Goal: Obtain resource: Download file/media

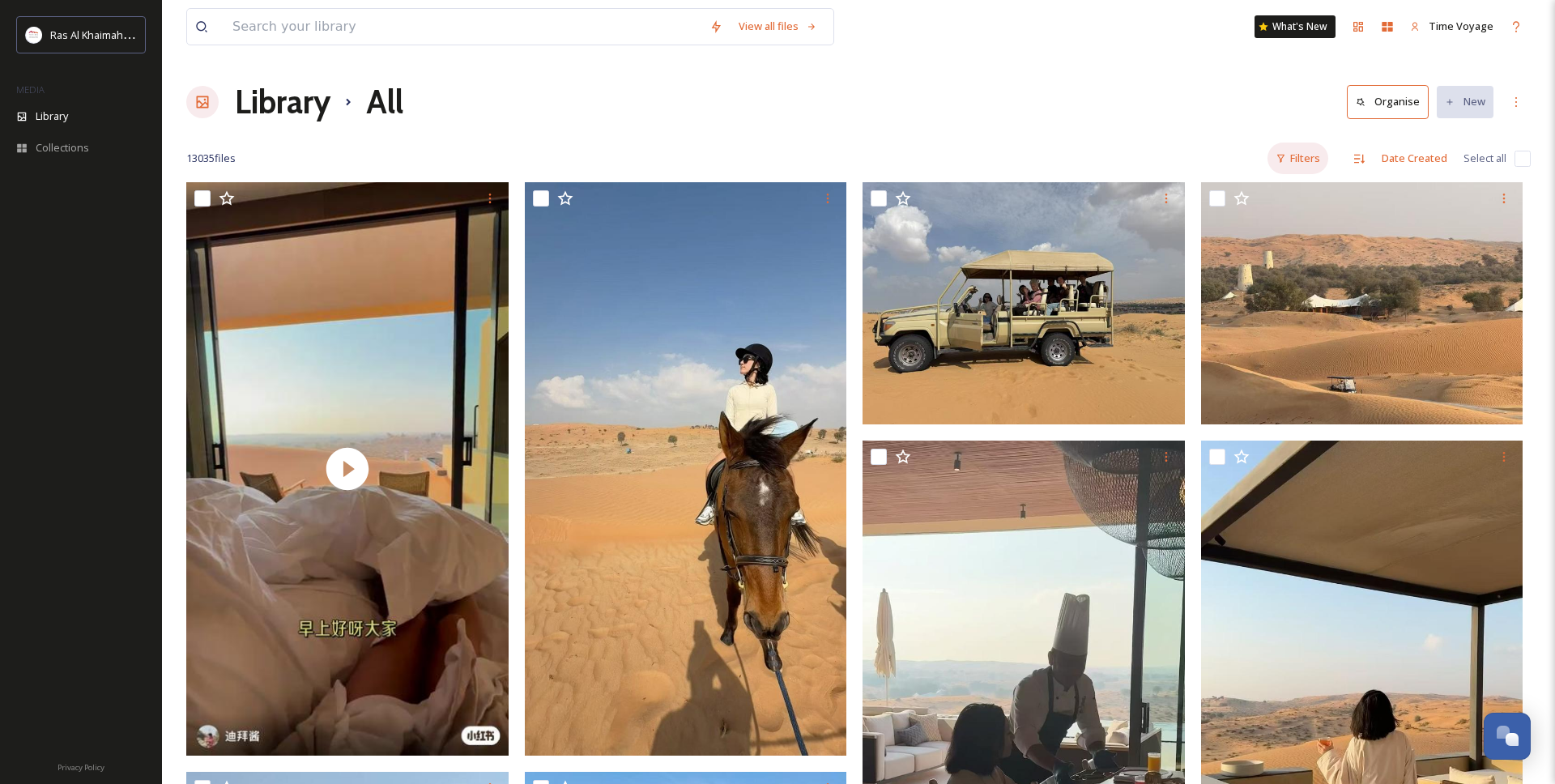
click at [1323, 150] on div "Filters" at bounding box center [1298, 158] width 61 height 32
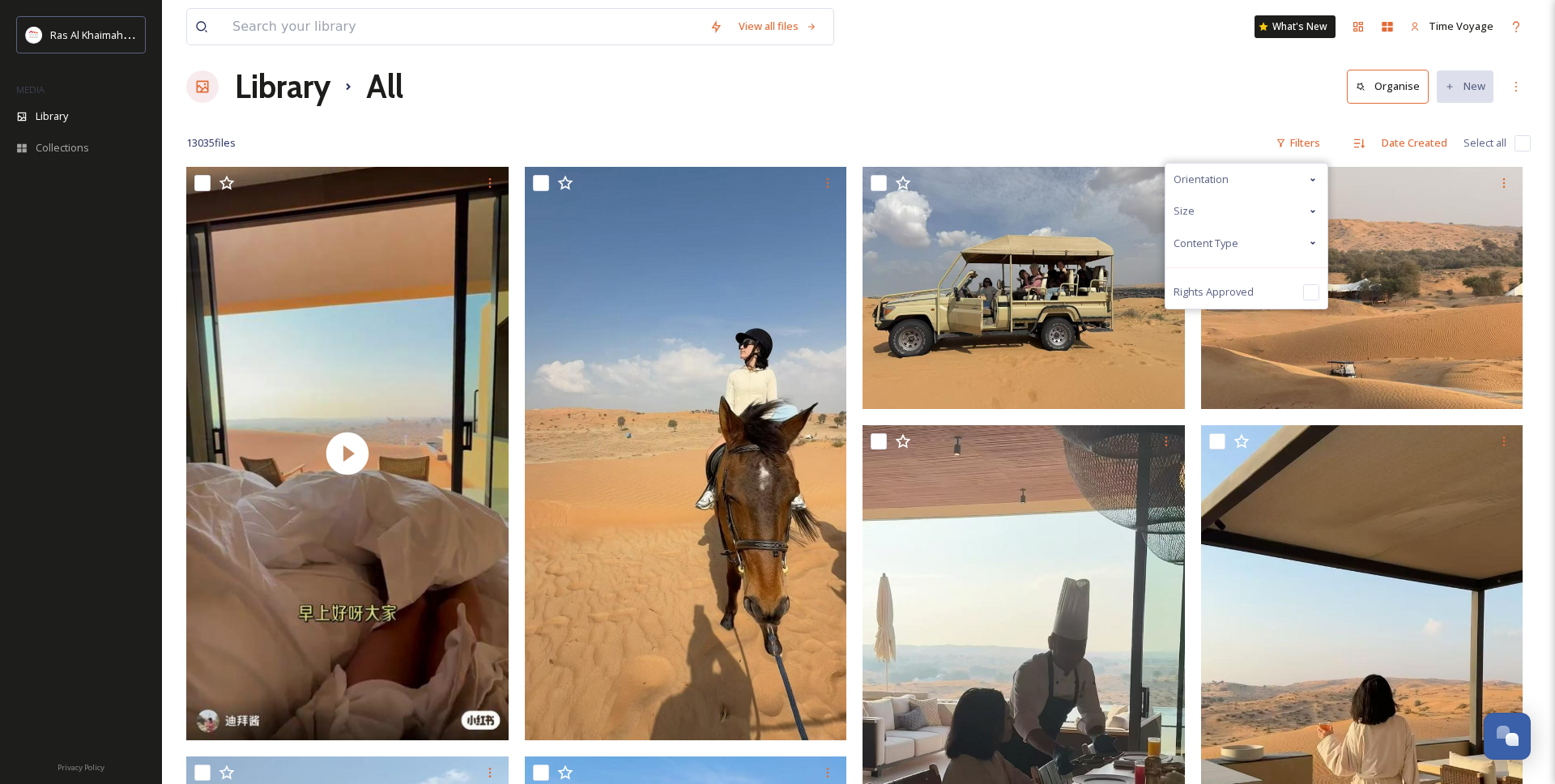
scroll to position [13, 0]
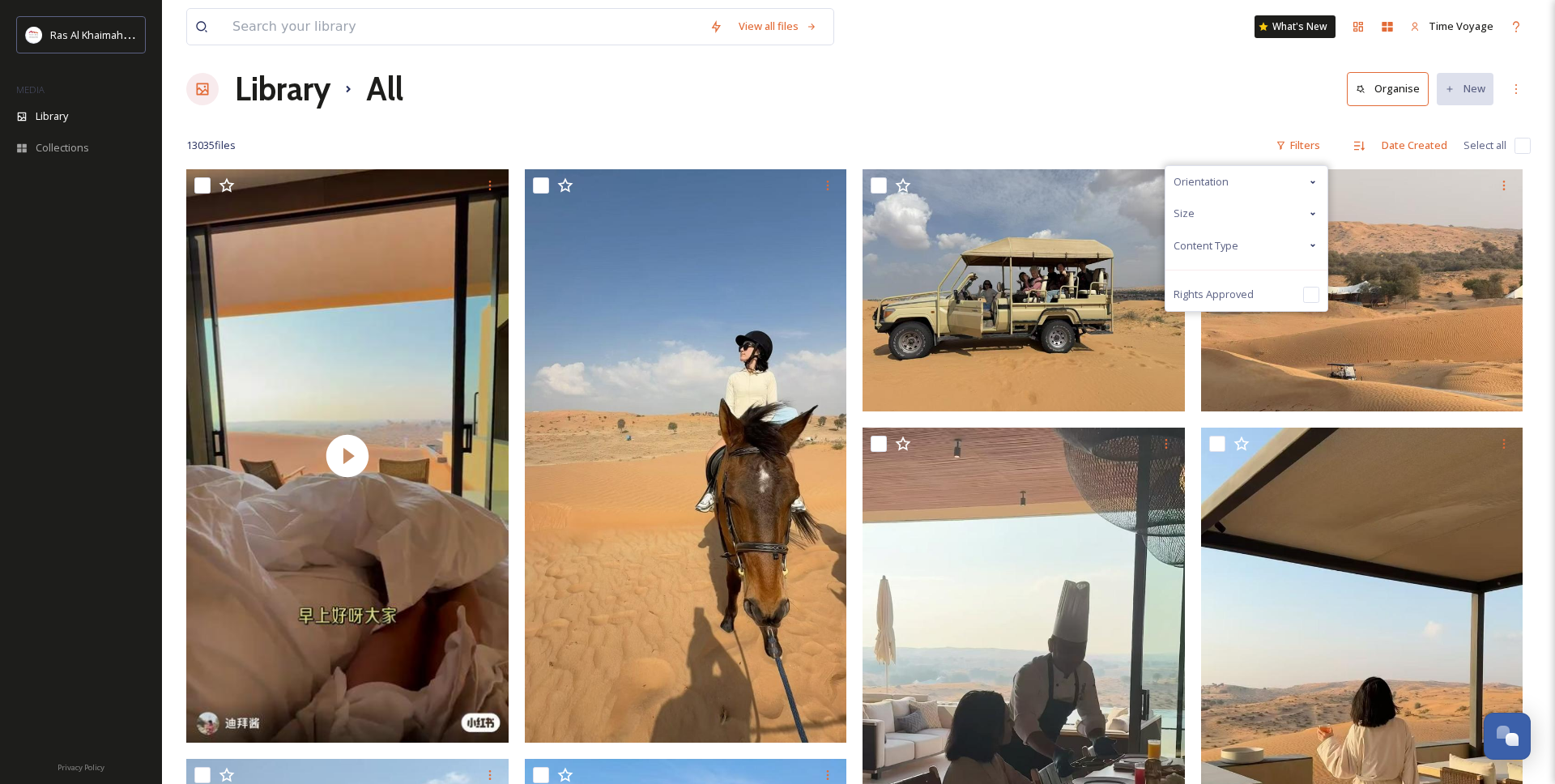
click at [752, 85] on div "Library All Organise New" at bounding box center [859, 89] width 1345 height 49
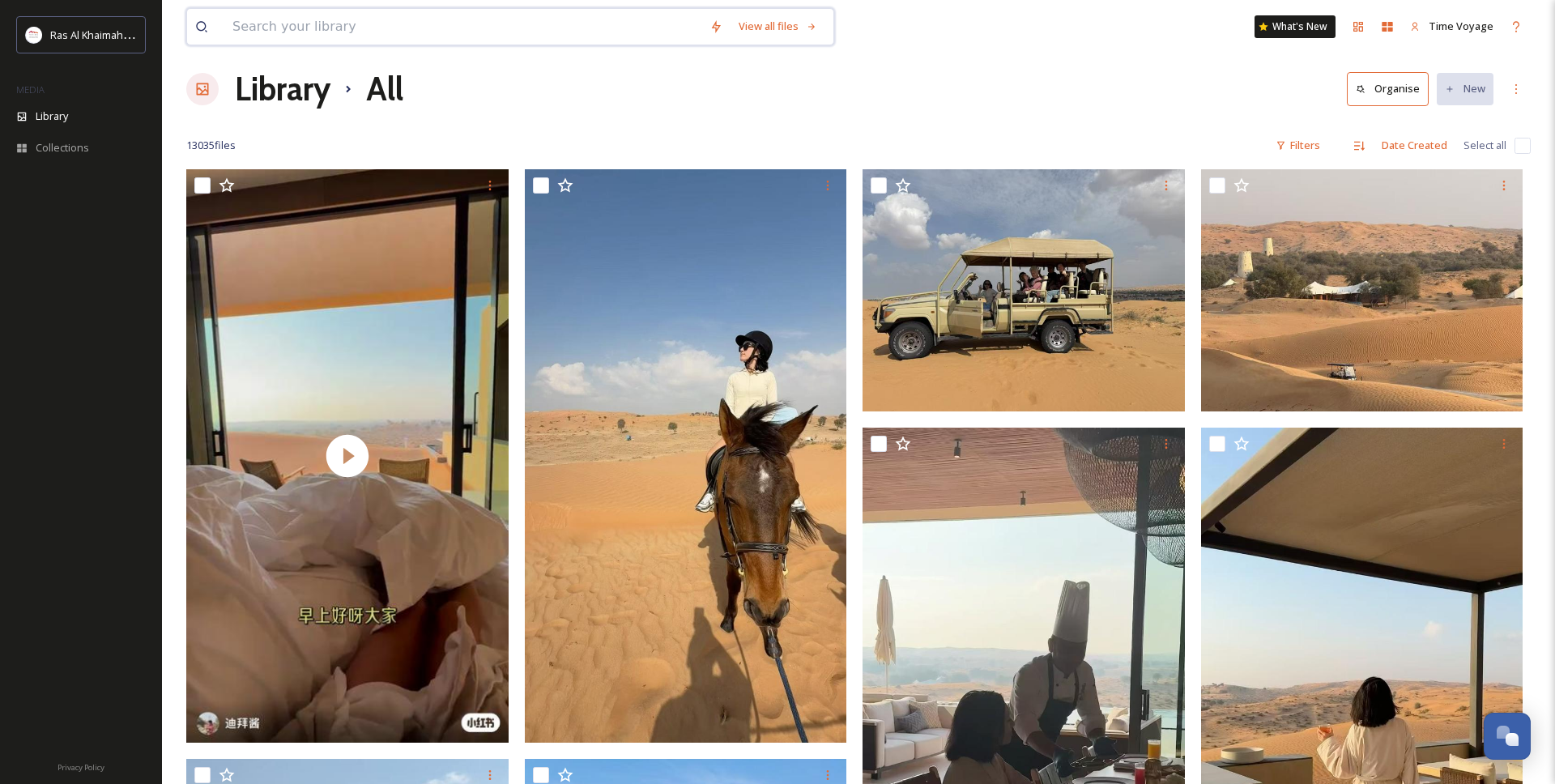
click at [449, 28] on input at bounding box center [463, 27] width 477 height 36
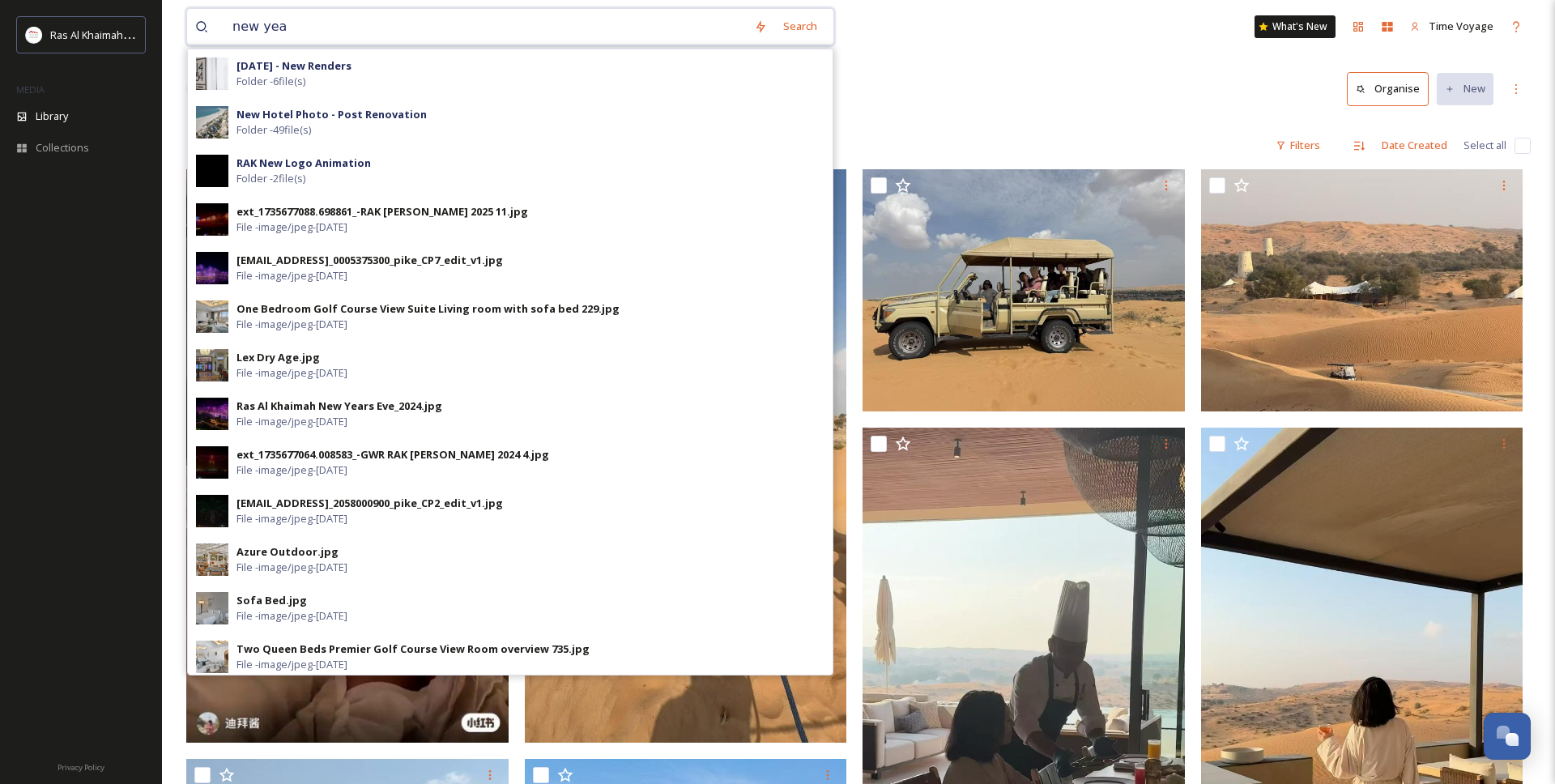
type input "new year"
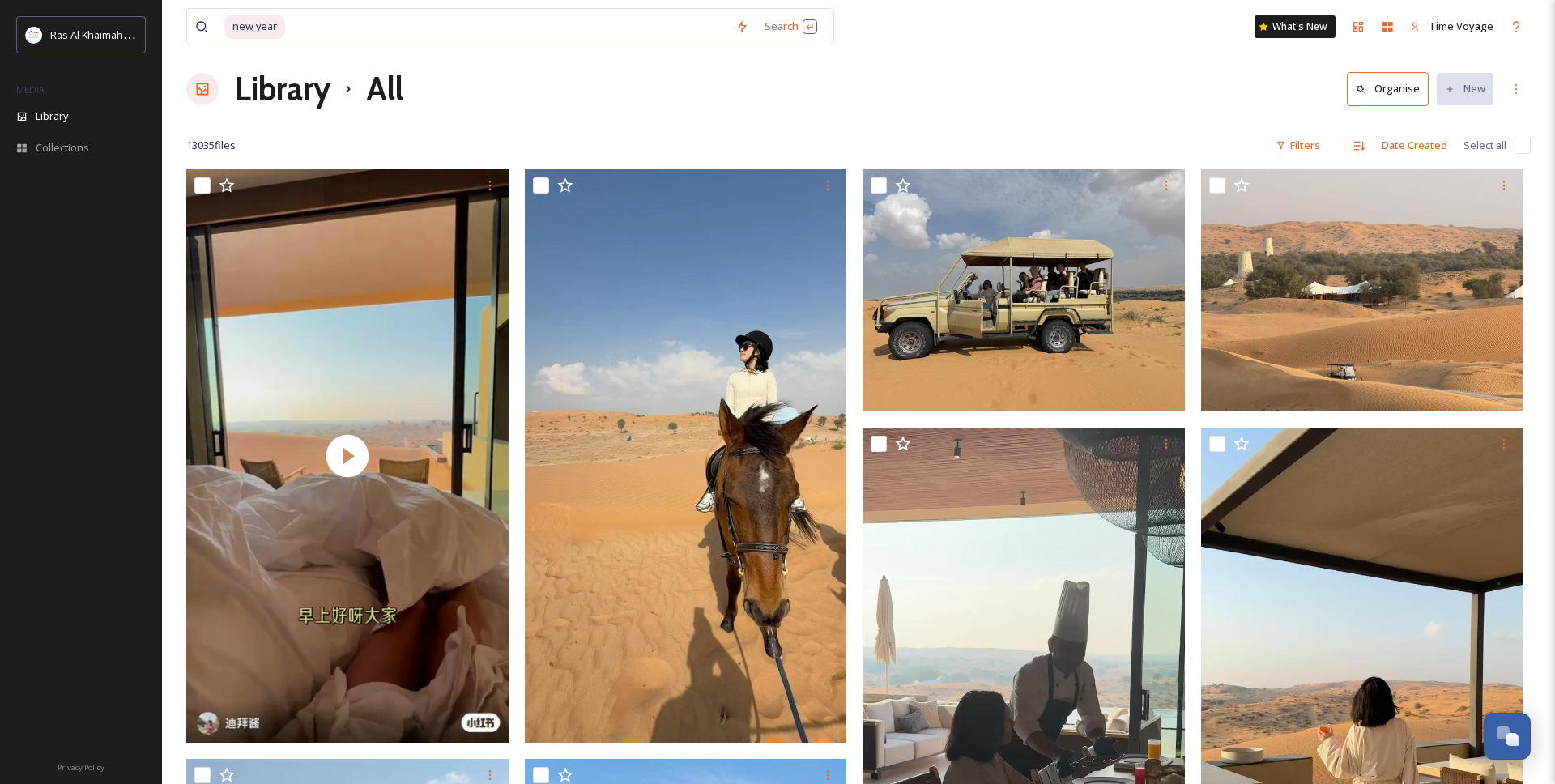
click at [114, 252] on div at bounding box center [81, 468] width 162 height 560
click at [293, 29] on input at bounding box center [507, 27] width 440 height 36
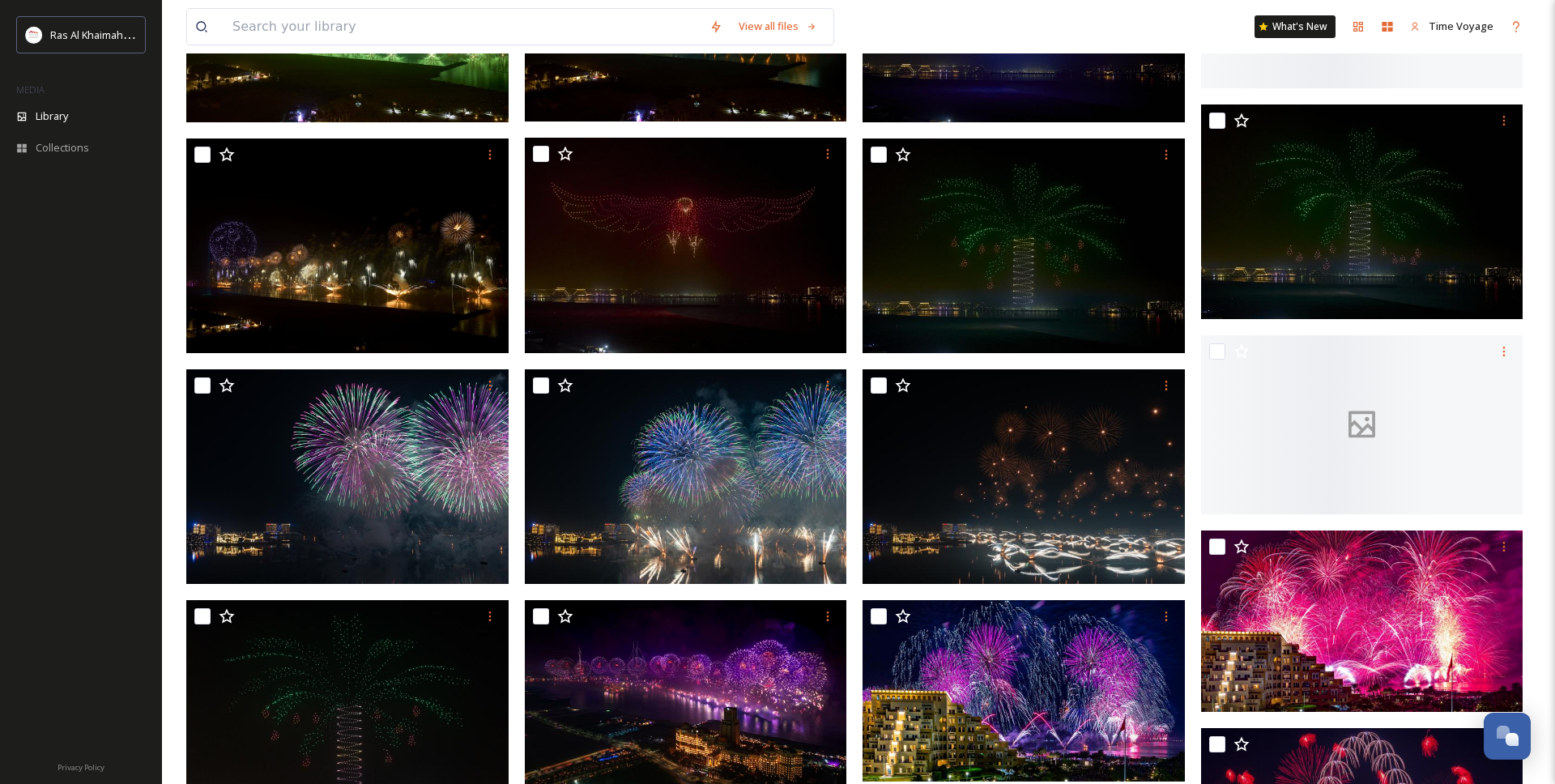
scroll to position [2373, 0]
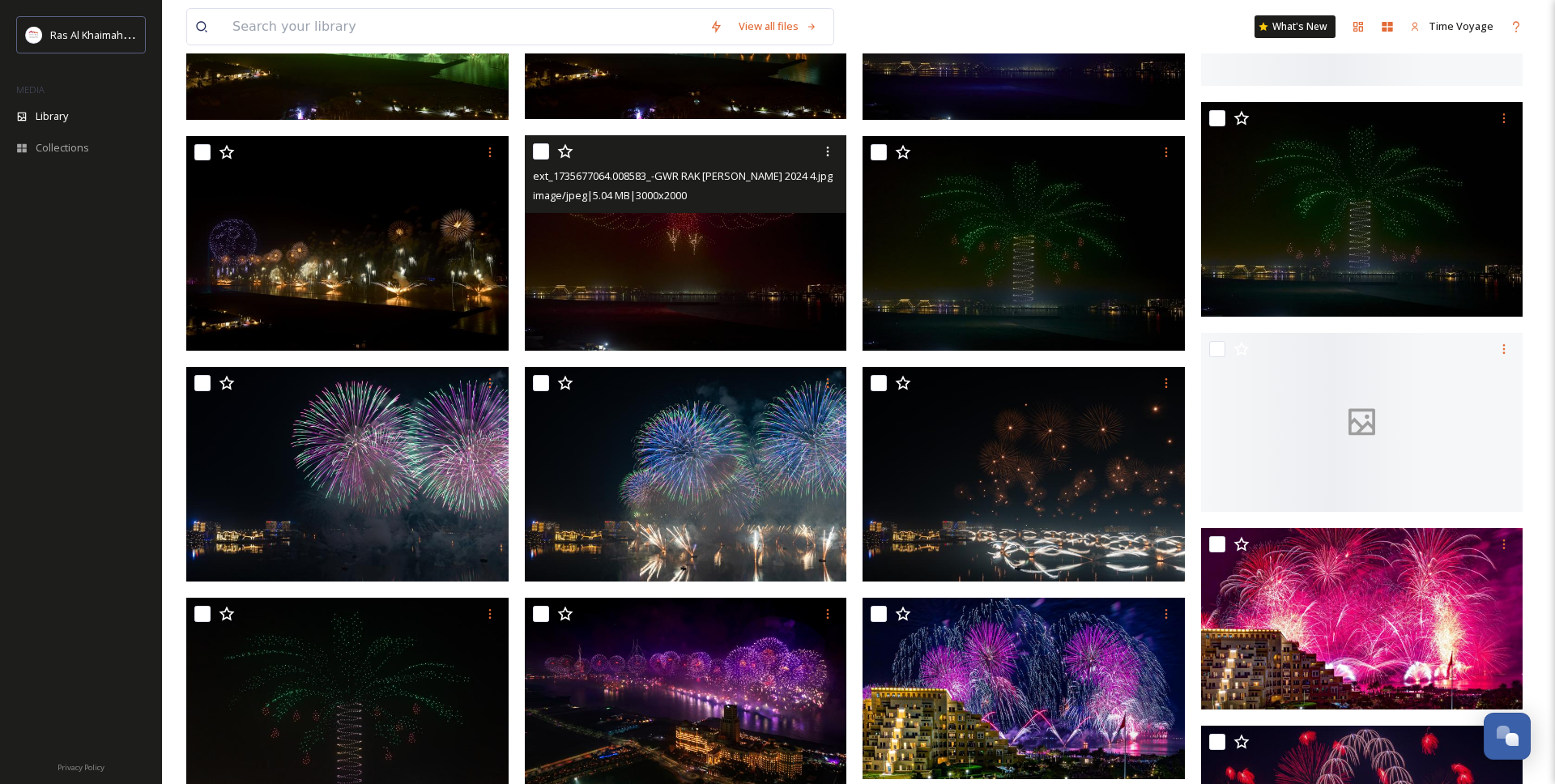
click at [671, 288] on img at bounding box center [685, 243] width 322 height 216
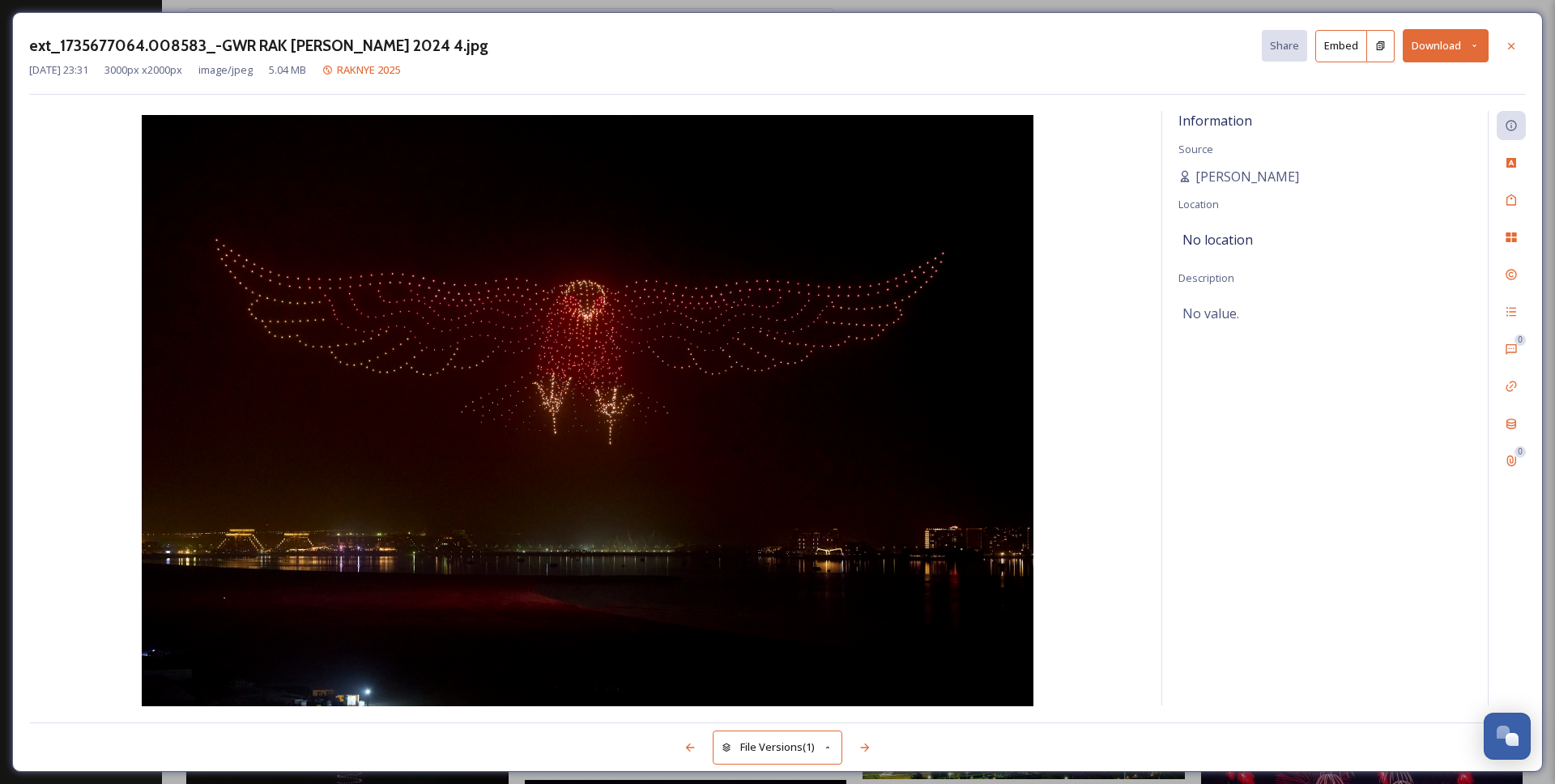
click at [1463, 44] on button "Download" at bounding box center [1446, 45] width 86 height 33
click at [1429, 118] on span "Download Large (2000 x 1333)" at bounding box center [1398, 114] width 143 height 15
click at [1514, 47] on icon at bounding box center [1511, 46] width 13 height 13
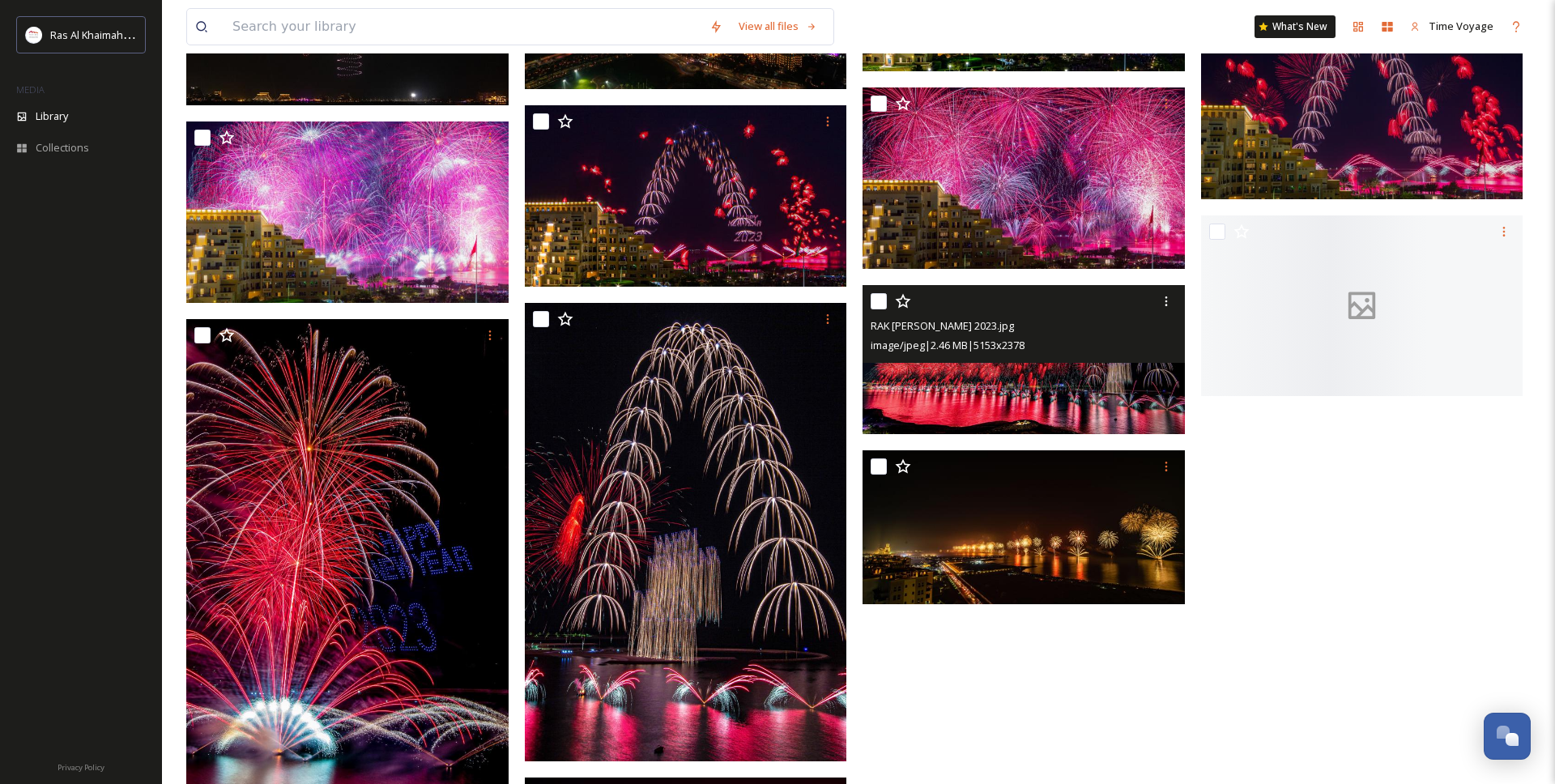
scroll to position [3082, 0]
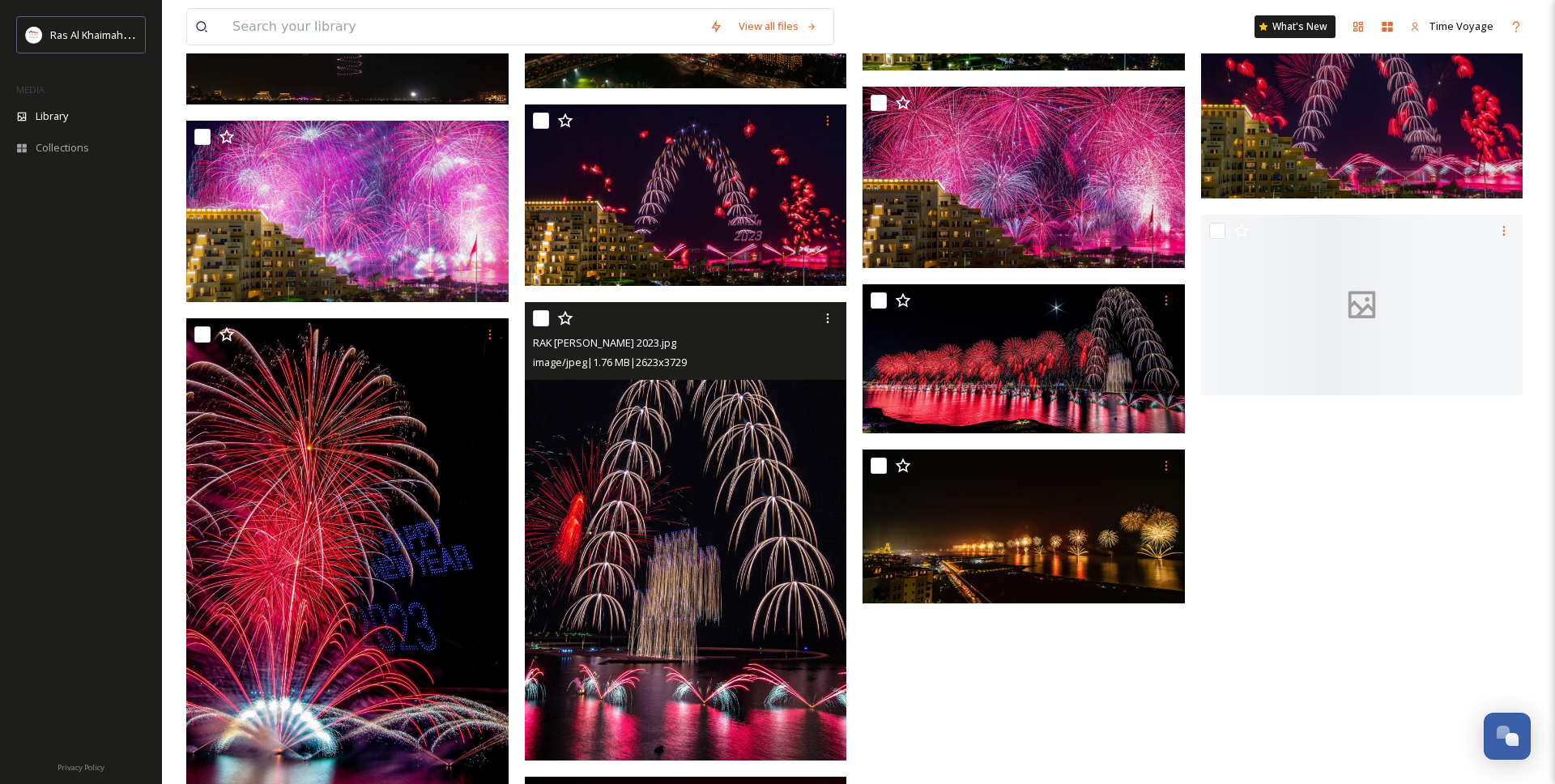
click at [701, 532] on img at bounding box center [685, 530] width 322 height 458
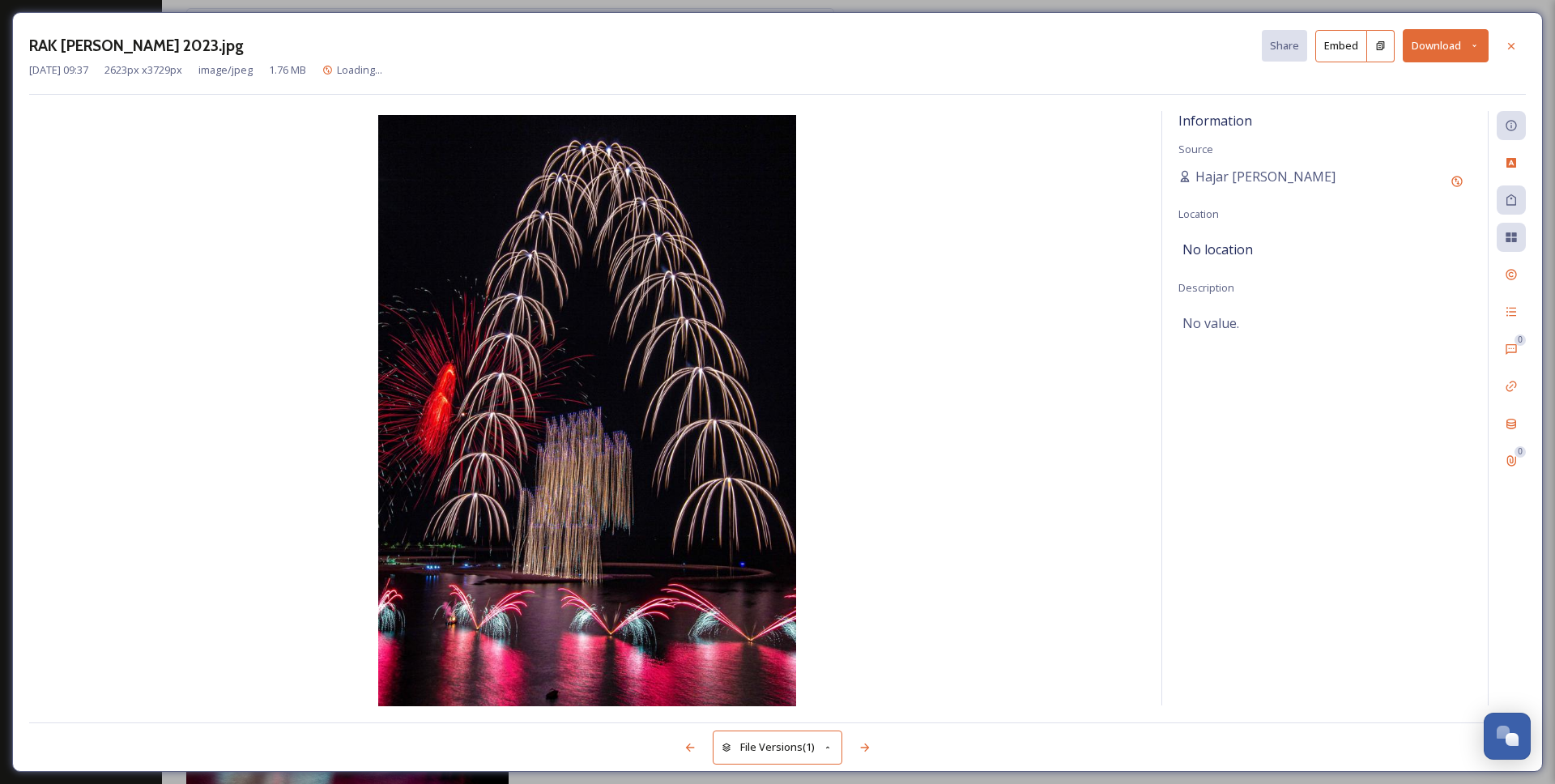
click at [1453, 48] on button "Download" at bounding box center [1446, 45] width 86 height 33
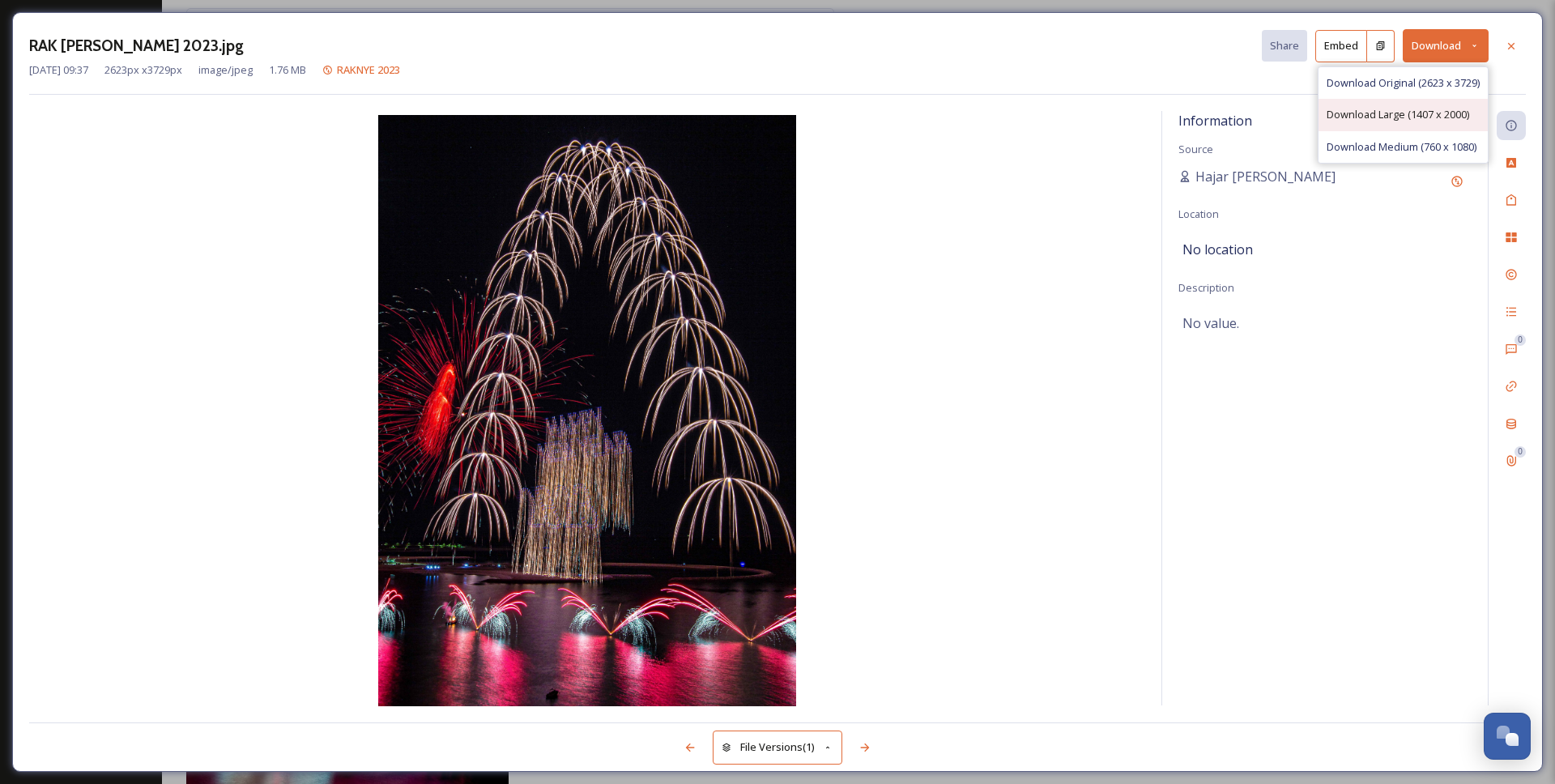
click at [1397, 117] on span "Download Large (1407 x 2000)" at bounding box center [1398, 114] width 143 height 15
click at [1514, 49] on icon at bounding box center [1511, 46] width 13 height 13
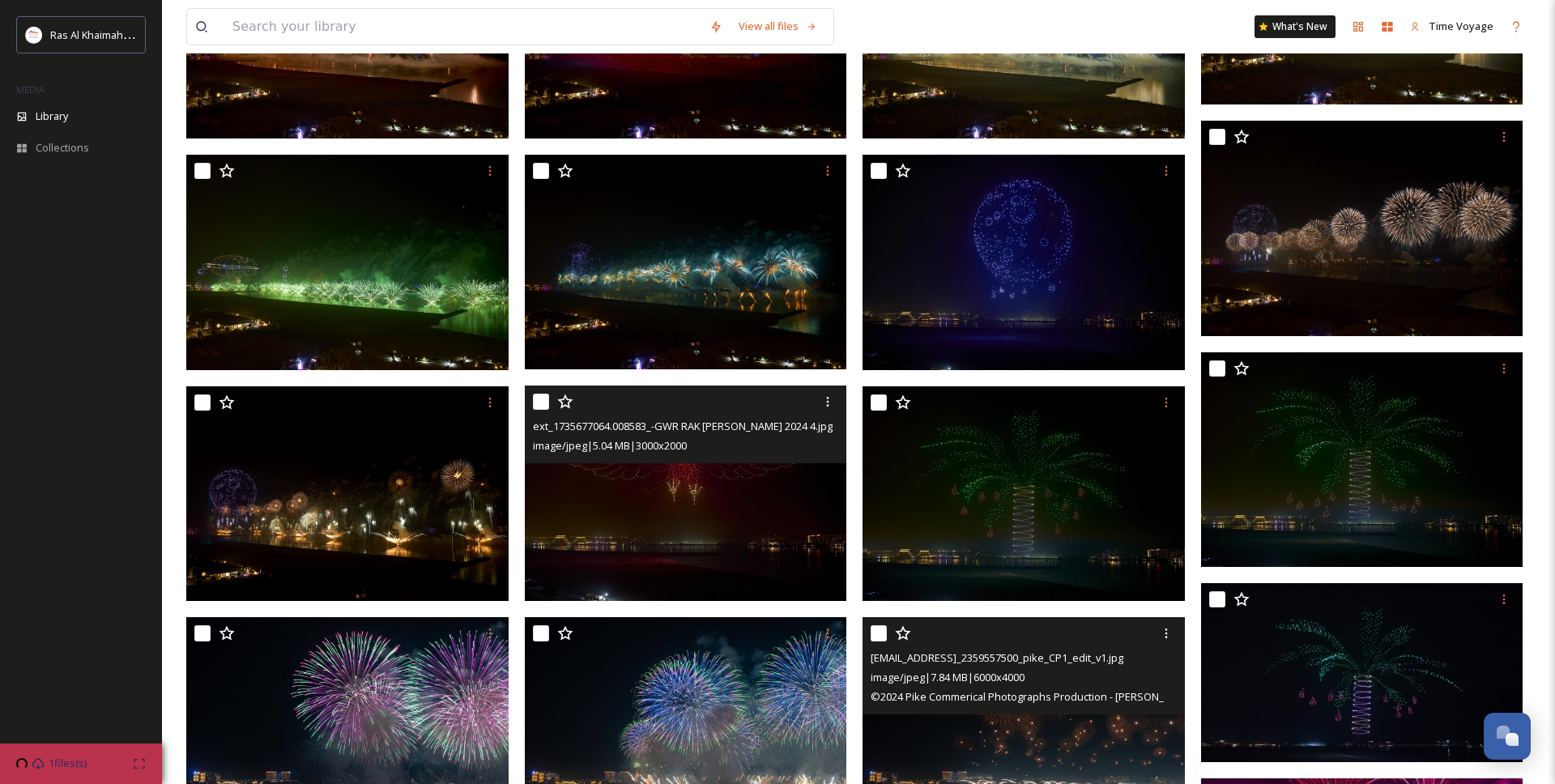
scroll to position [2059, 0]
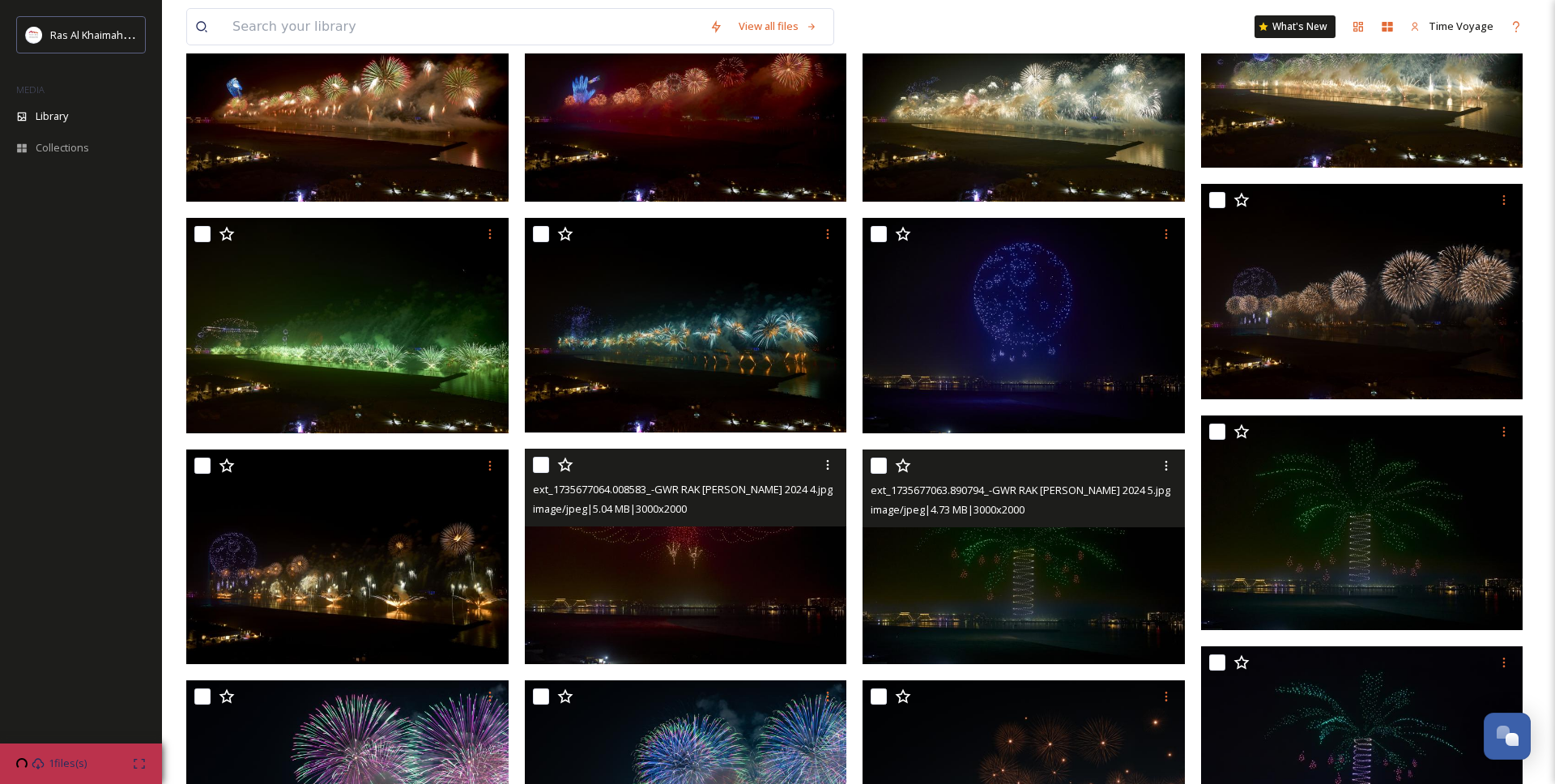
click at [990, 563] on img at bounding box center [1024, 557] width 322 height 216
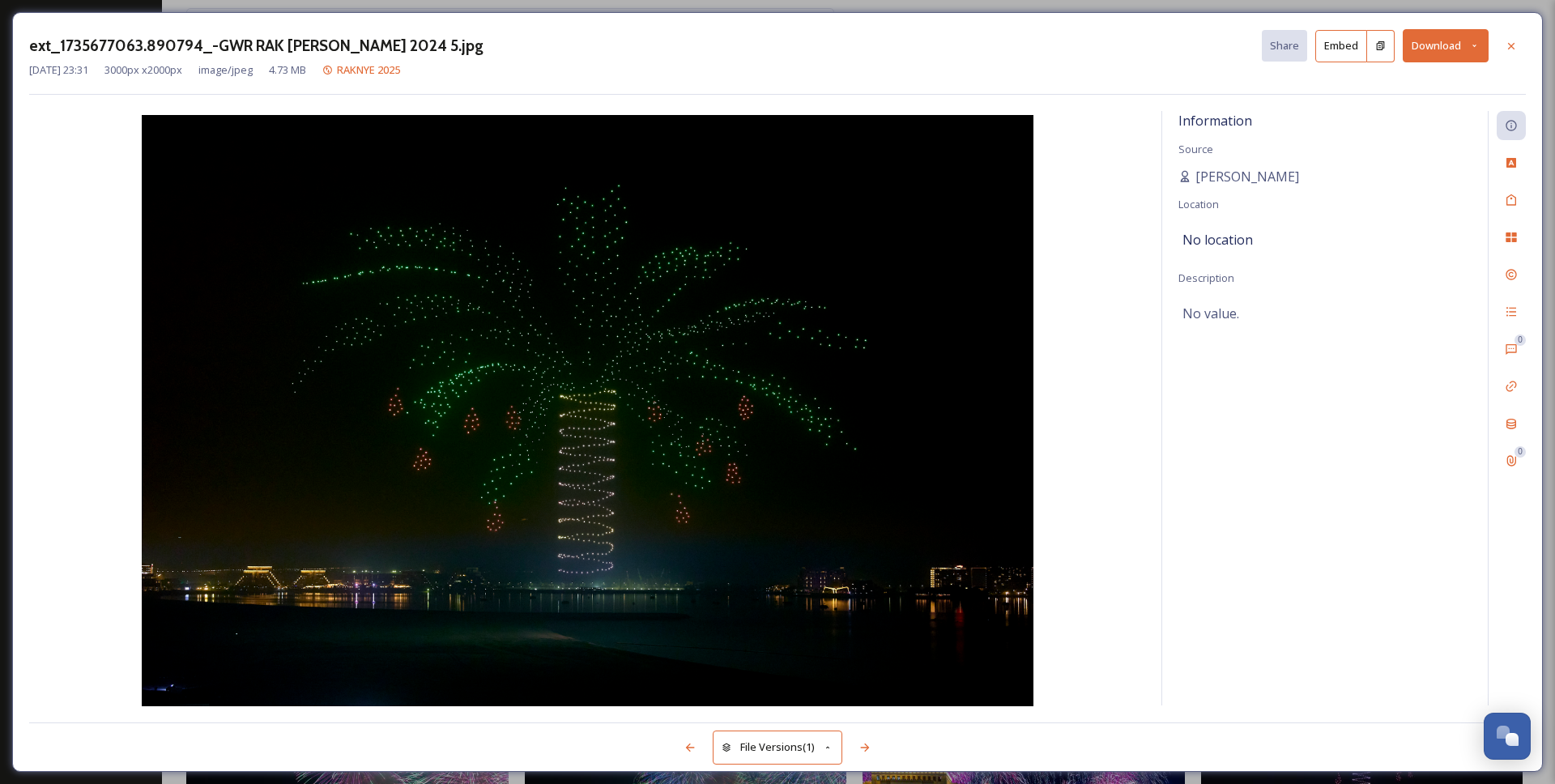
click at [1427, 41] on button "Download" at bounding box center [1446, 45] width 86 height 33
click at [1385, 114] on span "Download Large (2000 x 1333)" at bounding box center [1398, 114] width 143 height 15
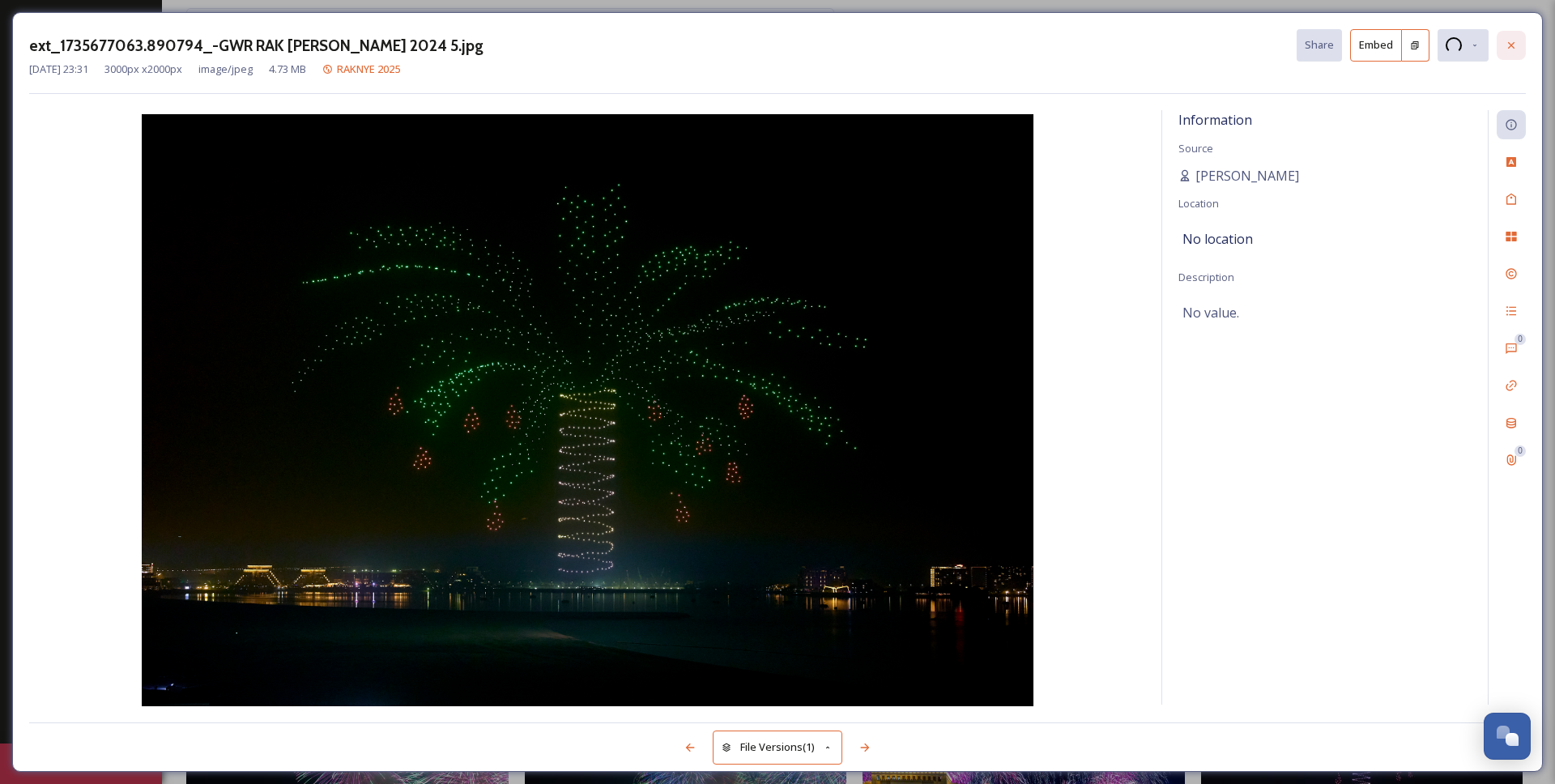
click at [1511, 55] on div at bounding box center [1511, 45] width 29 height 29
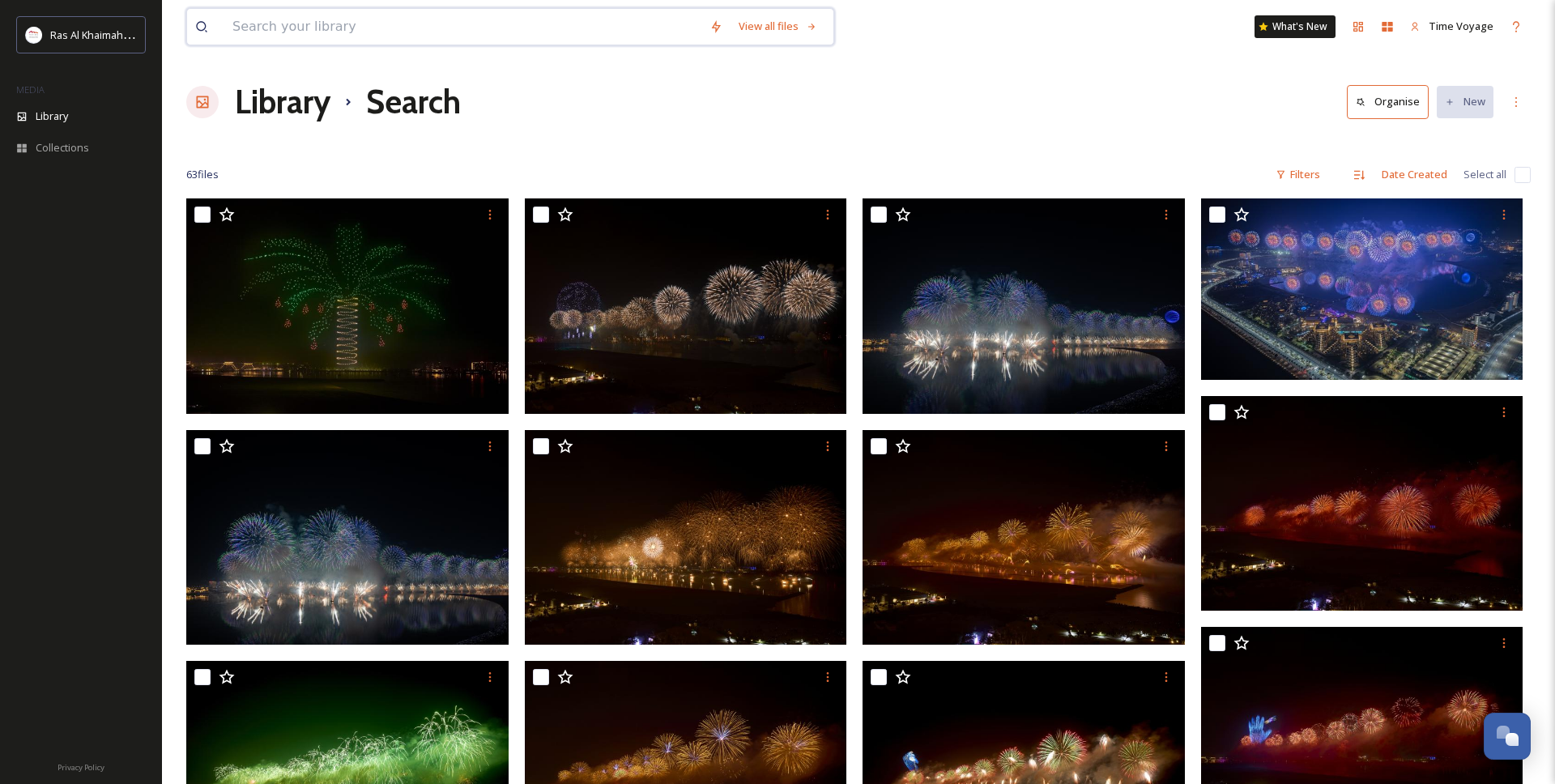
click at [296, 15] on input at bounding box center [463, 27] width 477 height 36
type input "o"
click at [291, 31] on input at bounding box center [463, 27] width 477 height 36
paste input "Oryx"
type input "Oryx"
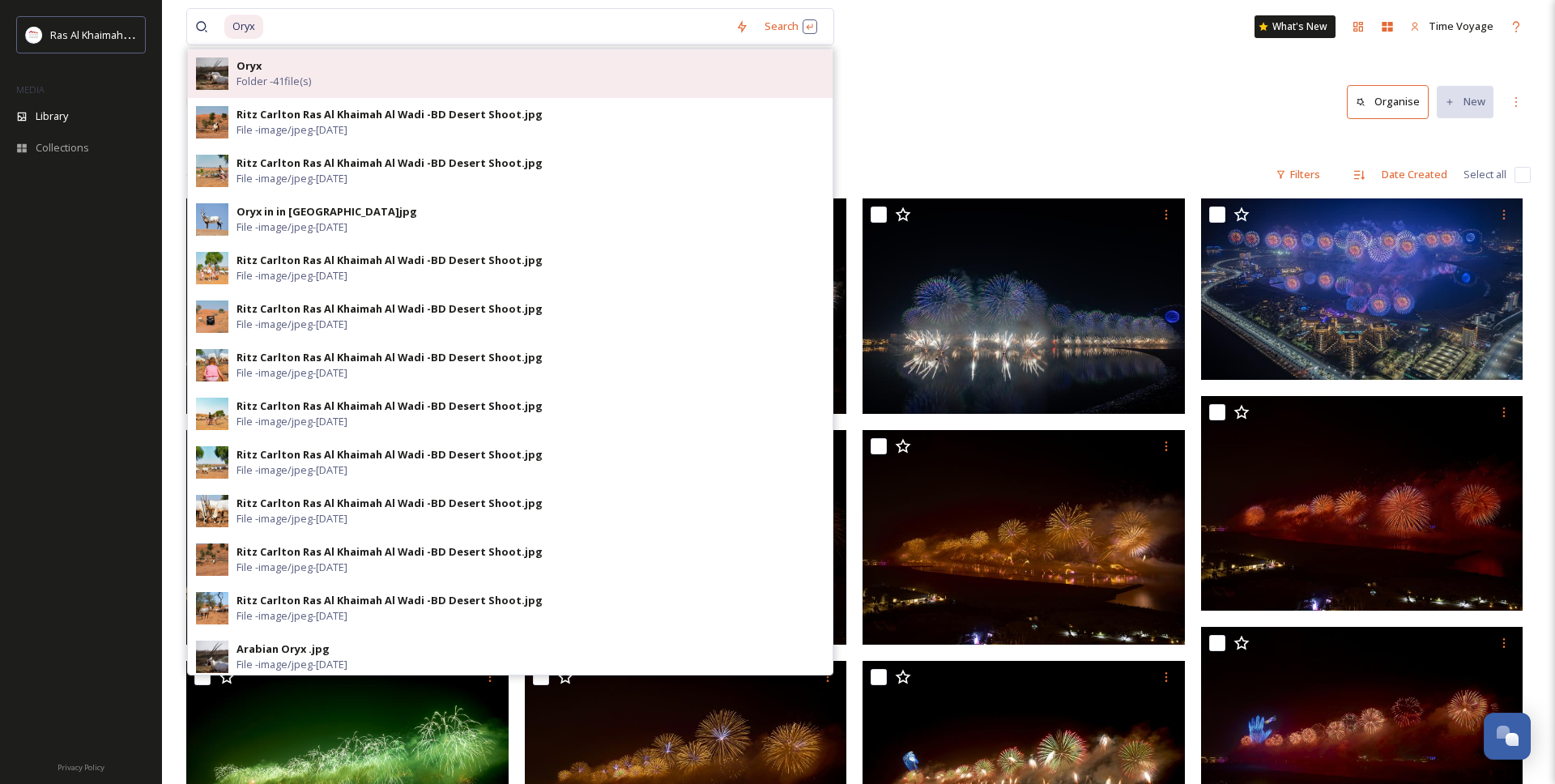
click at [238, 79] on span "Folder - 41 file(s)" at bounding box center [274, 81] width 75 height 15
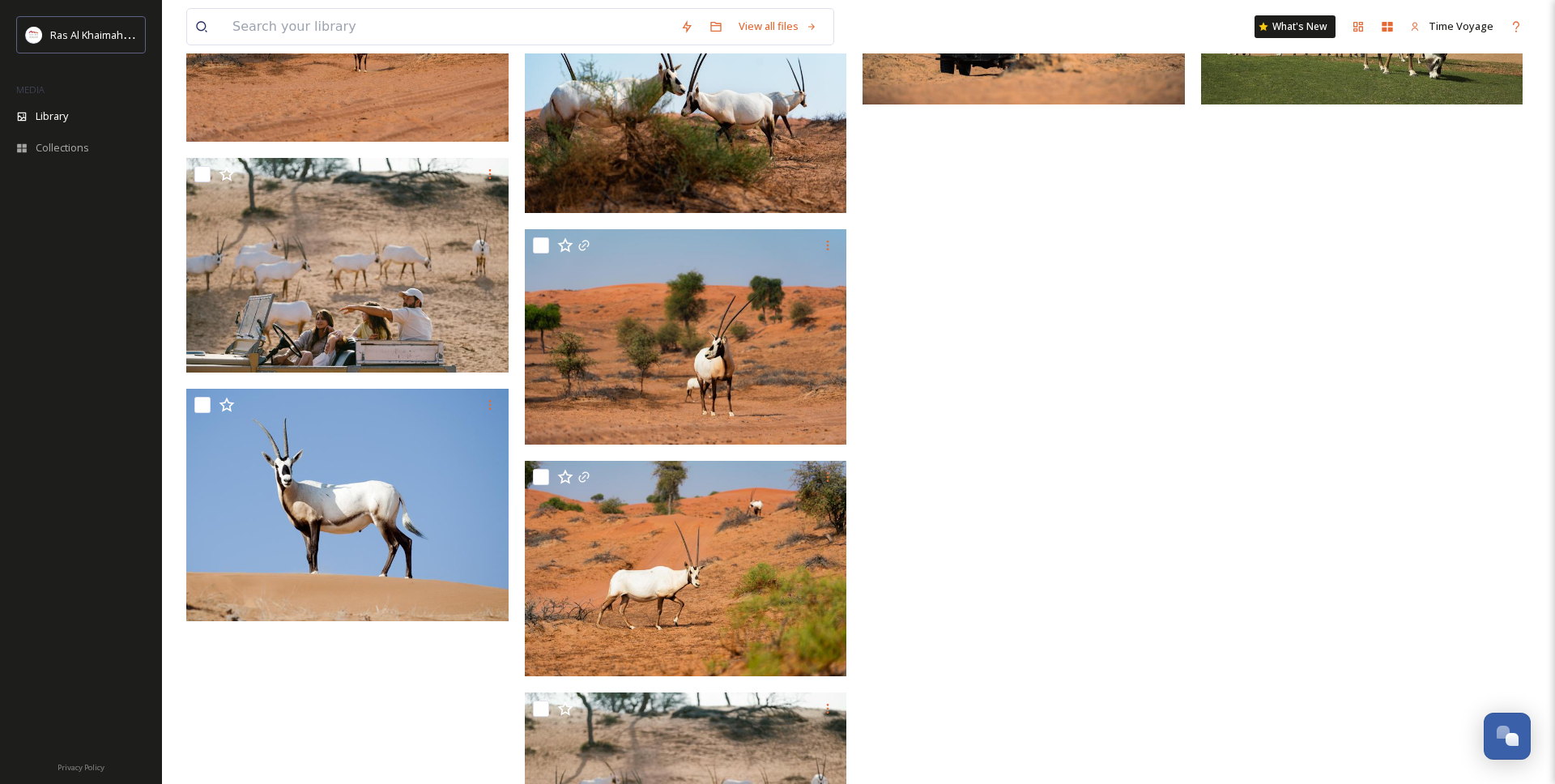
scroll to position [2461, 0]
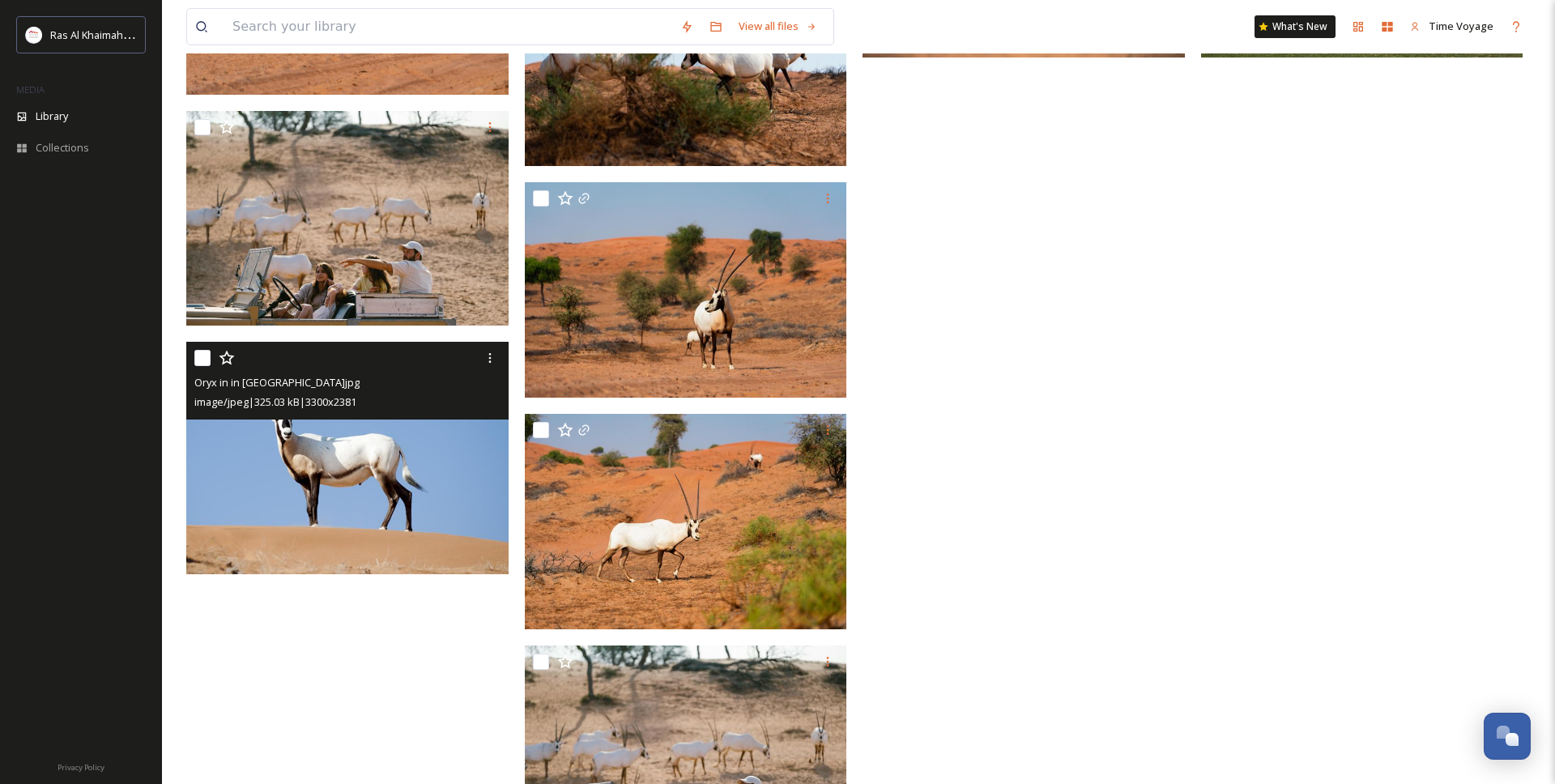
click at [327, 481] on img at bounding box center [347, 457] width 322 height 233
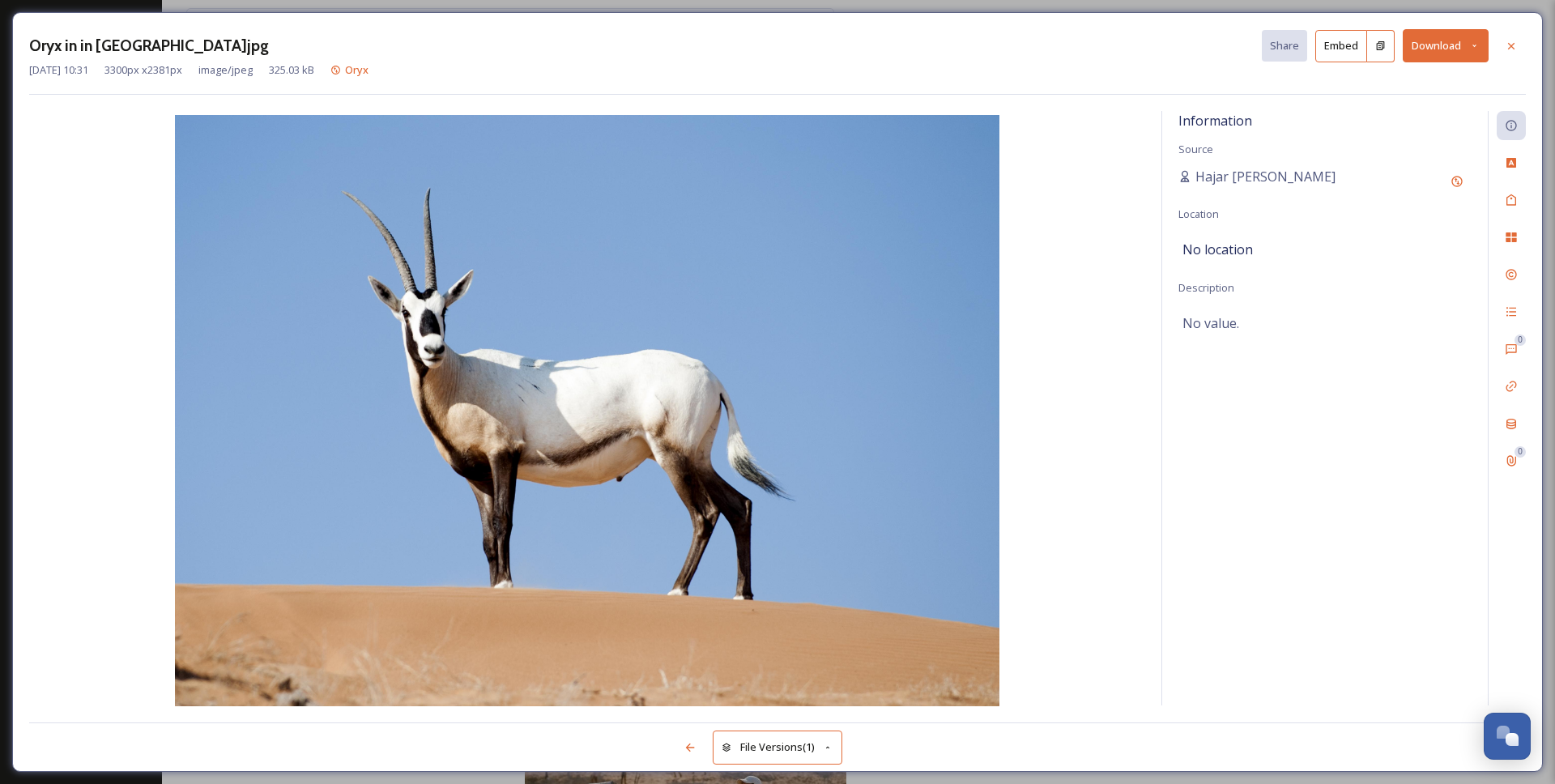
click at [1424, 54] on button "Download" at bounding box center [1446, 45] width 86 height 33
click at [1403, 110] on span "Download Large (2000 x 1443)" at bounding box center [1398, 114] width 143 height 15
click at [1512, 55] on div at bounding box center [1511, 46] width 29 height 29
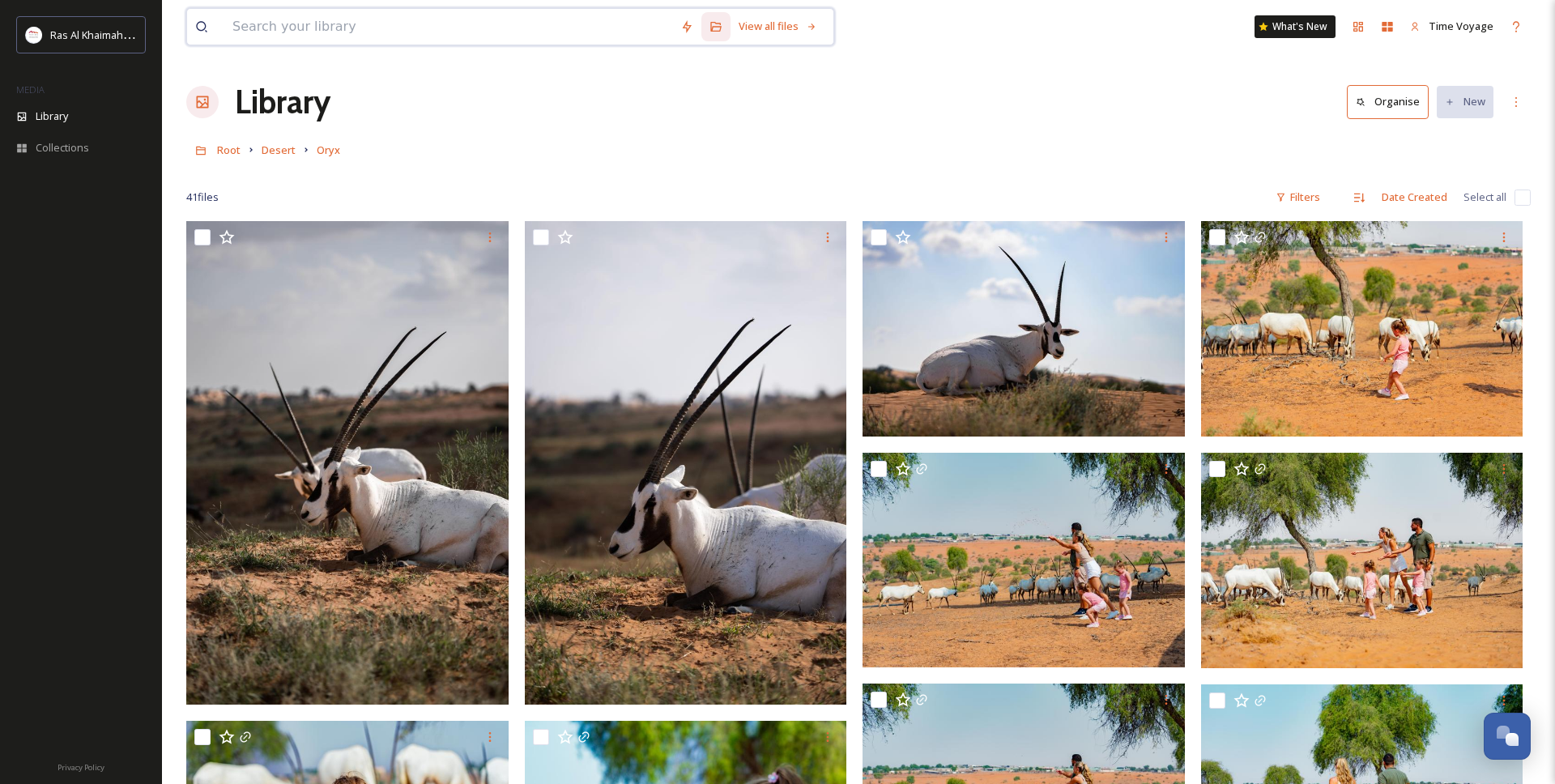
click at [291, 24] on input at bounding box center [449, 27] width 448 height 36
click at [333, 30] on input at bounding box center [449, 27] width 448 height 36
type input "м"
paste input "Christmas"
type input "Christmas"
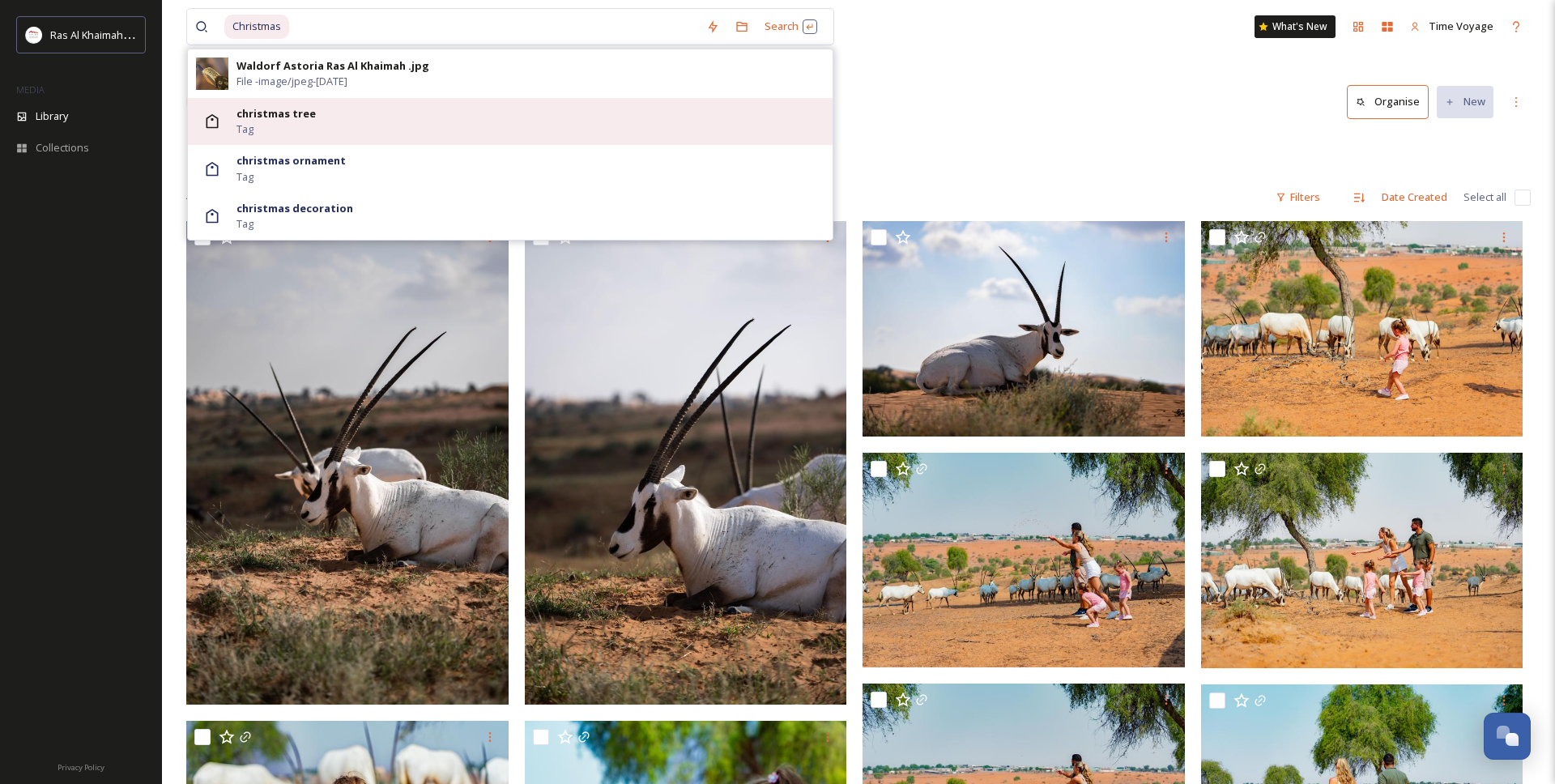
click at [293, 134] on div "christmas tree Tag" at bounding box center [531, 122] width 588 height 31
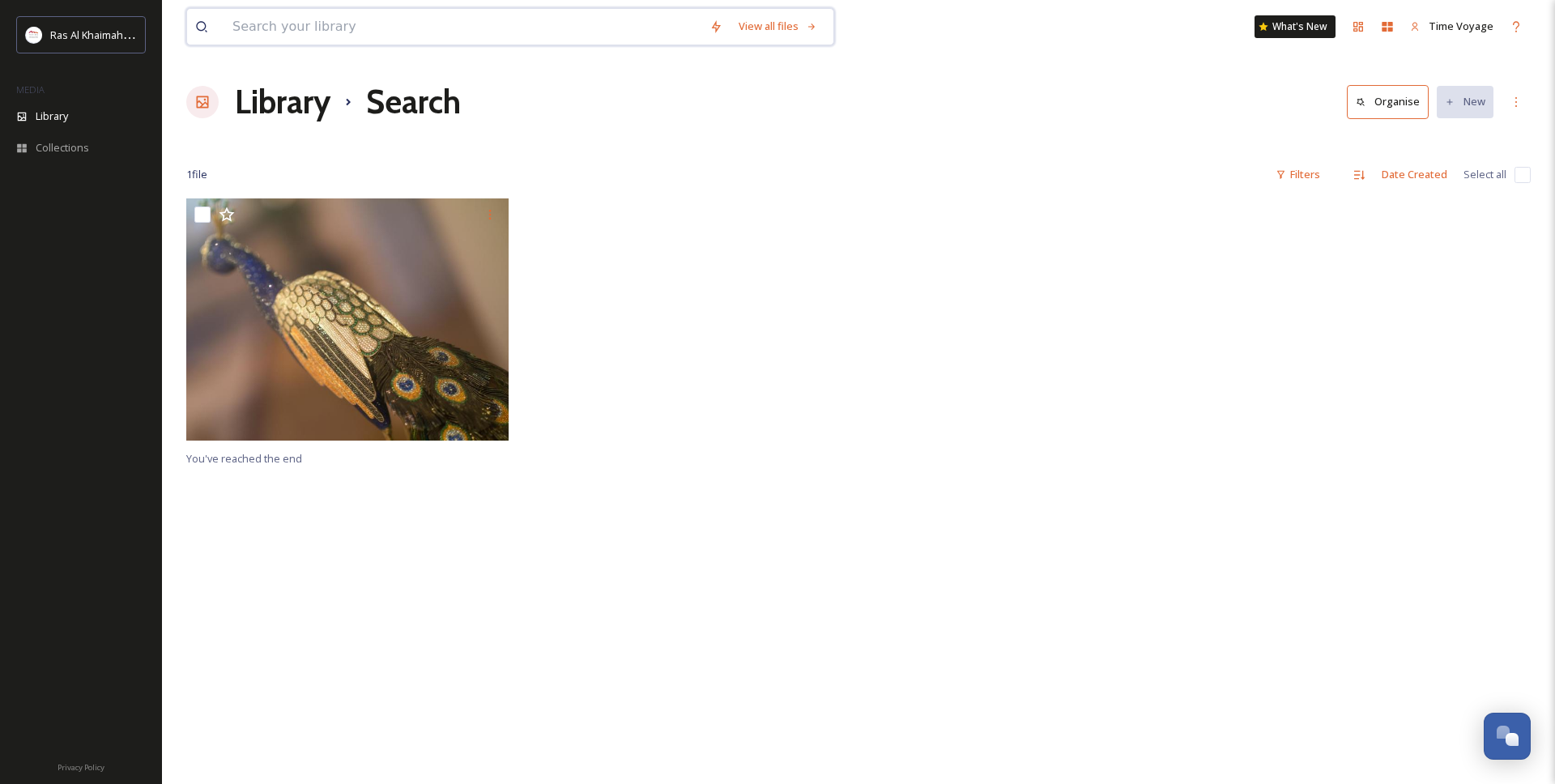
click at [378, 21] on input at bounding box center [463, 27] width 477 height 36
paste input "Christmas"
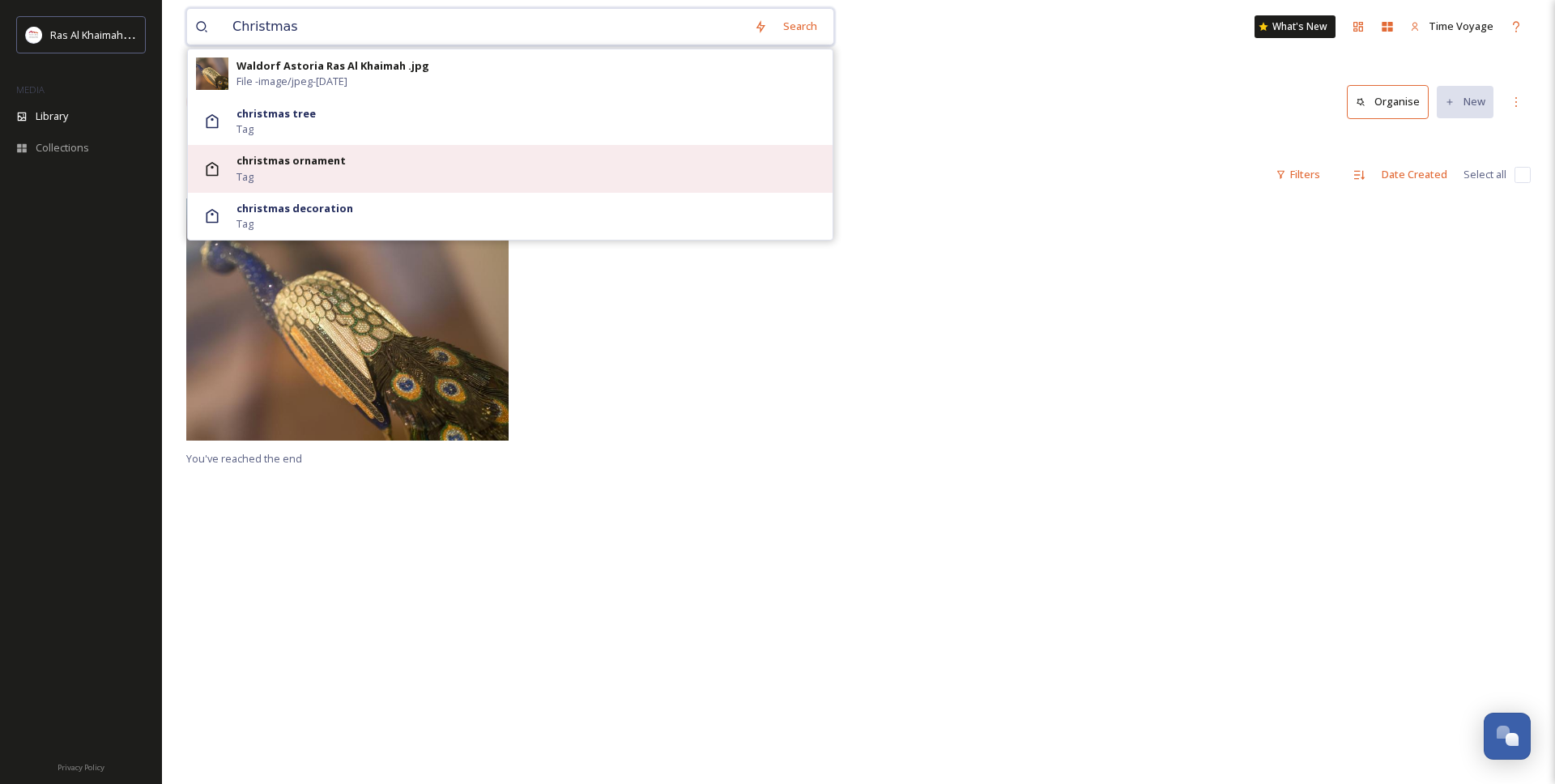
type input "Christmas"
click at [357, 166] on div "christmas ornament Tag" at bounding box center [531, 169] width 588 height 31
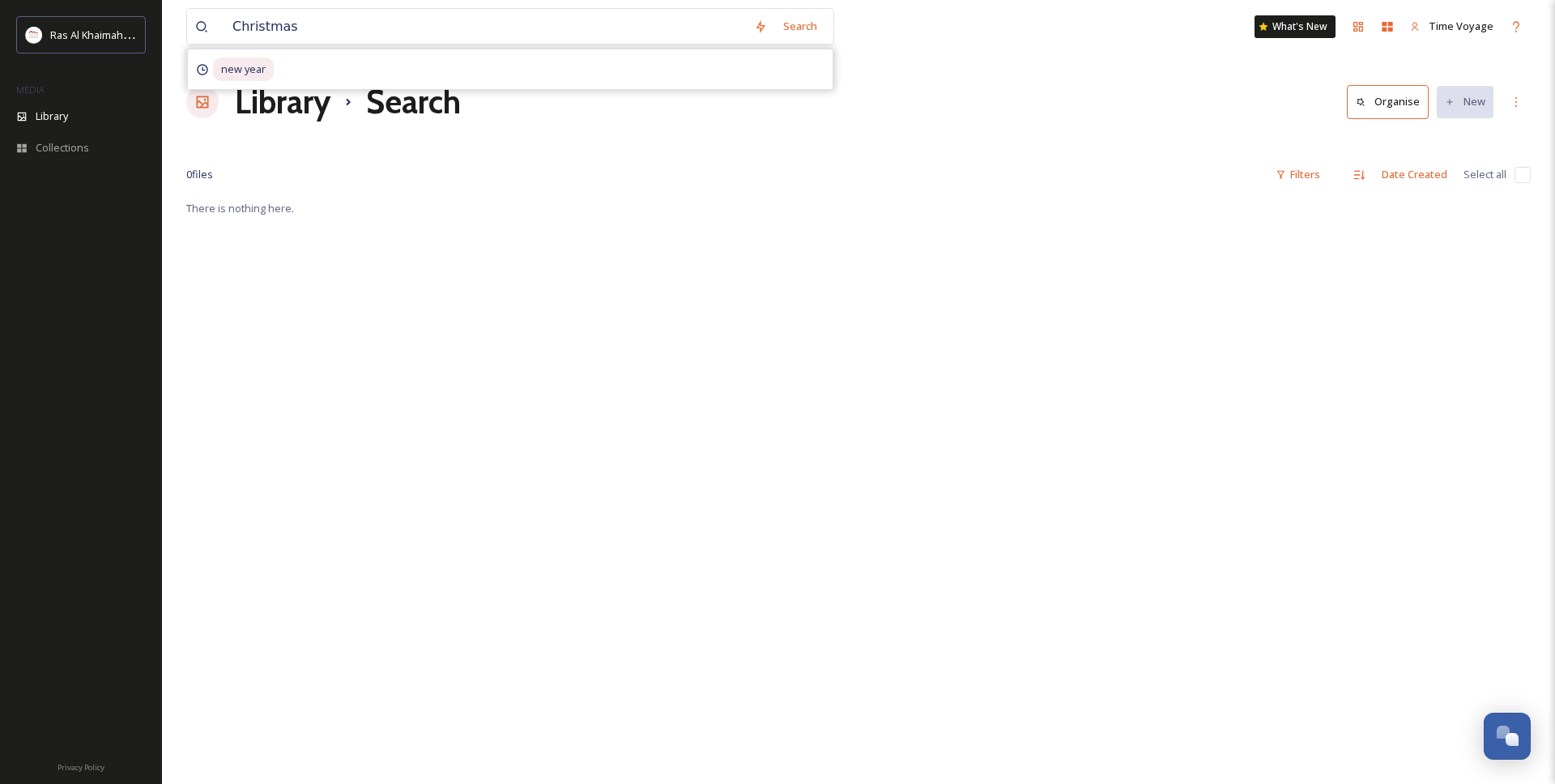
click at [294, 116] on h1 "Library" at bounding box center [283, 102] width 96 height 49
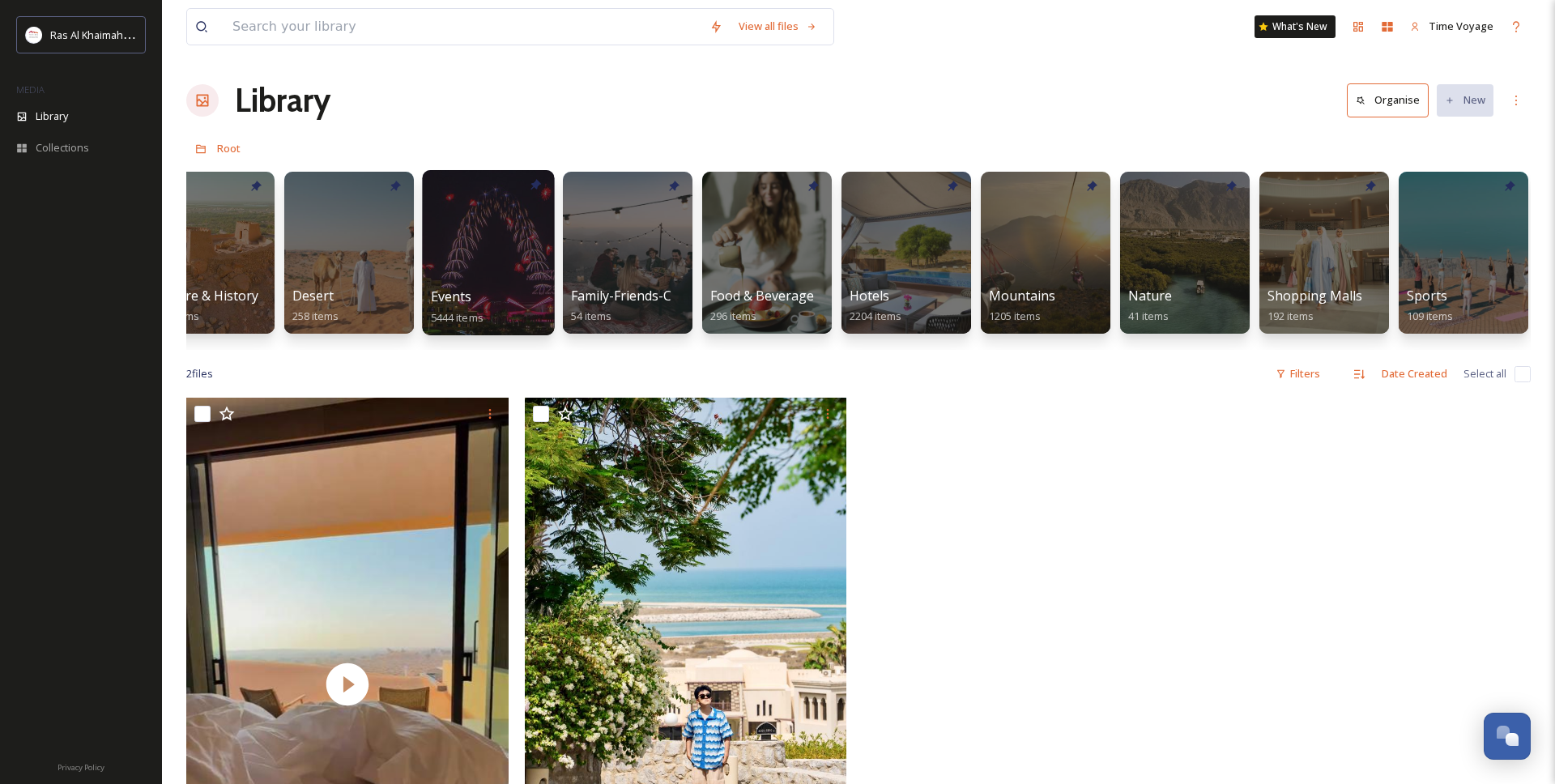
scroll to position [0, 348]
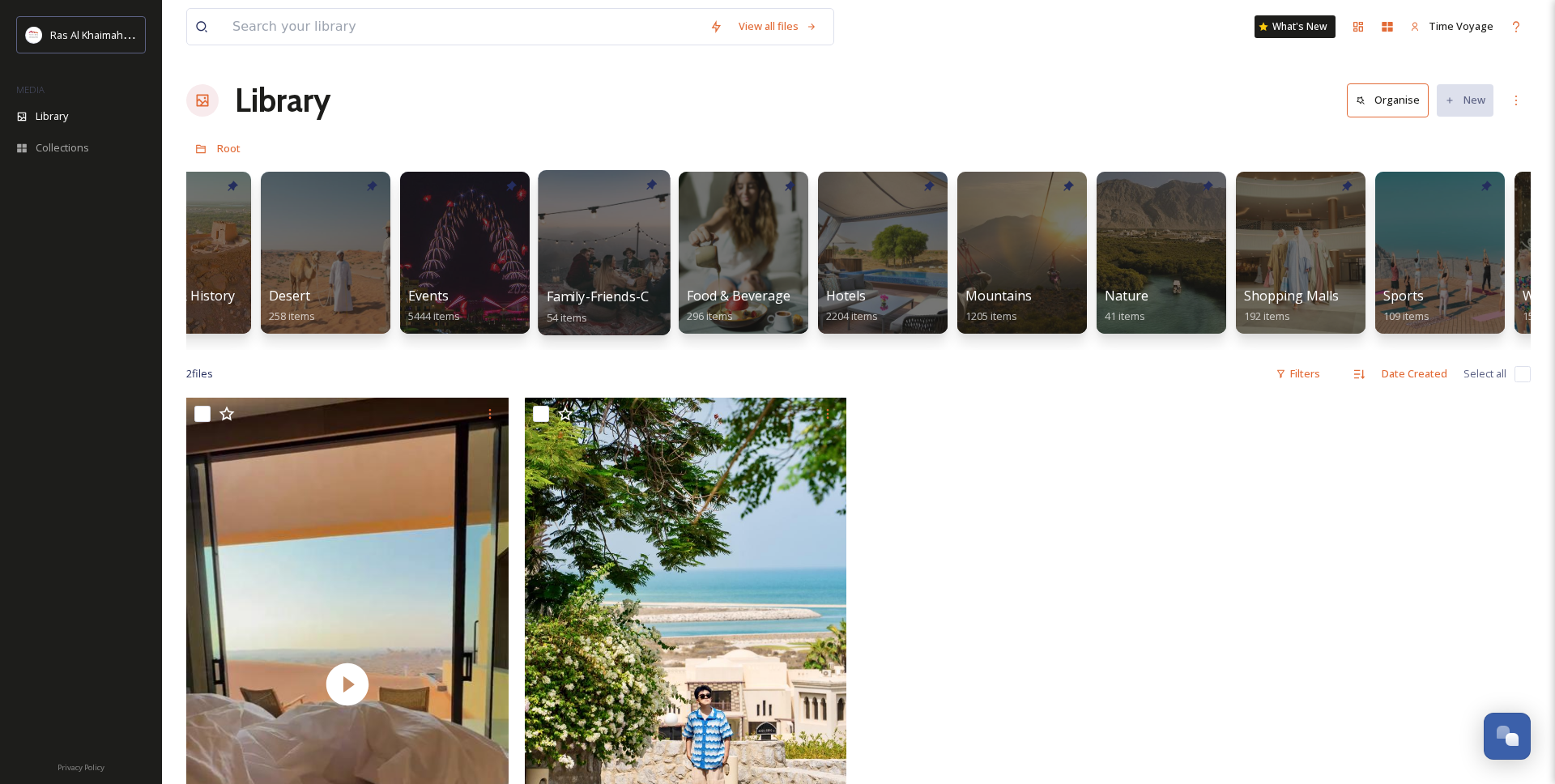
click at [599, 281] on div at bounding box center [604, 253] width 132 height 165
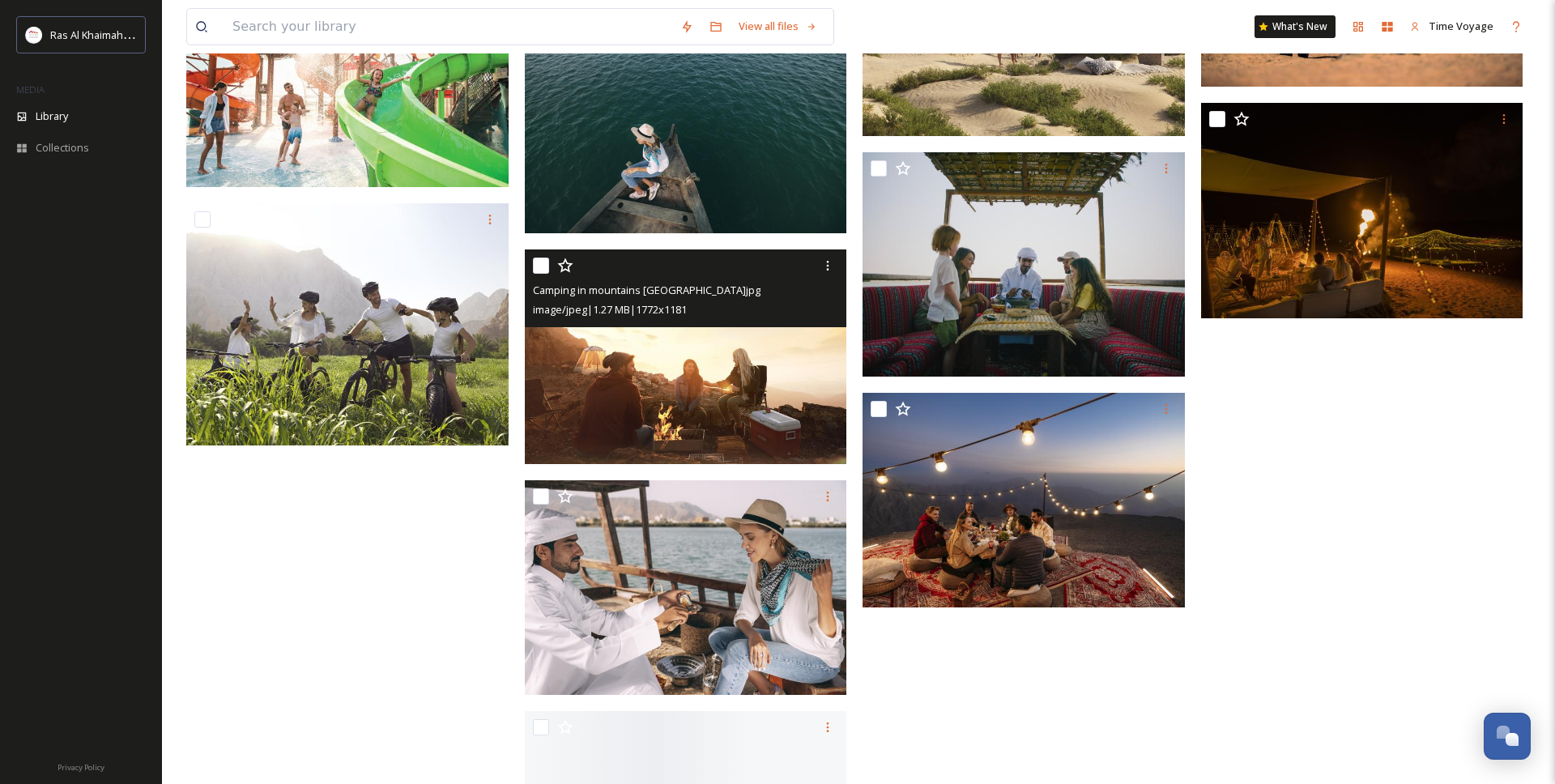
scroll to position [3061, 0]
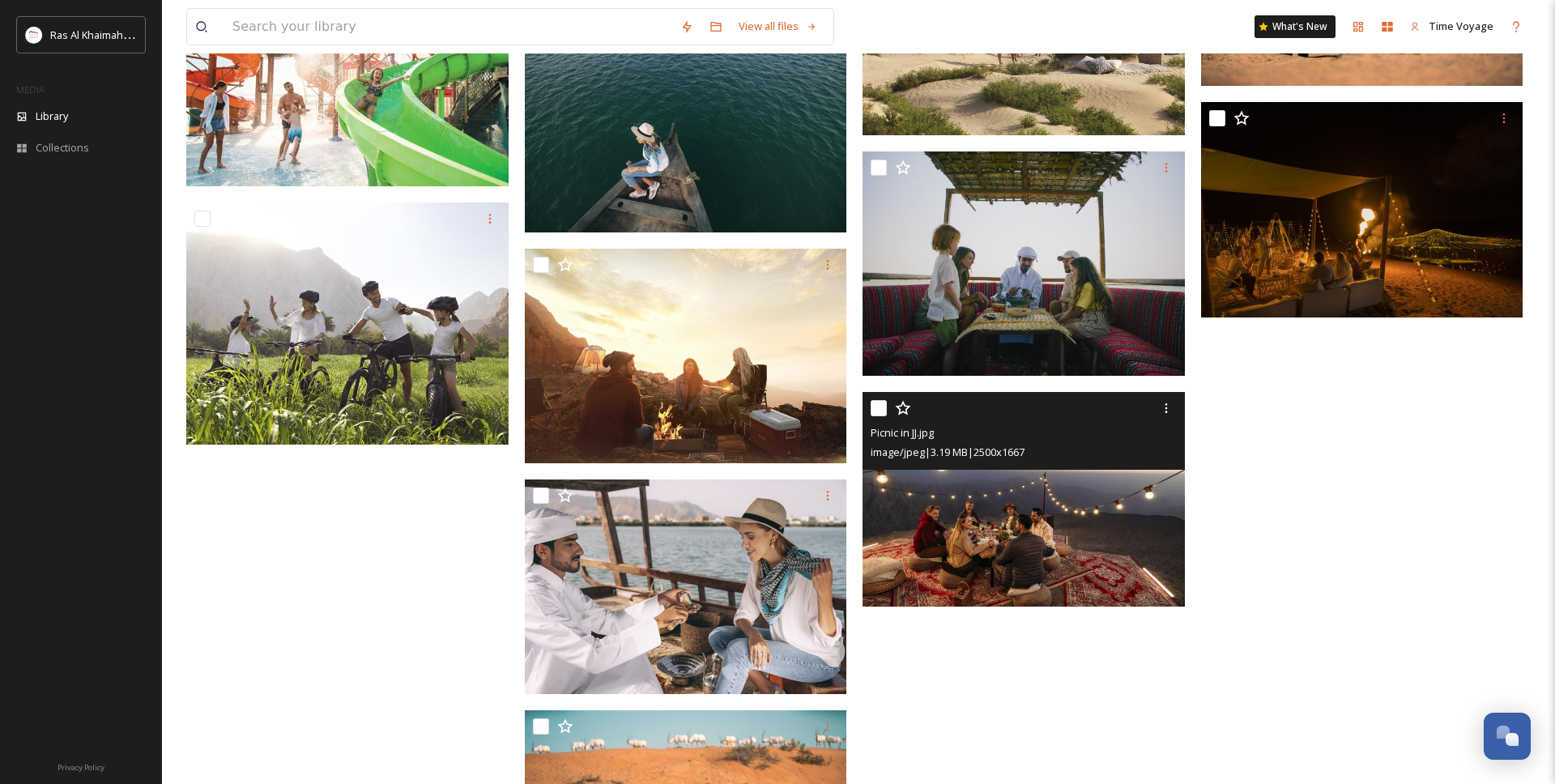
click at [952, 502] on img at bounding box center [1024, 499] width 322 height 216
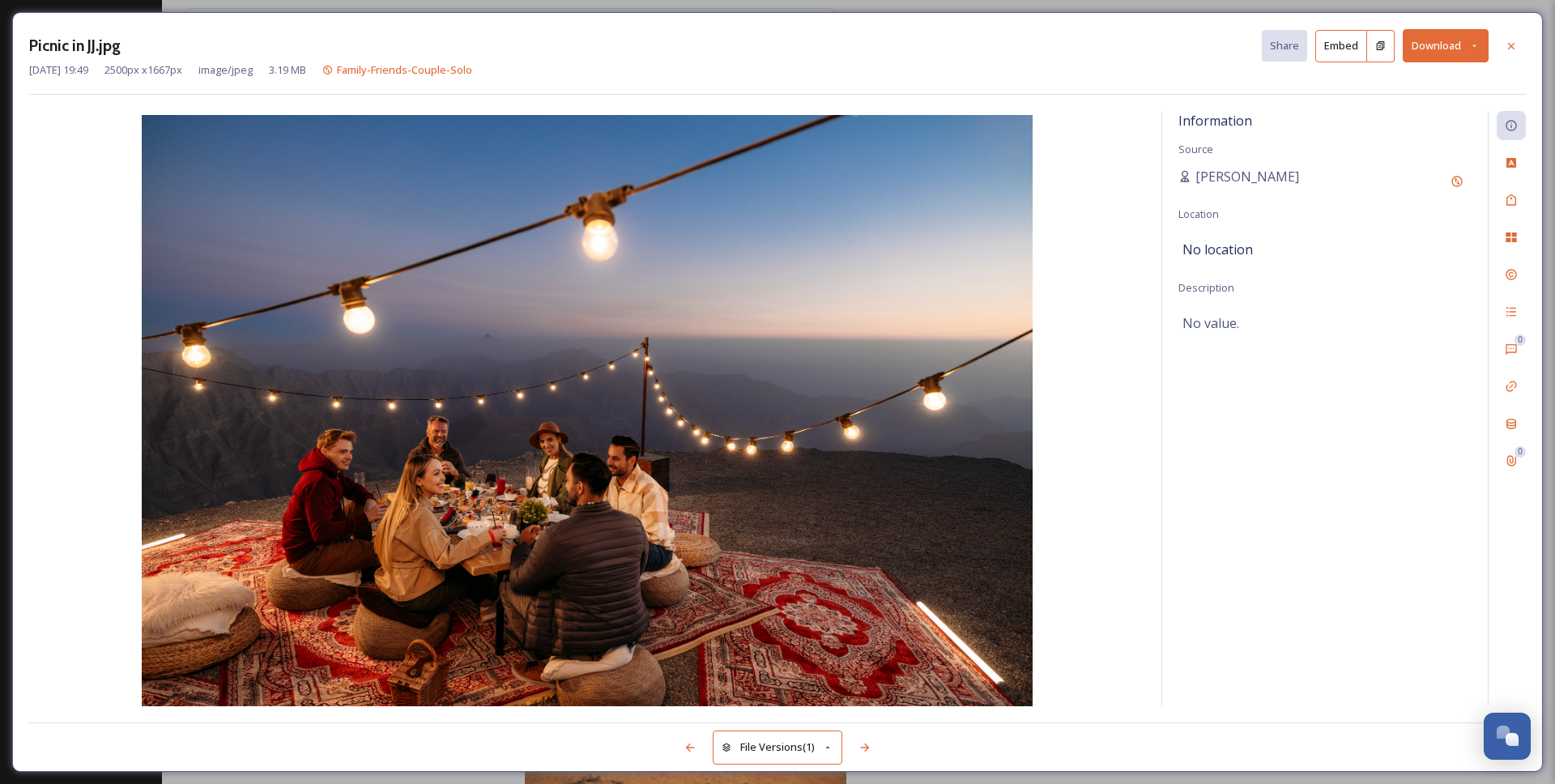
click at [1428, 37] on button "Download" at bounding box center [1446, 45] width 86 height 33
click at [1372, 108] on span "Download Large (2000 x 1334)" at bounding box center [1398, 114] width 143 height 15
click at [1513, 51] on icon at bounding box center [1511, 46] width 13 height 13
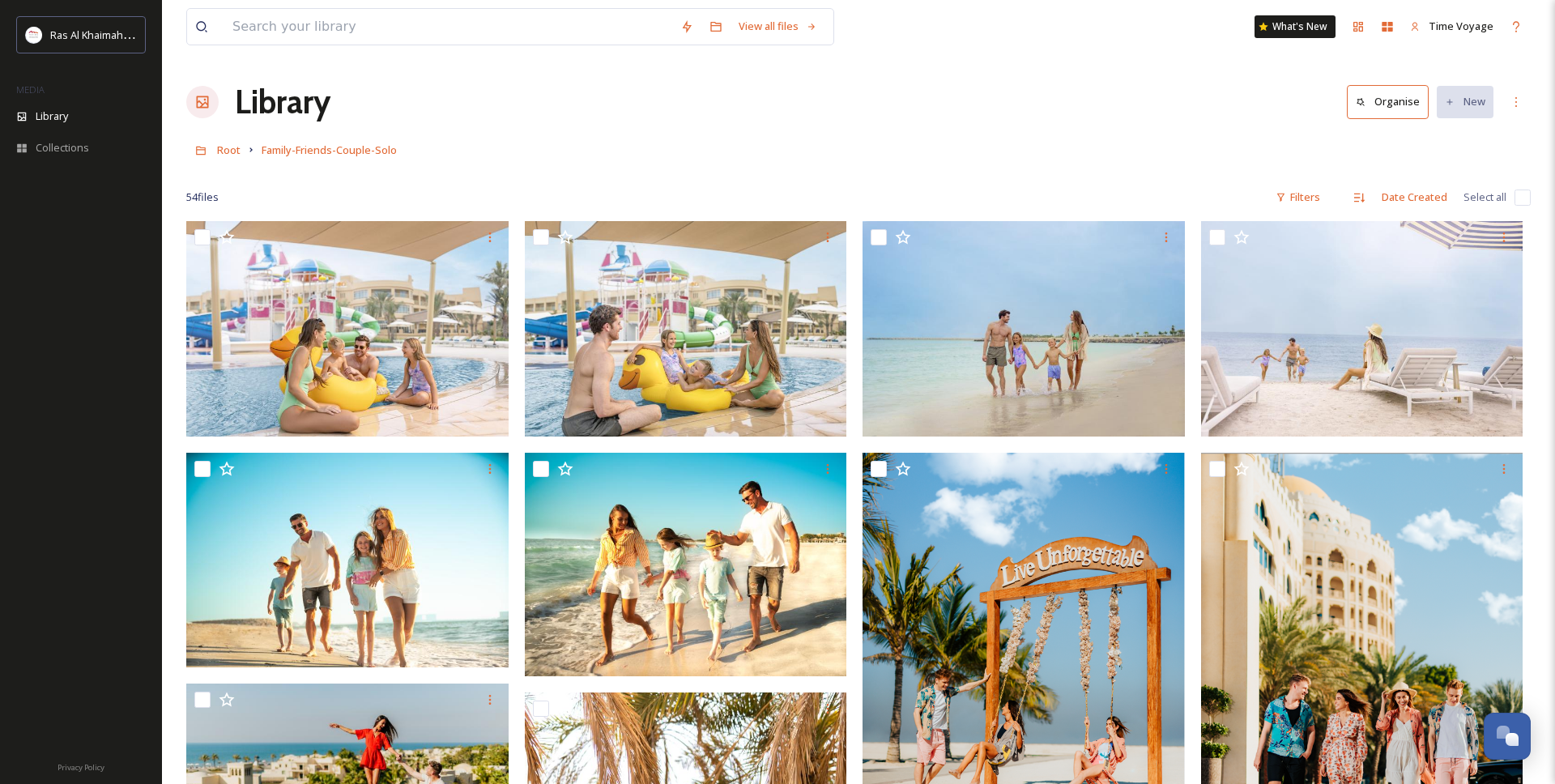
click at [204, 107] on icon at bounding box center [203, 102] width 12 height 12
click at [233, 99] on div "Library Organise New" at bounding box center [859, 102] width 1345 height 49
click at [249, 99] on h1 "Library" at bounding box center [283, 102] width 96 height 49
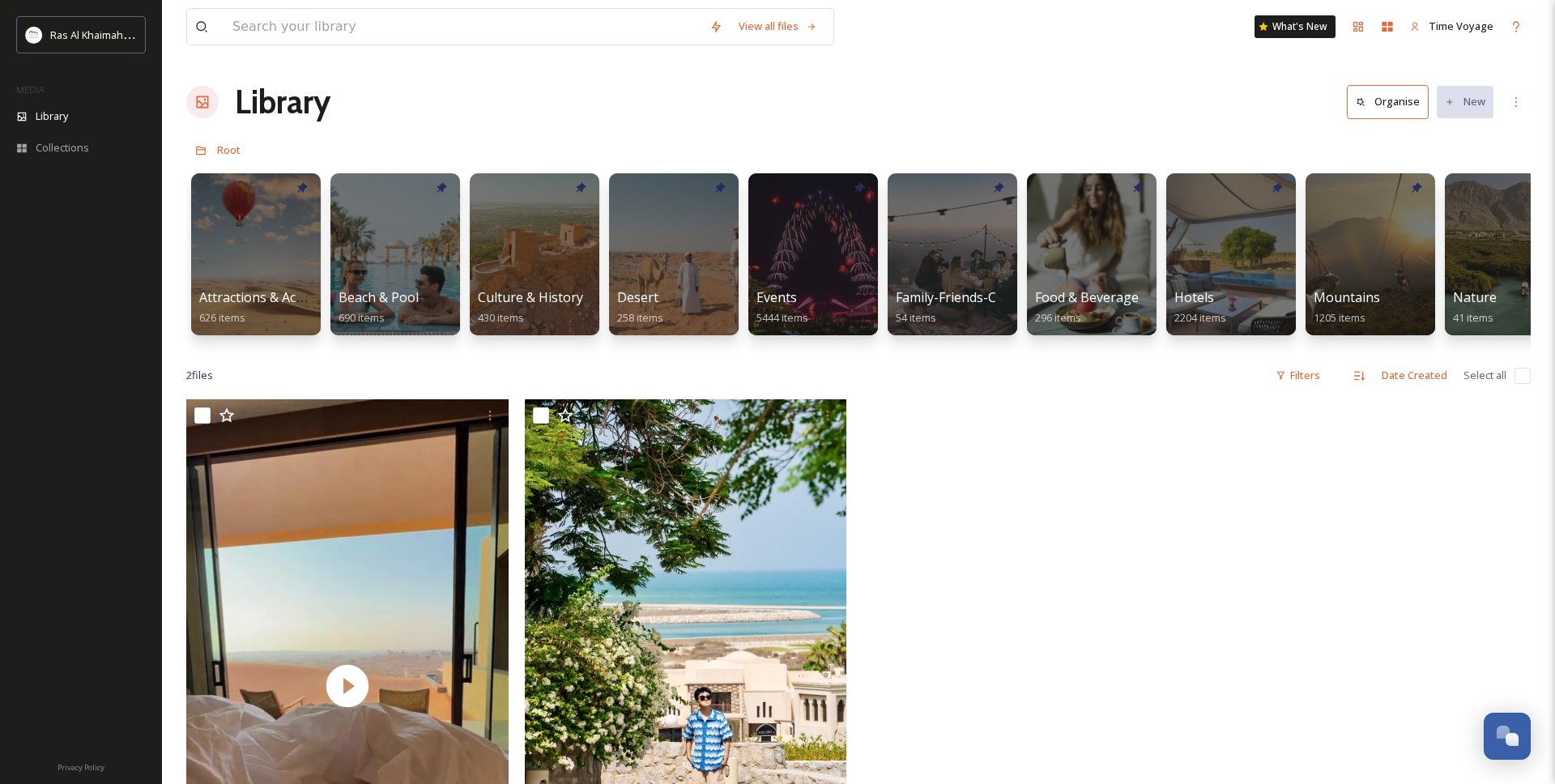
click at [292, 245] on div at bounding box center [256, 255] width 130 height 162
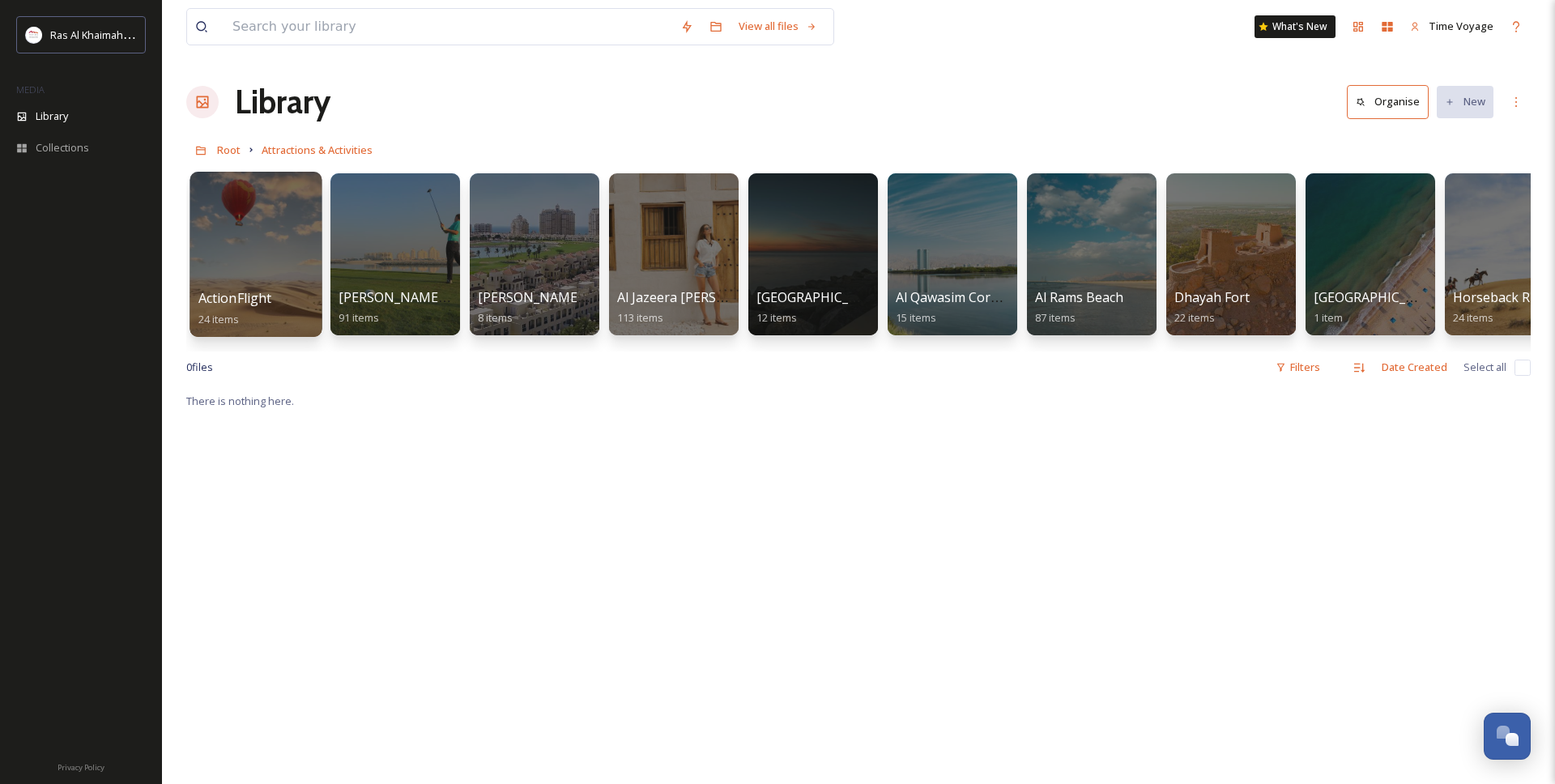
click at [270, 238] on div at bounding box center [256, 255] width 132 height 165
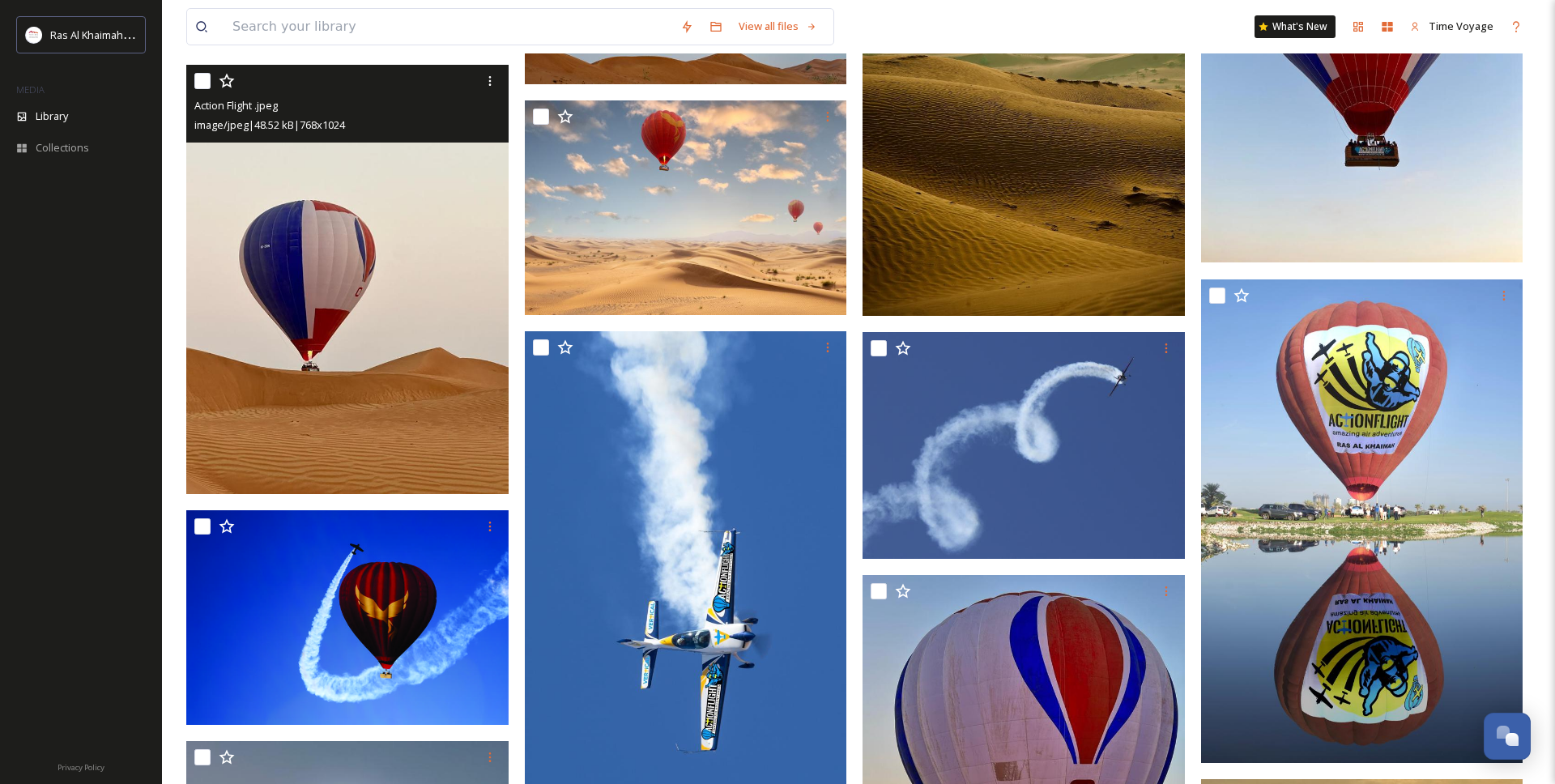
scroll to position [855, 0]
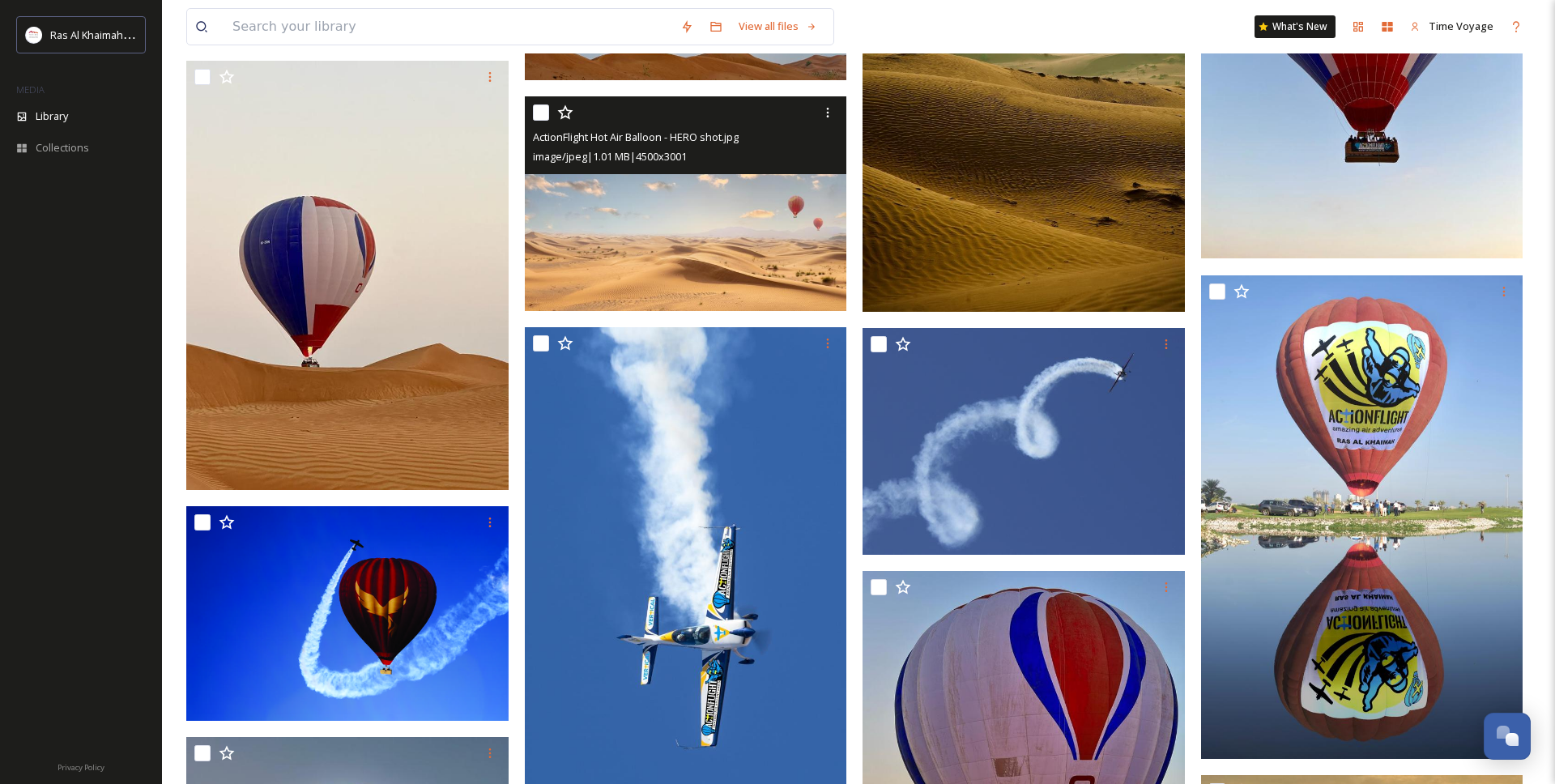
click at [699, 246] on img at bounding box center [685, 204] width 322 height 216
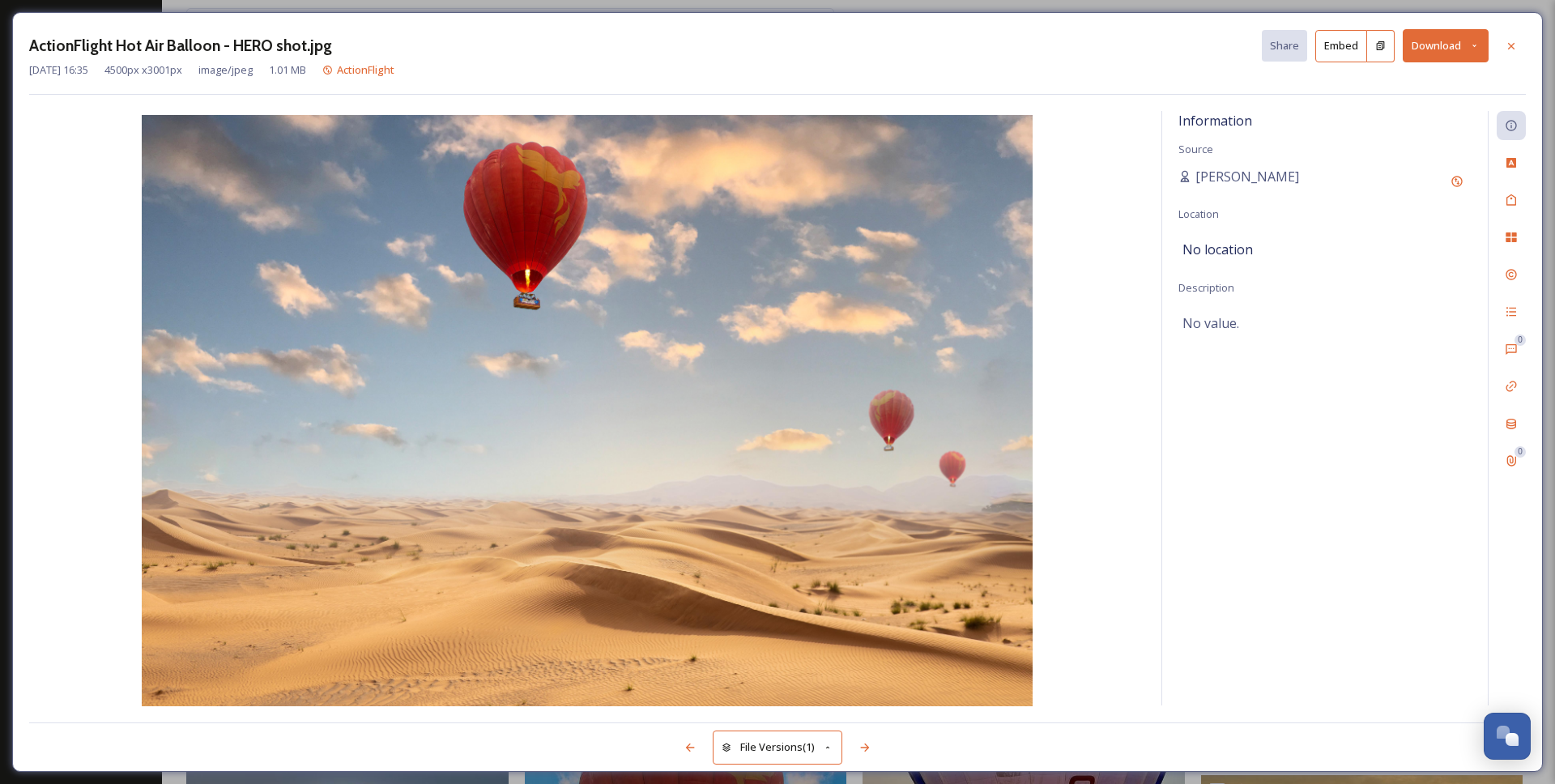
click at [1417, 49] on button "Download" at bounding box center [1446, 45] width 86 height 33
click at [1385, 108] on span "Download Large (2000 x 1334)" at bounding box center [1398, 114] width 143 height 15
click at [1518, 42] on div at bounding box center [1511, 46] width 29 height 29
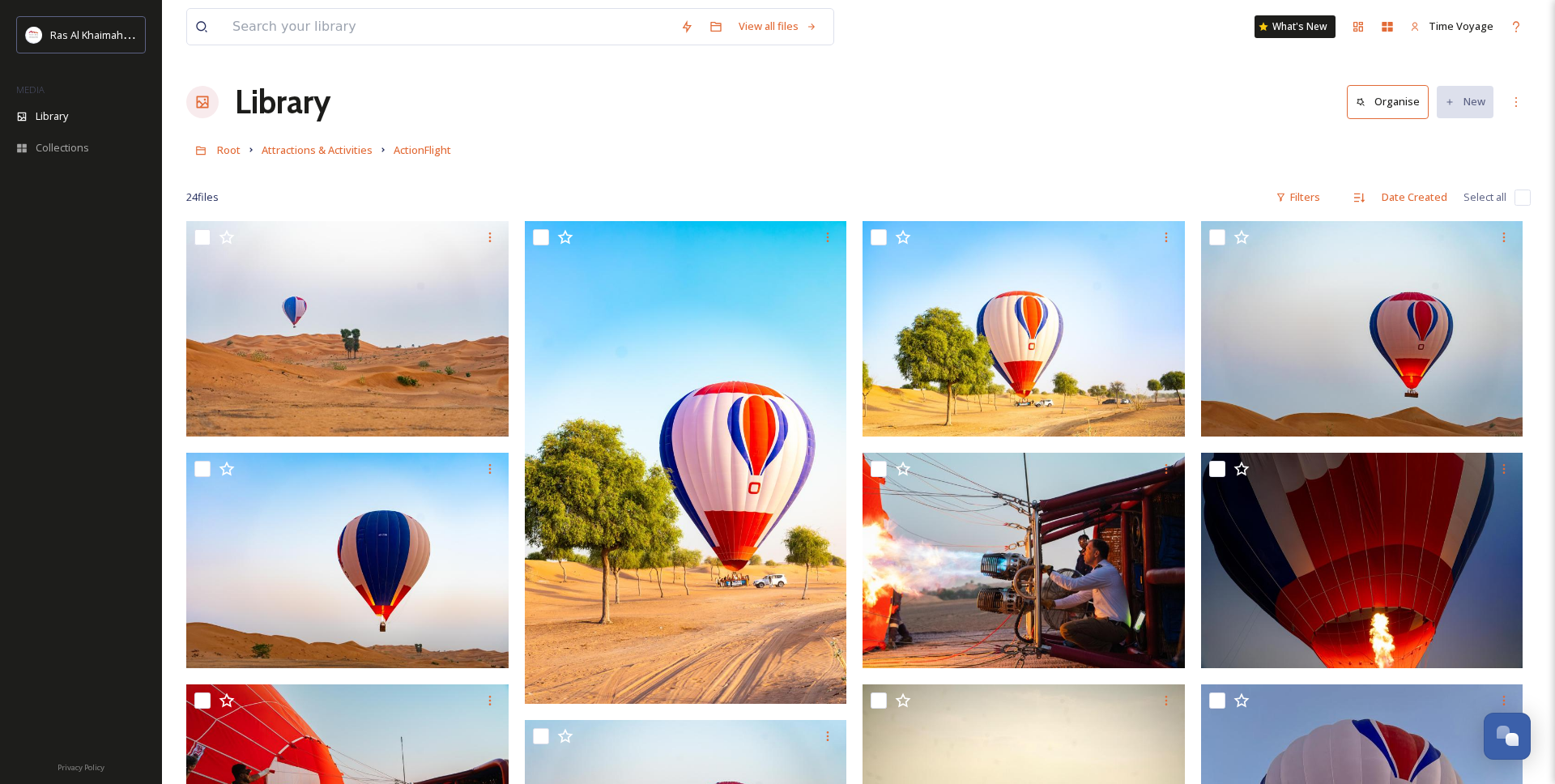
click at [261, 105] on h1 "Library" at bounding box center [283, 102] width 96 height 49
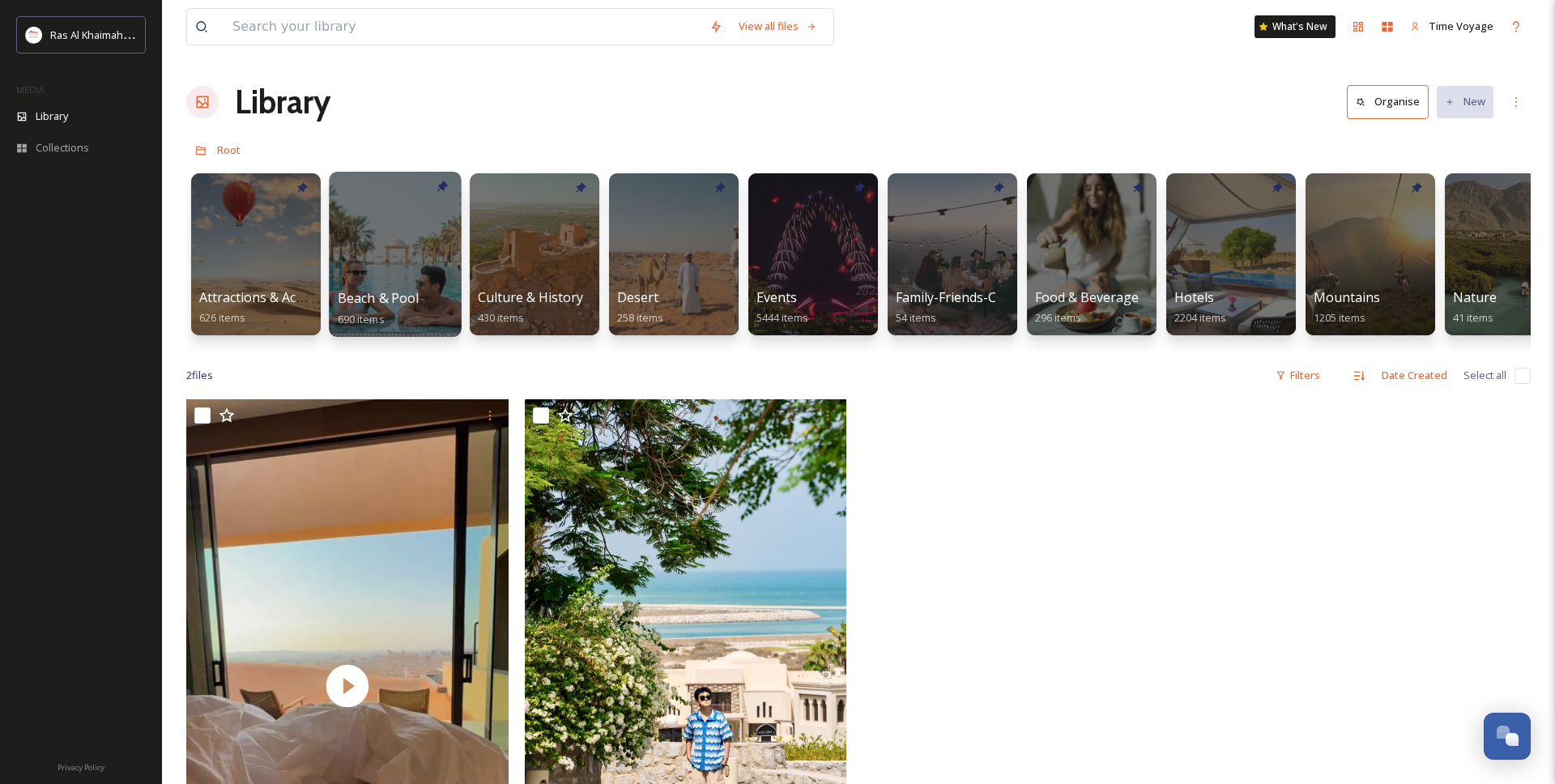
click at [402, 260] on div at bounding box center [394, 255] width 132 height 165
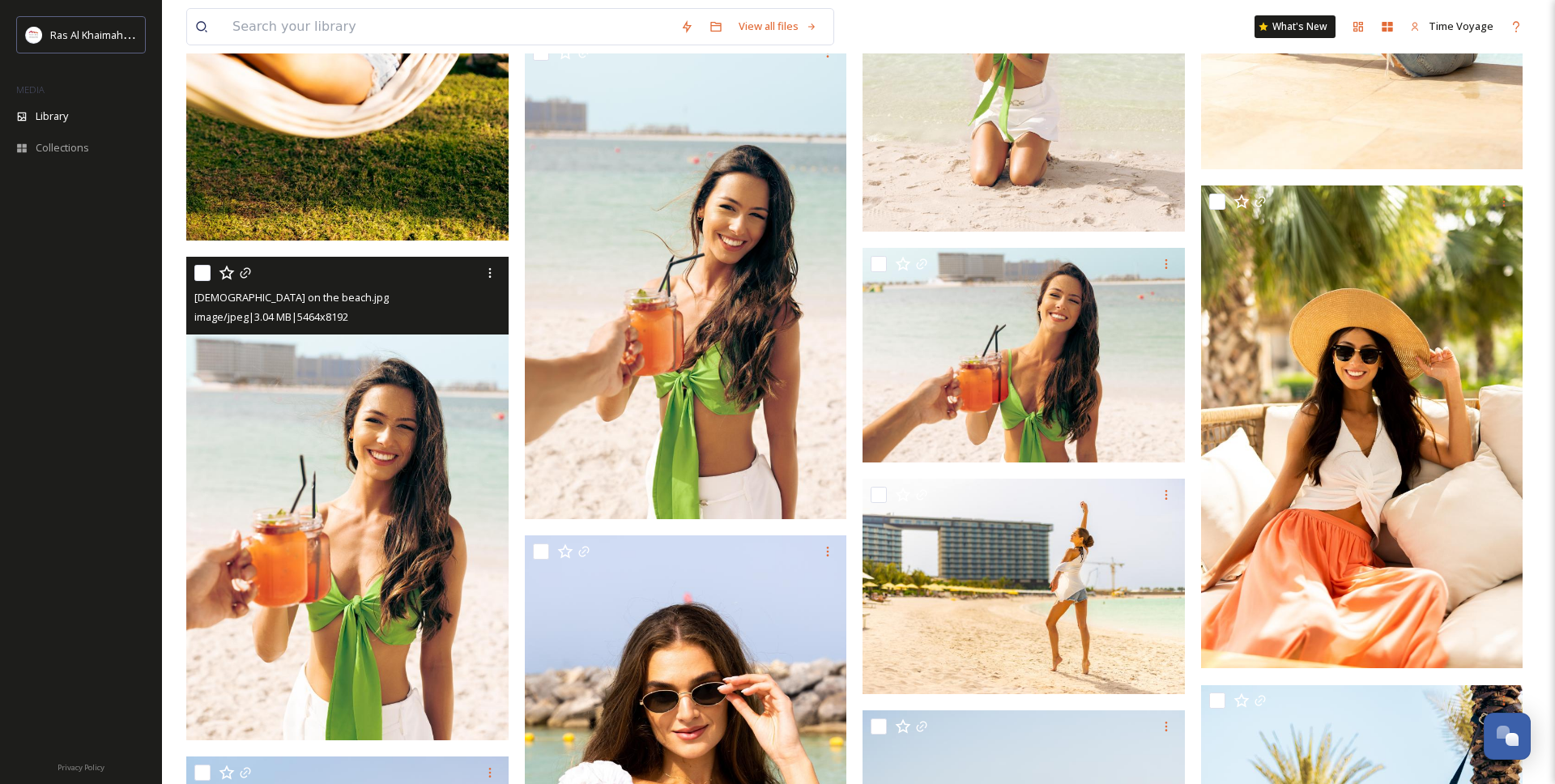
scroll to position [12379, 0]
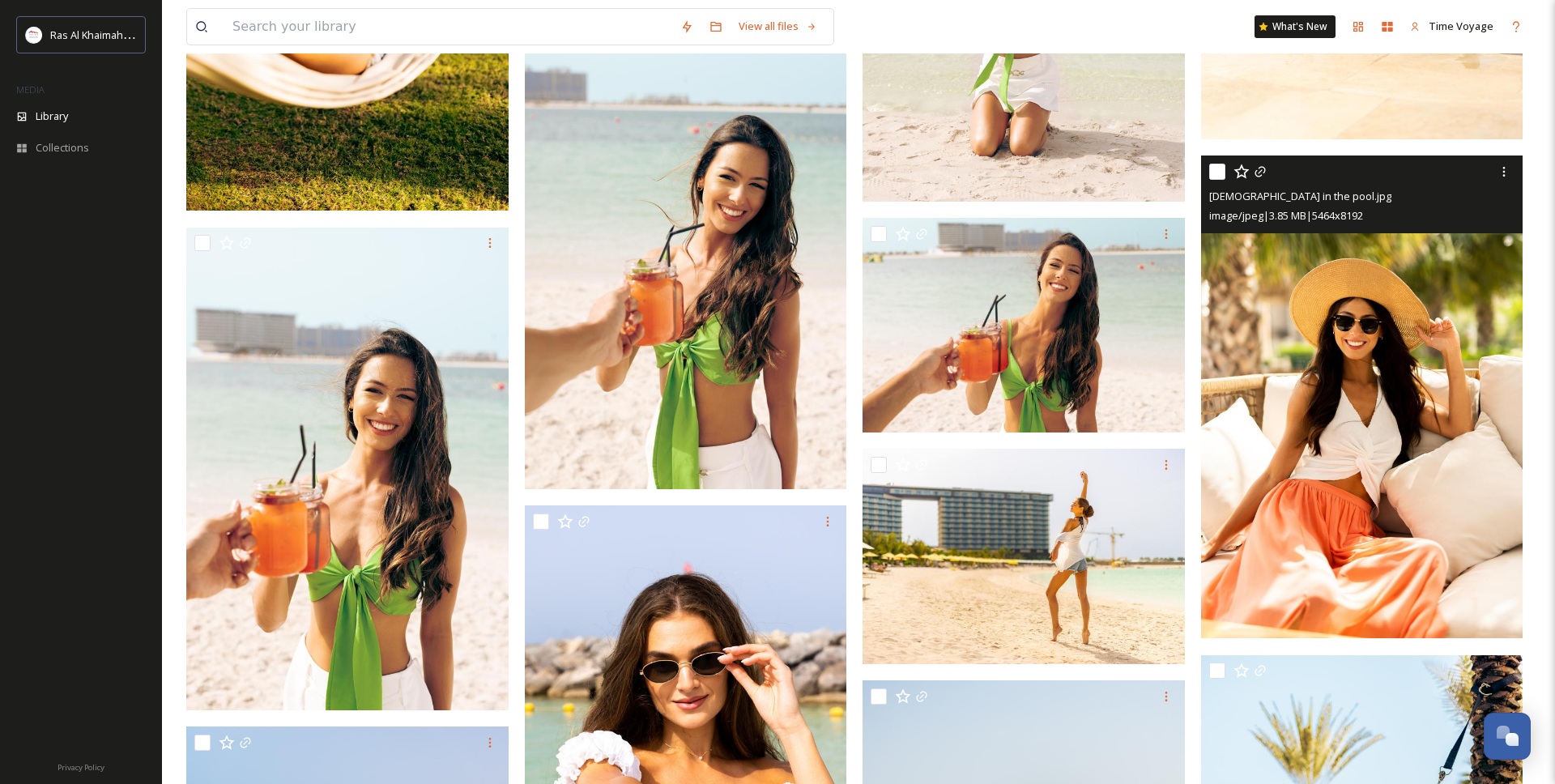
click at [1315, 373] on img at bounding box center [1362, 396] width 322 height 482
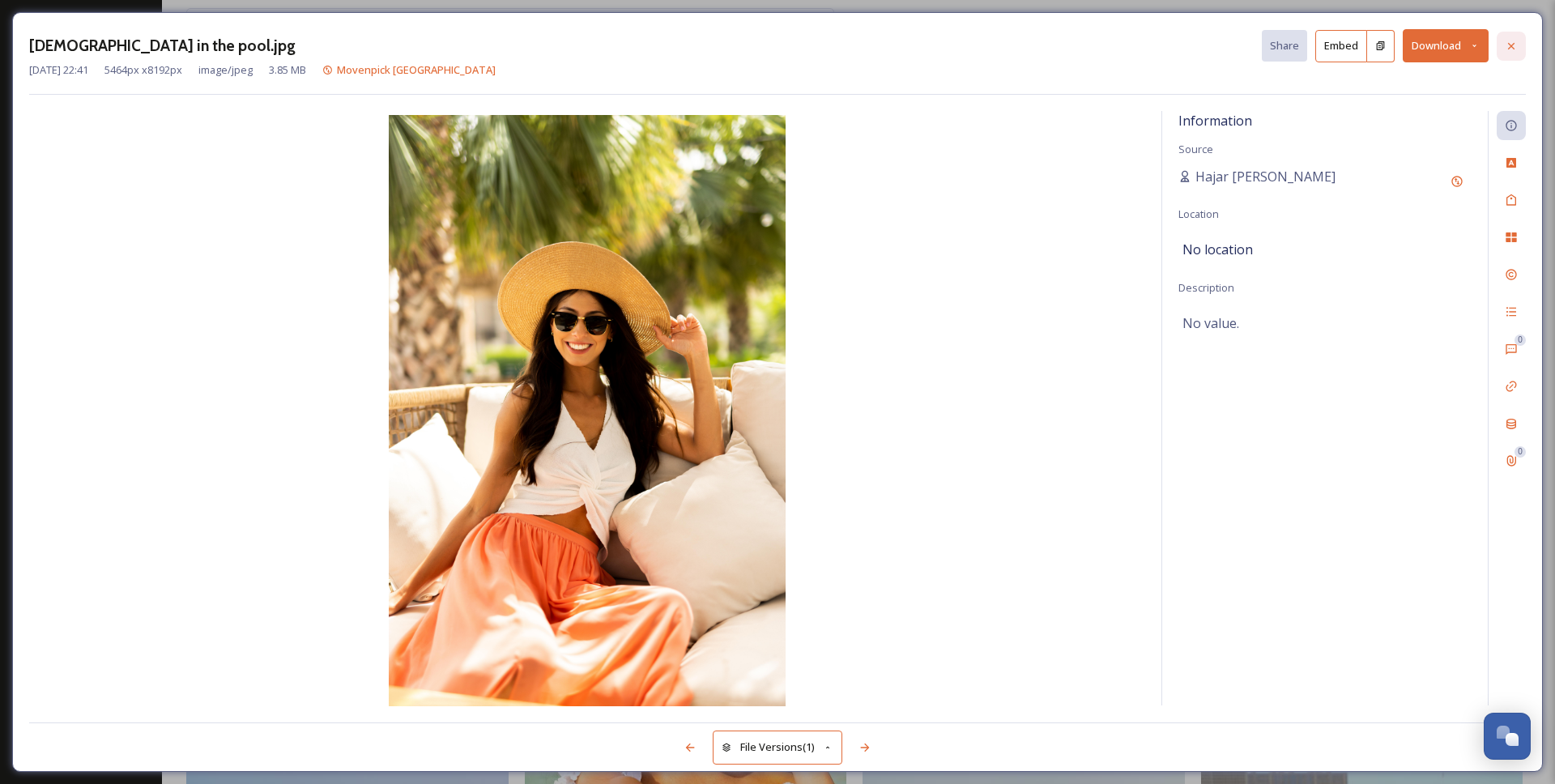
click at [1517, 45] on icon at bounding box center [1511, 46] width 13 height 13
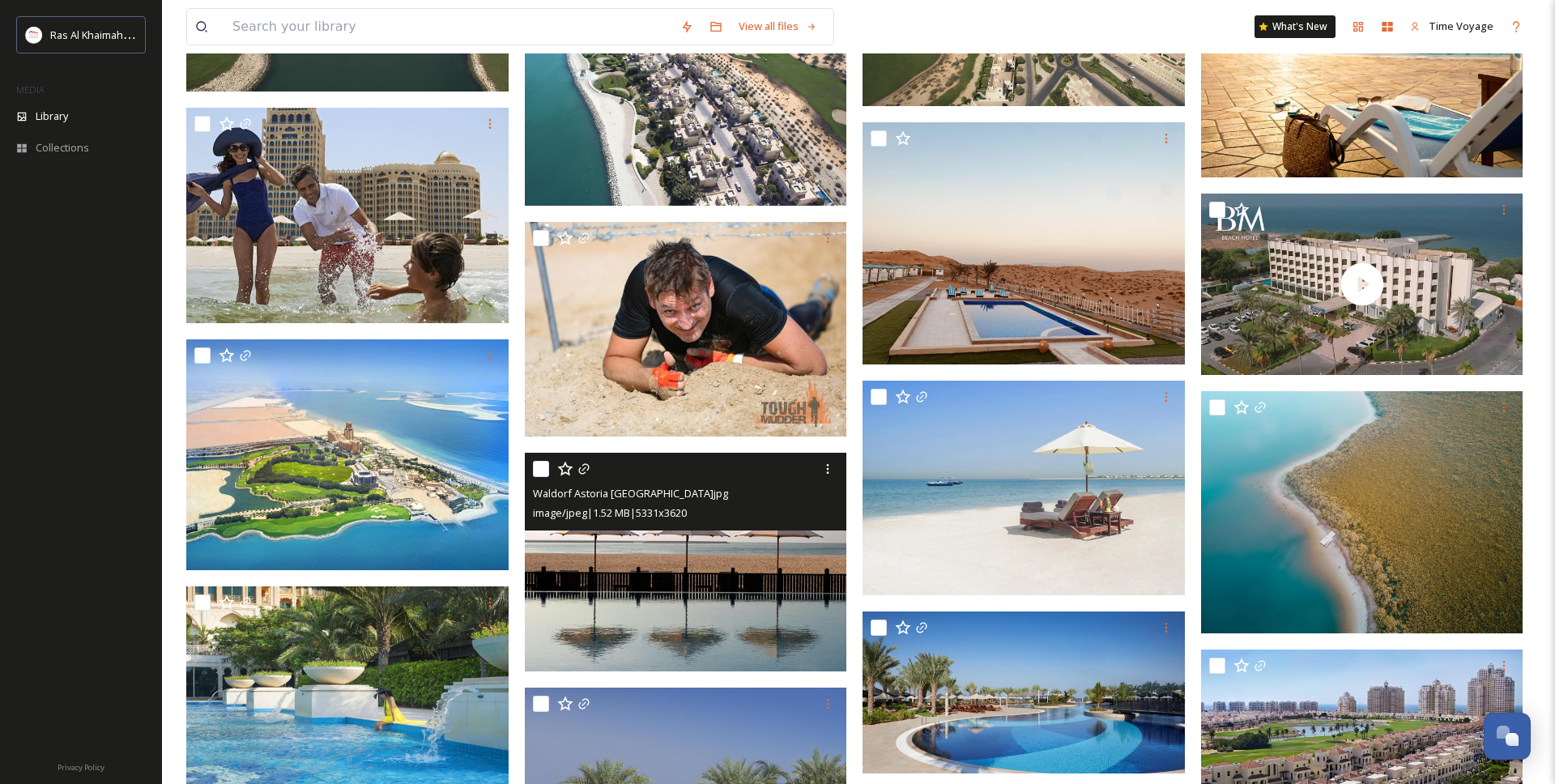
scroll to position [23132, 0]
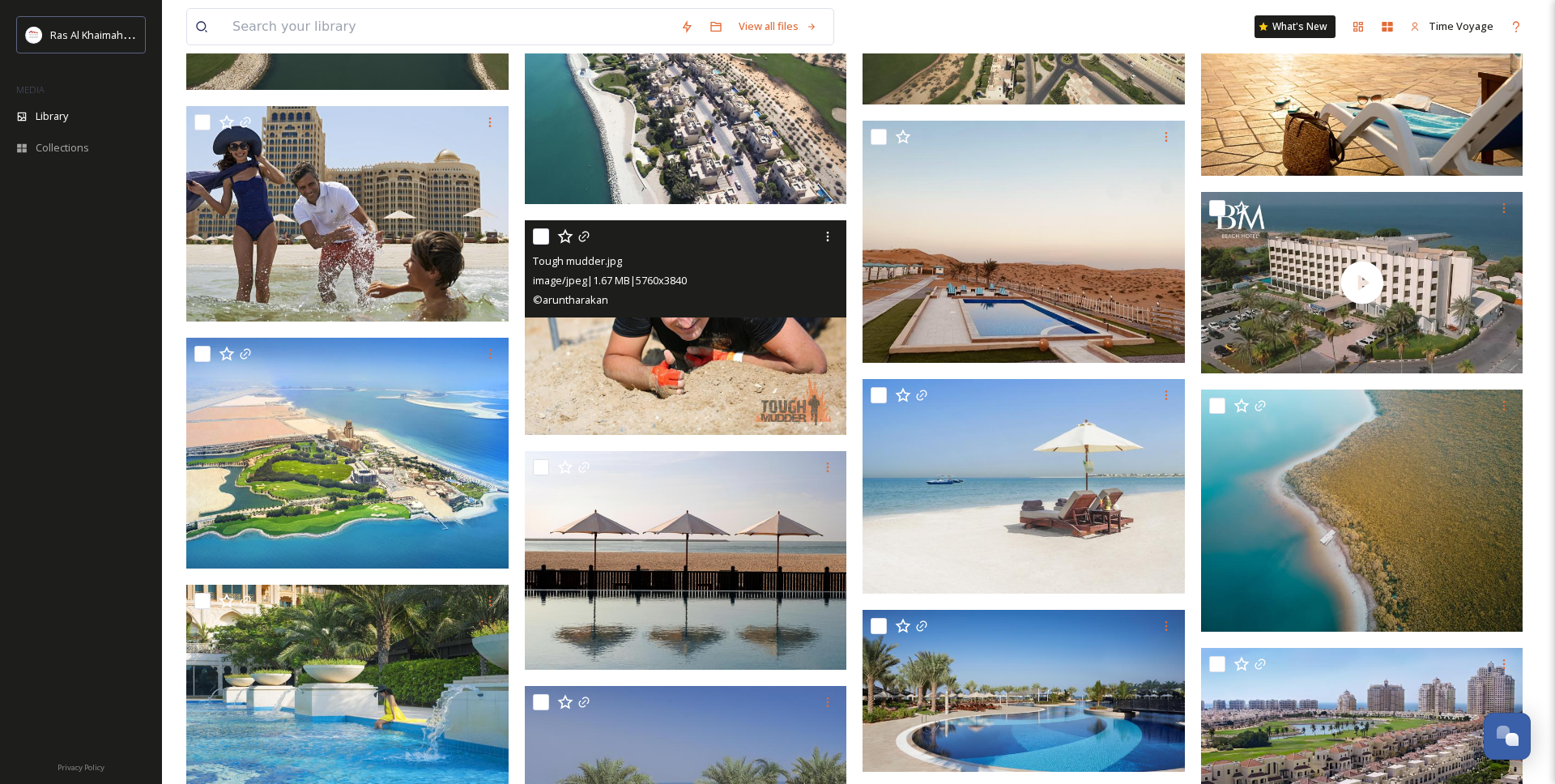
click at [717, 370] on img at bounding box center [685, 328] width 322 height 216
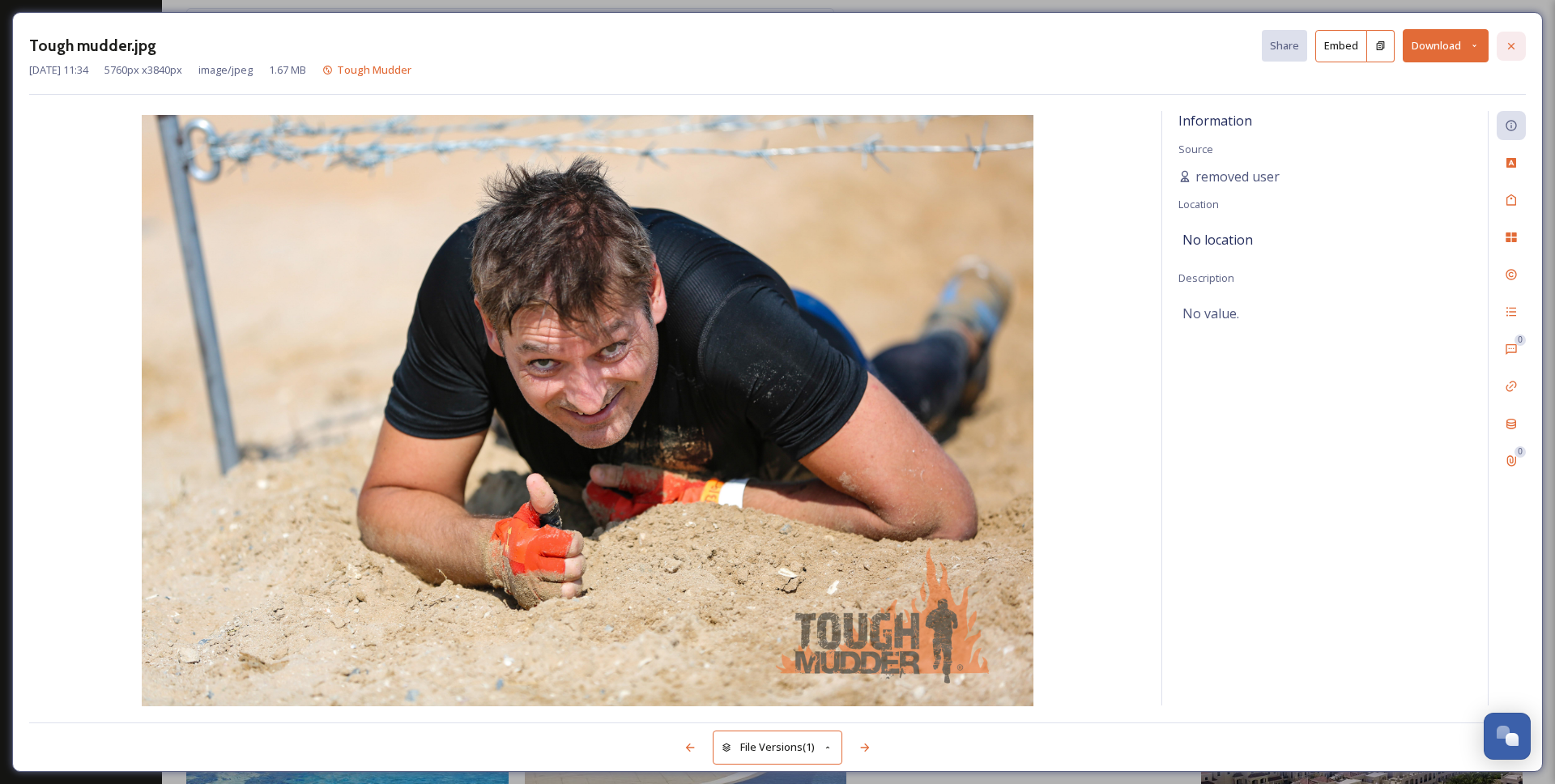
click at [1514, 45] on icon at bounding box center [1511, 46] width 13 height 13
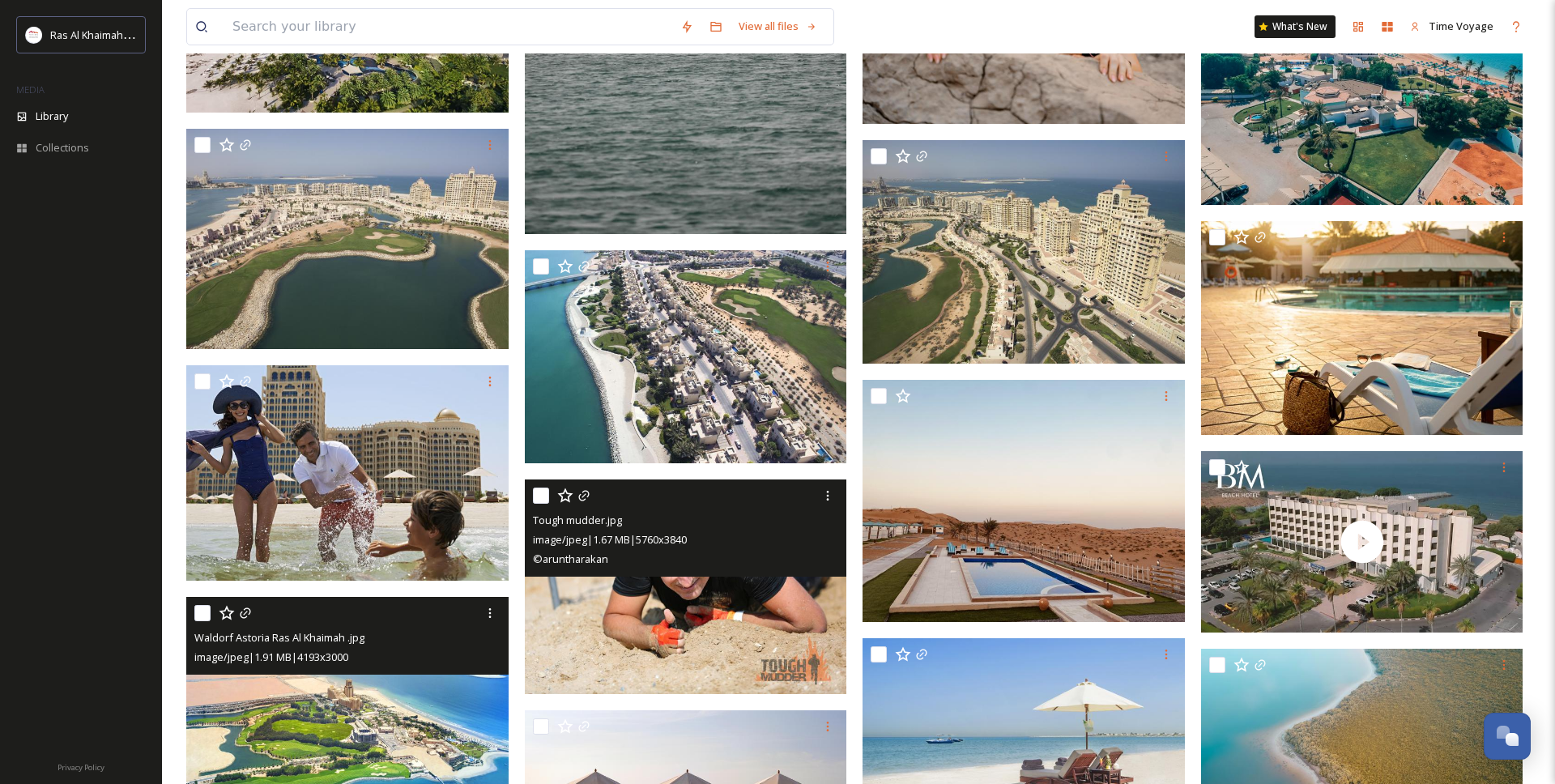
scroll to position [22839, 0]
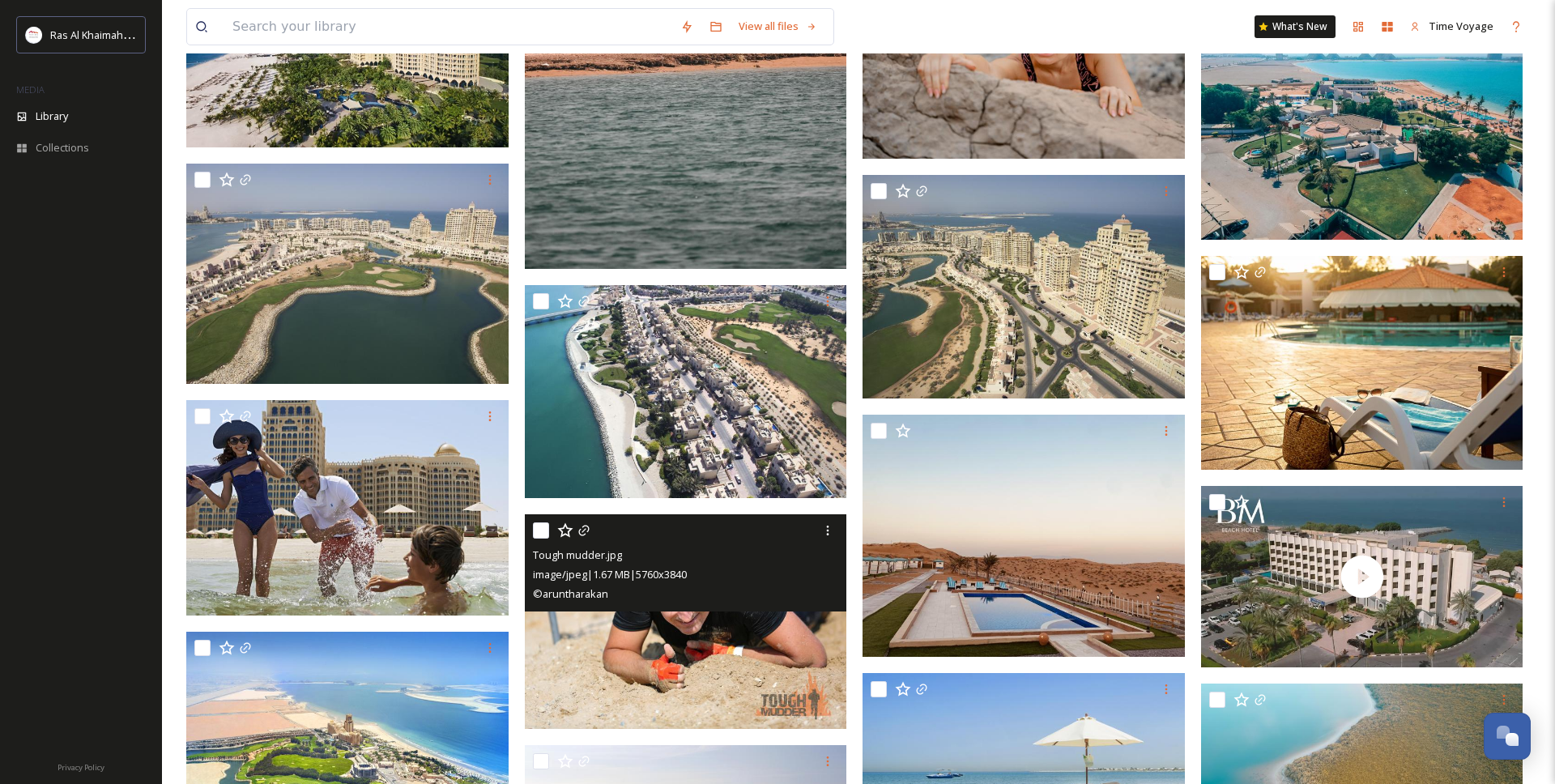
click at [734, 633] on img at bounding box center [685, 622] width 322 height 216
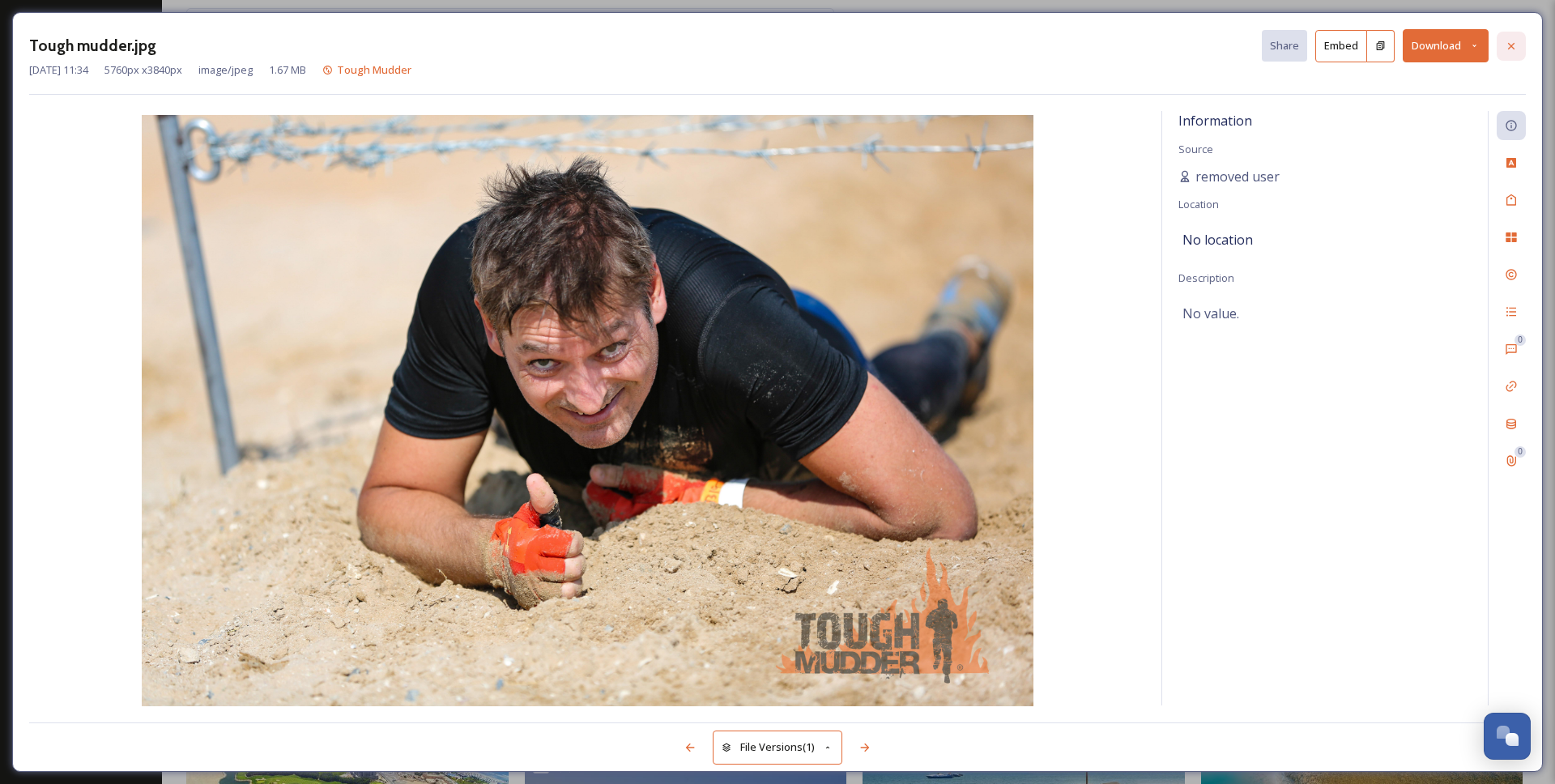
click at [1517, 42] on icon at bounding box center [1511, 46] width 13 height 13
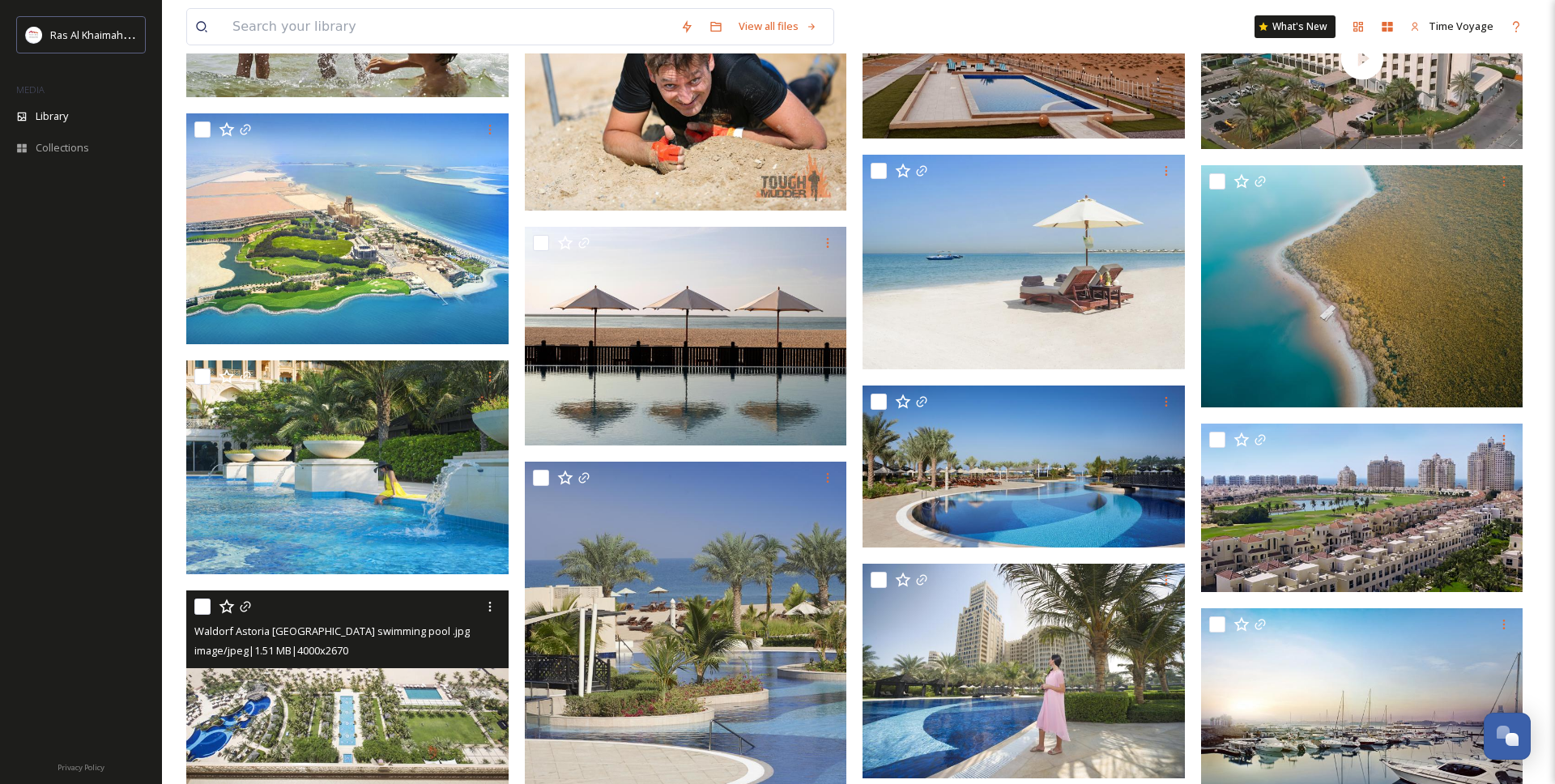
scroll to position [23333, 0]
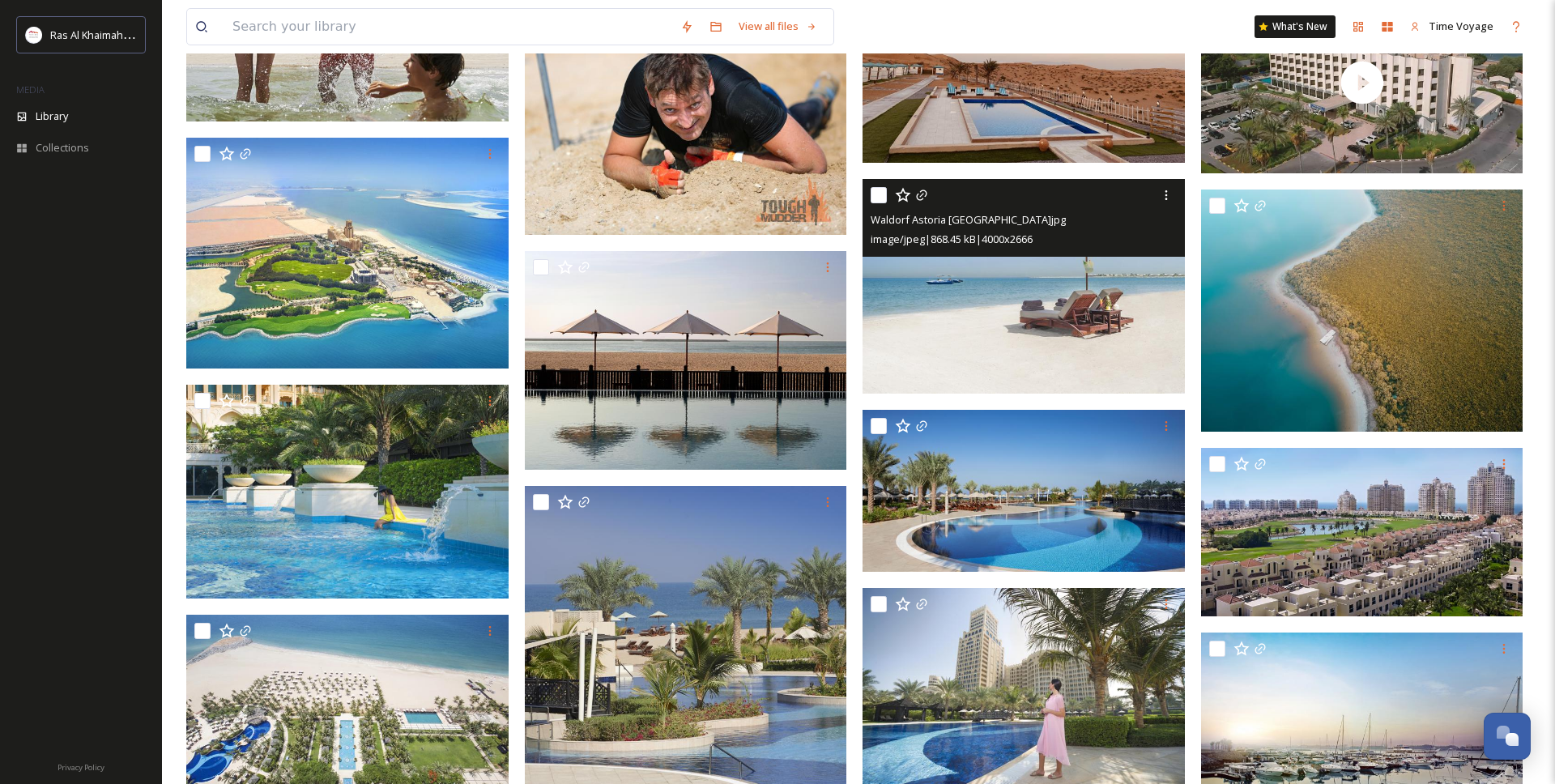
click at [1017, 345] on img at bounding box center [1024, 287] width 322 height 216
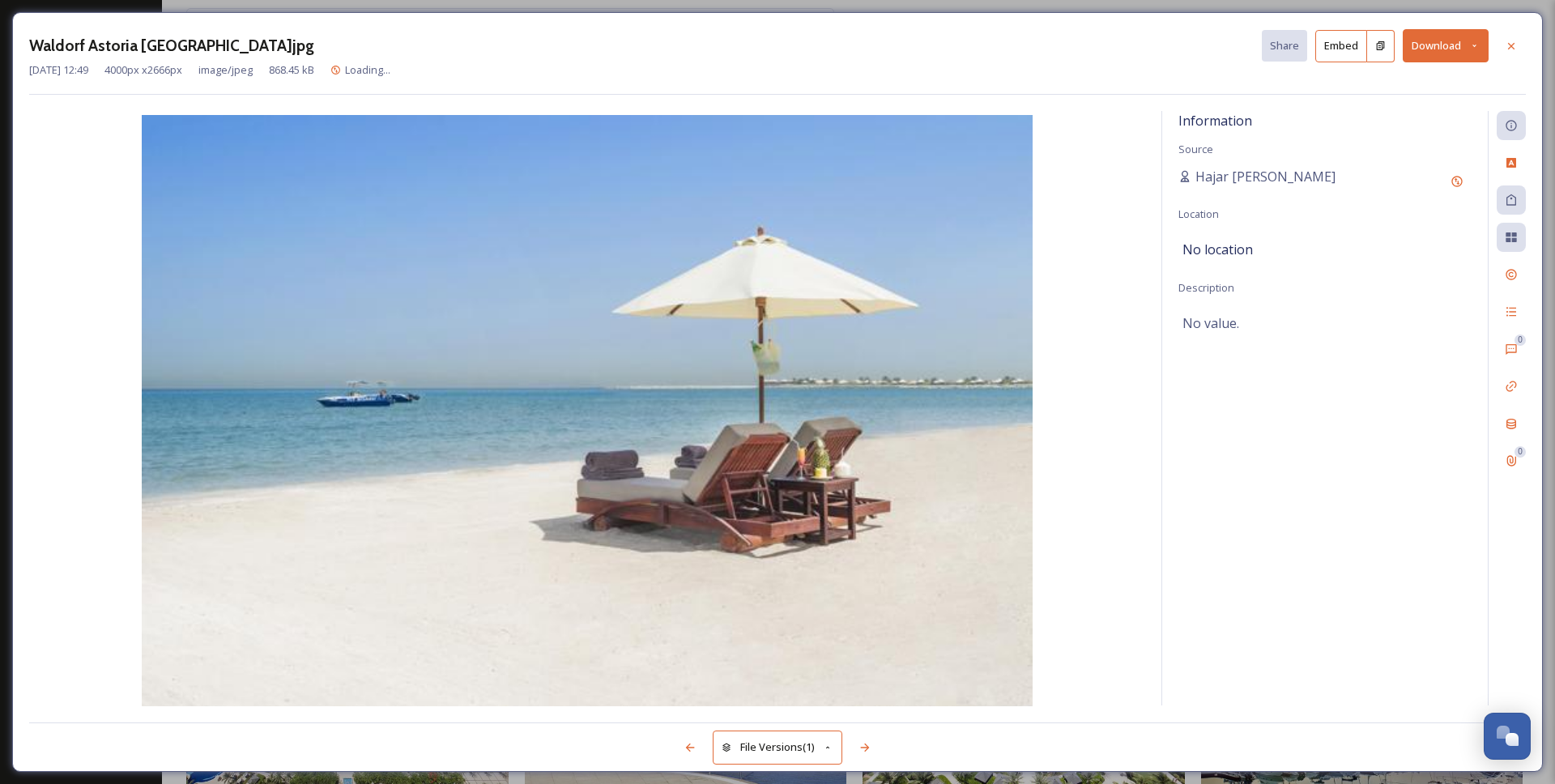
click at [1426, 56] on button "Download" at bounding box center [1446, 45] width 86 height 33
click at [1362, 114] on span "Download Large (2000 x 1333)" at bounding box center [1398, 114] width 143 height 15
click at [1514, 51] on icon at bounding box center [1511, 46] width 13 height 13
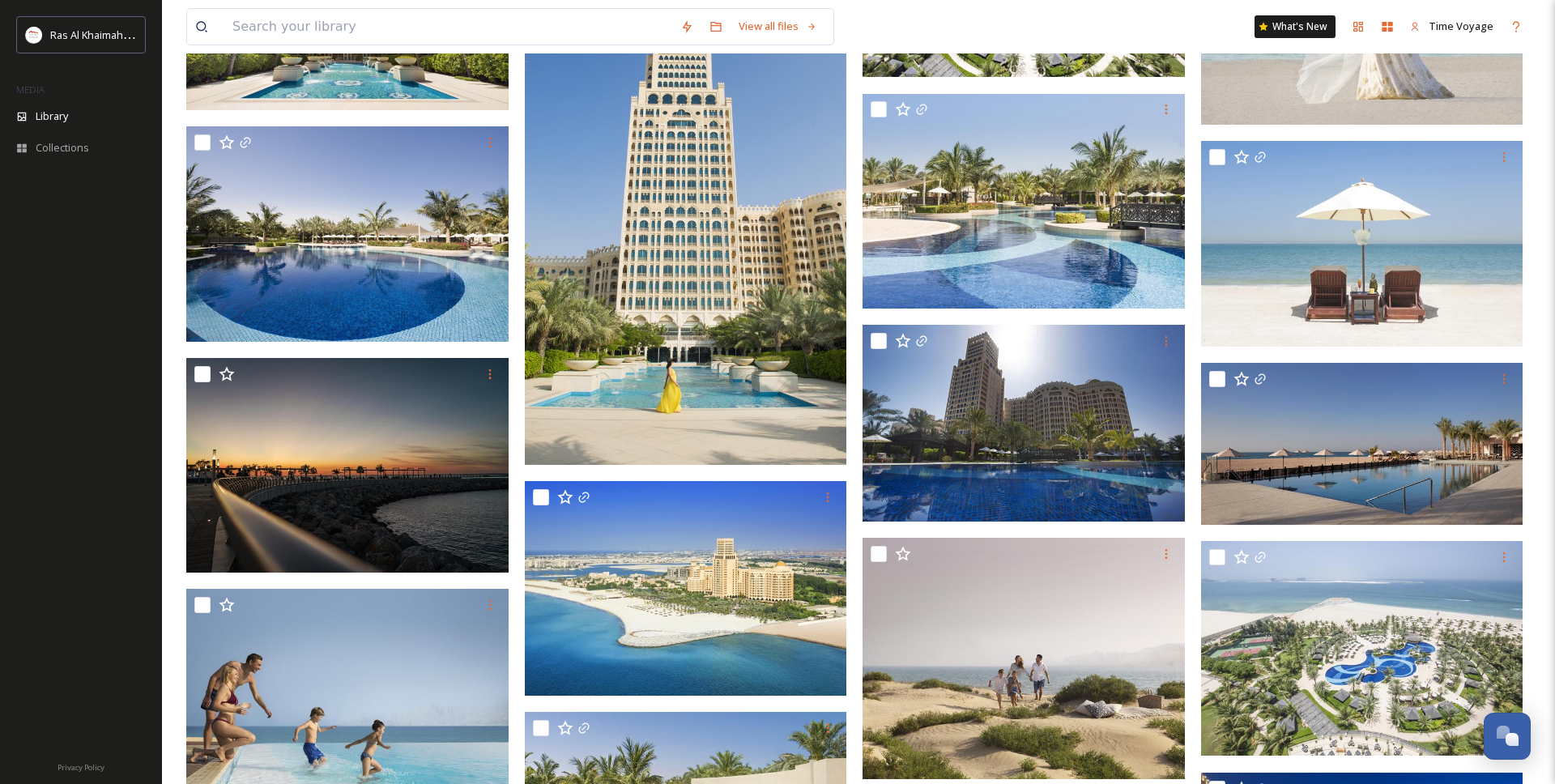
scroll to position [24218, 0]
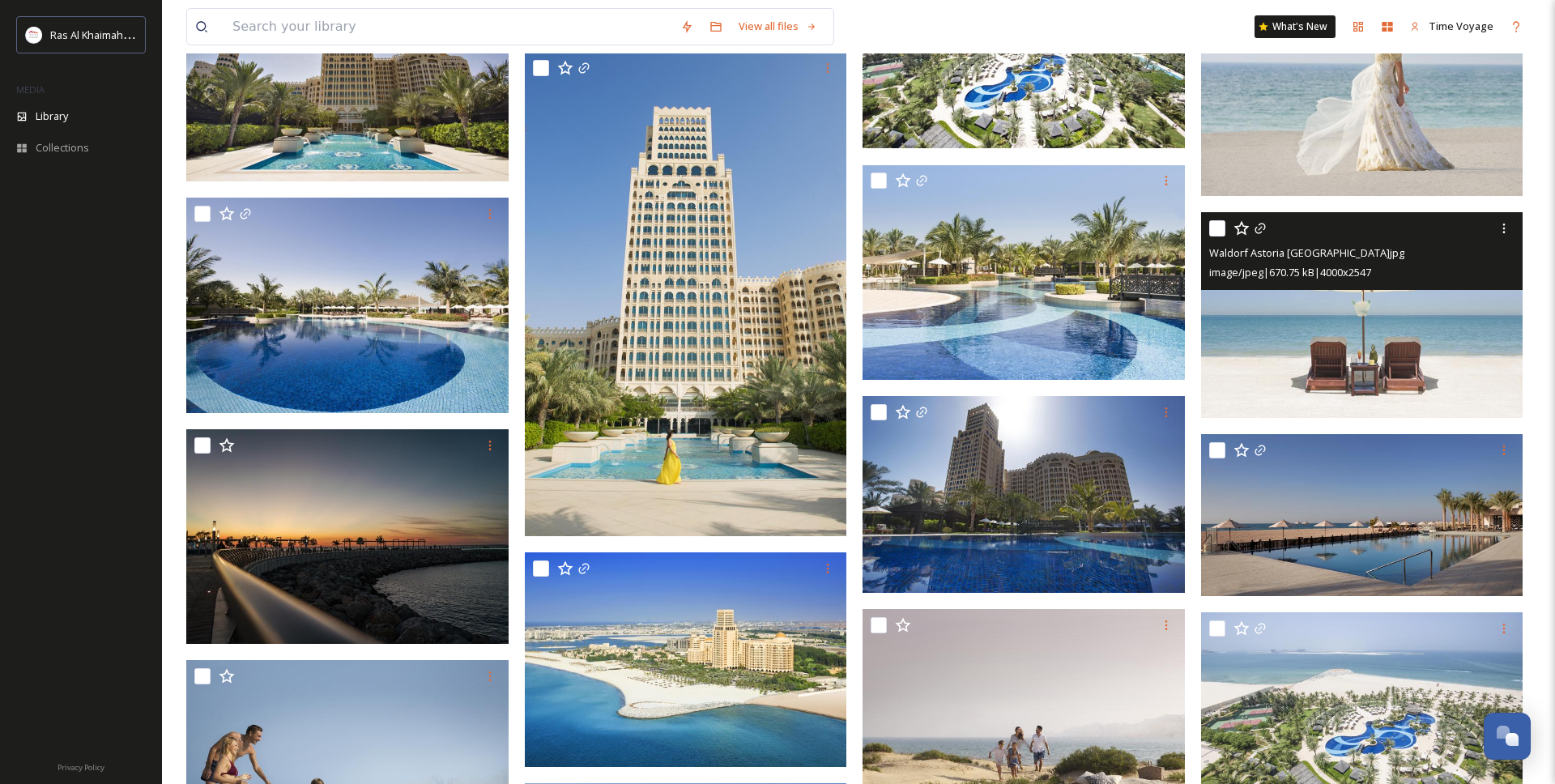
click at [1329, 397] on img at bounding box center [1362, 315] width 322 height 206
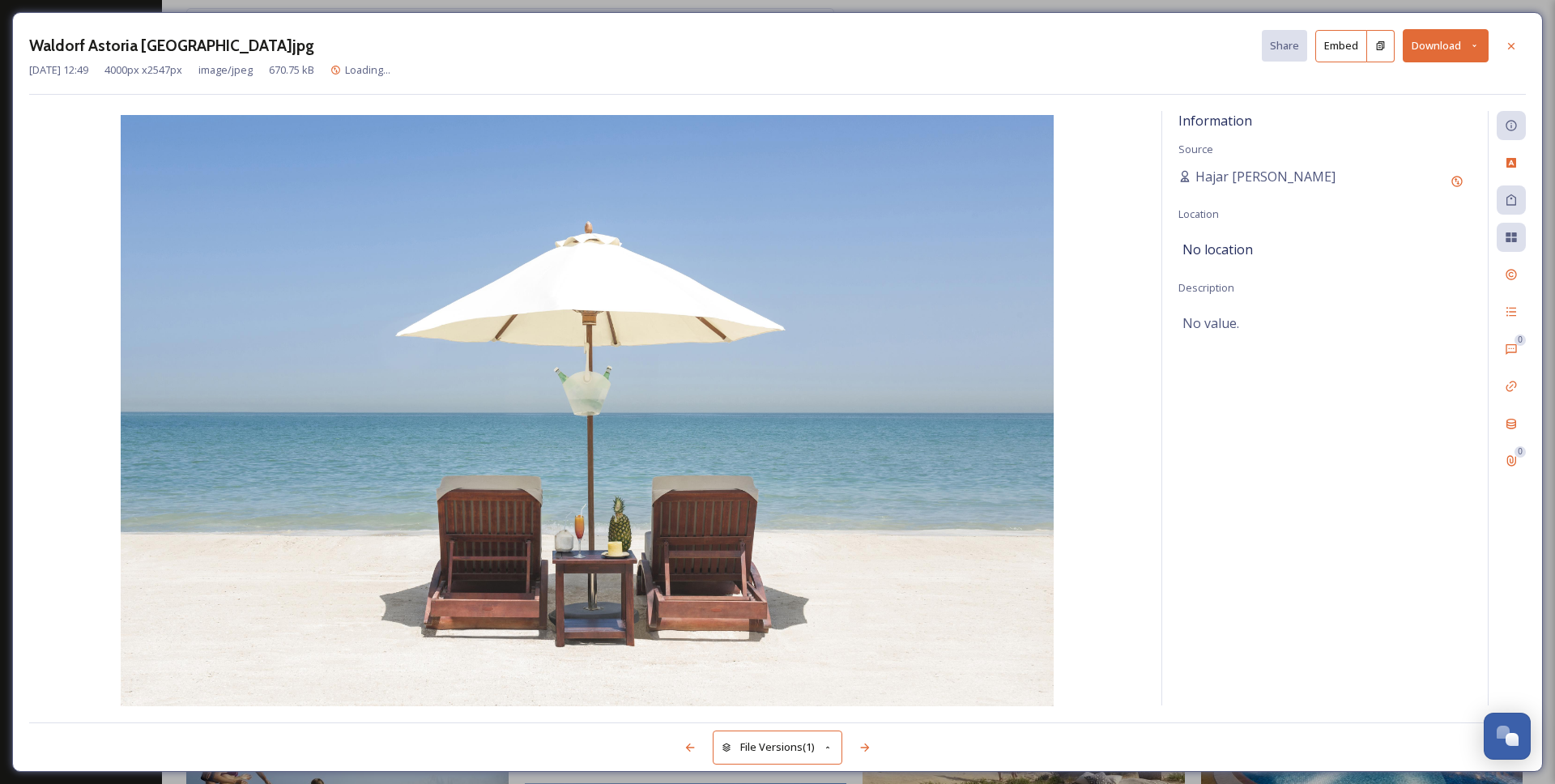
click at [1438, 41] on button "Download" at bounding box center [1446, 45] width 86 height 33
click at [1403, 114] on span "Download Large (2000 x 1274)" at bounding box center [1398, 114] width 143 height 15
click at [1507, 56] on div at bounding box center [1511, 46] width 29 height 29
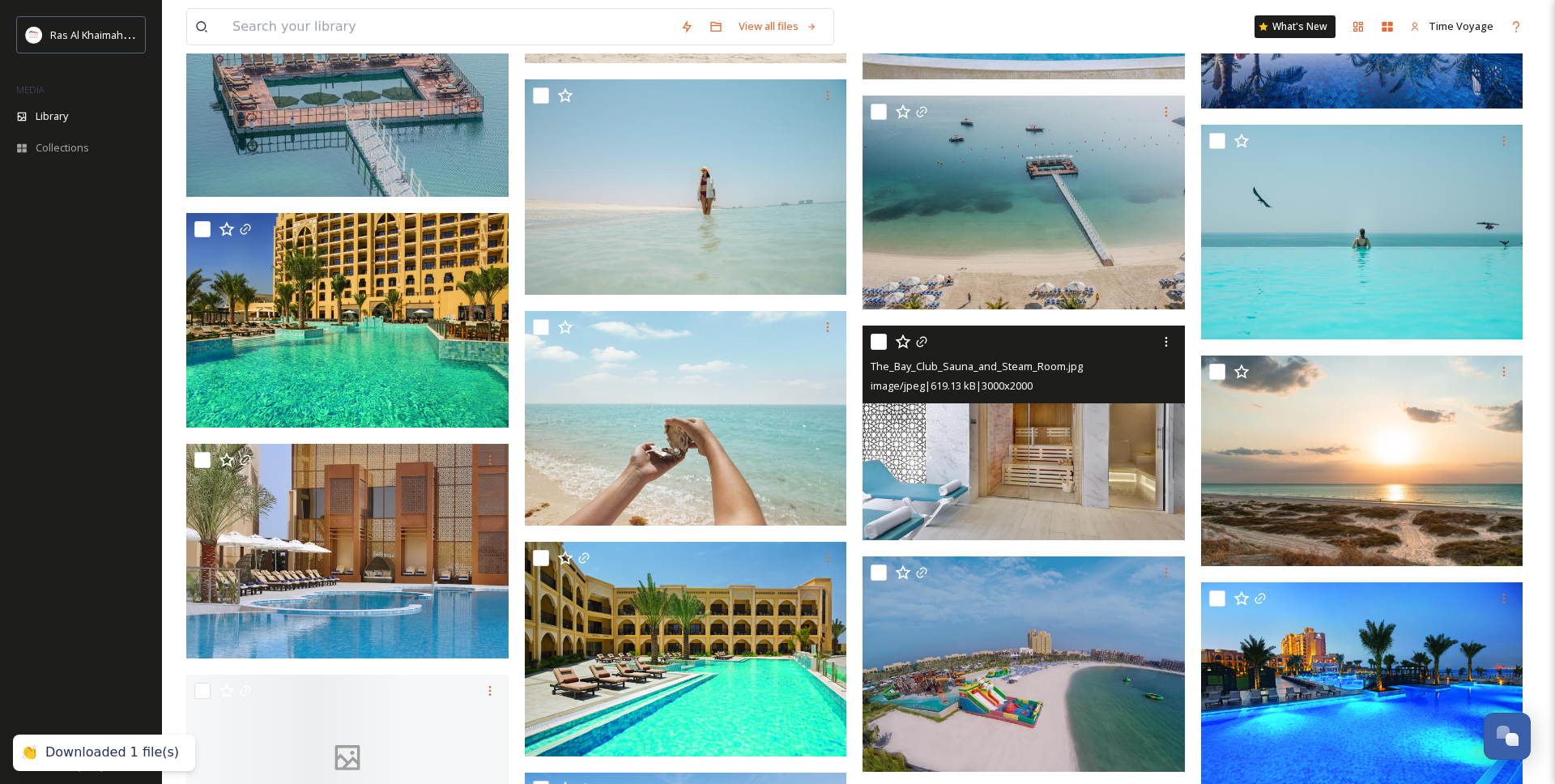
scroll to position [25619, 0]
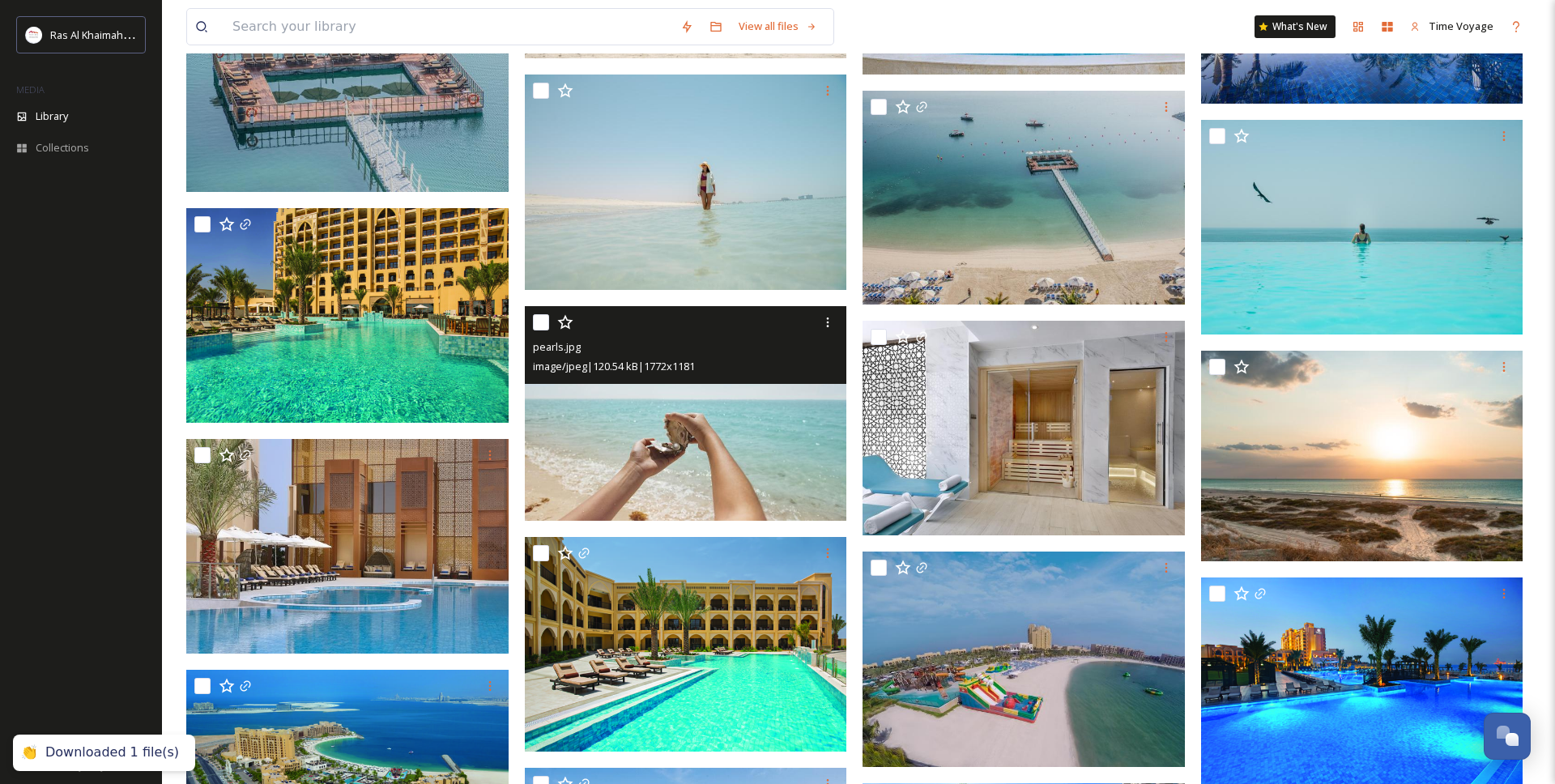
click at [747, 440] on img at bounding box center [685, 413] width 322 height 216
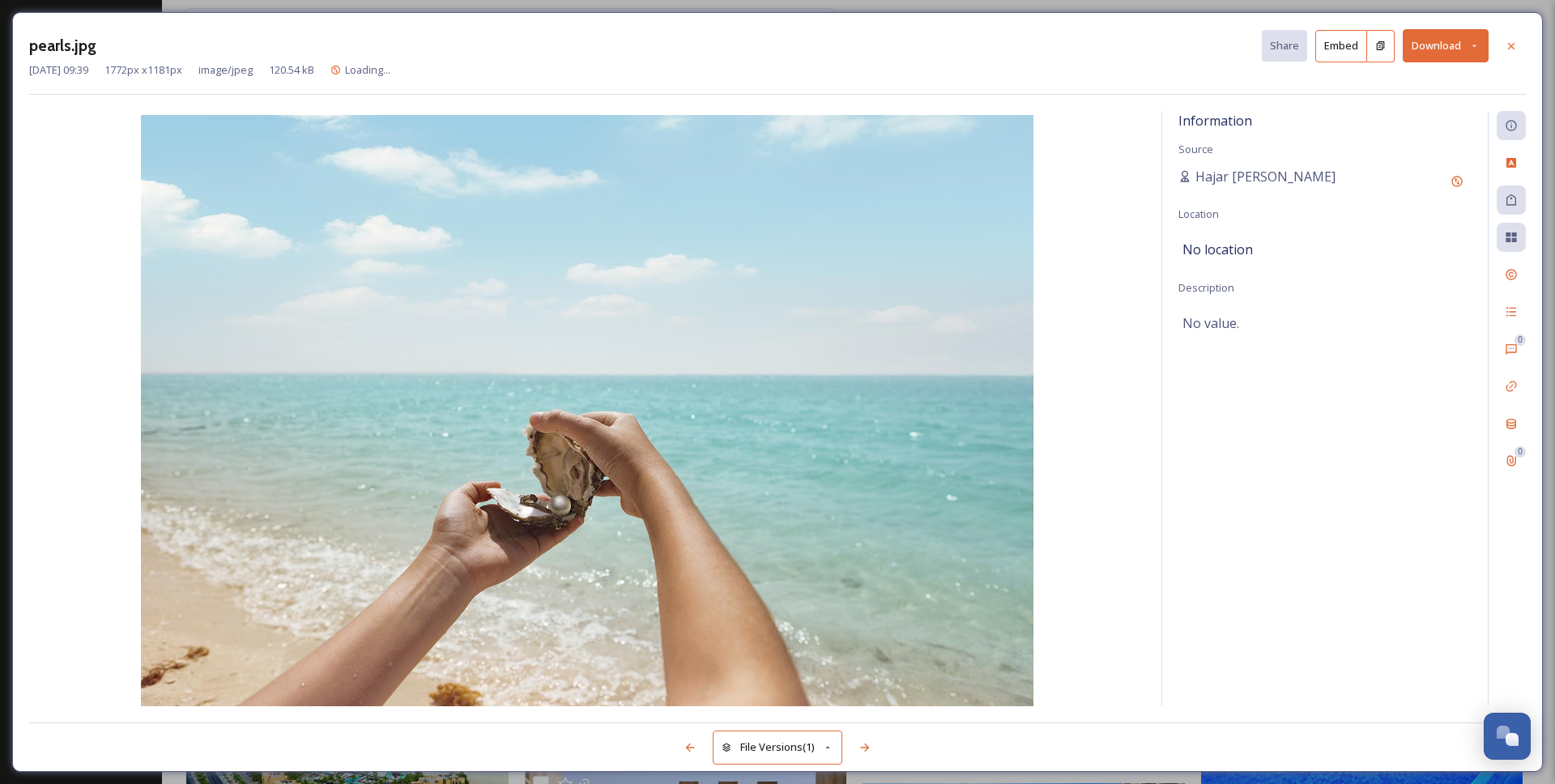
click at [1436, 55] on button "Download" at bounding box center [1446, 45] width 86 height 33
click at [1386, 91] on div "Download Original (1772 x 1181)" at bounding box center [1403, 83] width 170 height 32
click at [1513, 48] on icon at bounding box center [1511, 46] width 13 height 13
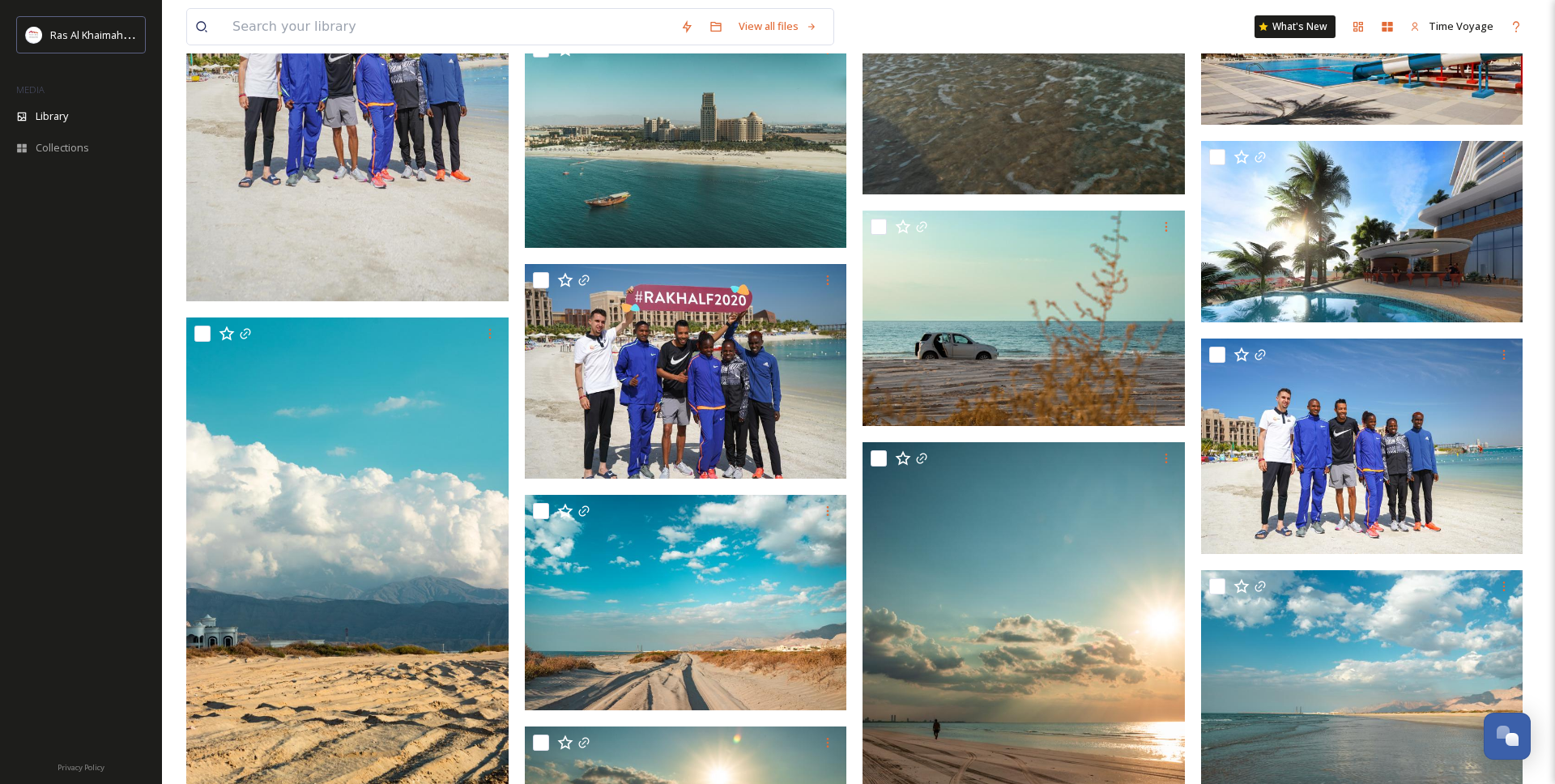
scroll to position [28973, 0]
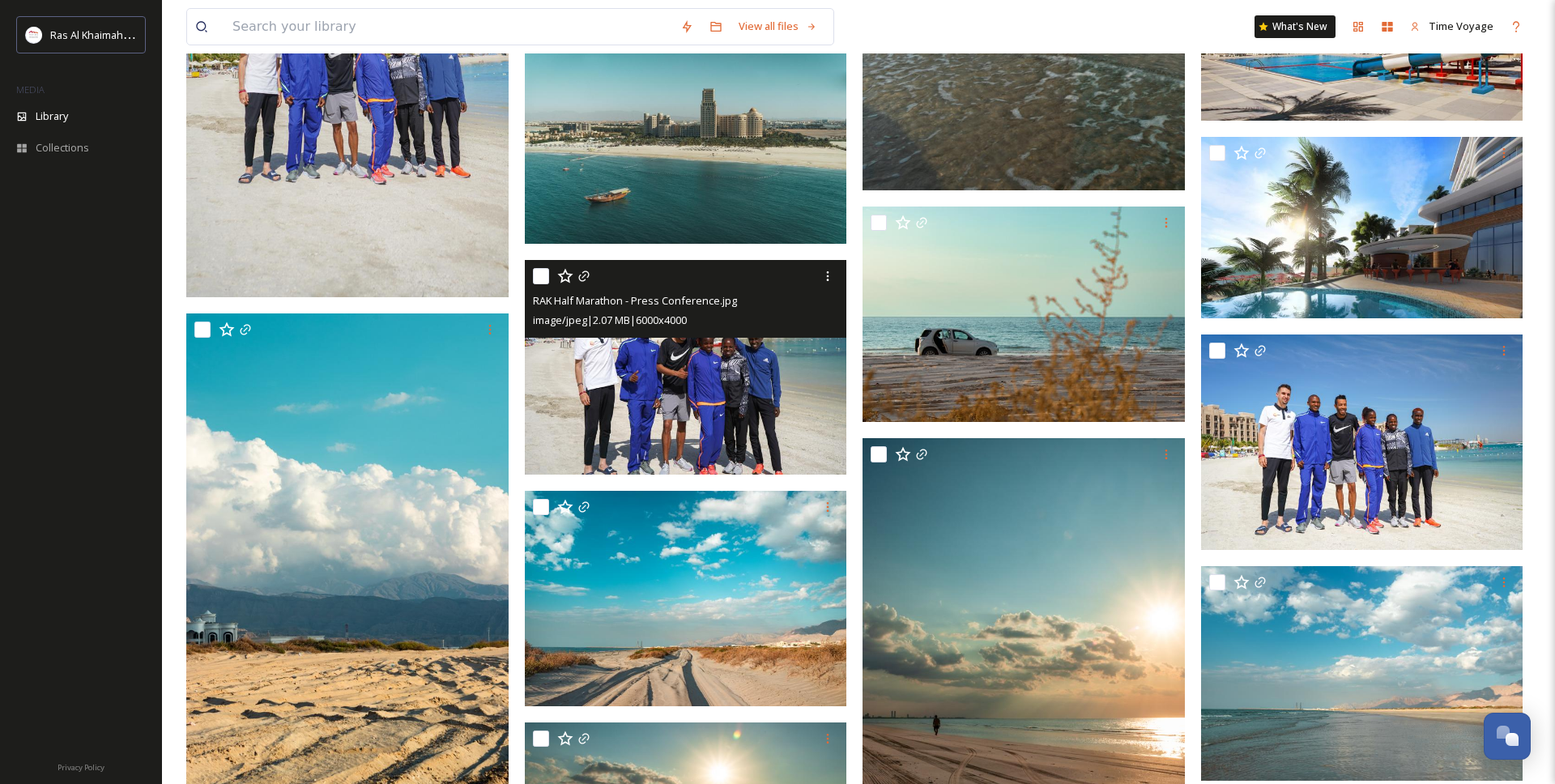
click at [699, 361] on img at bounding box center [685, 368] width 322 height 216
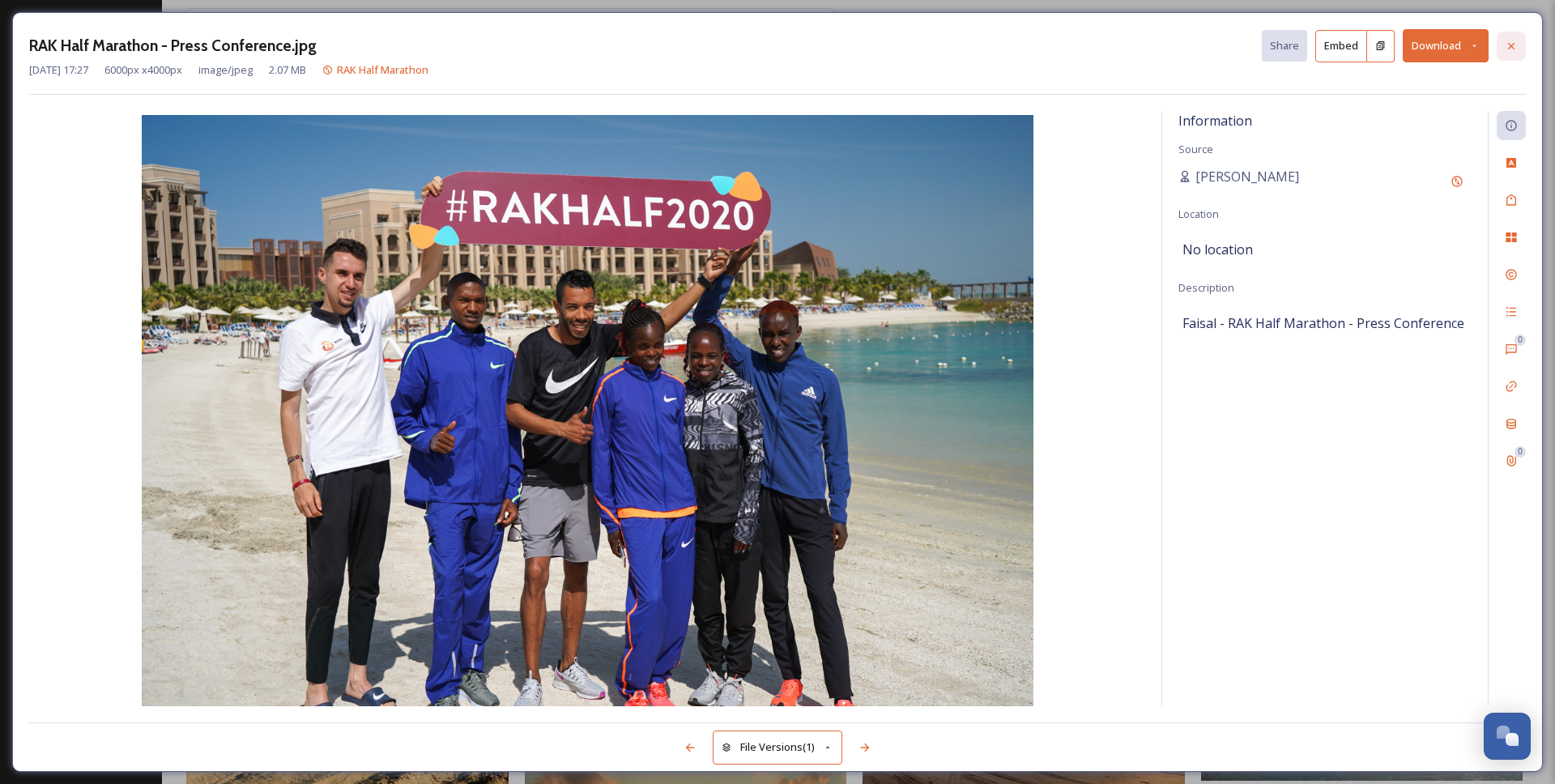
click at [1506, 41] on icon at bounding box center [1511, 46] width 13 height 13
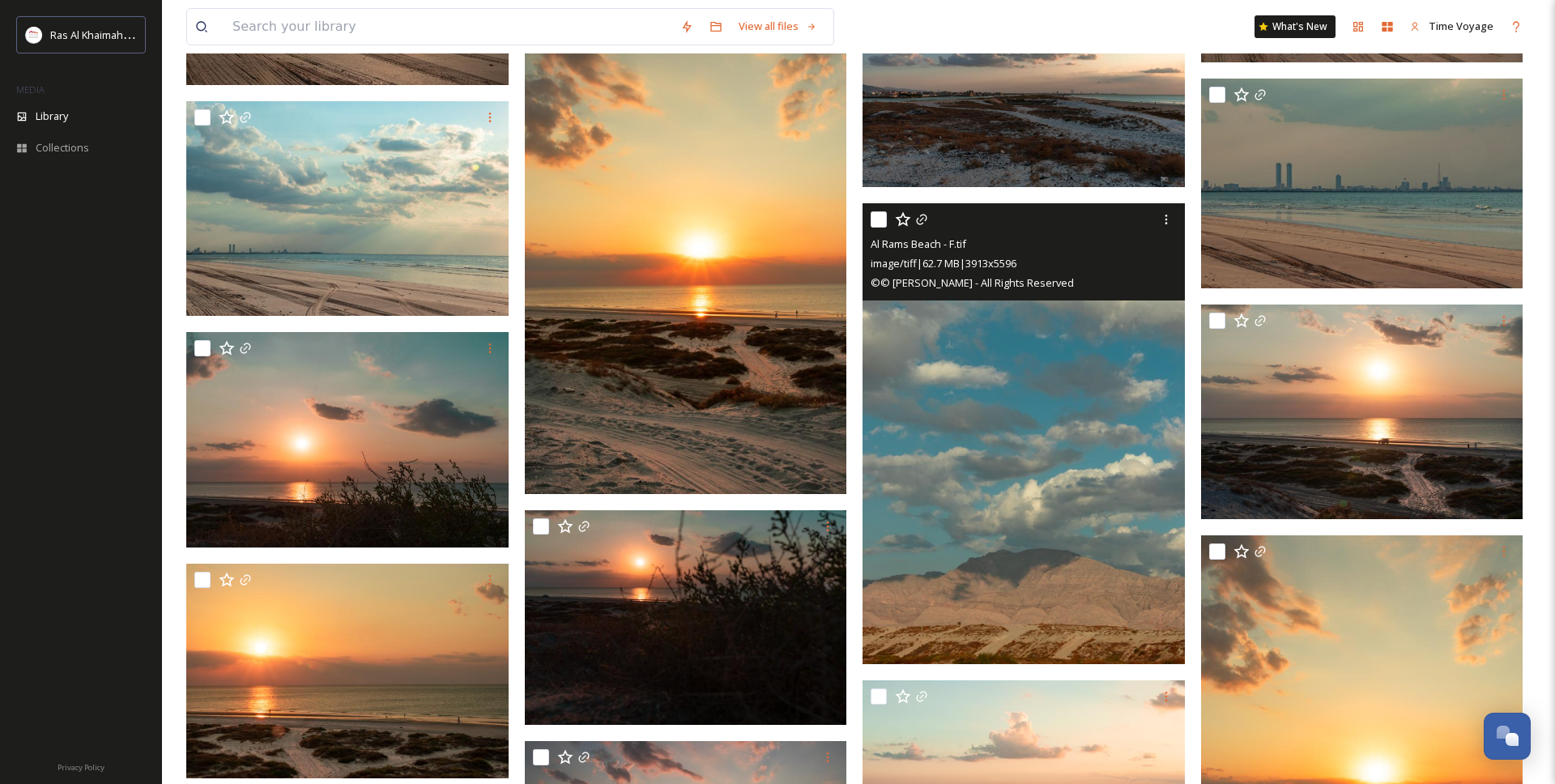
scroll to position [29914, 0]
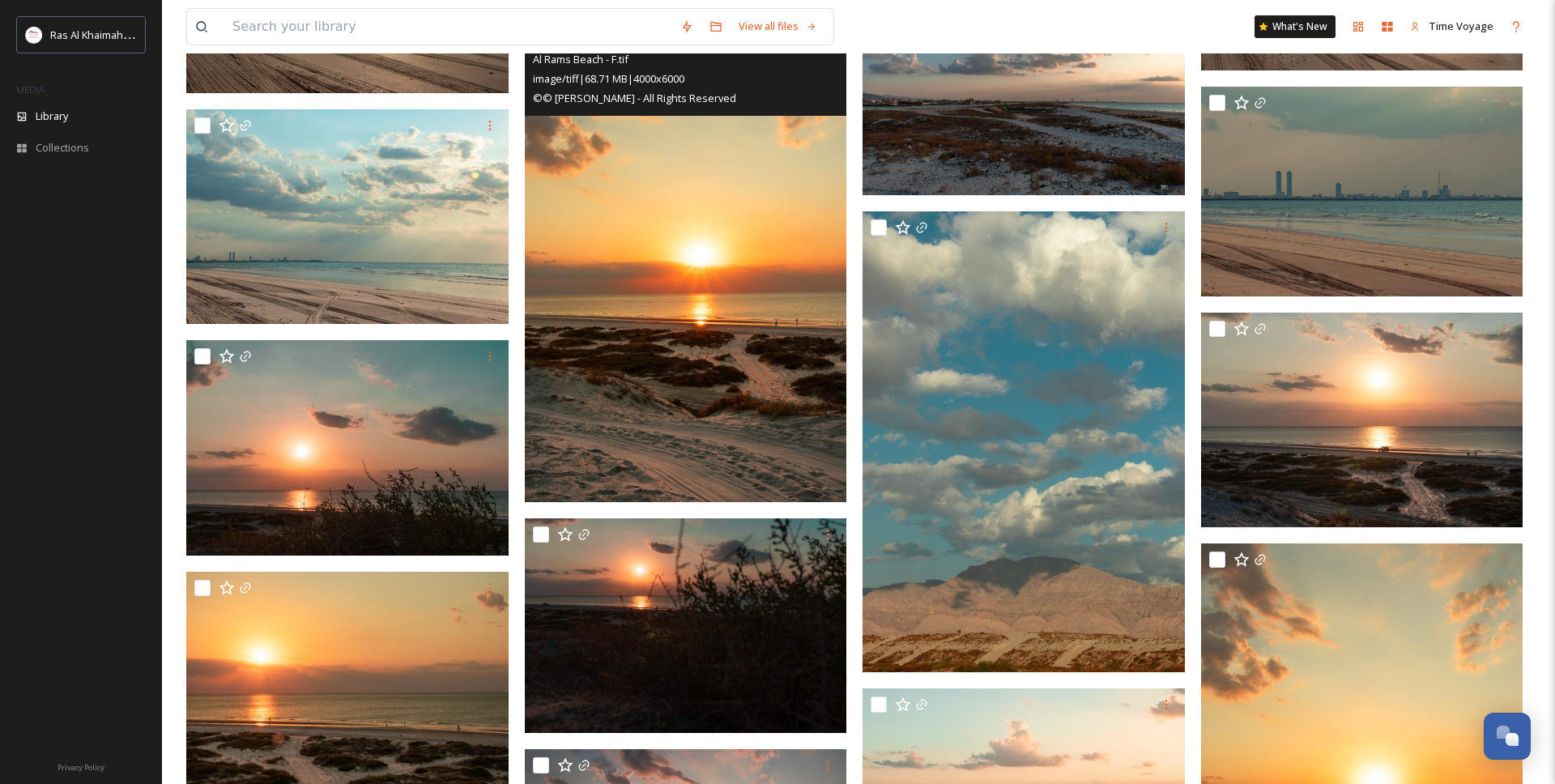
click at [685, 385] on img at bounding box center [685, 260] width 322 height 483
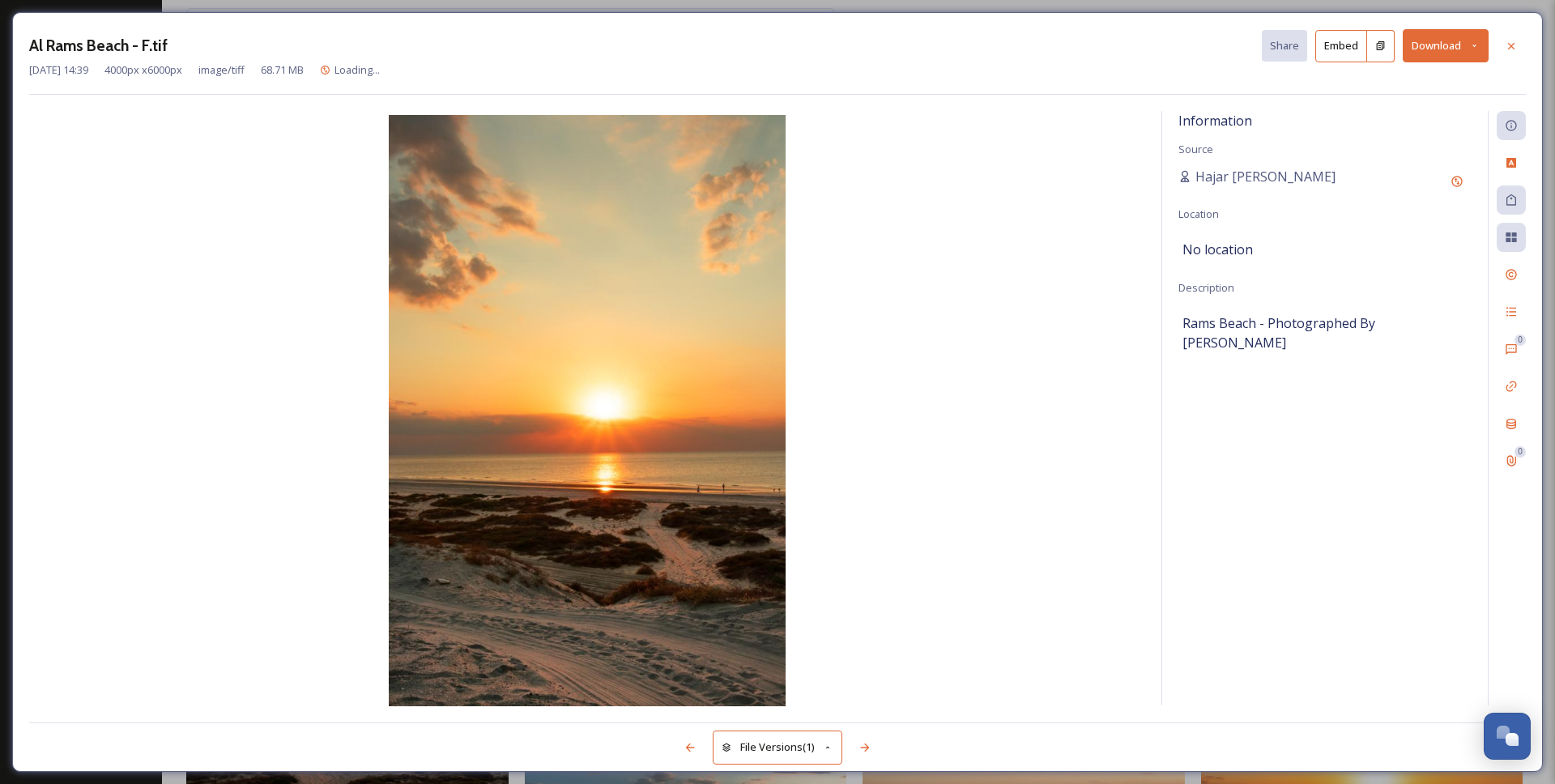
click at [1444, 45] on button "Download" at bounding box center [1446, 45] width 86 height 33
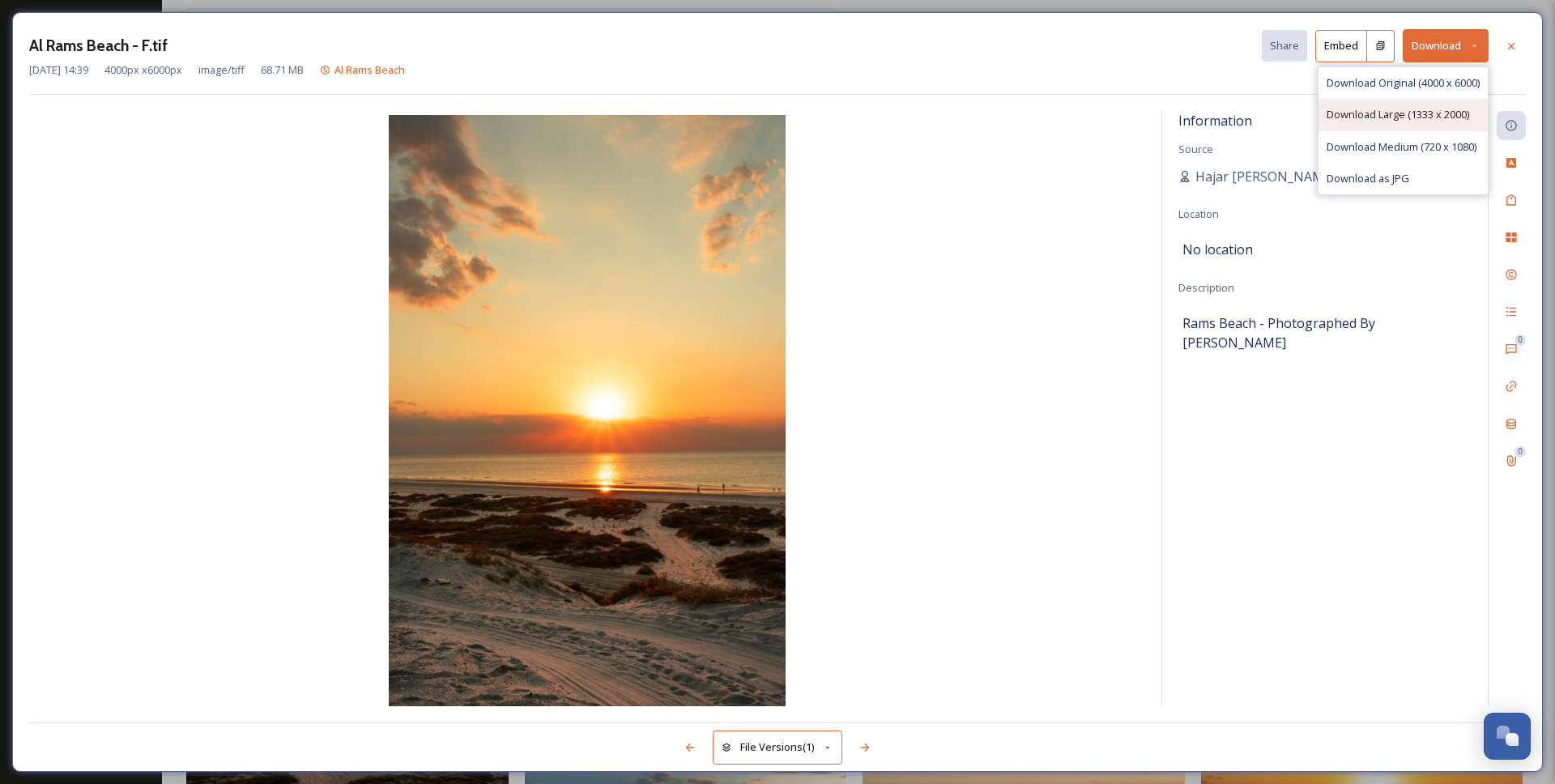
click at [1384, 117] on span "Download Large (1333 x 2000)" at bounding box center [1398, 114] width 143 height 15
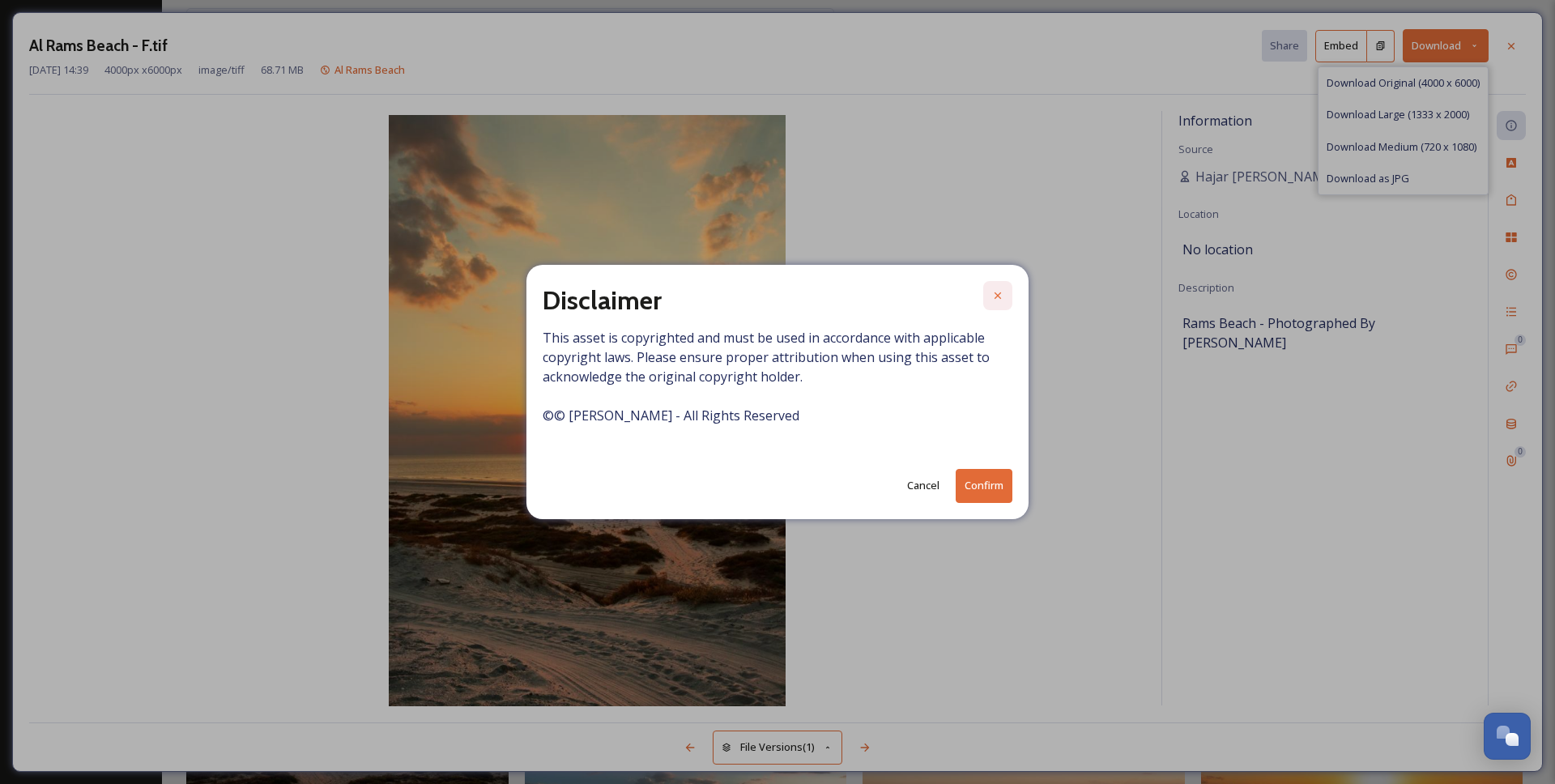
click at [1010, 309] on div at bounding box center [998, 296] width 29 height 29
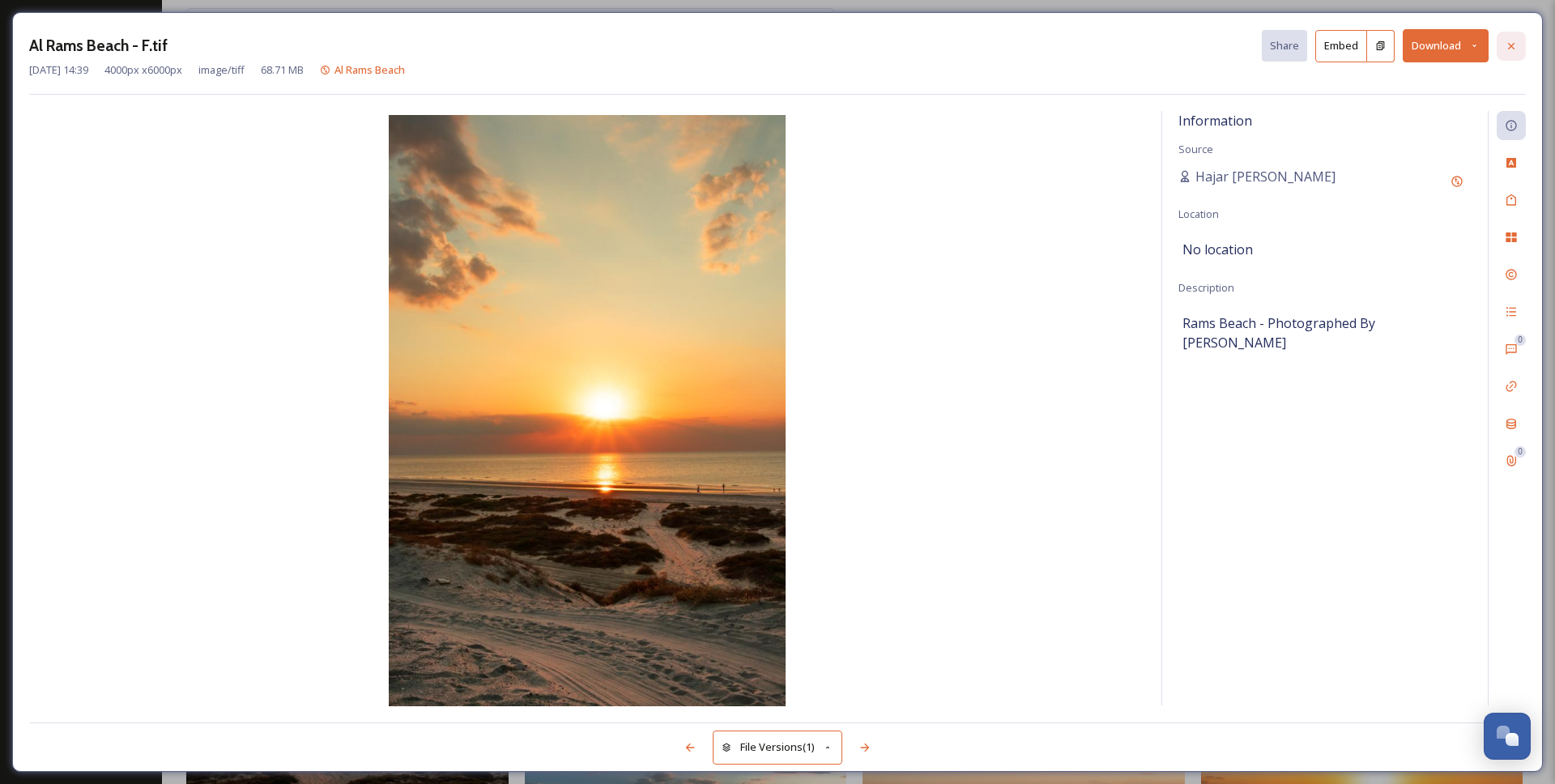
click at [1513, 50] on icon at bounding box center [1511, 46] width 13 height 13
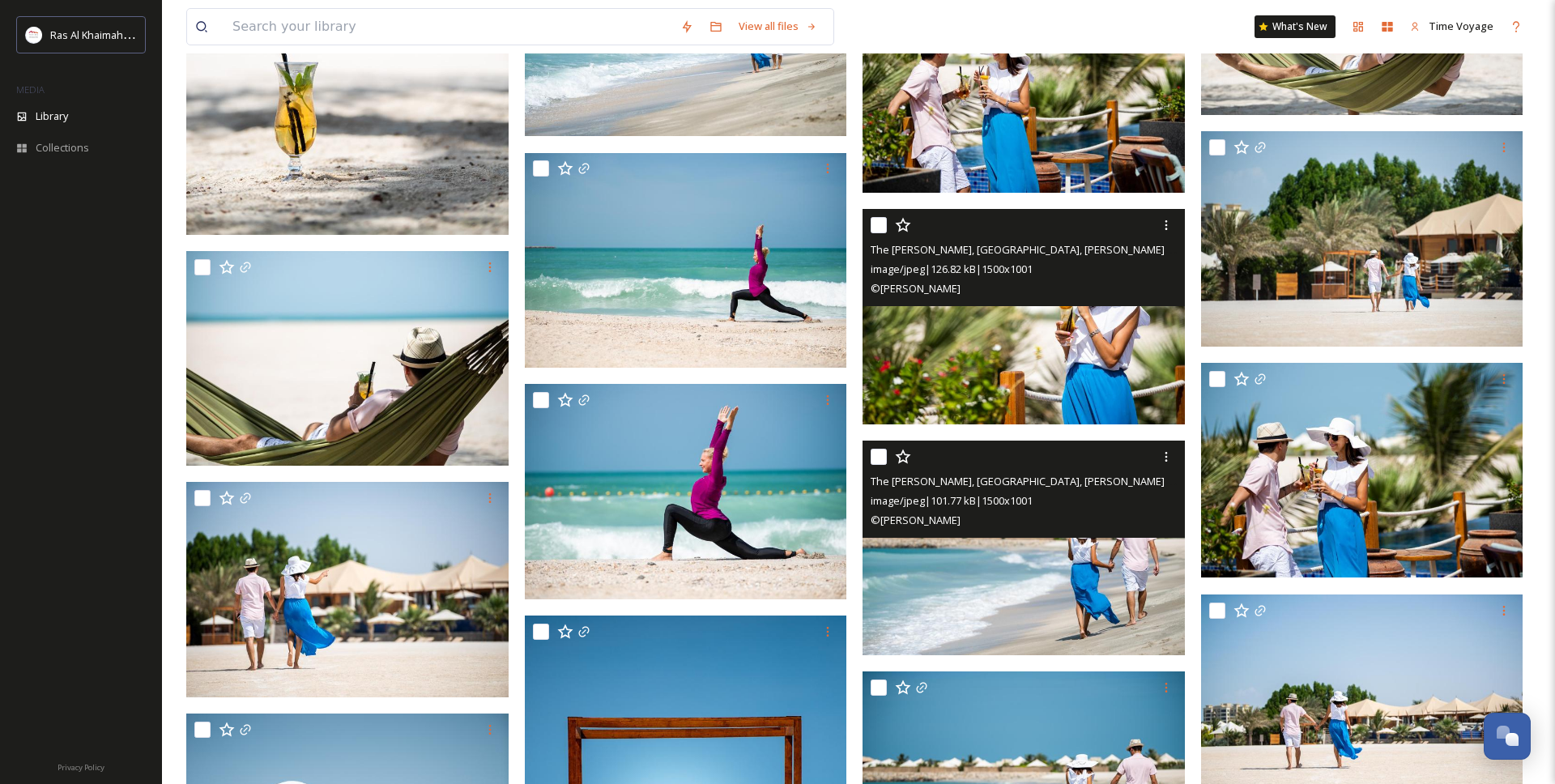
scroll to position [44110, 0]
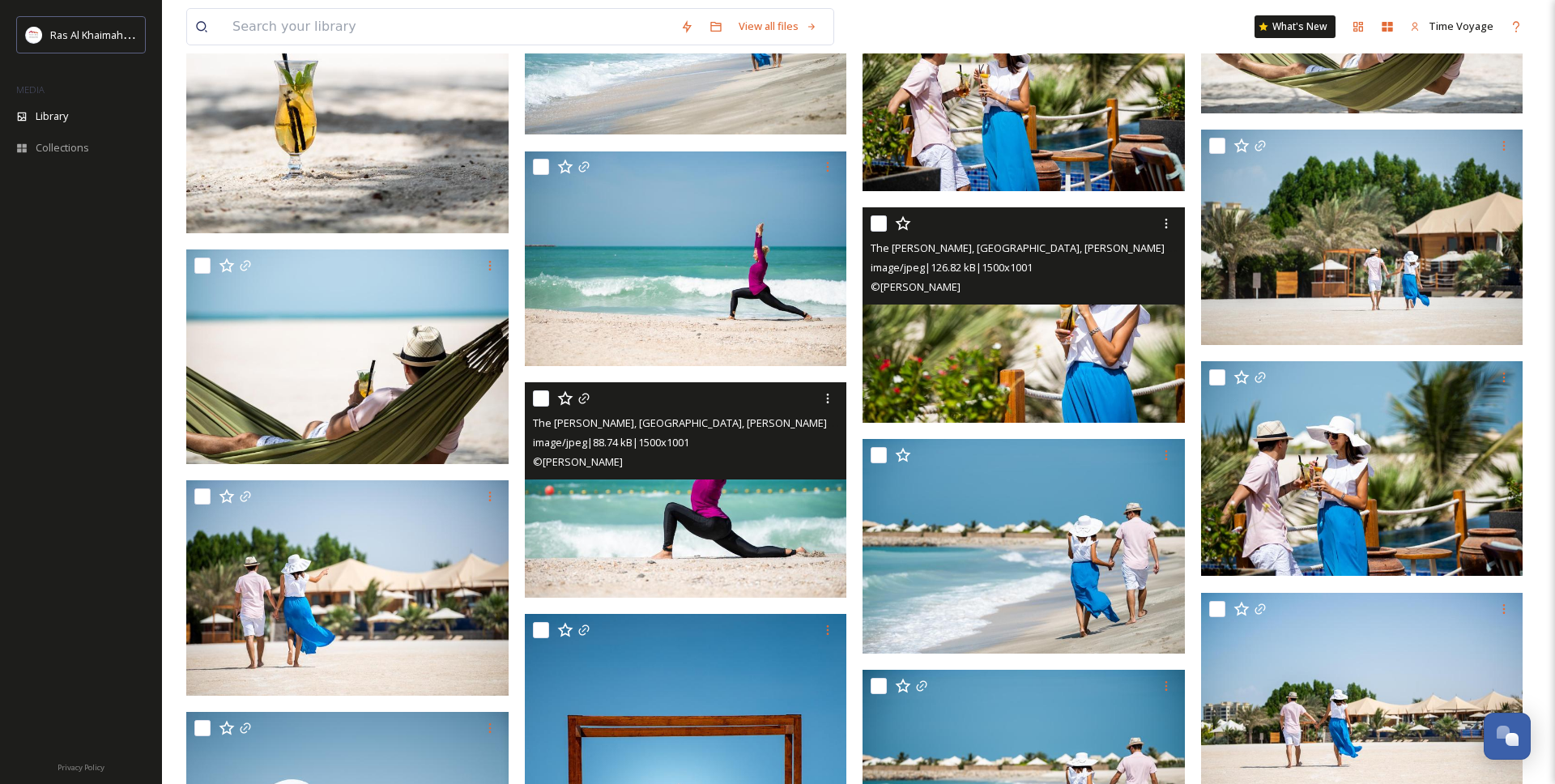
click at [672, 497] on img at bounding box center [685, 490] width 322 height 216
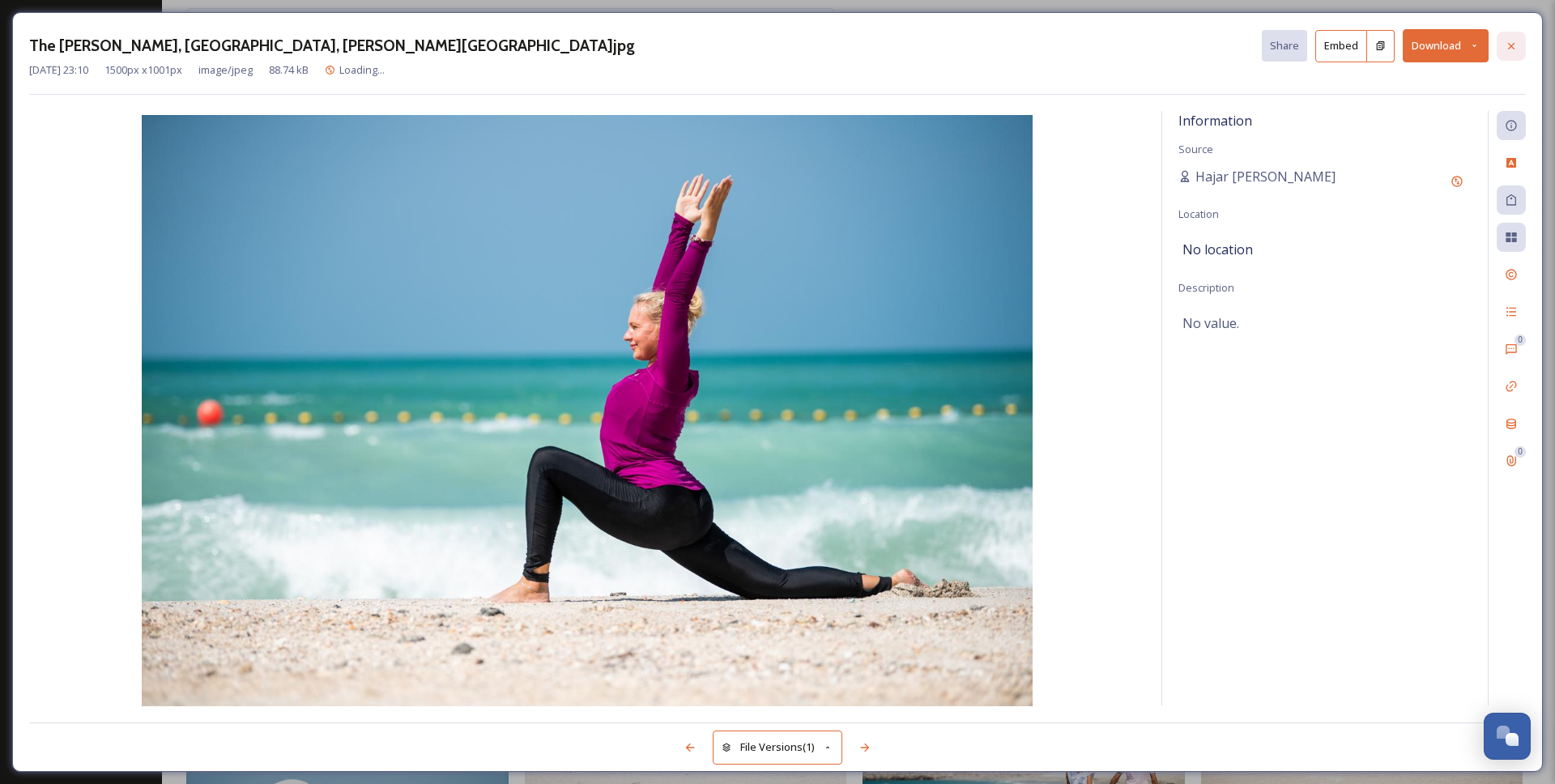
click at [1506, 47] on icon at bounding box center [1511, 46] width 13 height 13
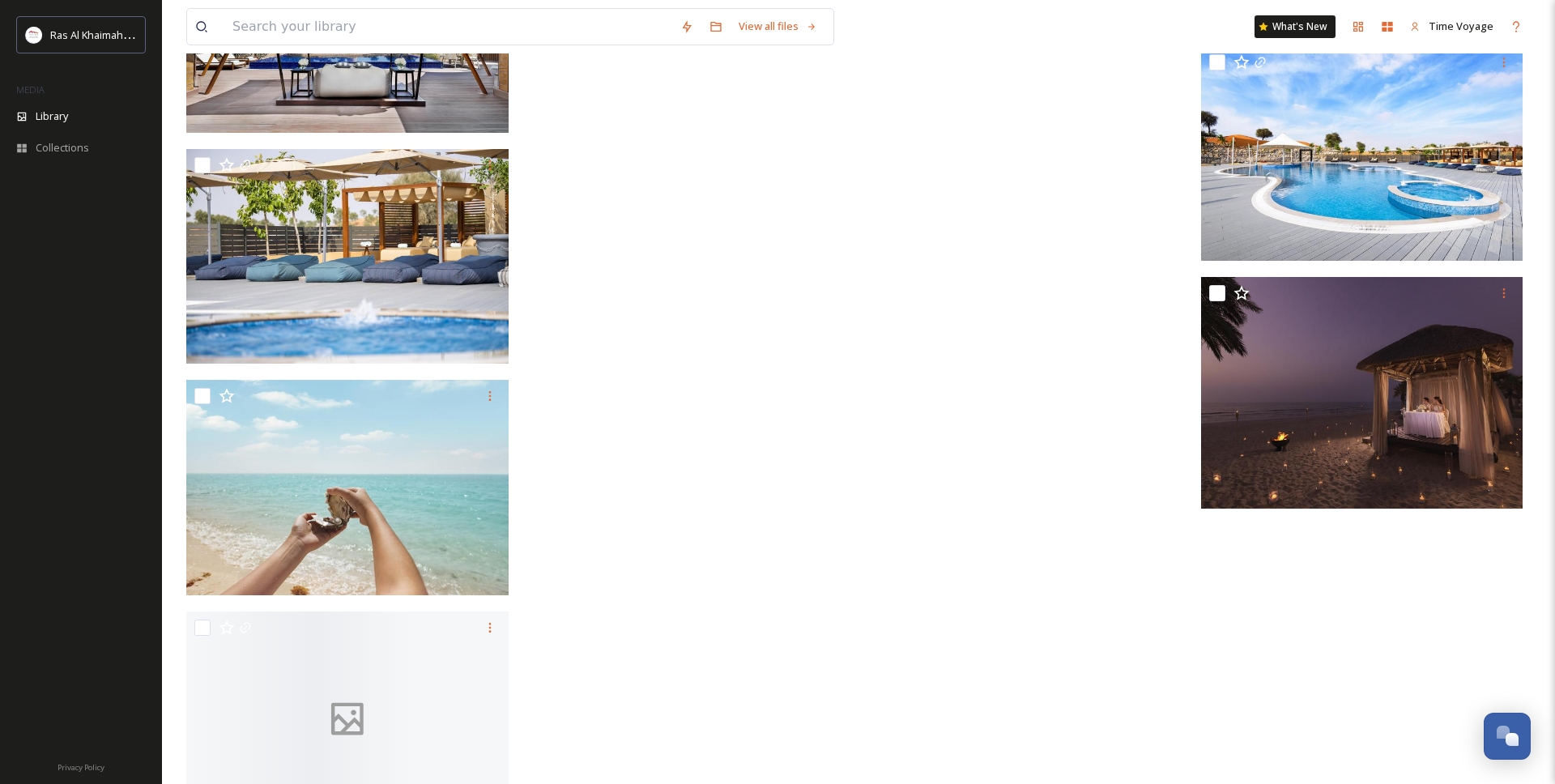
scroll to position [49801, 0]
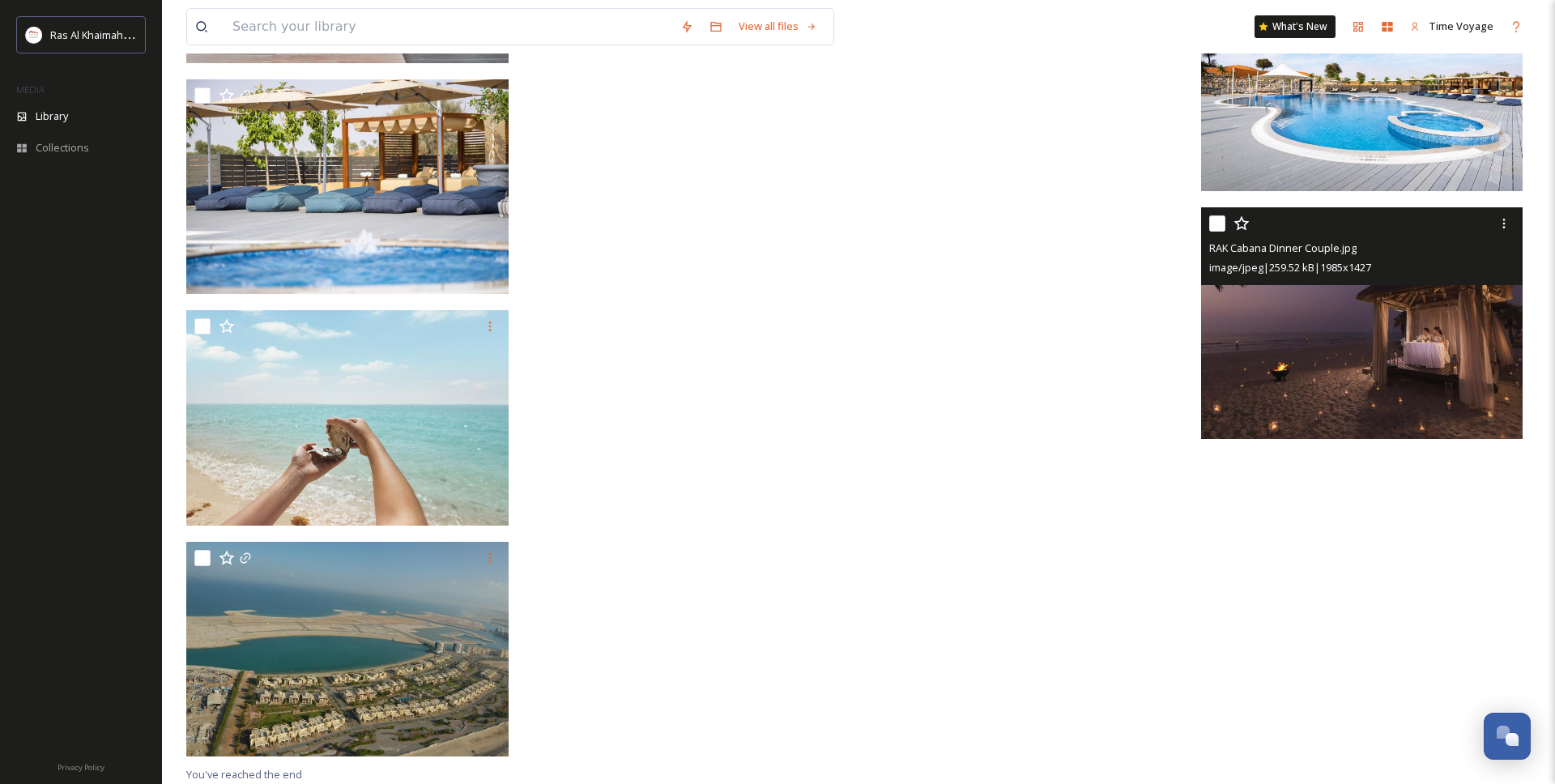
click at [1264, 337] on img at bounding box center [1362, 323] width 322 height 232
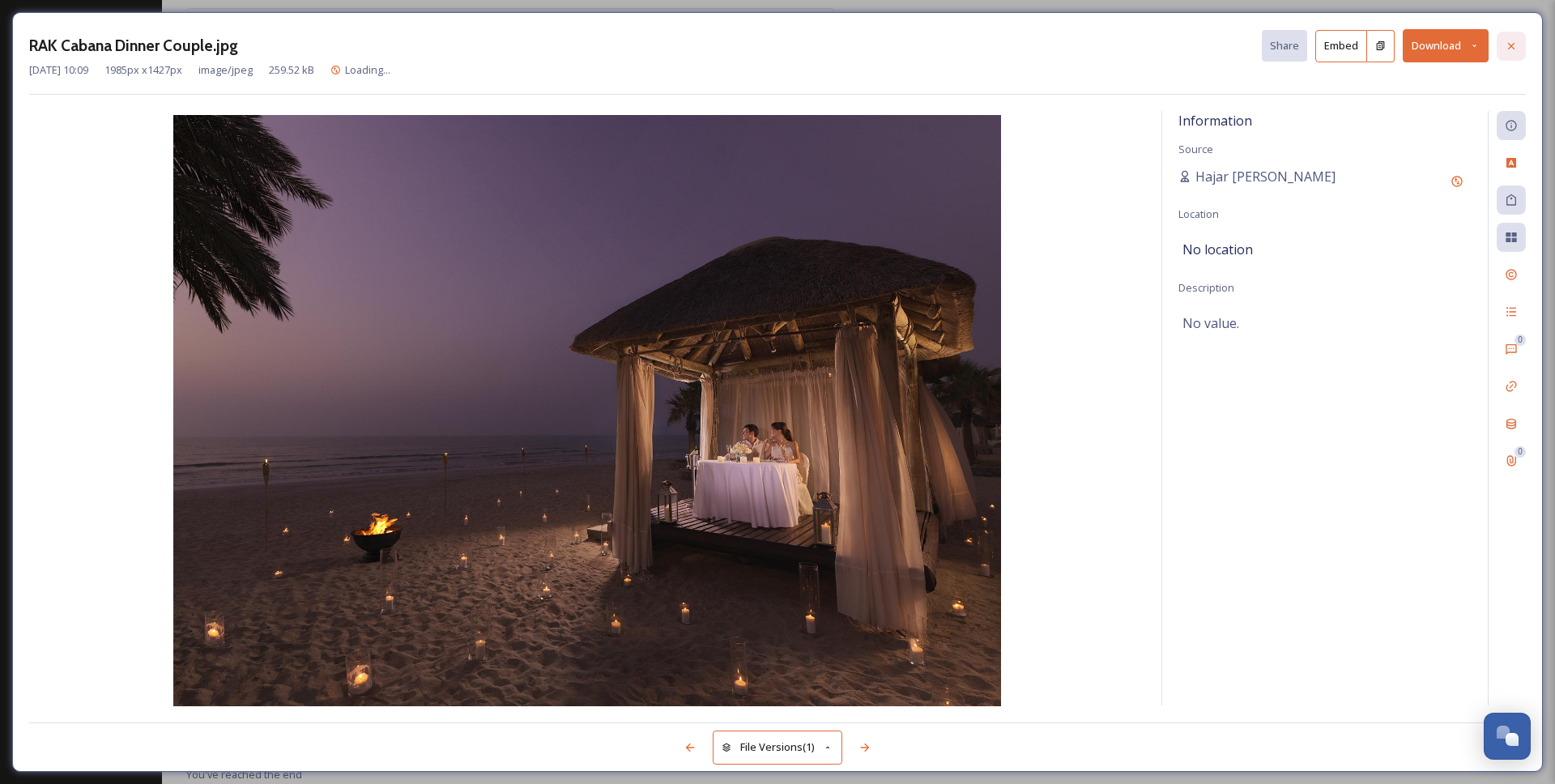
click at [1521, 39] on div at bounding box center [1511, 46] width 29 height 29
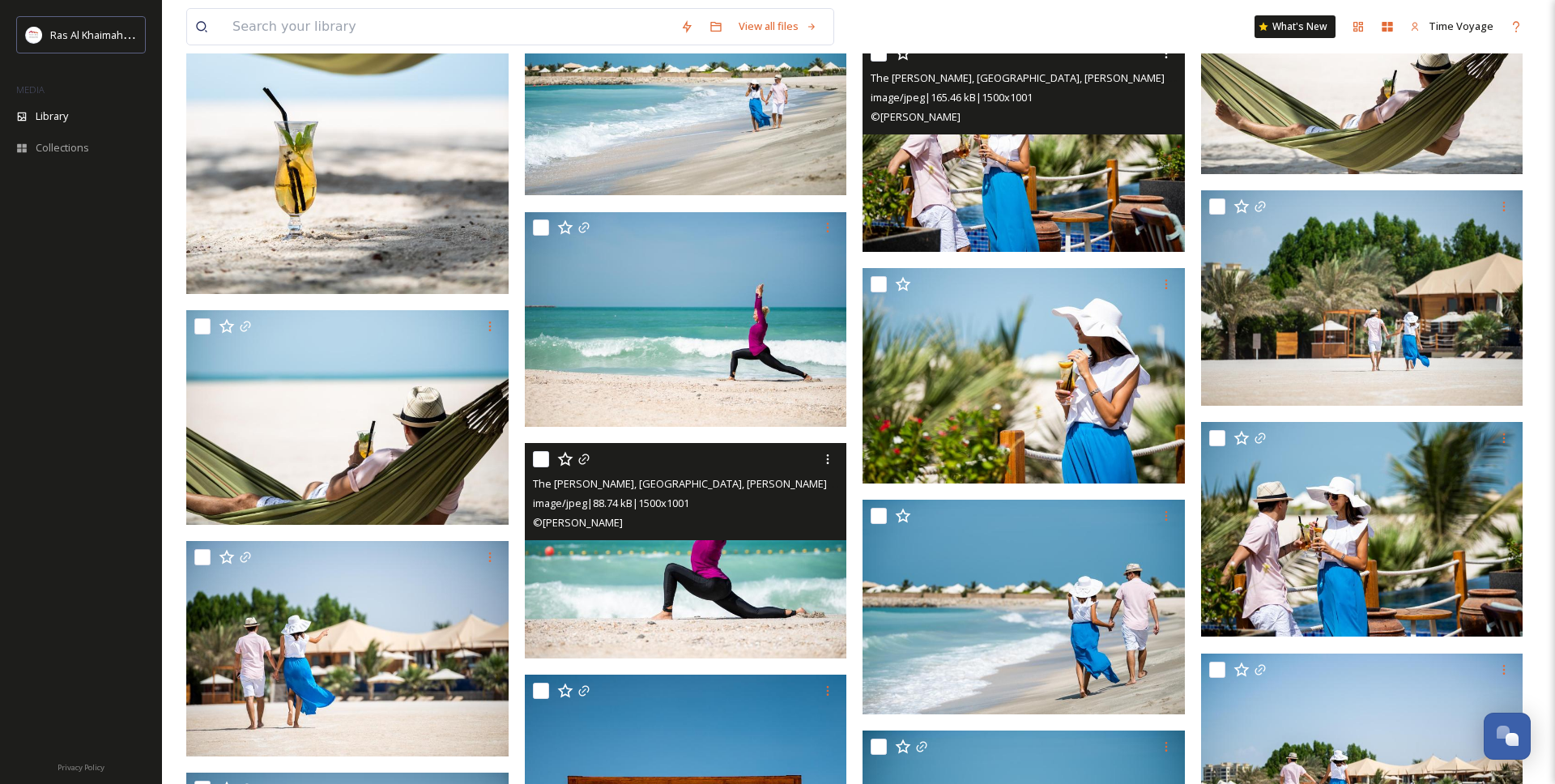
scroll to position [43809, 0]
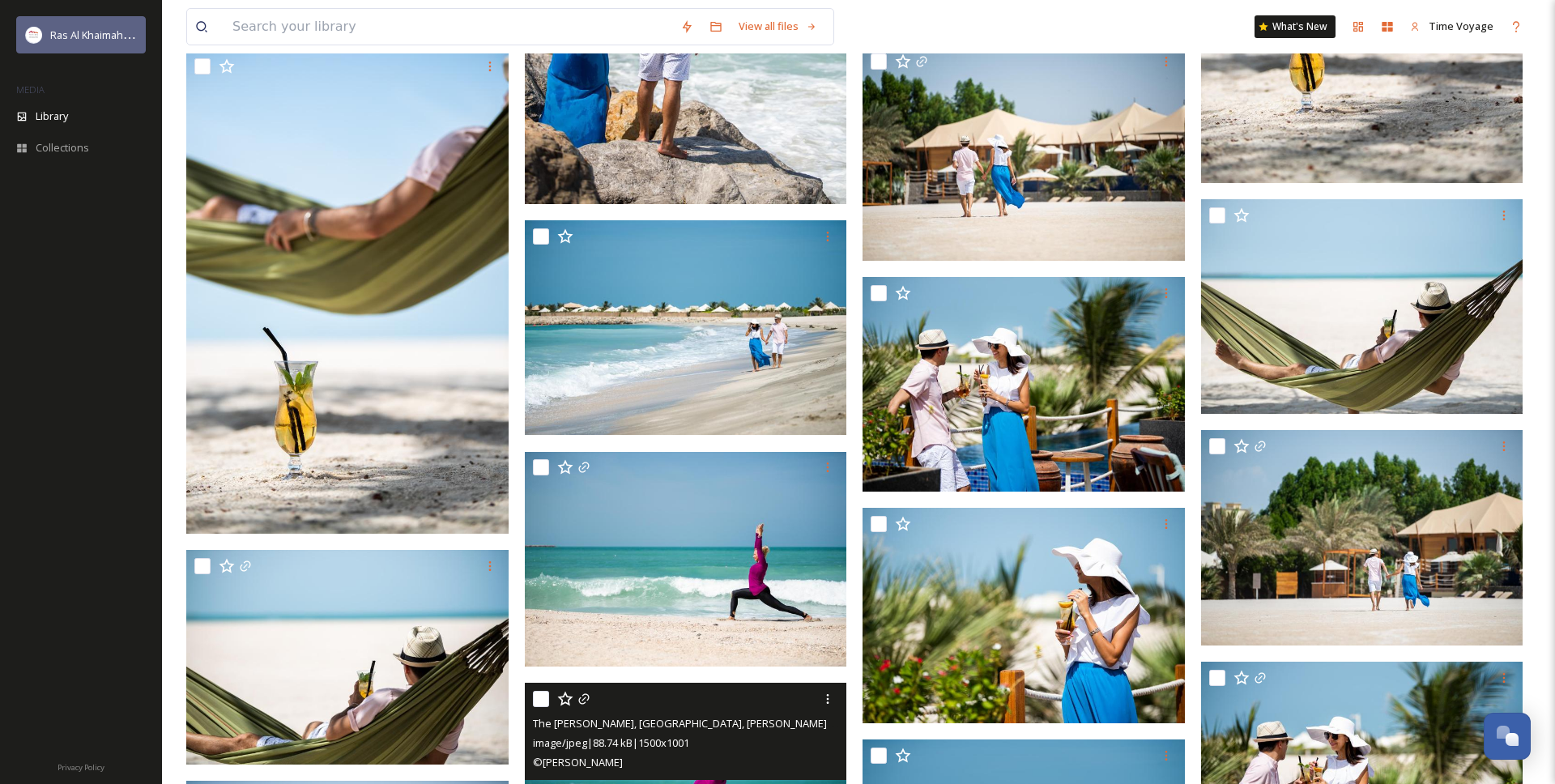
click at [103, 34] on span "Ras Al Khaimah Tourism Development Authority" at bounding box center [165, 34] width 230 height 15
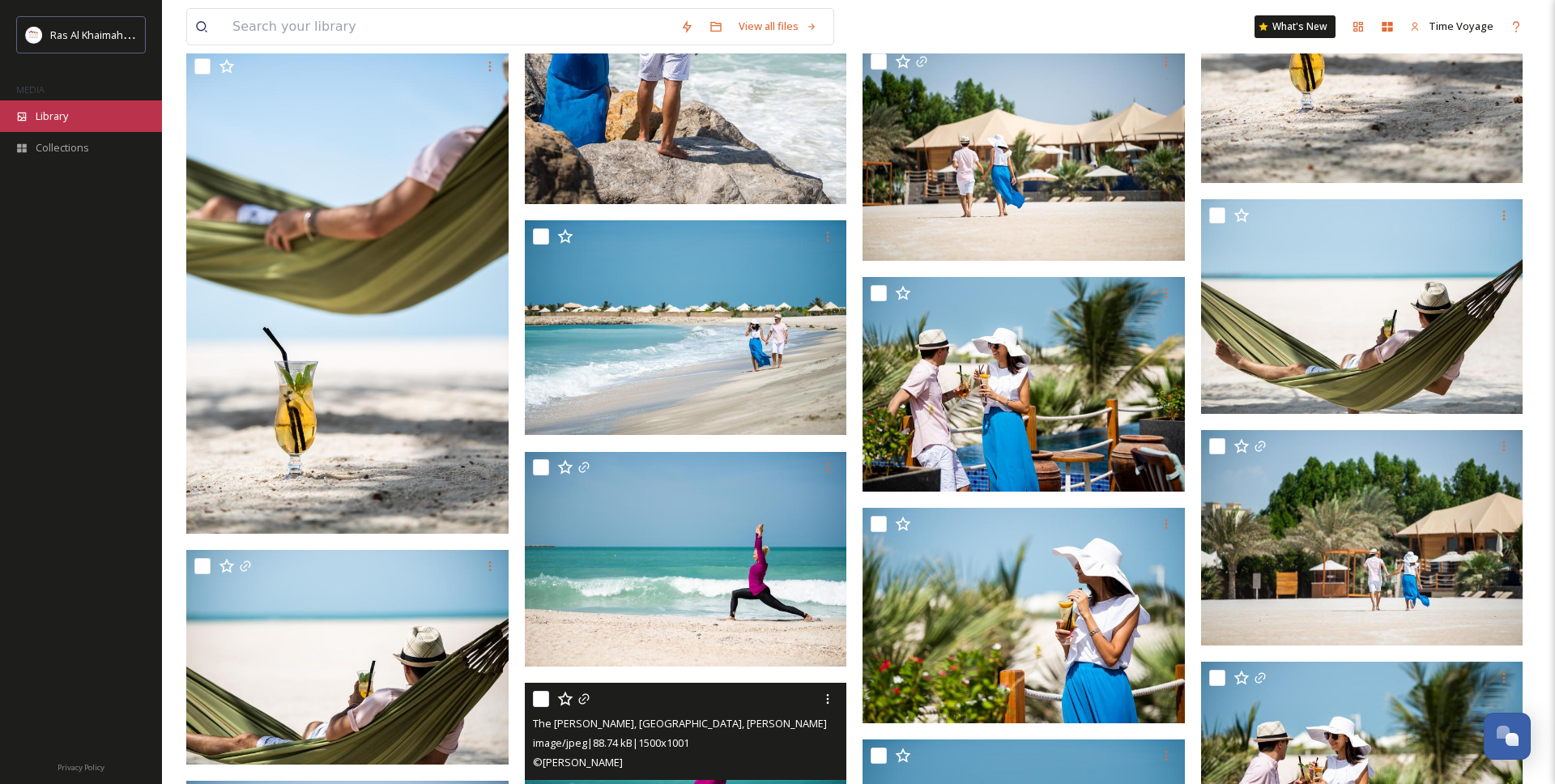
click at [68, 109] on span "Library" at bounding box center [52, 116] width 32 height 15
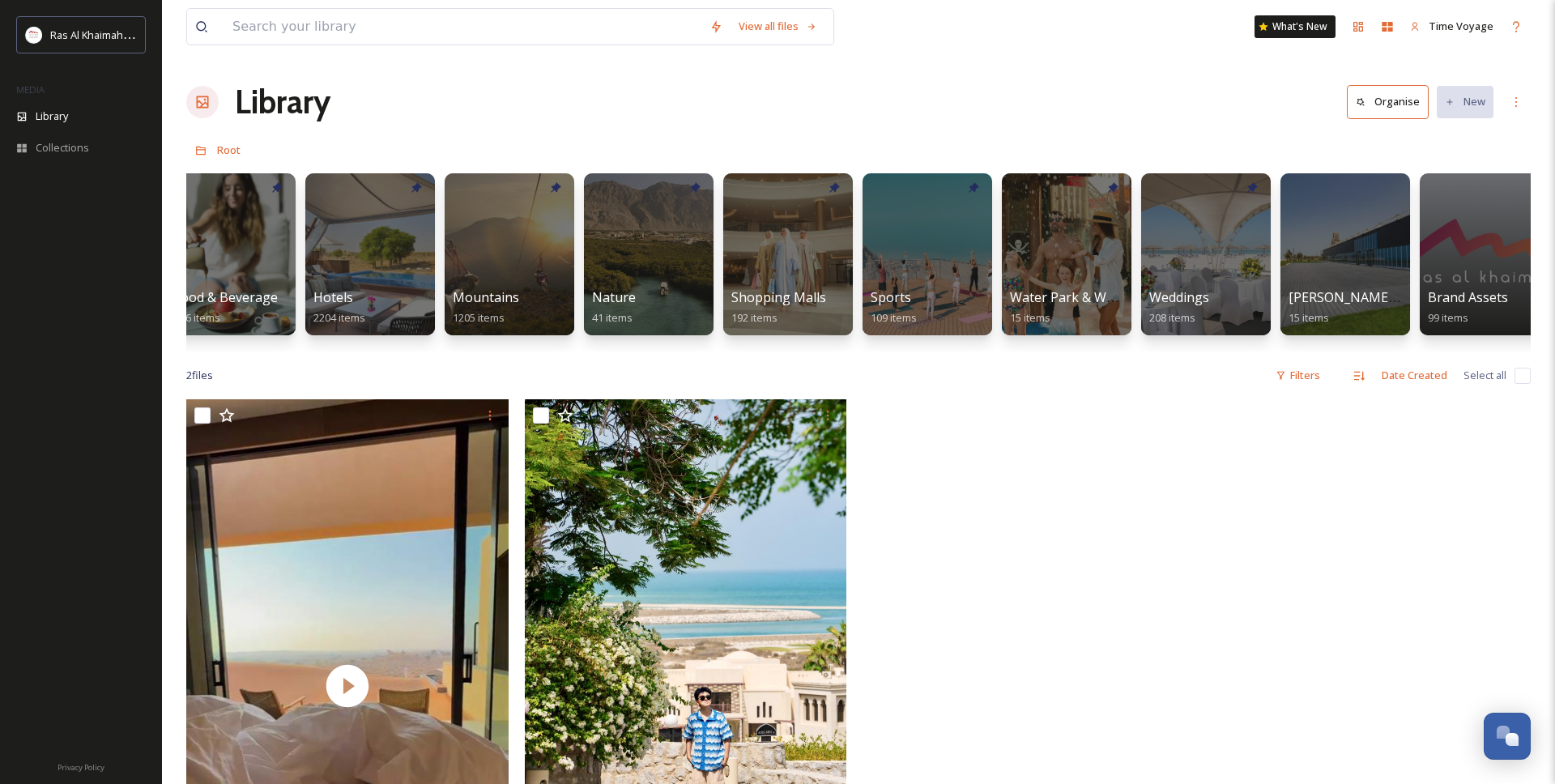
scroll to position [0, 872]
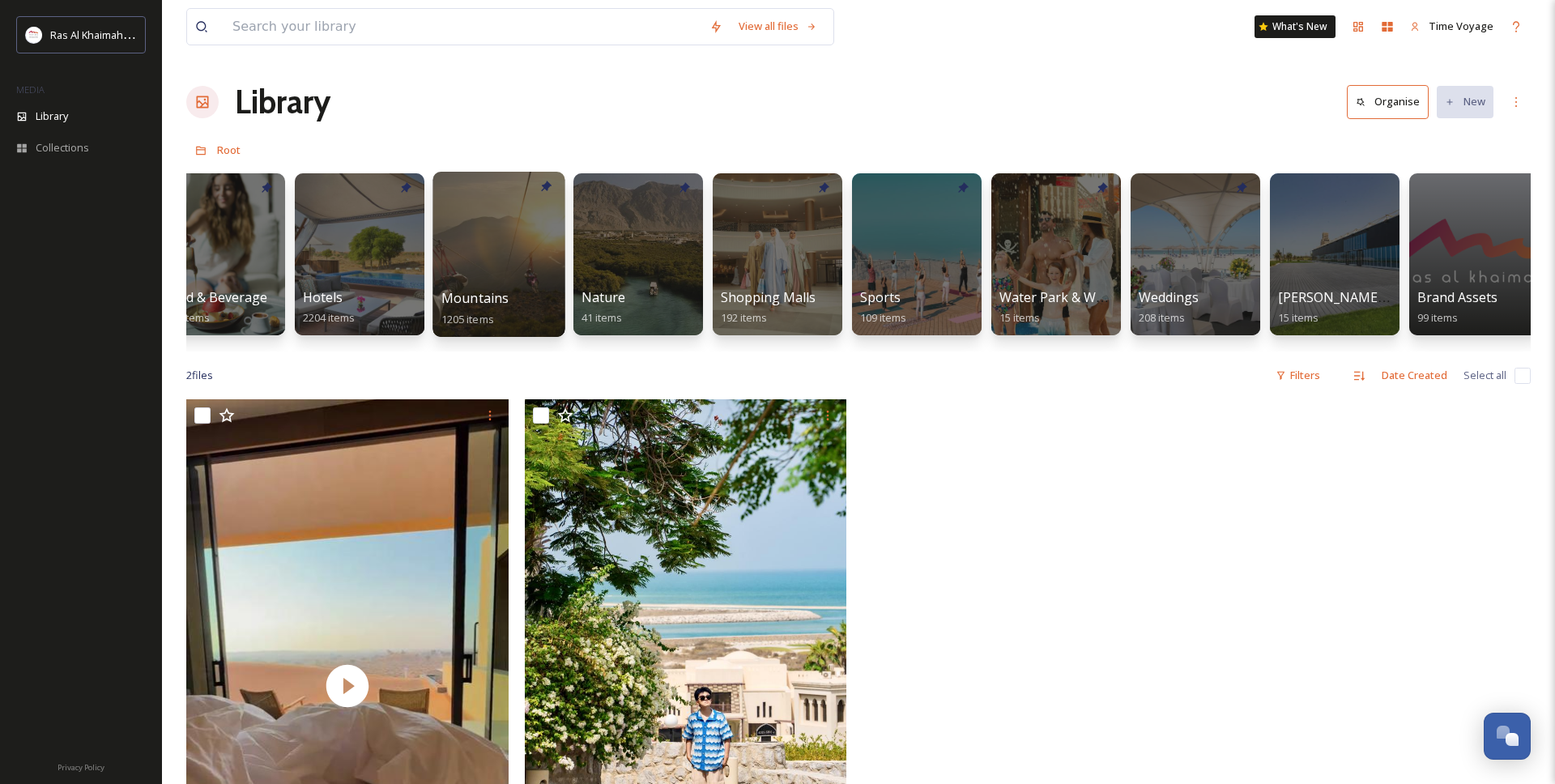
click at [518, 263] on div at bounding box center [498, 255] width 132 height 165
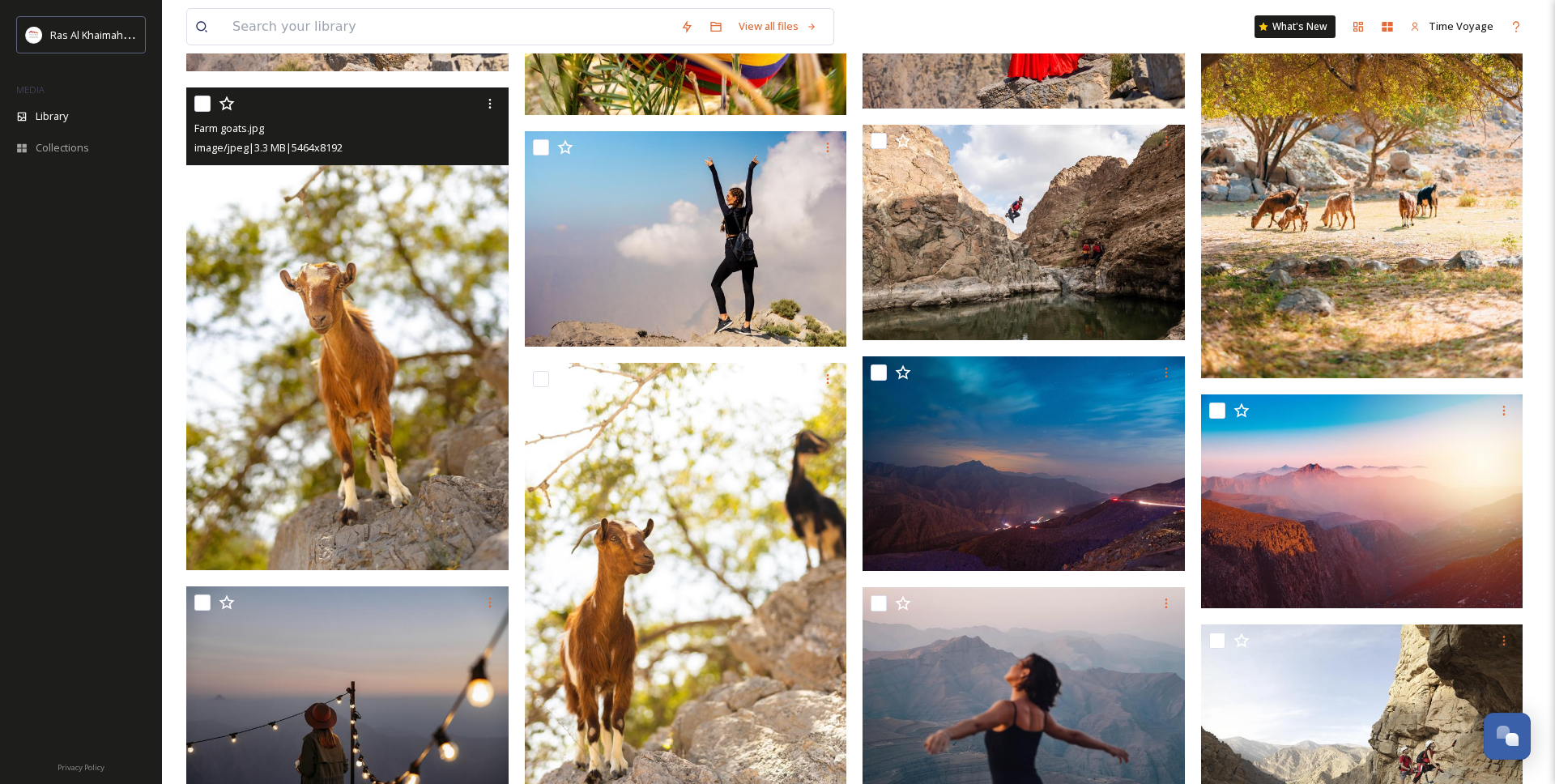
scroll to position [1189, 0]
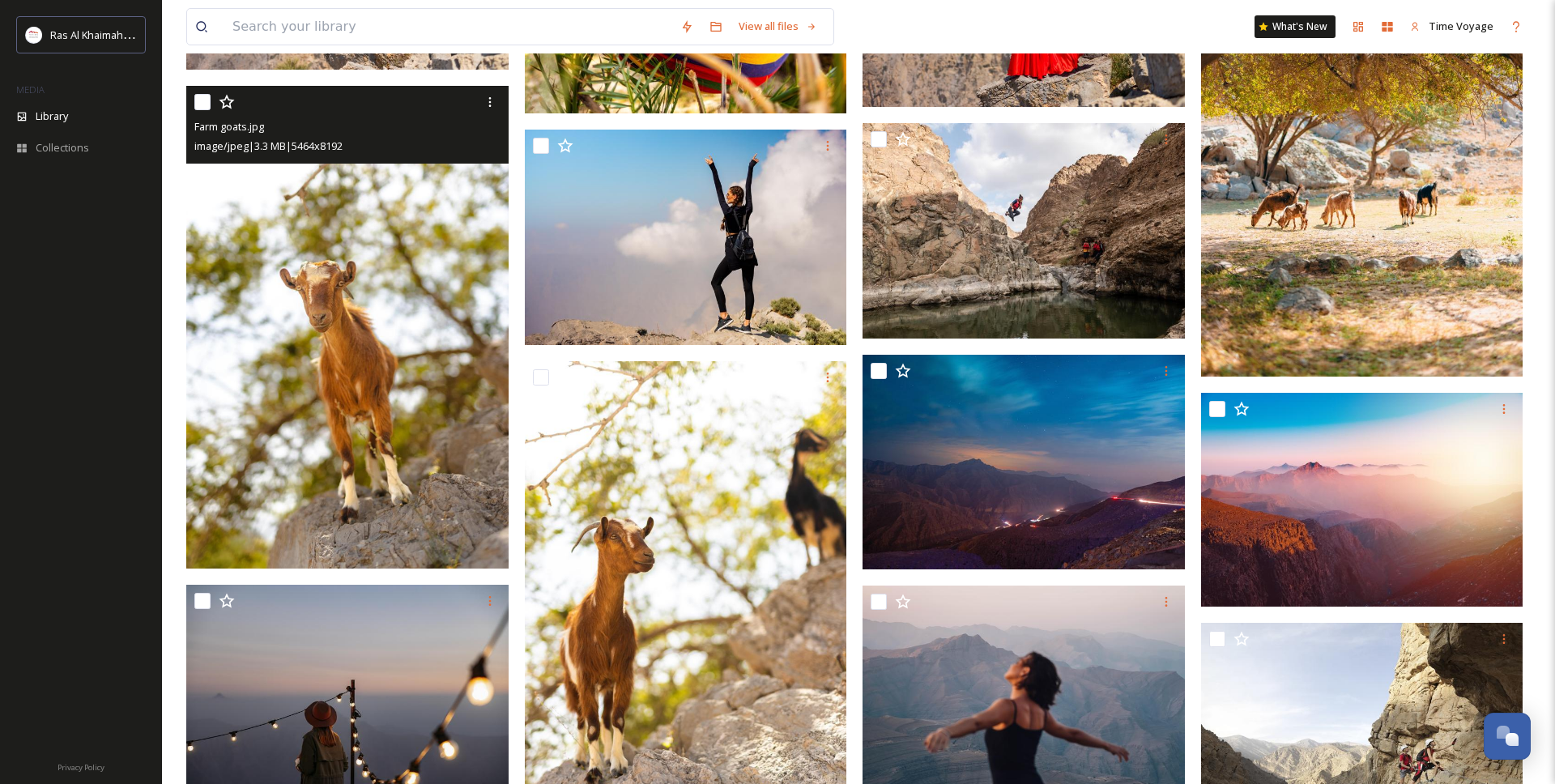
click at [376, 381] on img at bounding box center [347, 327] width 322 height 482
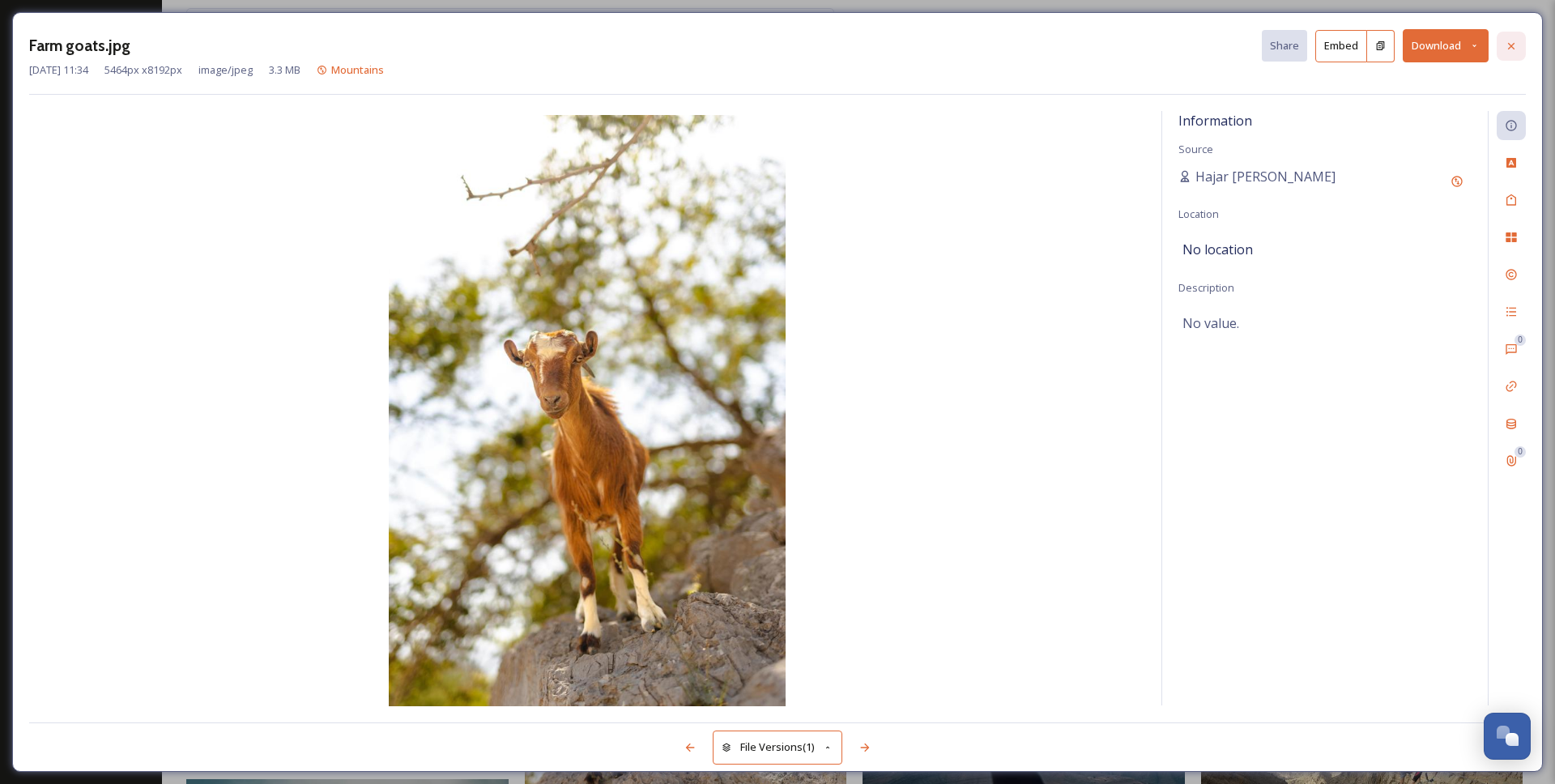
click at [1515, 53] on div at bounding box center [1511, 46] width 29 height 29
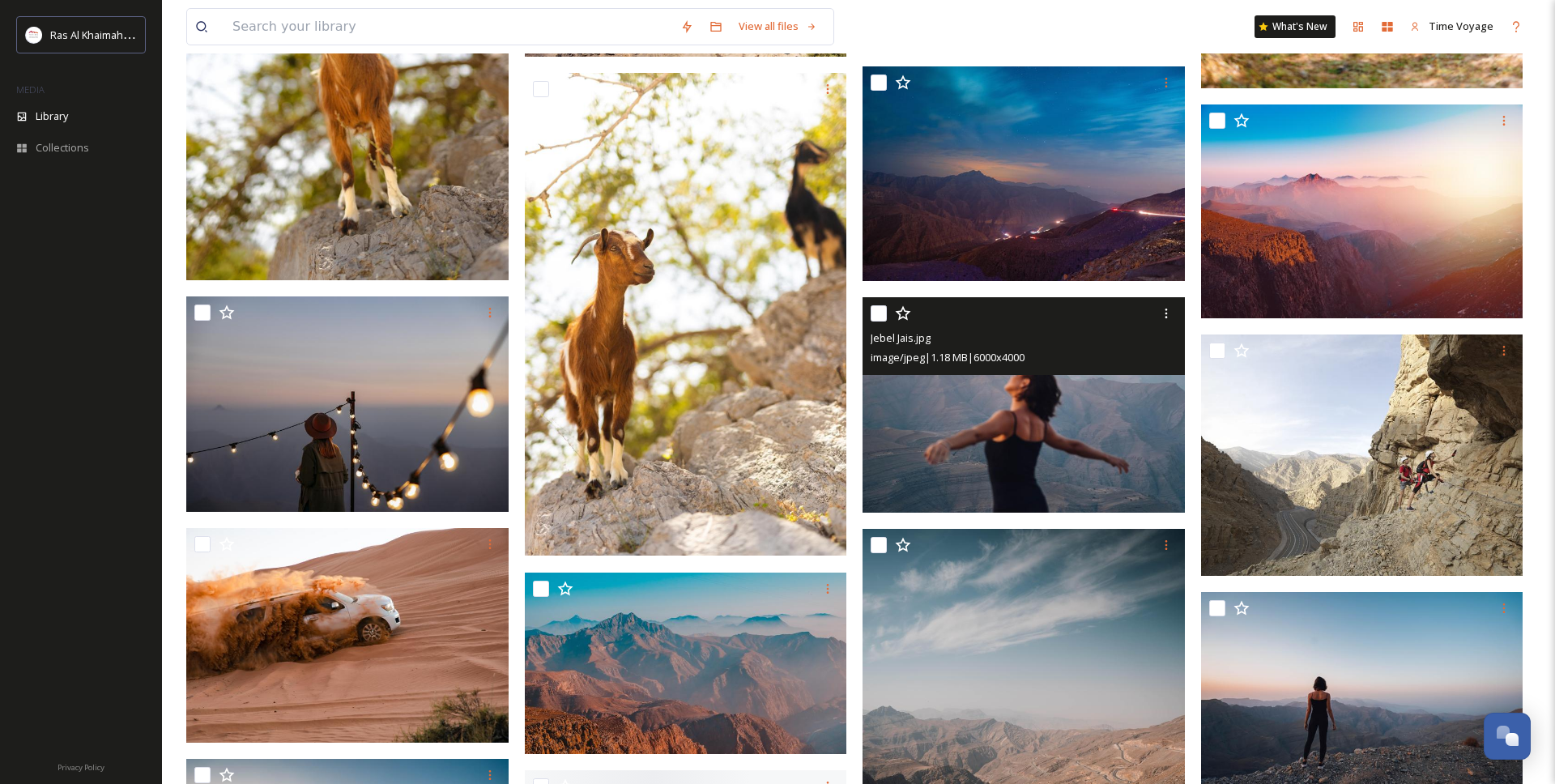
scroll to position [1484, 0]
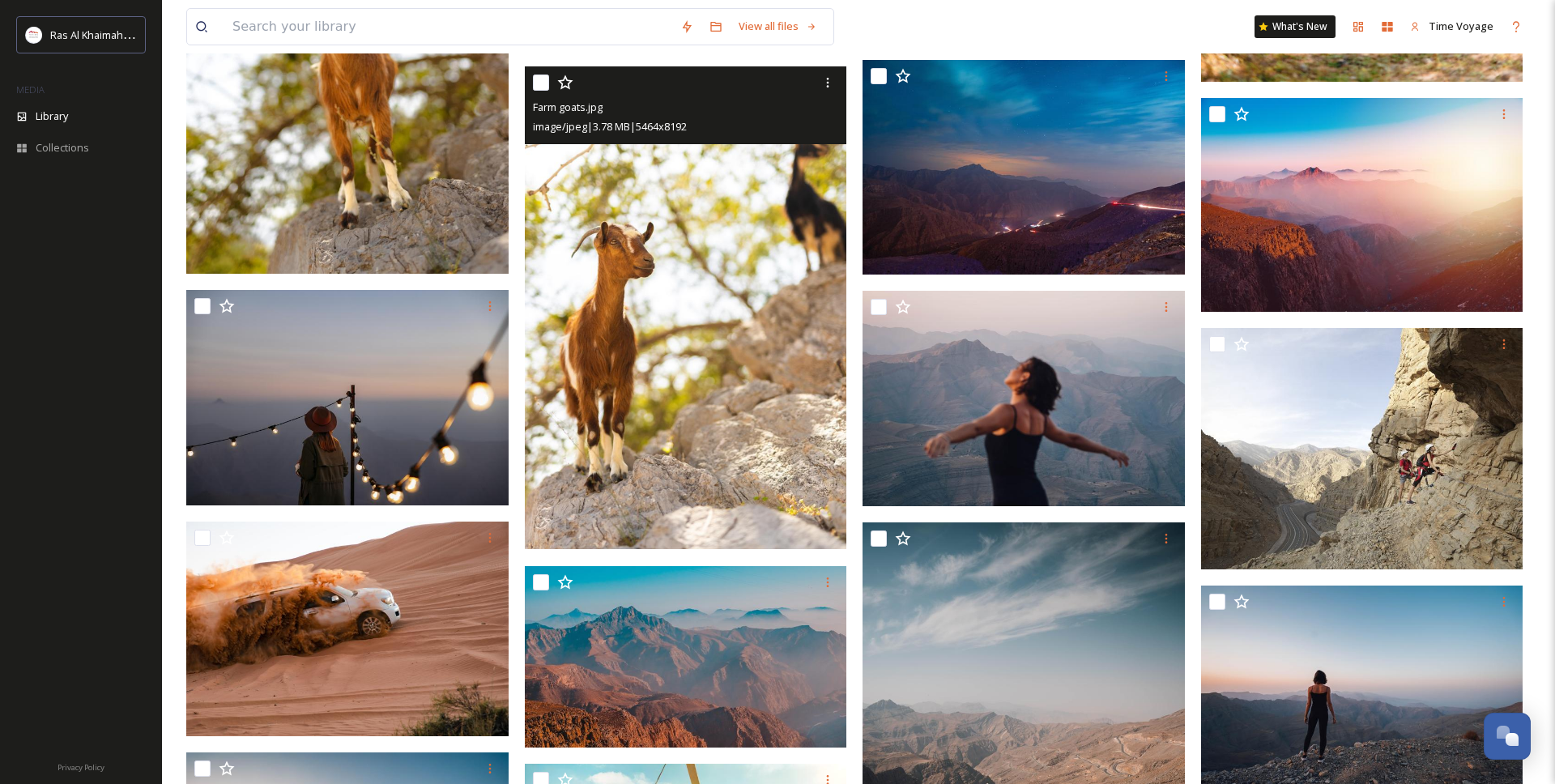
click at [781, 405] on img at bounding box center [685, 307] width 322 height 482
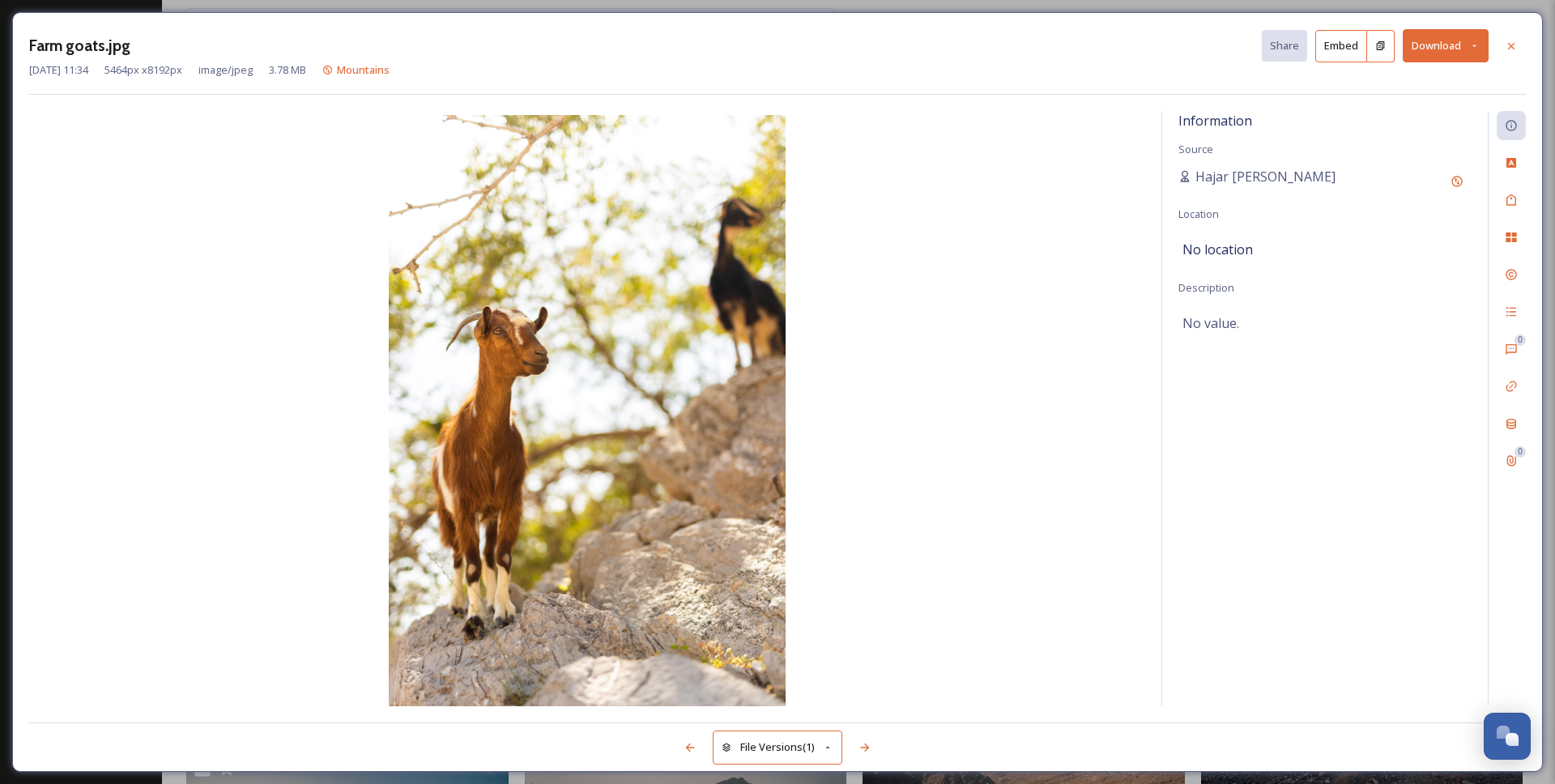
click at [1438, 36] on button "Download" at bounding box center [1446, 45] width 86 height 33
click at [1381, 107] on span "Download Large (1334 x 2000)" at bounding box center [1398, 114] width 143 height 15
click at [1513, 45] on icon at bounding box center [1511, 46] width 13 height 13
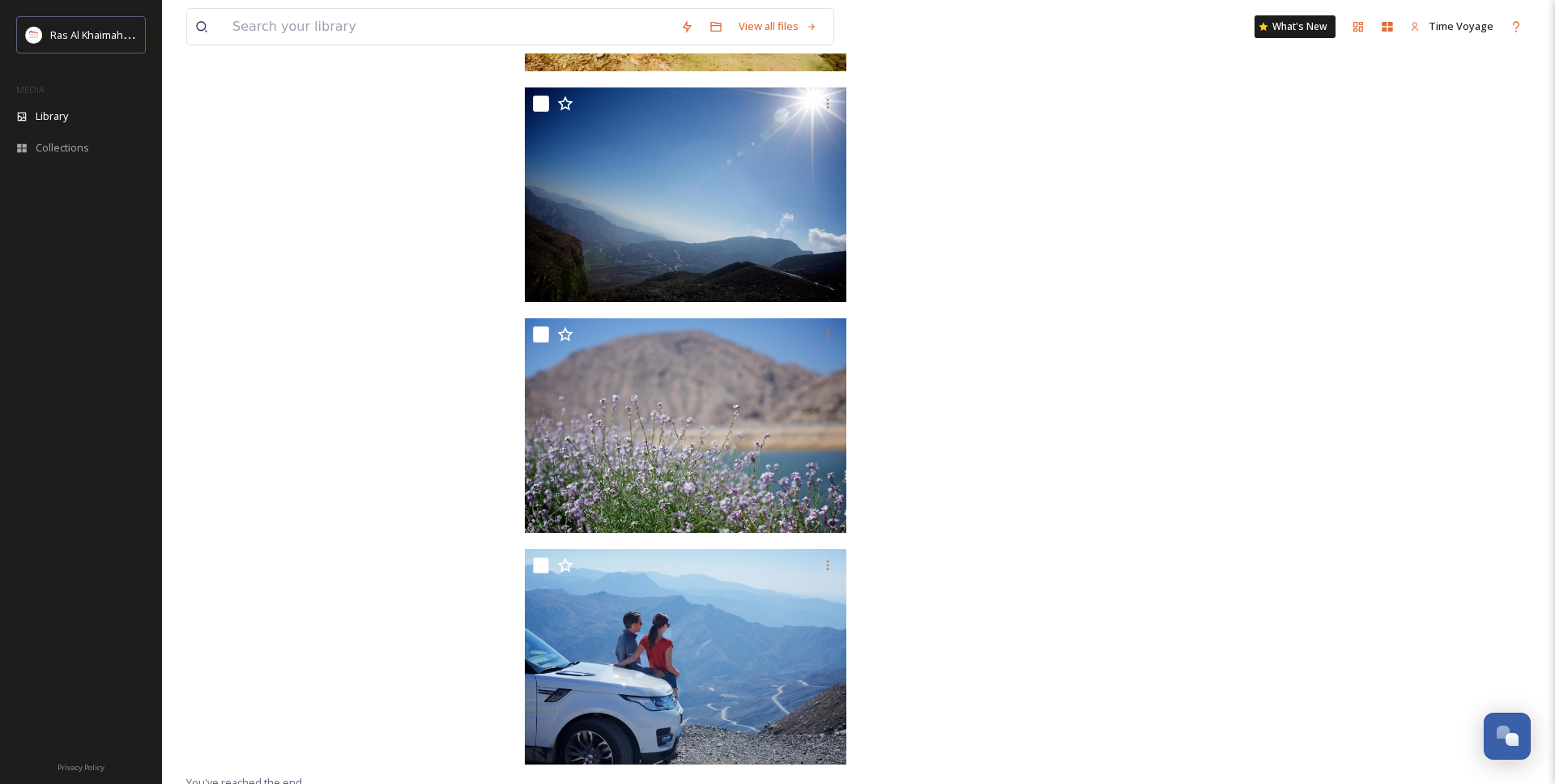
scroll to position [16309, 0]
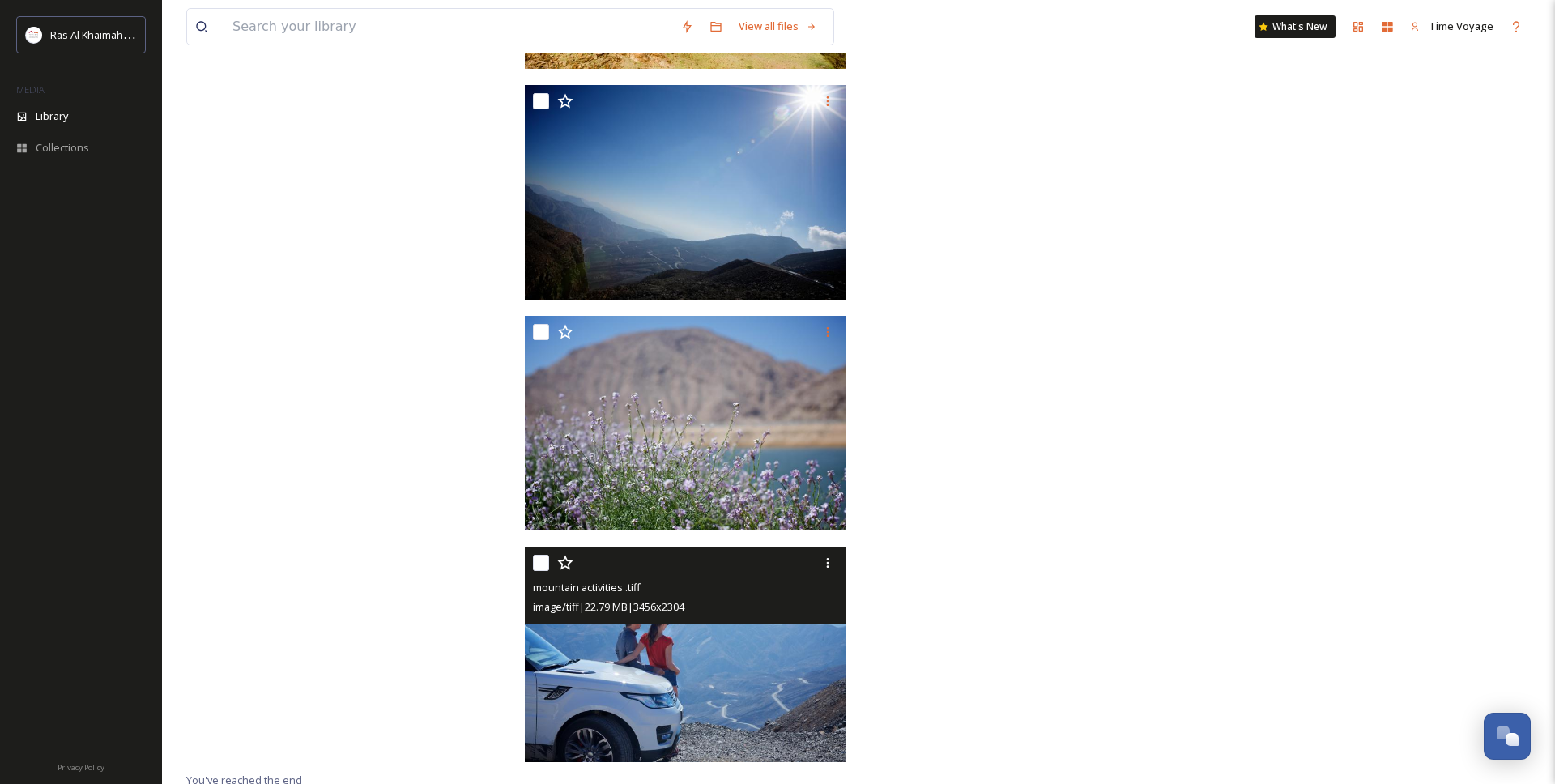
click at [781, 646] on img at bounding box center [685, 654] width 322 height 216
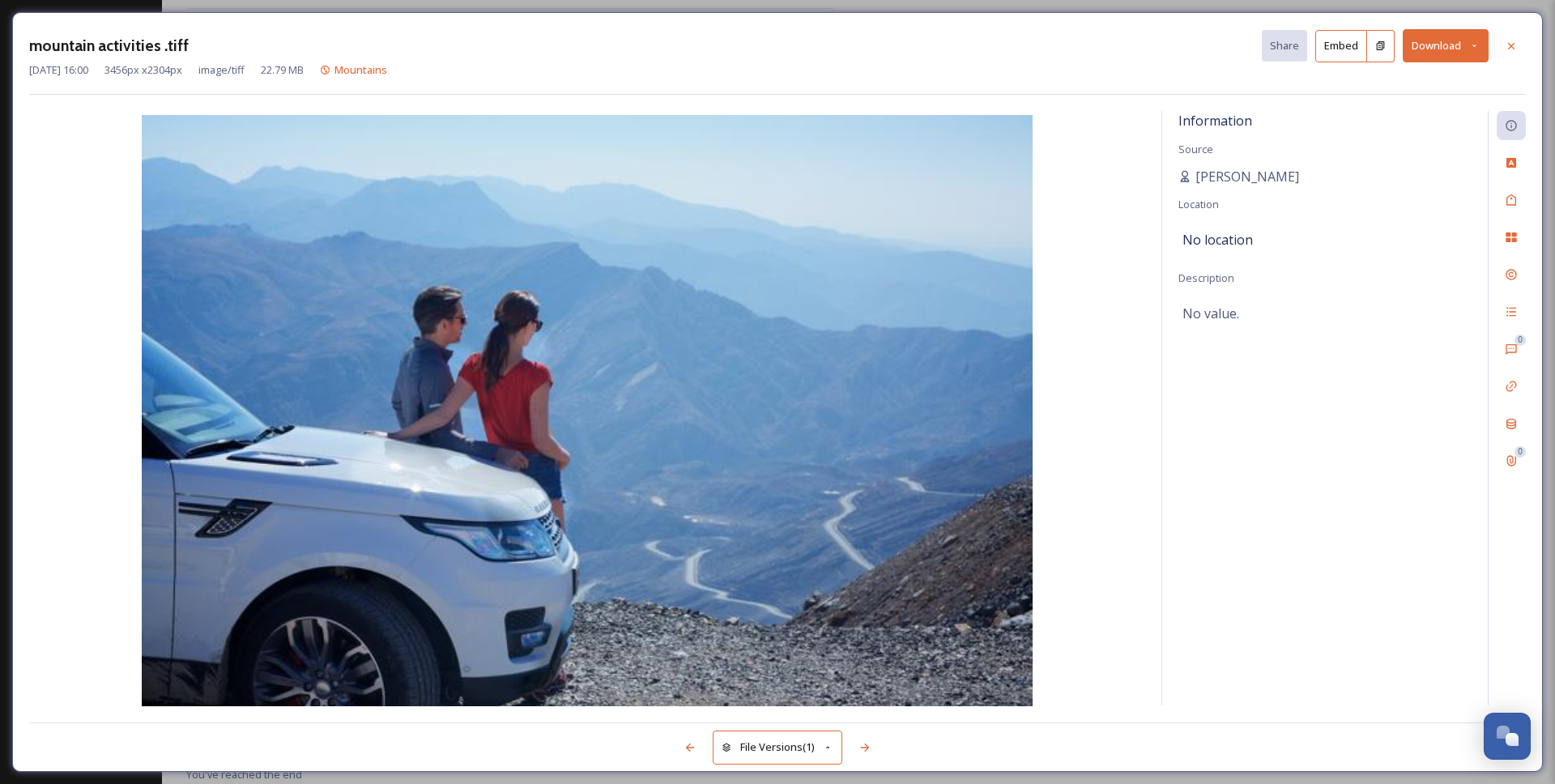
click at [1428, 59] on button "Download" at bounding box center [1446, 45] width 86 height 33
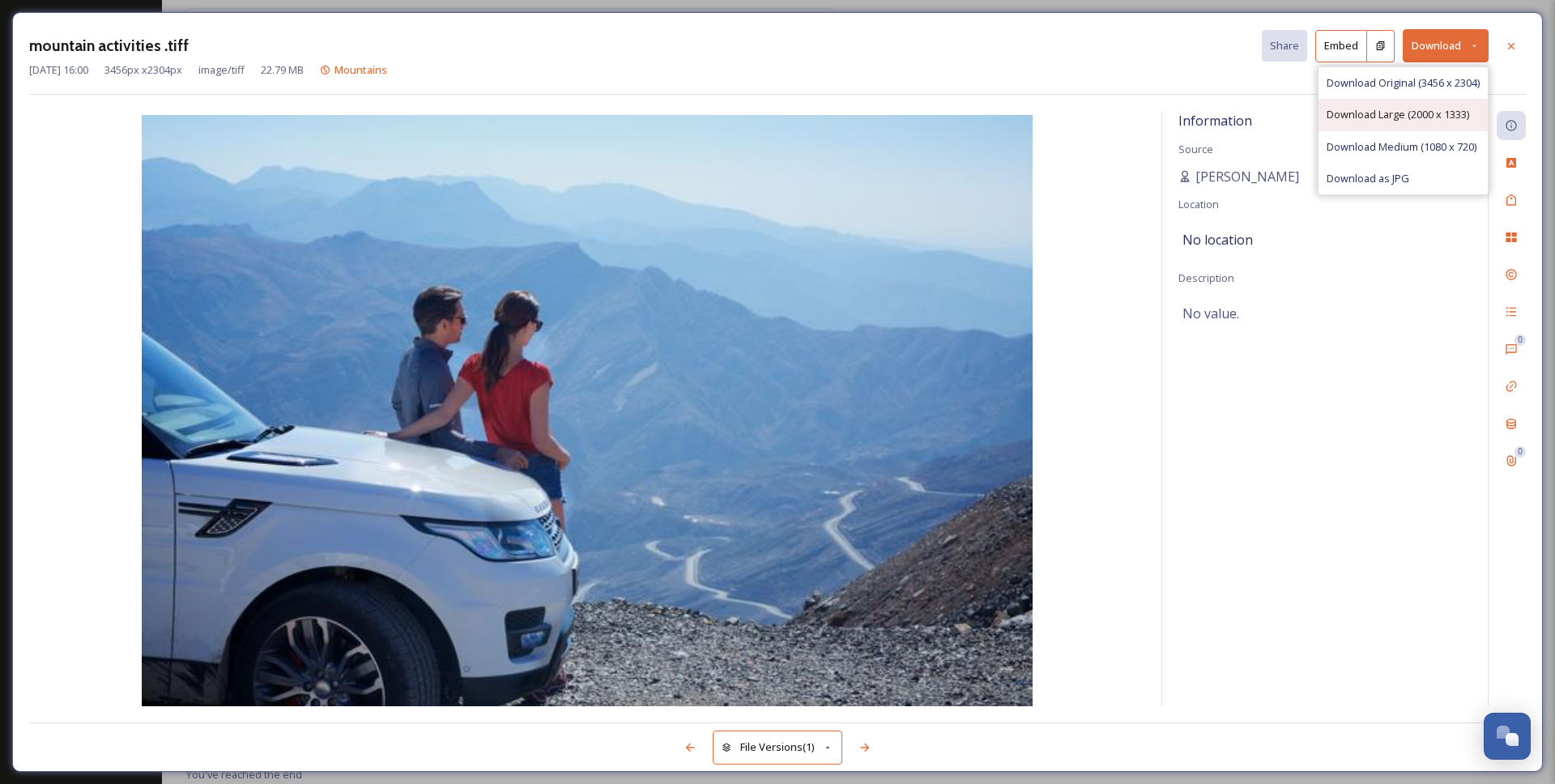
click at [1381, 118] on span "Download Large (2000 x 1333)" at bounding box center [1398, 114] width 143 height 15
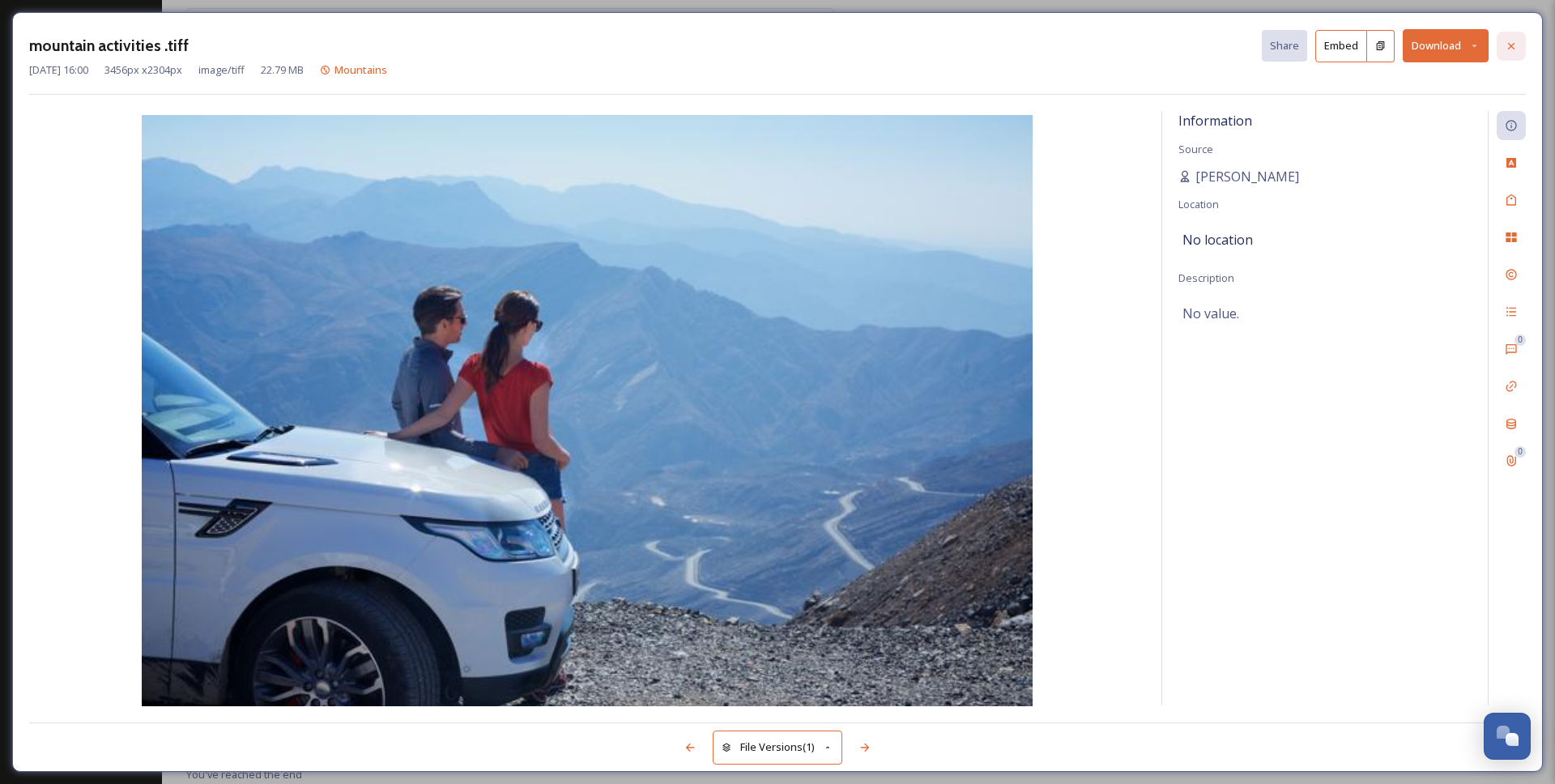
click at [1508, 54] on div at bounding box center [1511, 46] width 29 height 29
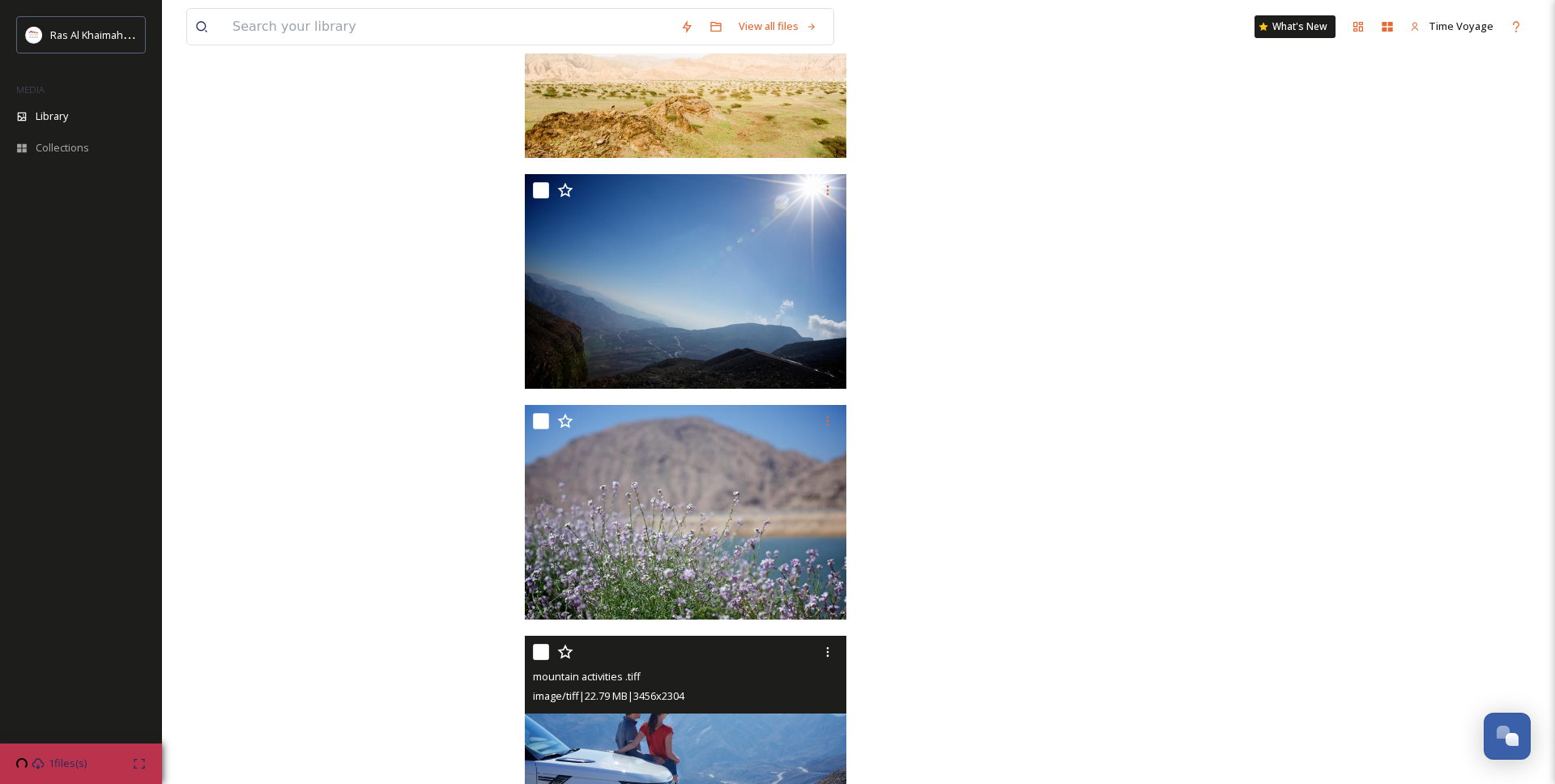
scroll to position [16315, 0]
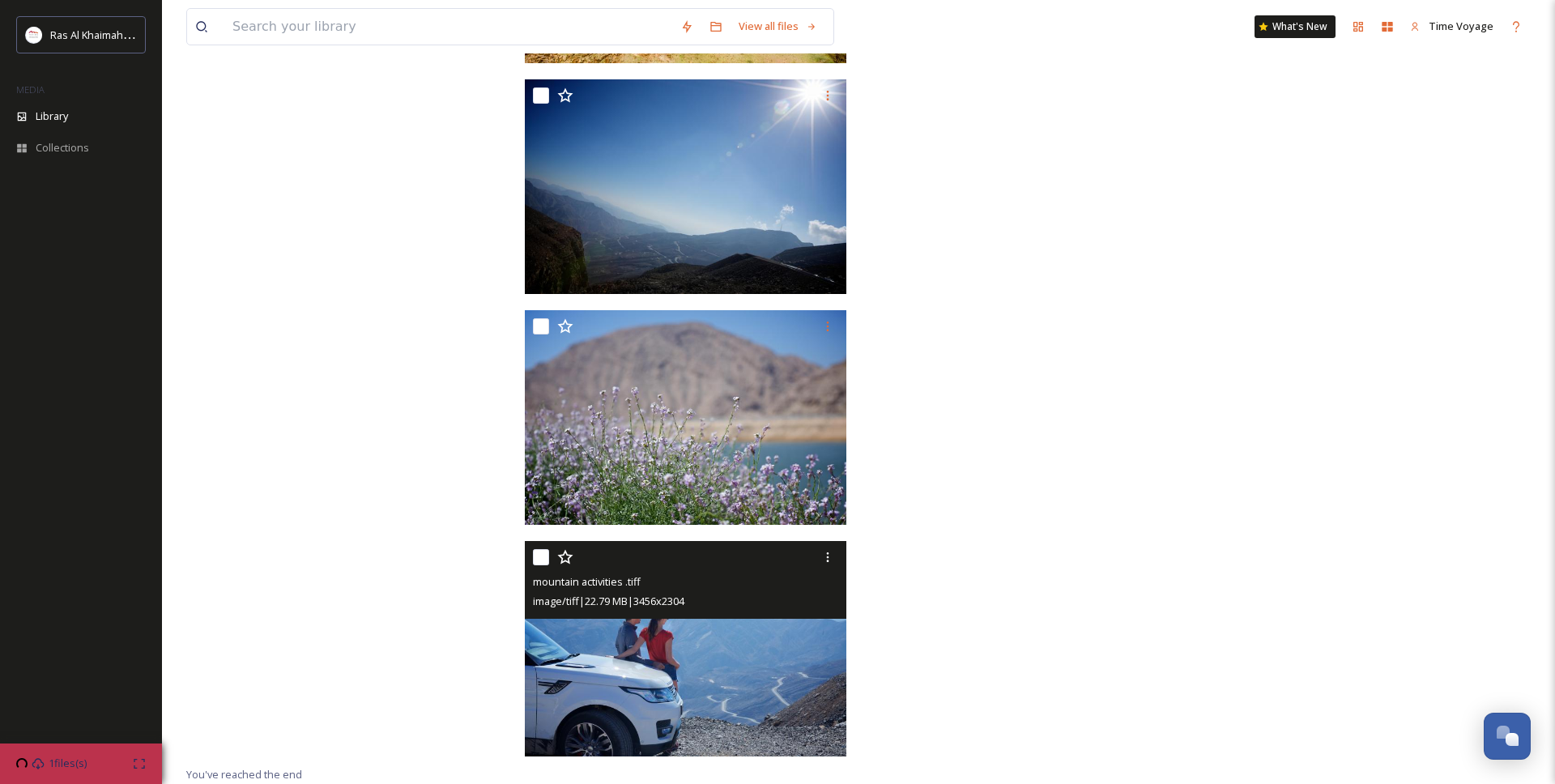
click at [710, 695] on img at bounding box center [685, 649] width 322 height 216
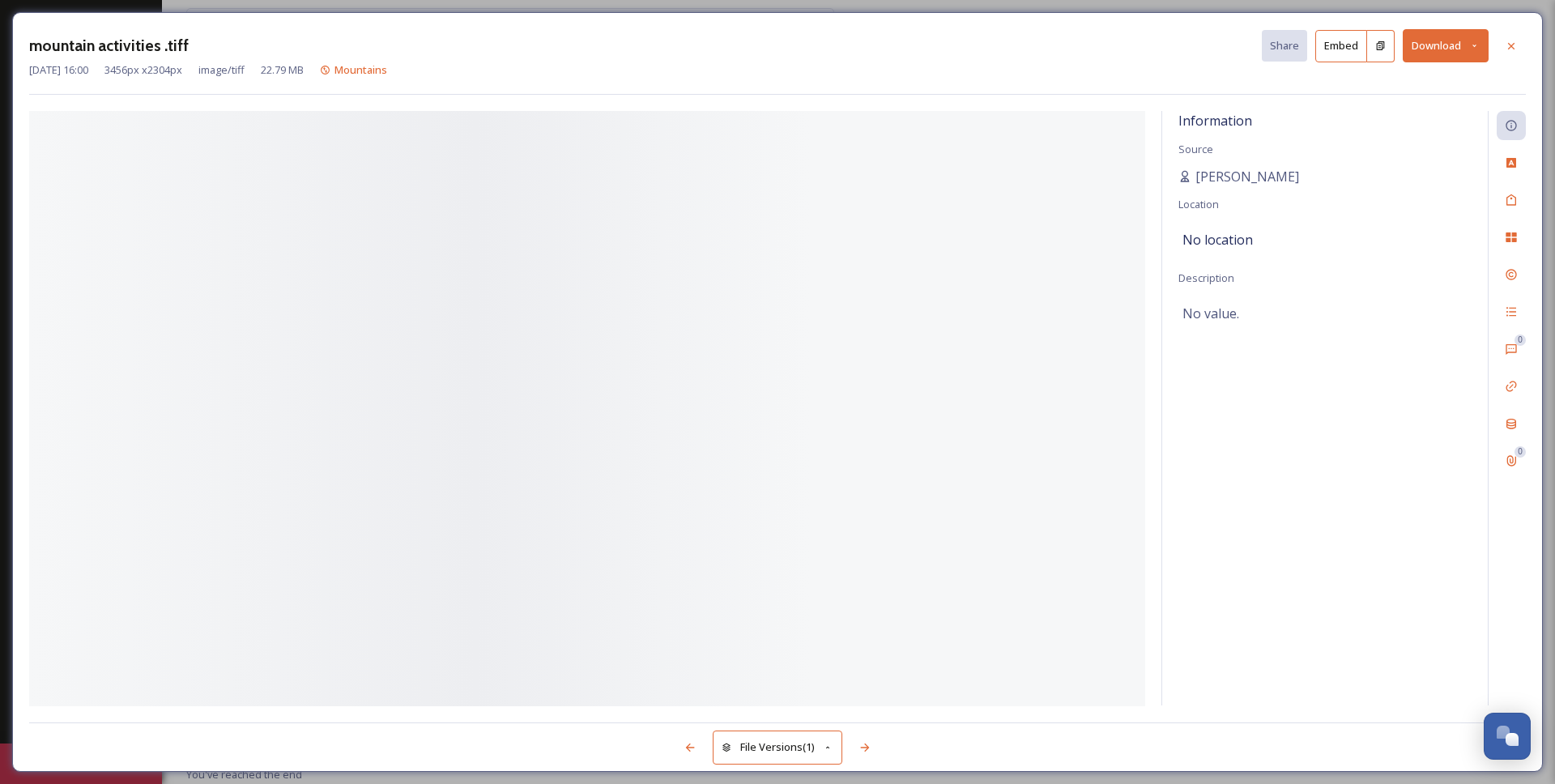
scroll to position [16084, 0]
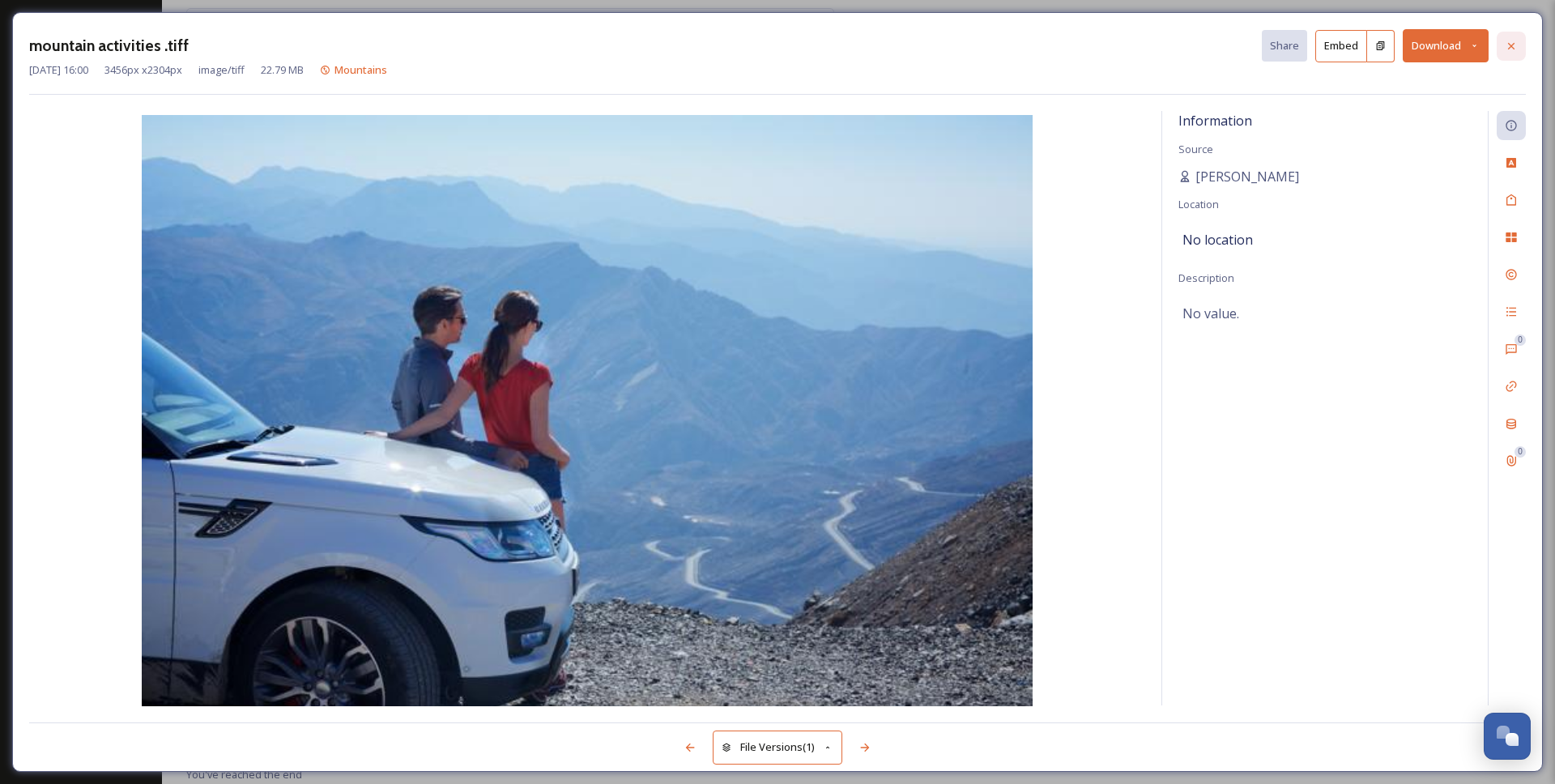
click at [1518, 45] on div at bounding box center [1511, 46] width 29 height 29
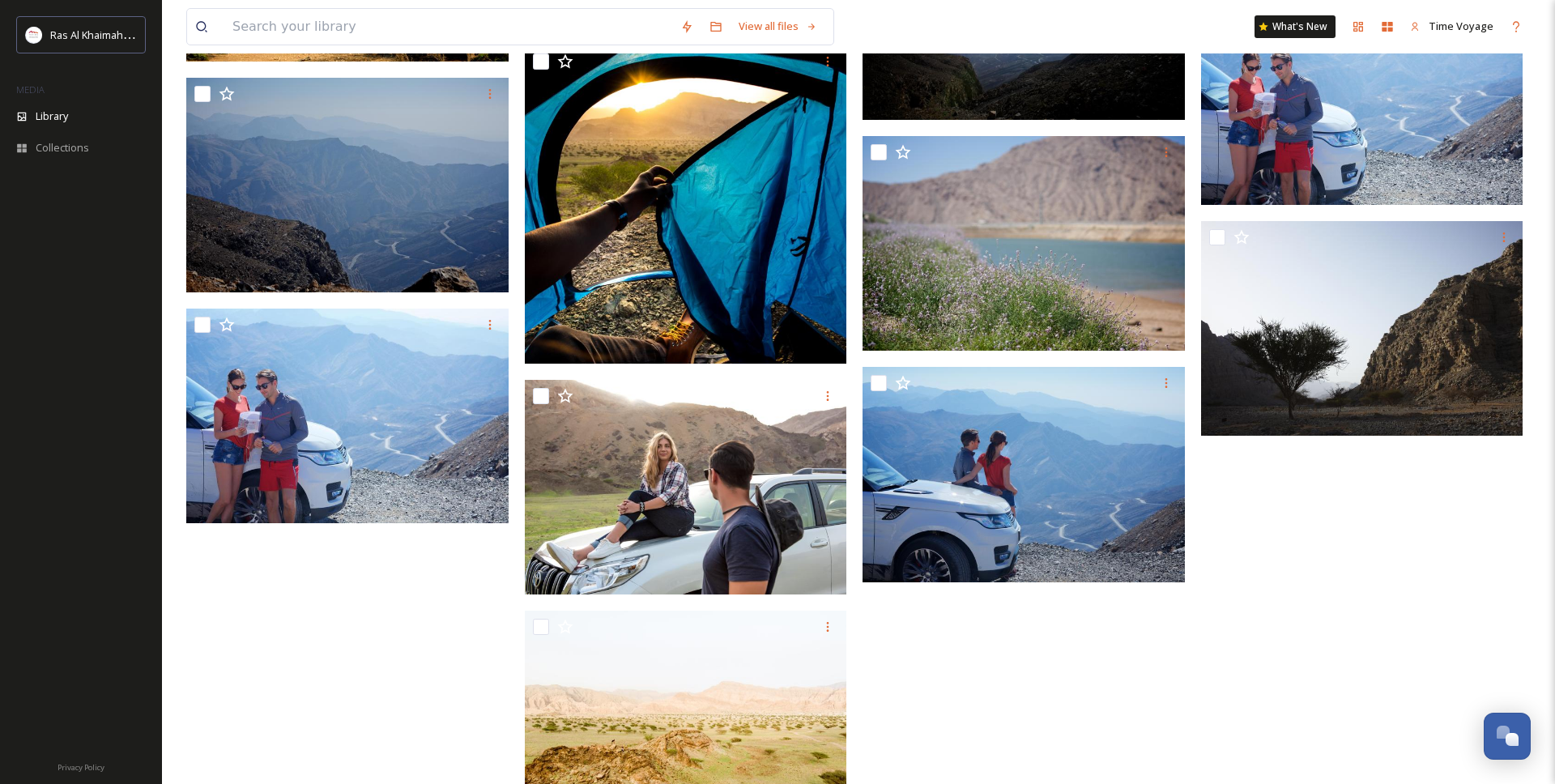
scroll to position [15574, 0]
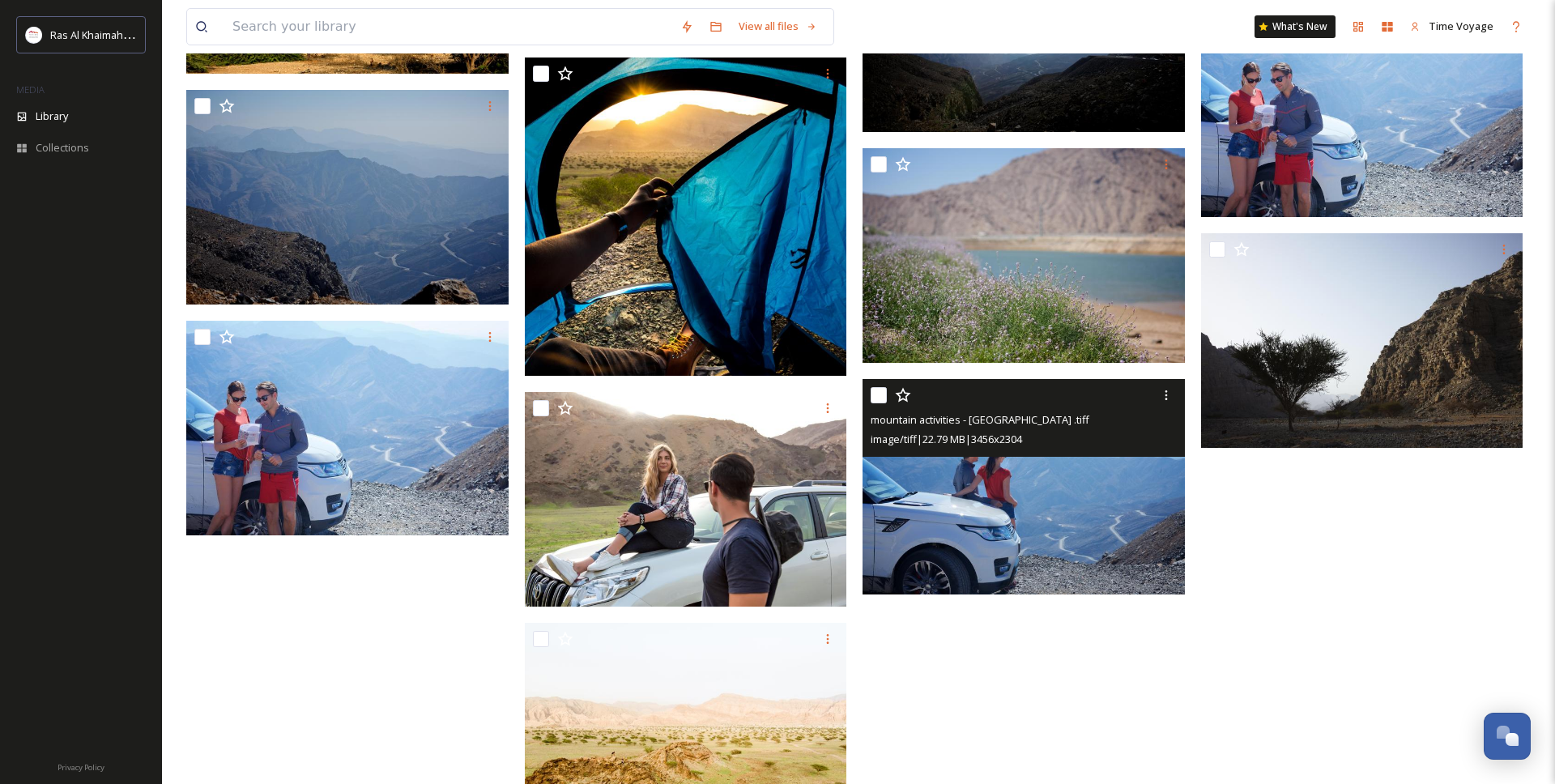
click at [943, 534] on img at bounding box center [1024, 486] width 322 height 216
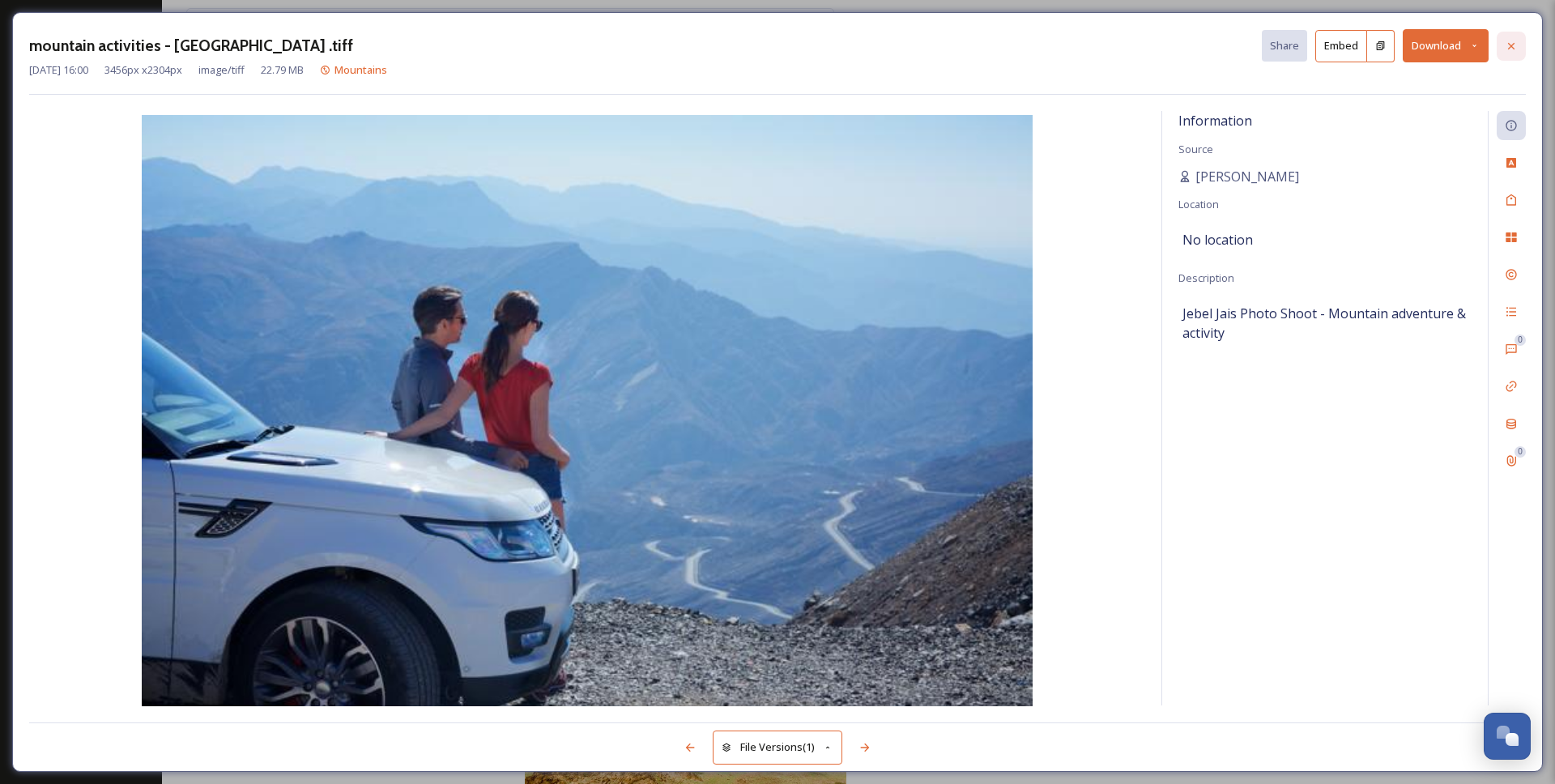
click at [1509, 34] on div at bounding box center [1511, 46] width 29 height 29
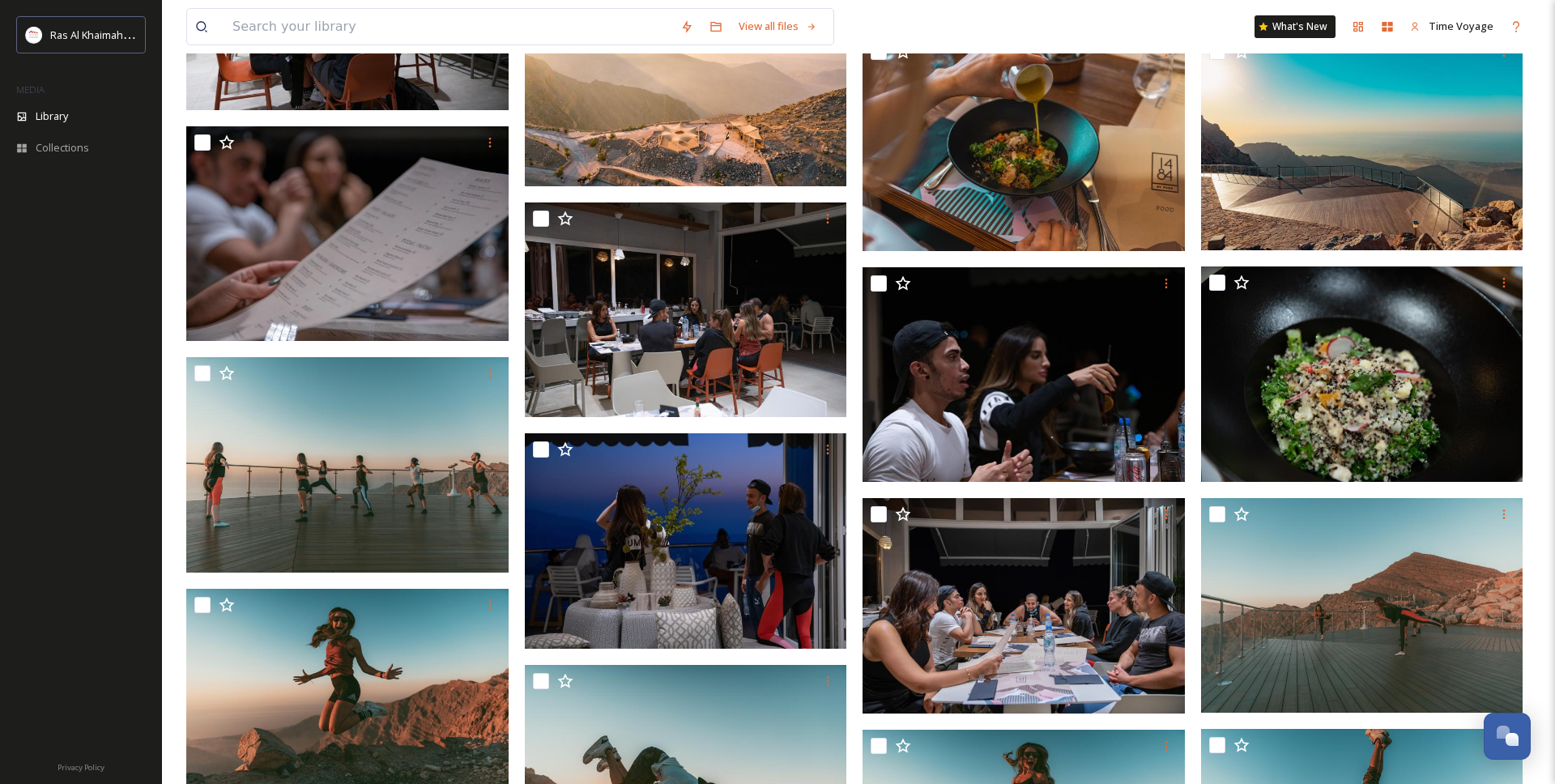
scroll to position [5346, 0]
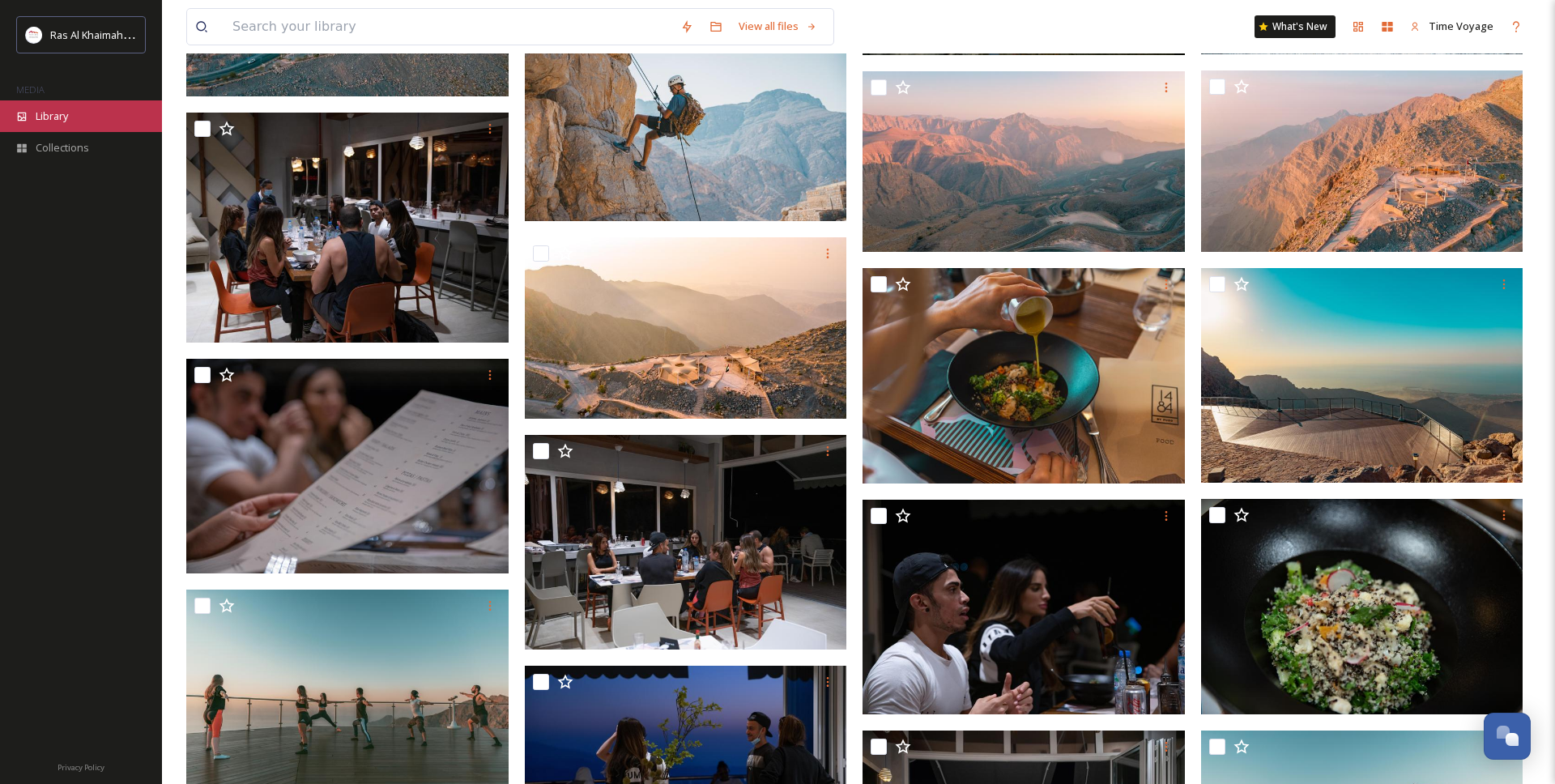
click at [34, 122] on div "Library" at bounding box center [81, 116] width 162 height 32
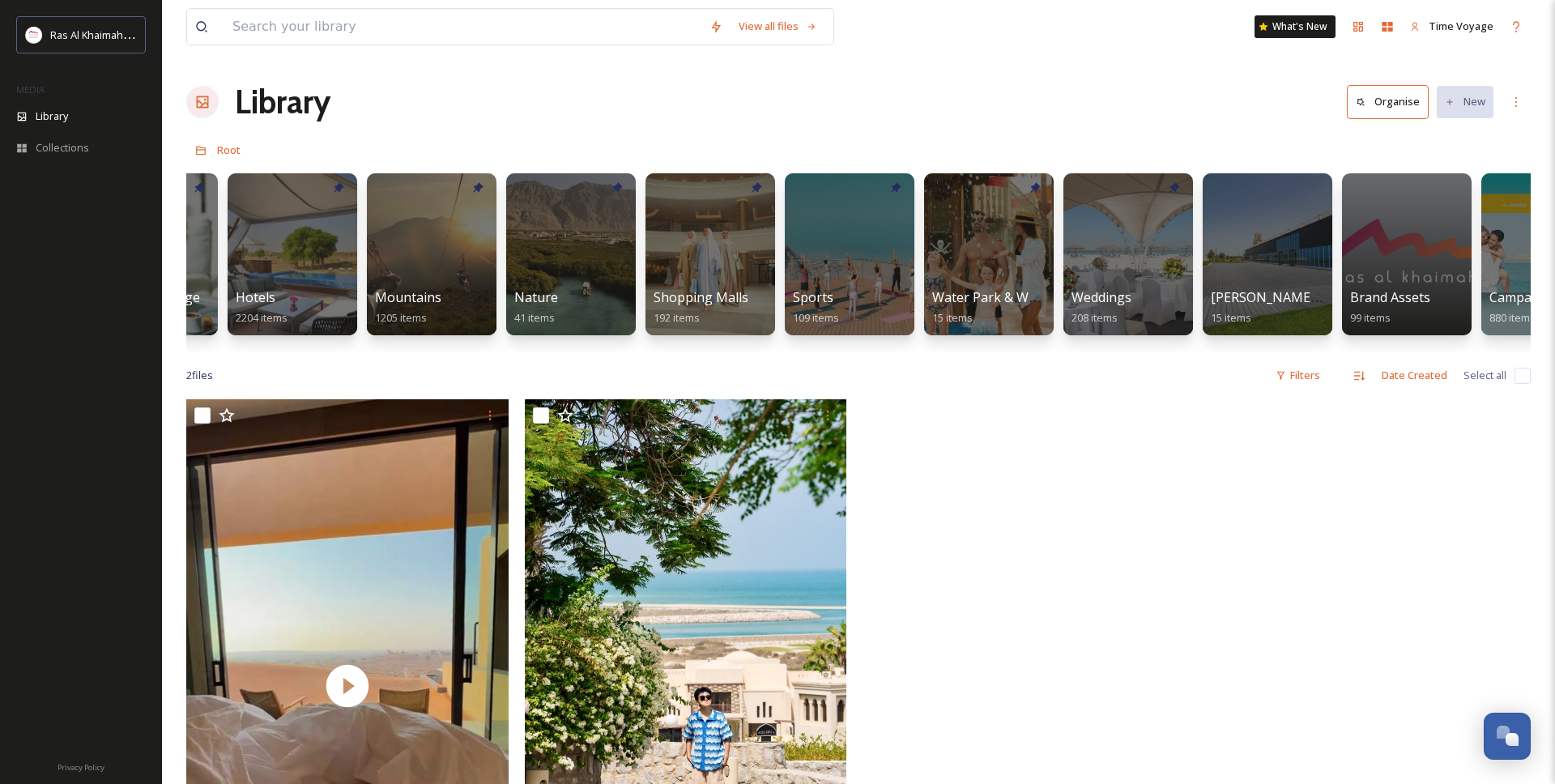
scroll to position [0, 951]
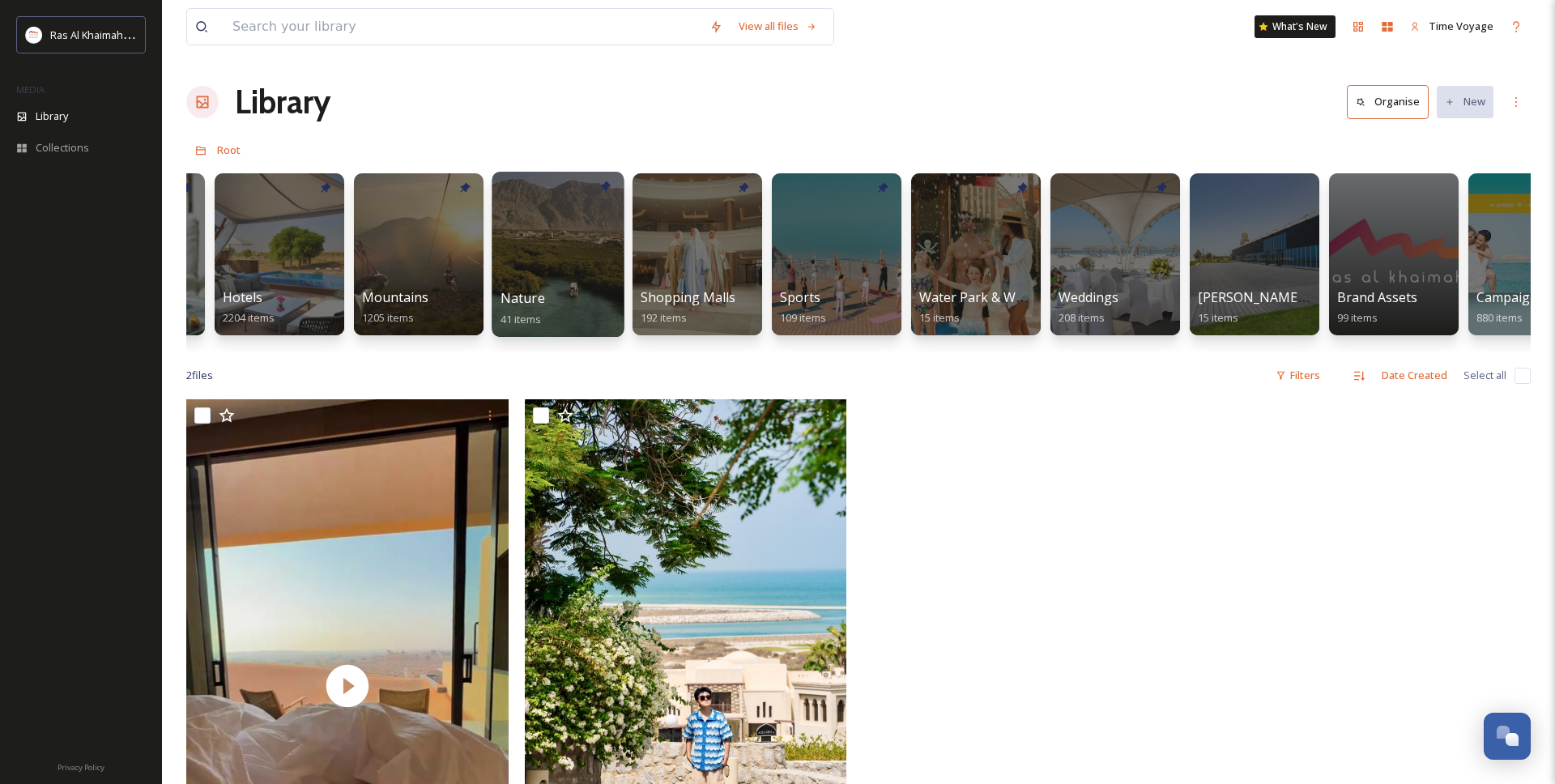
click at [538, 244] on div at bounding box center [557, 255] width 132 height 165
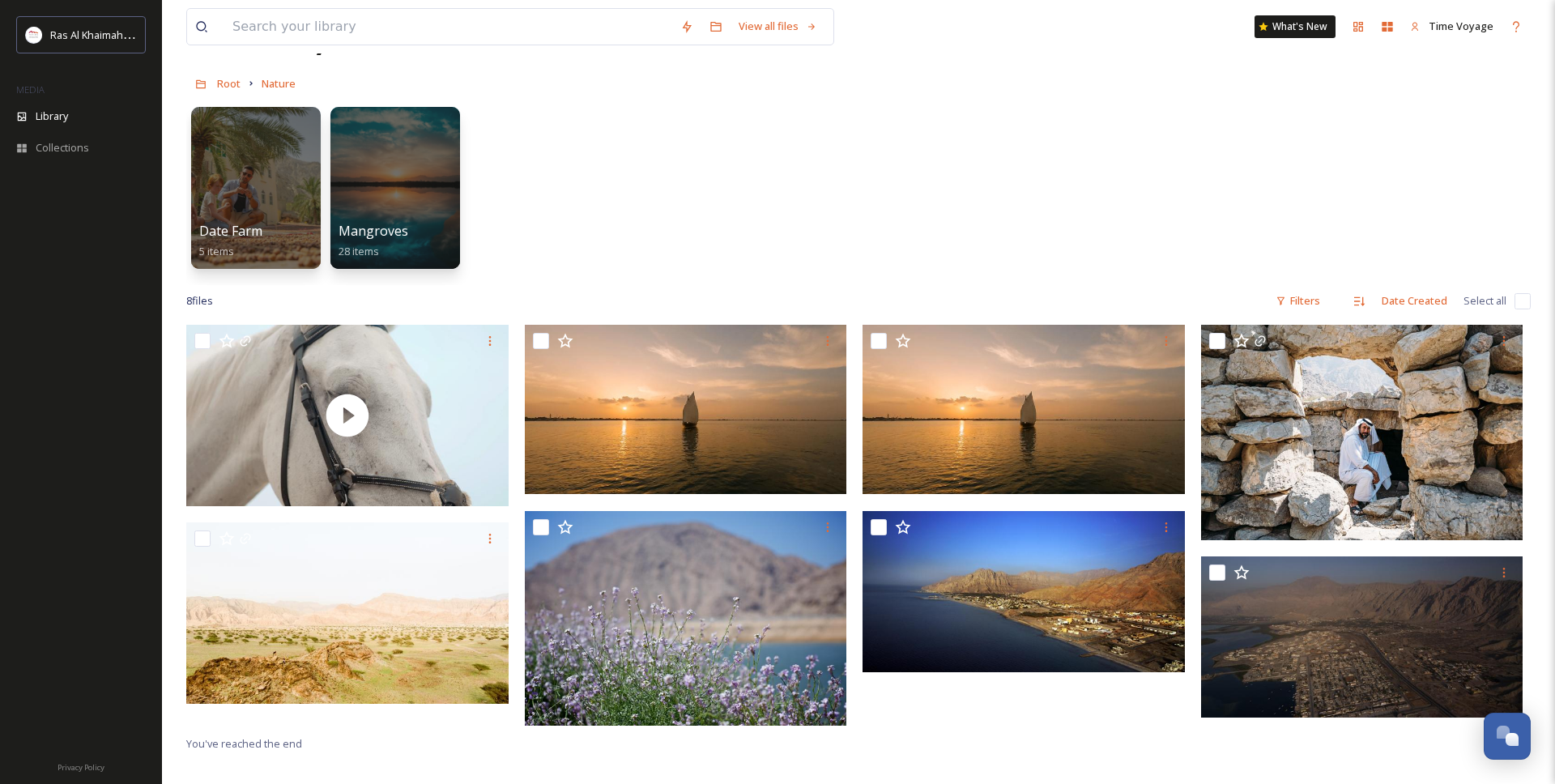
scroll to position [49, 0]
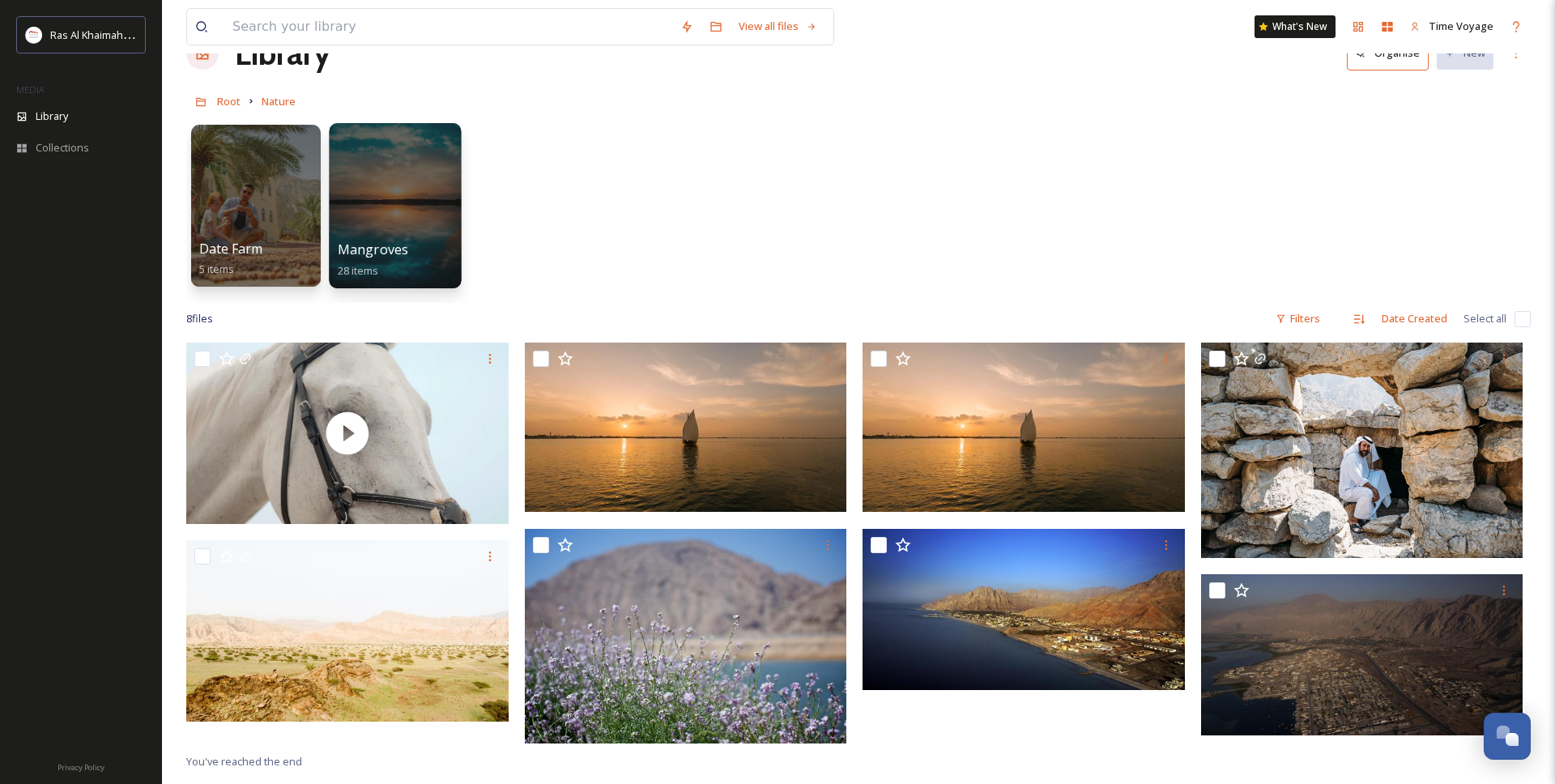
click at [393, 203] on div at bounding box center [394, 206] width 132 height 165
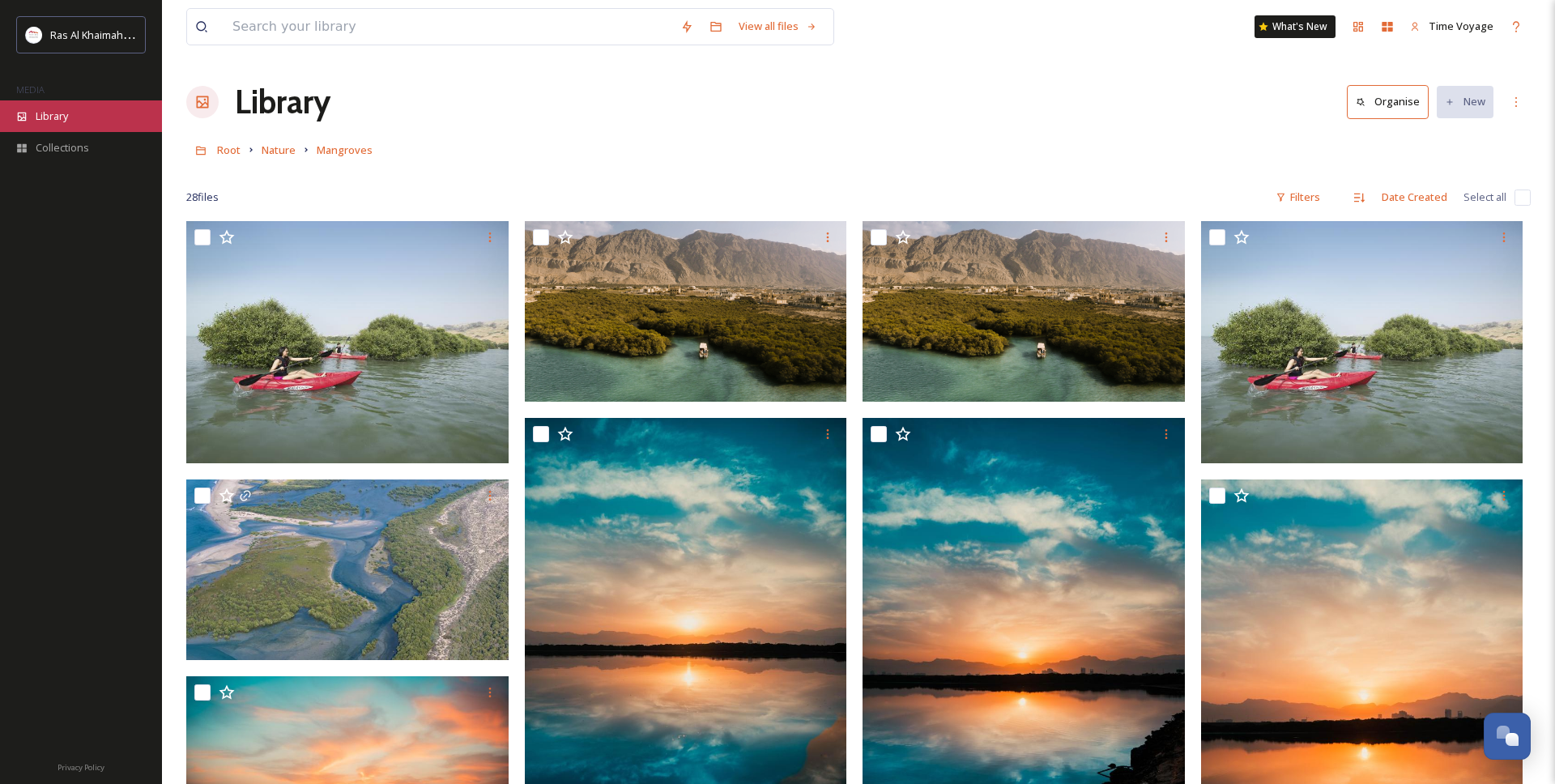
click at [96, 121] on div "Library" at bounding box center [81, 116] width 162 height 32
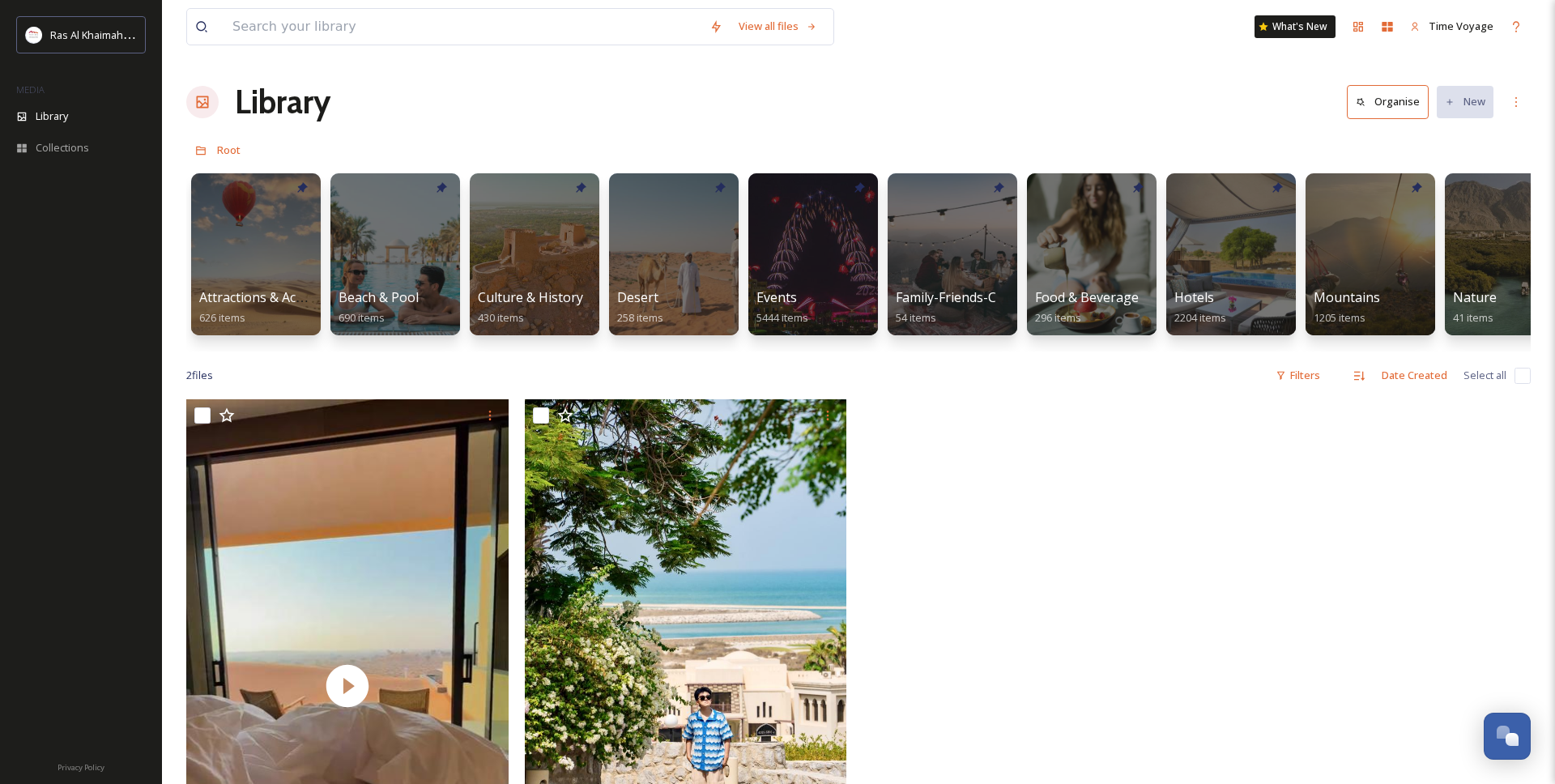
click at [96, 121] on div "Library" at bounding box center [81, 116] width 162 height 32
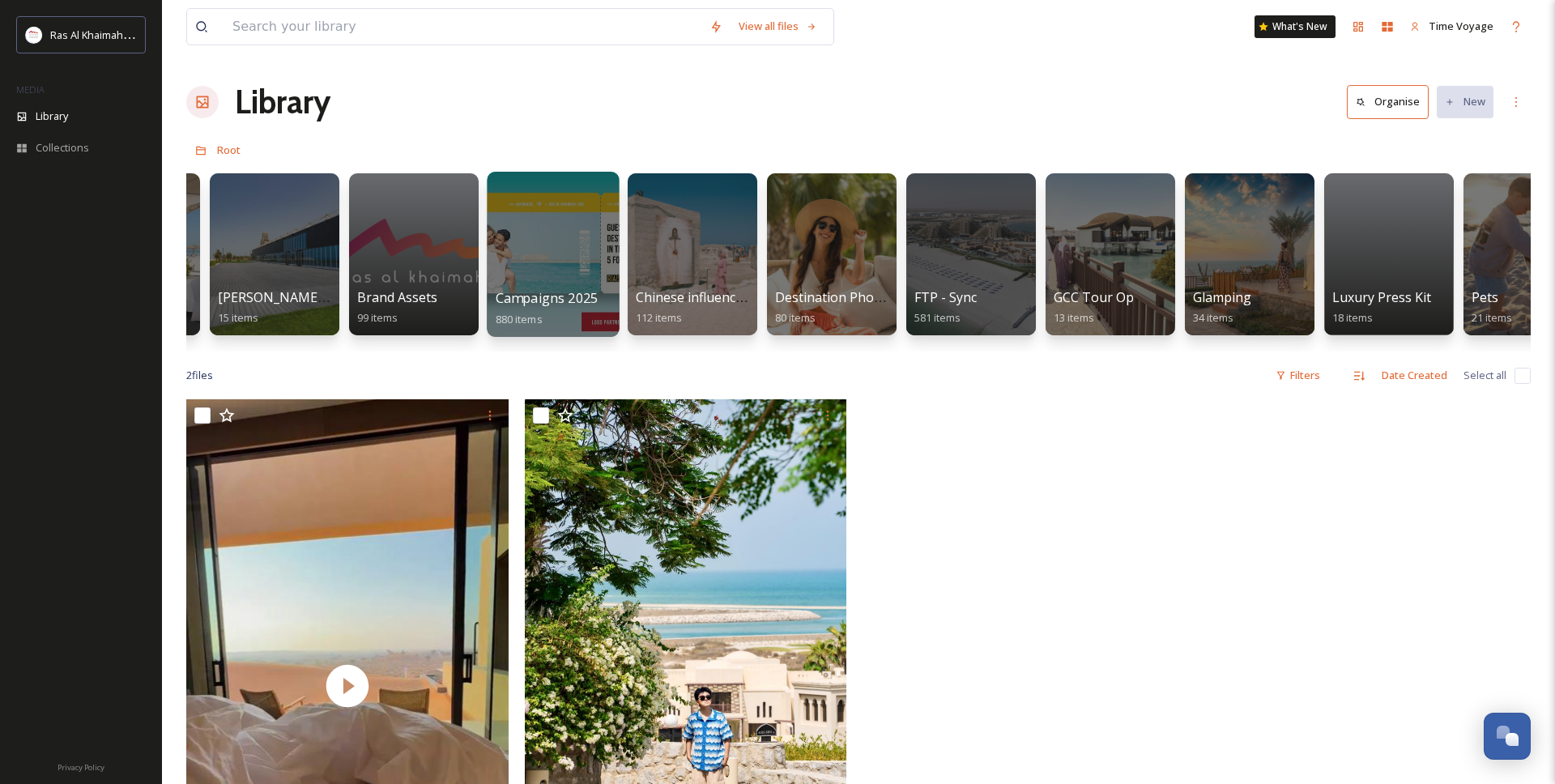
scroll to position [0, 1937]
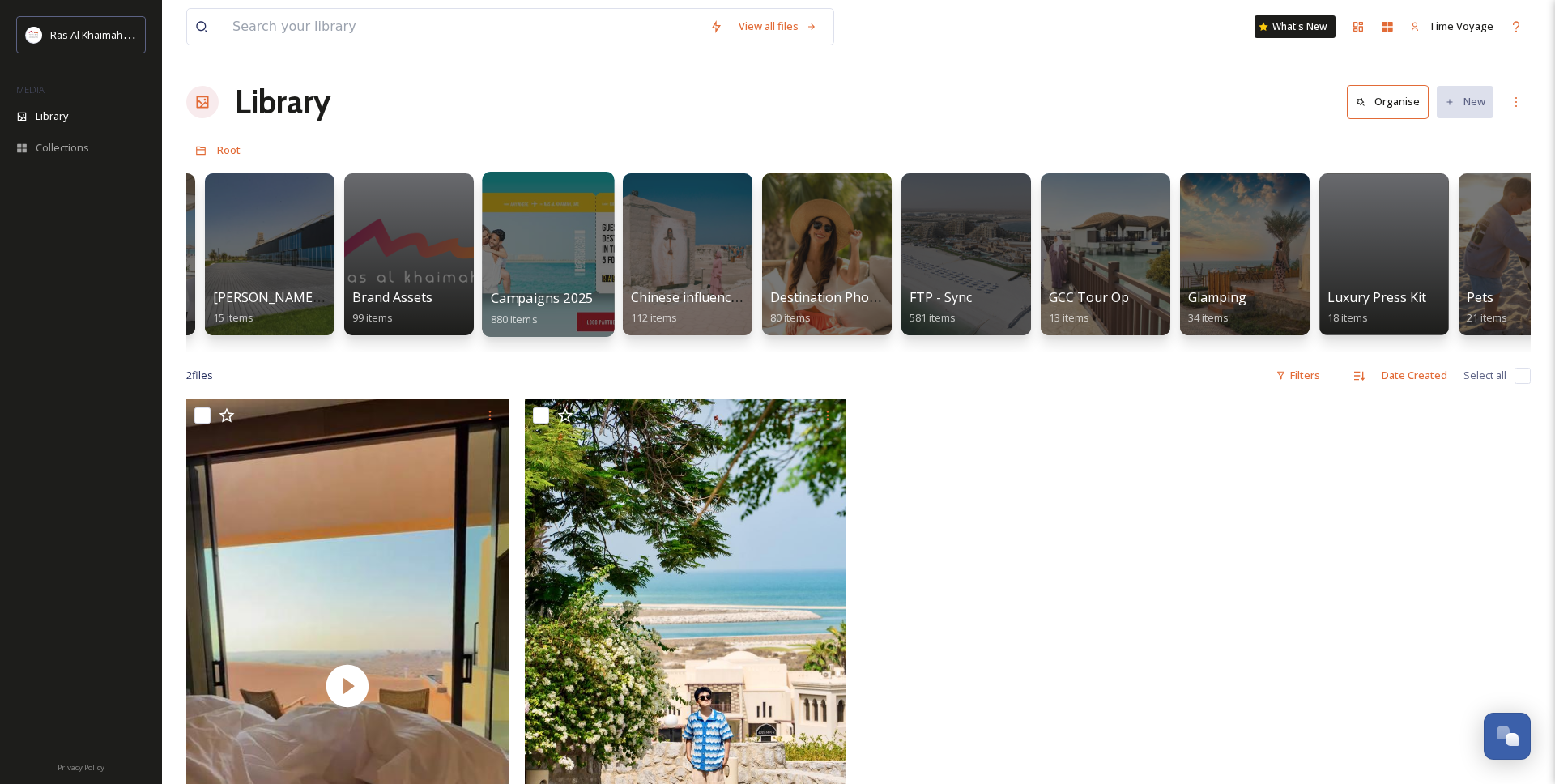
click at [572, 280] on div at bounding box center [548, 255] width 132 height 165
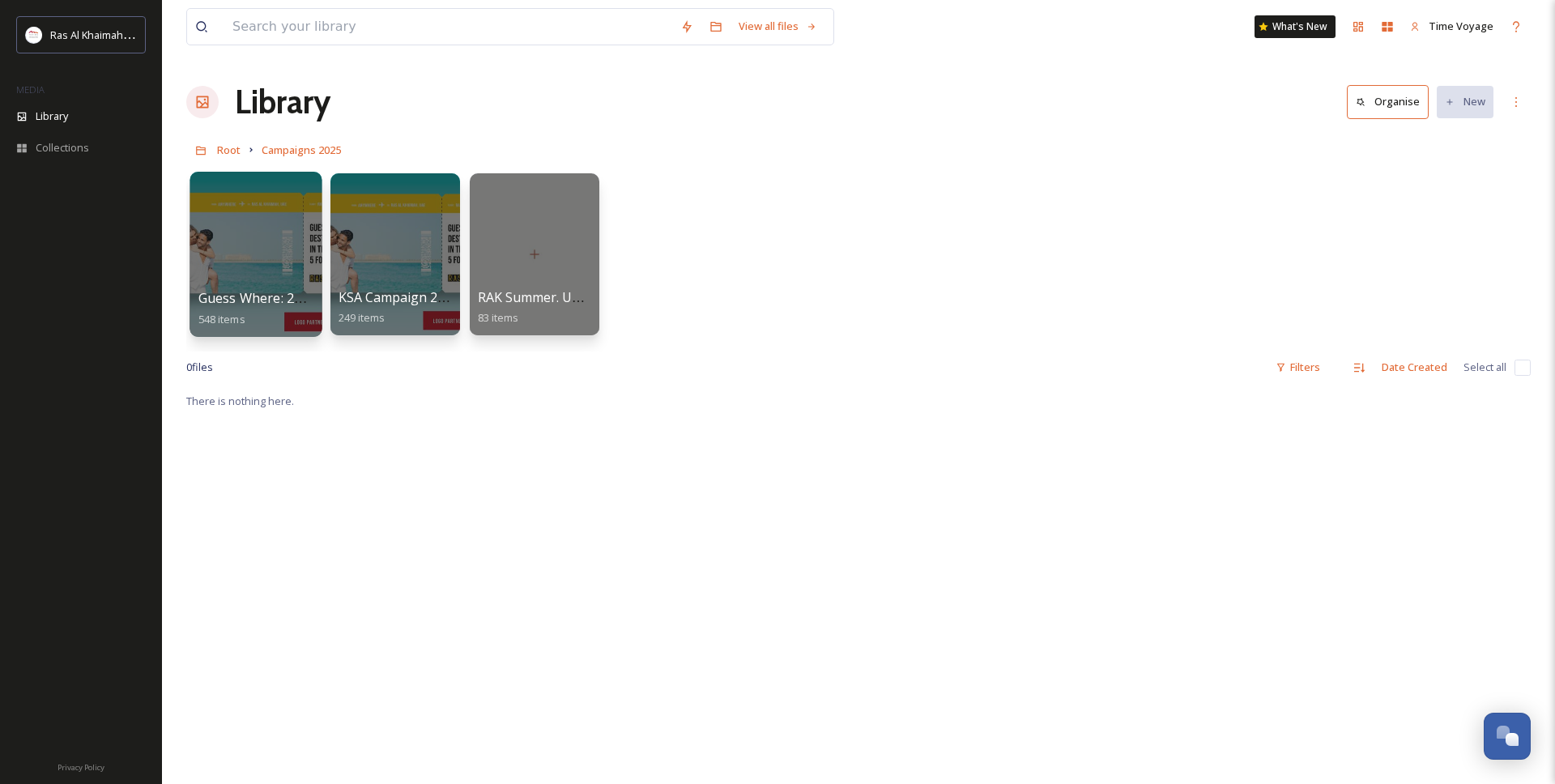
click at [266, 266] on div at bounding box center [256, 255] width 132 height 165
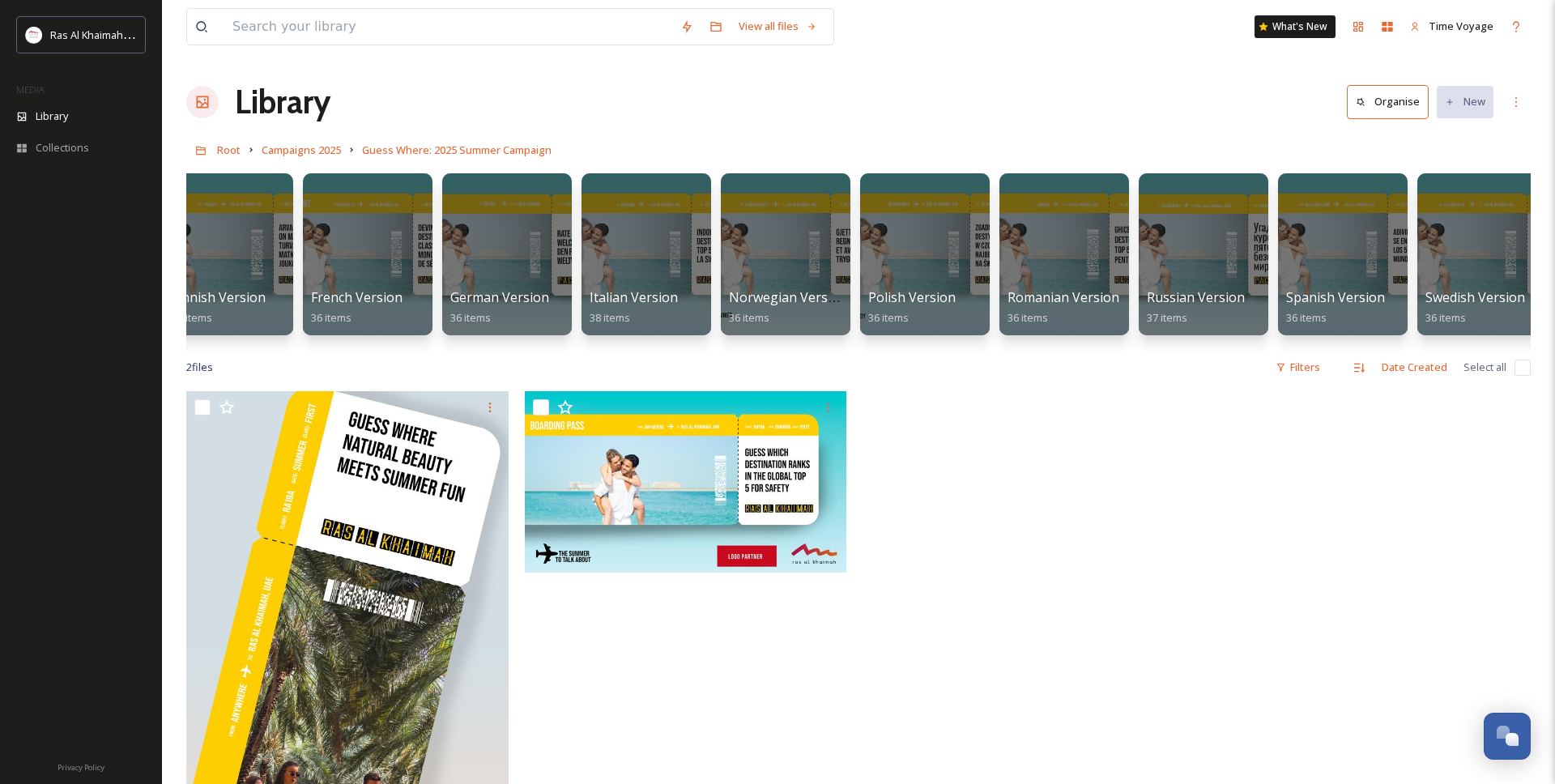
scroll to position [0, 745]
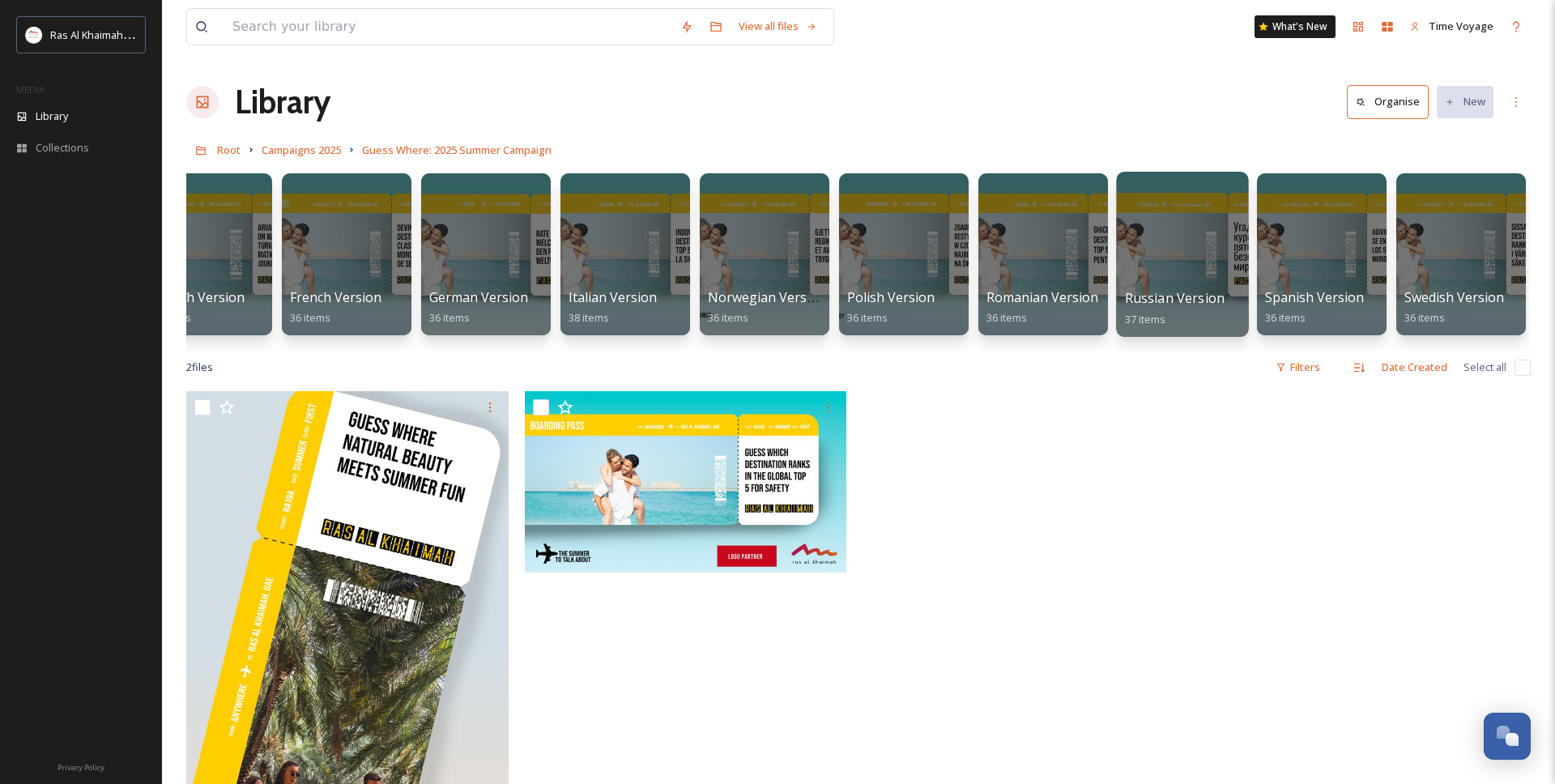
click at [1185, 261] on div at bounding box center [1182, 255] width 132 height 165
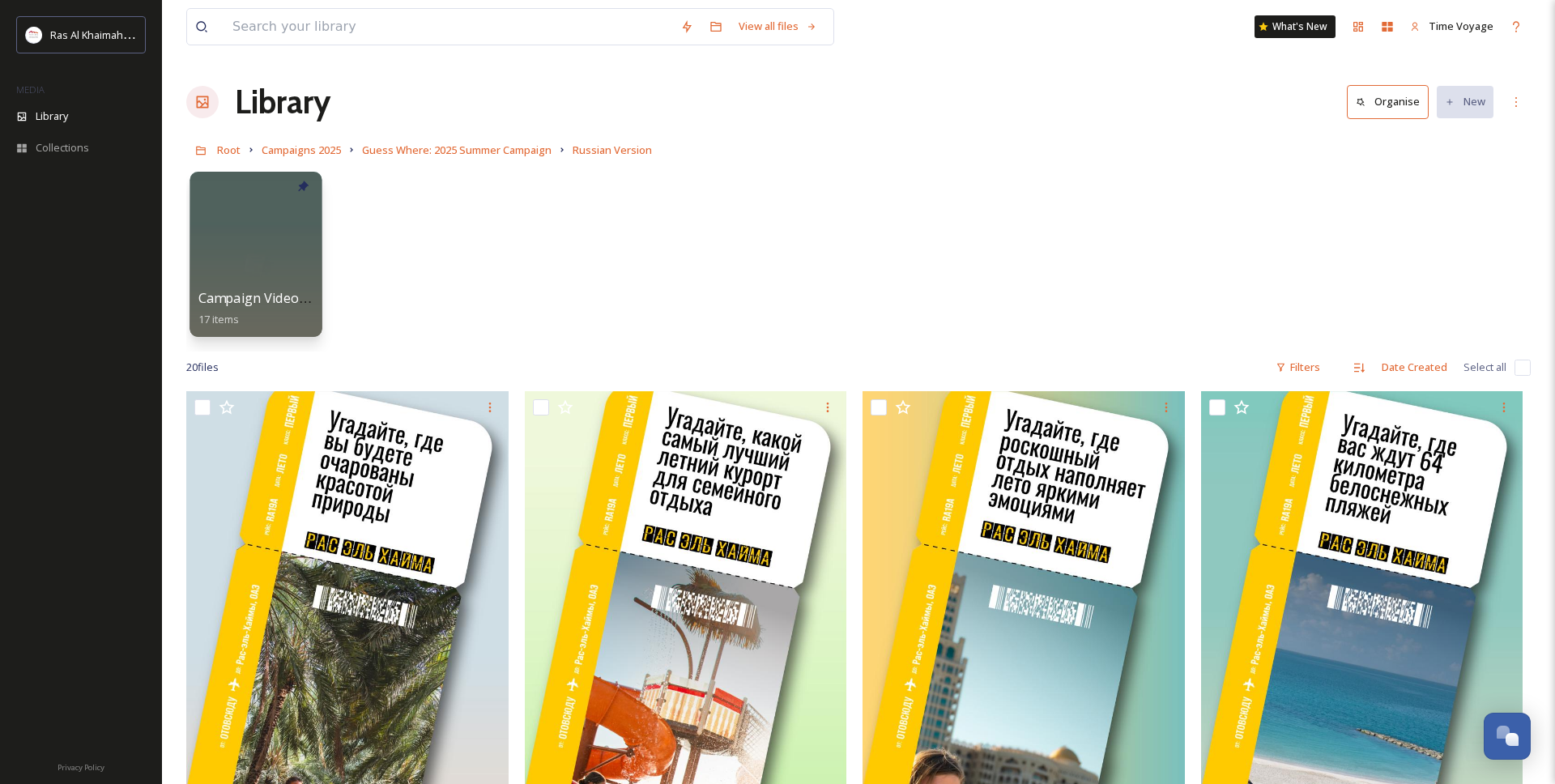
click at [241, 261] on div at bounding box center [256, 255] width 132 height 165
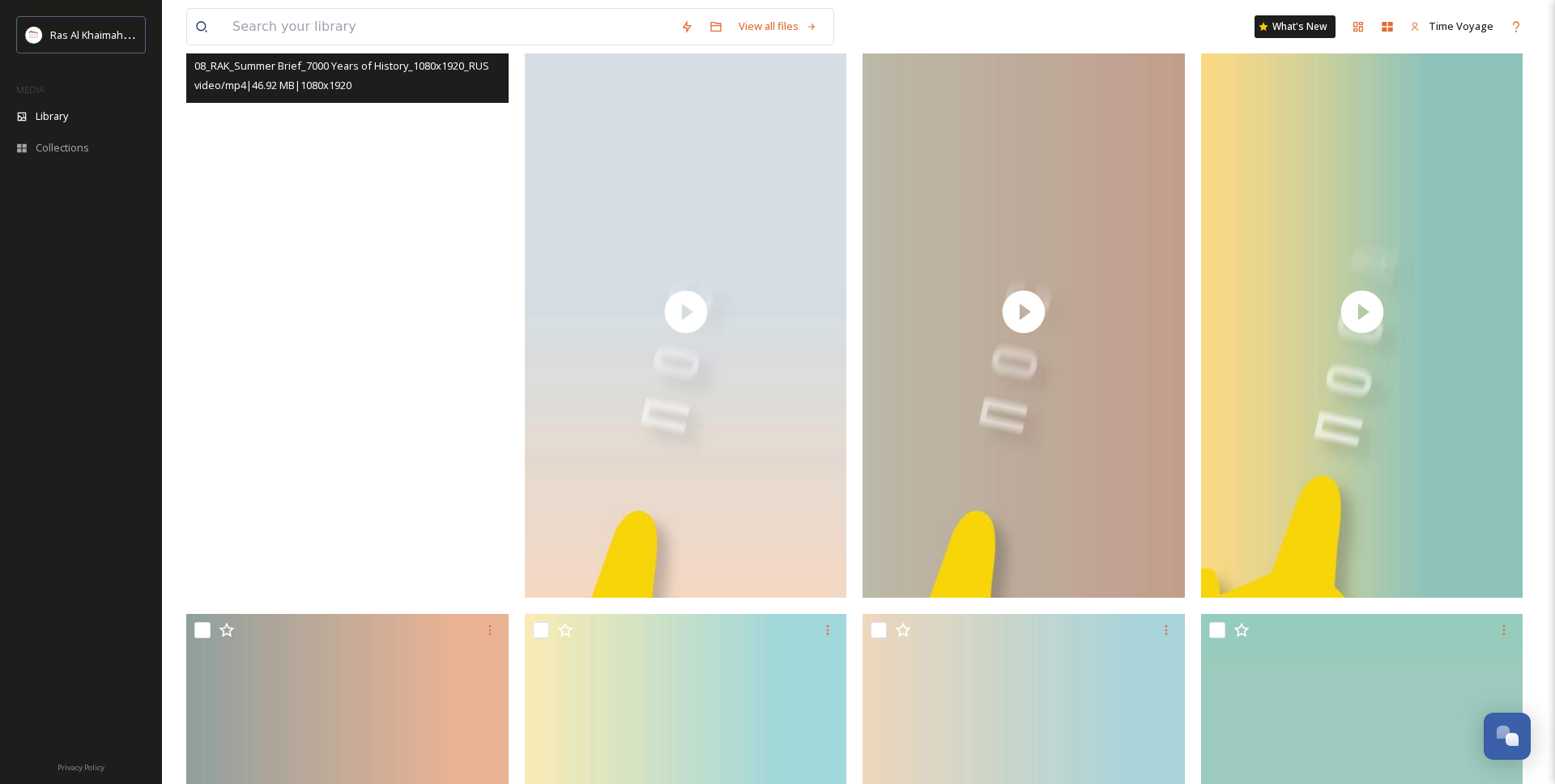
scroll to position [584, 0]
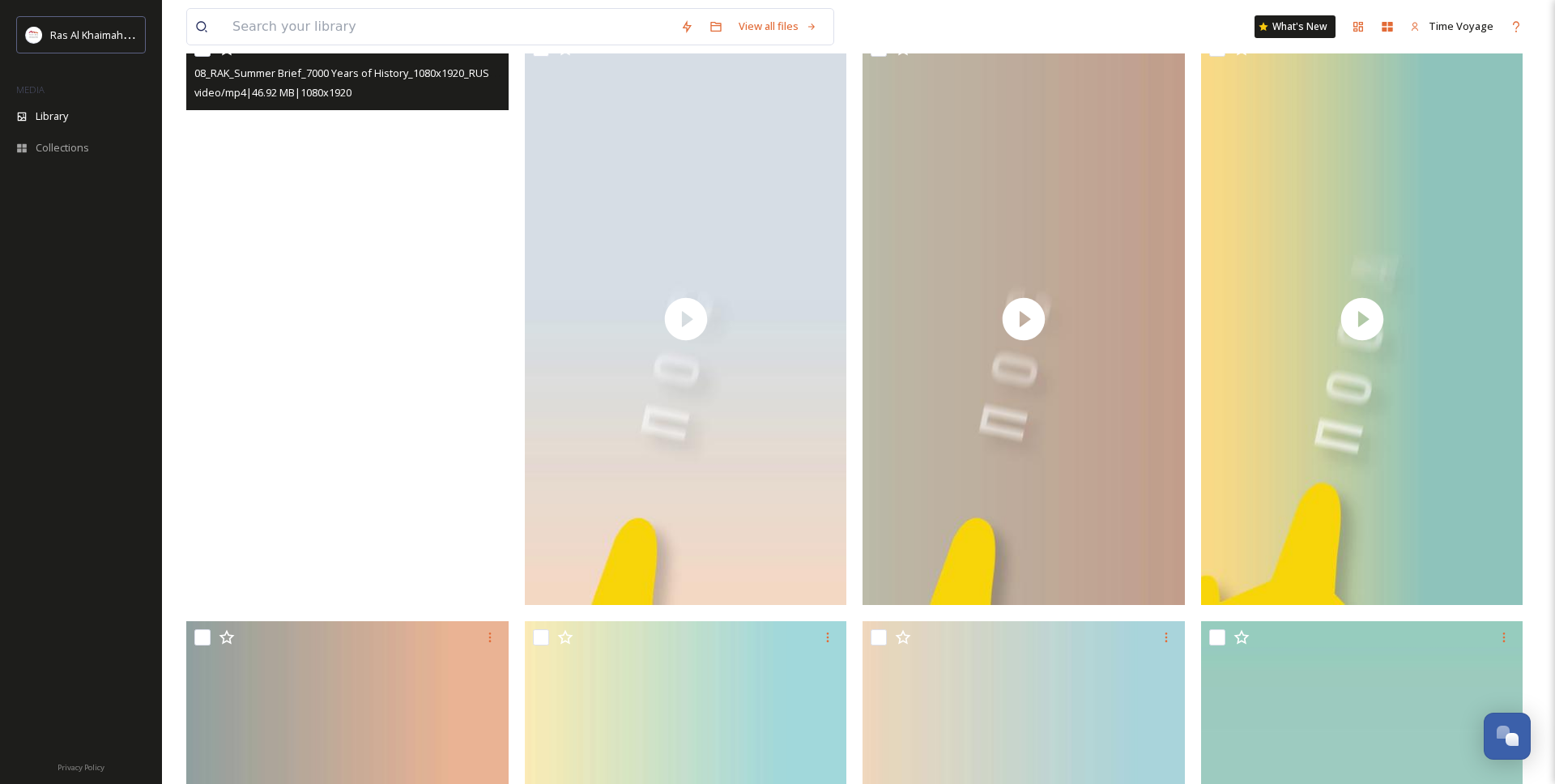
click at [343, 302] on video "08_RAK_Summer Brief_7000 Years of History_1080x1920_RUS.mp4" at bounding box center [347, 319] width 322 height 573
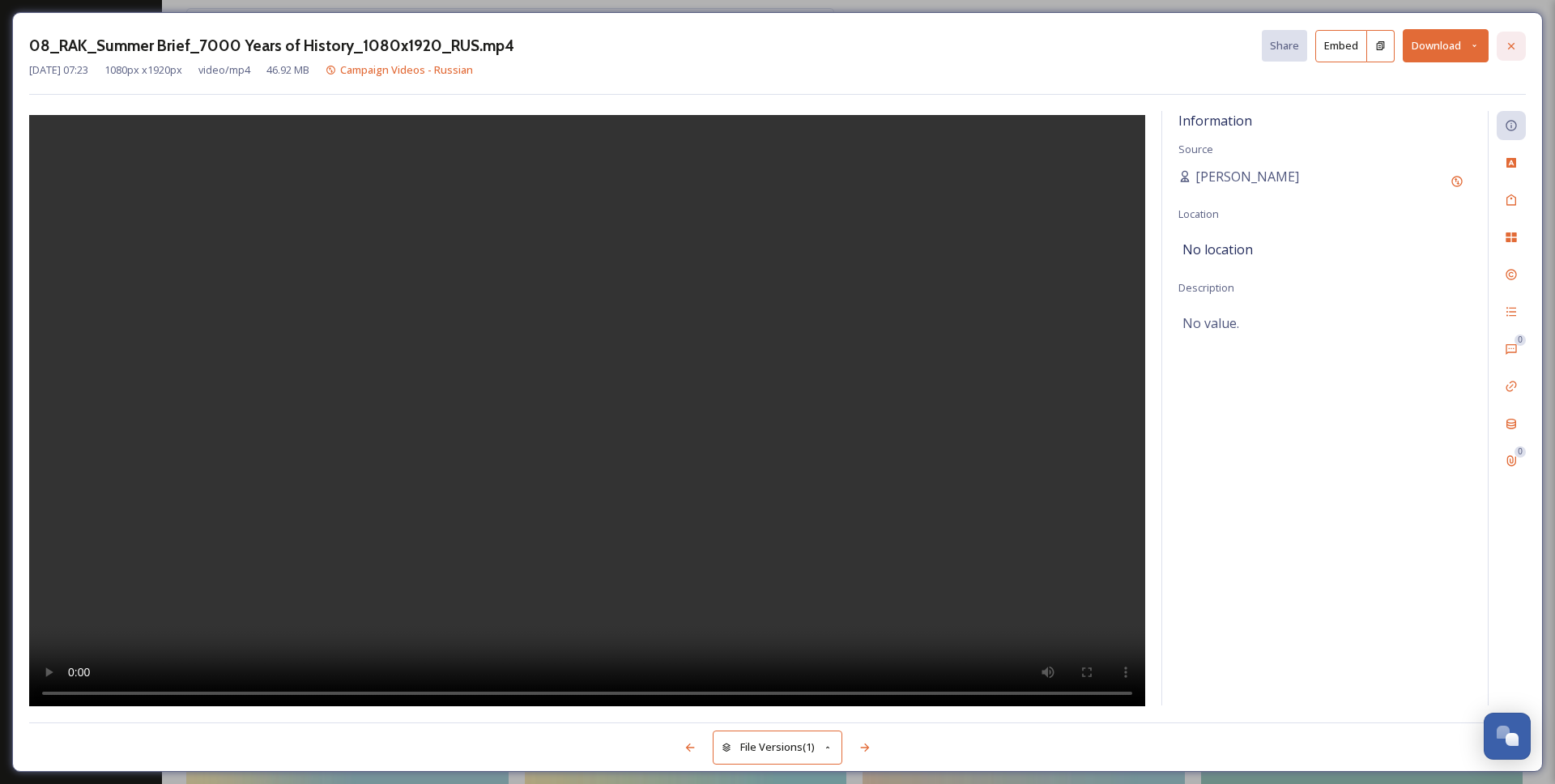
click at [1513, 52] on div at bounding box center [1511, 46] width 29 height 29
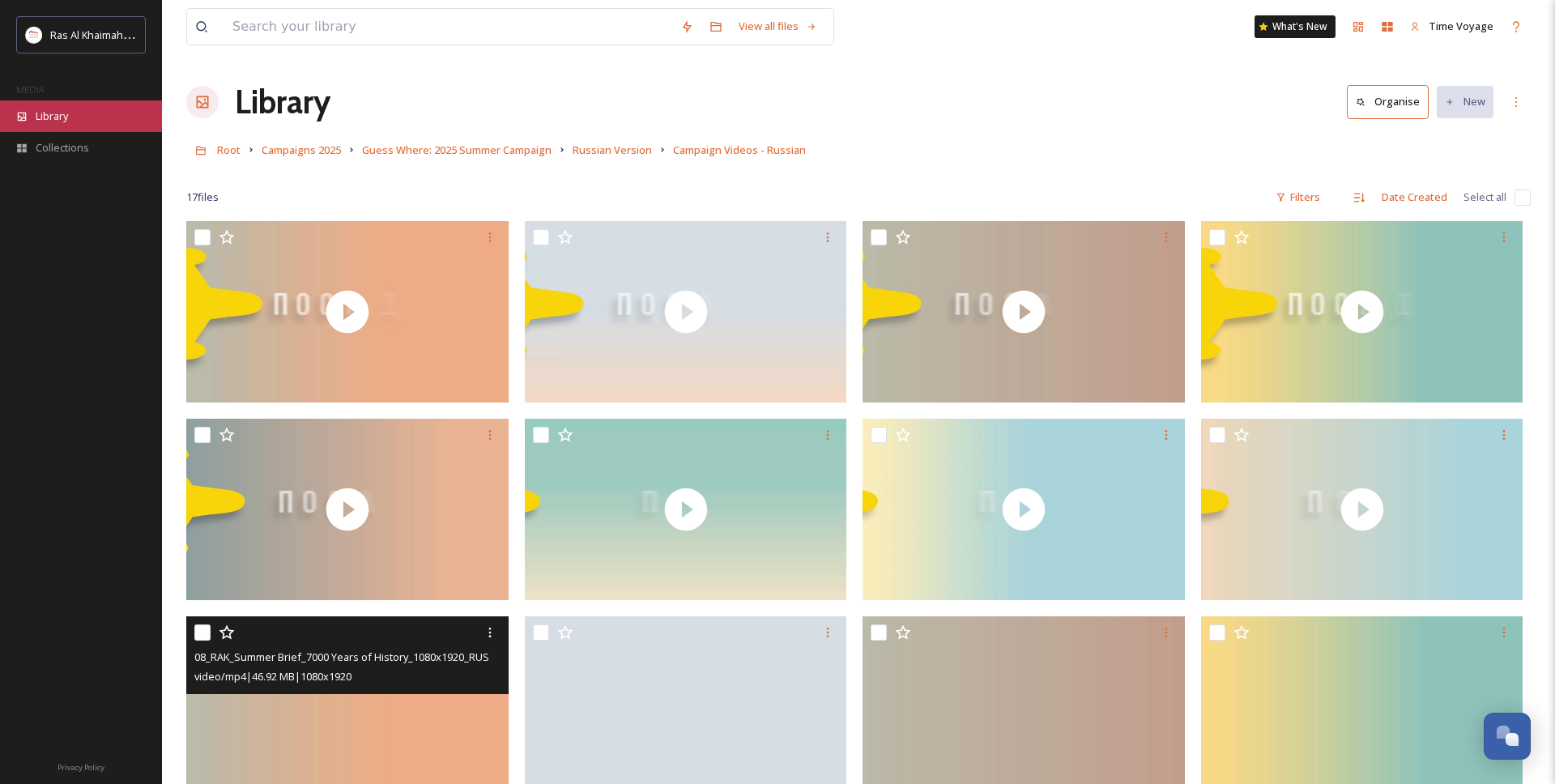
click at [83, 107] on div "Library" at bounding box center [81, 116] width 162 height 32
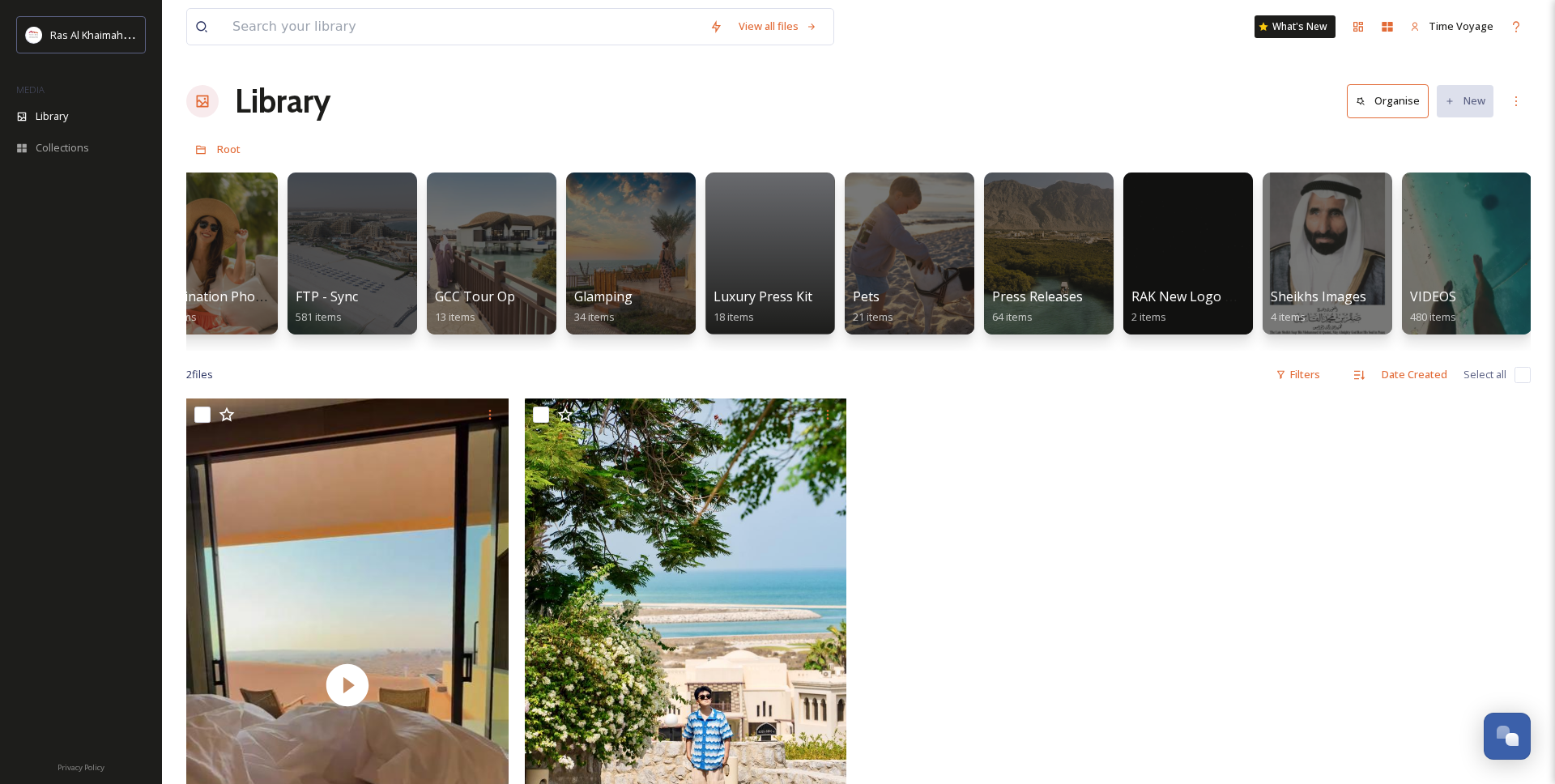
scroll to position [0, 2557]
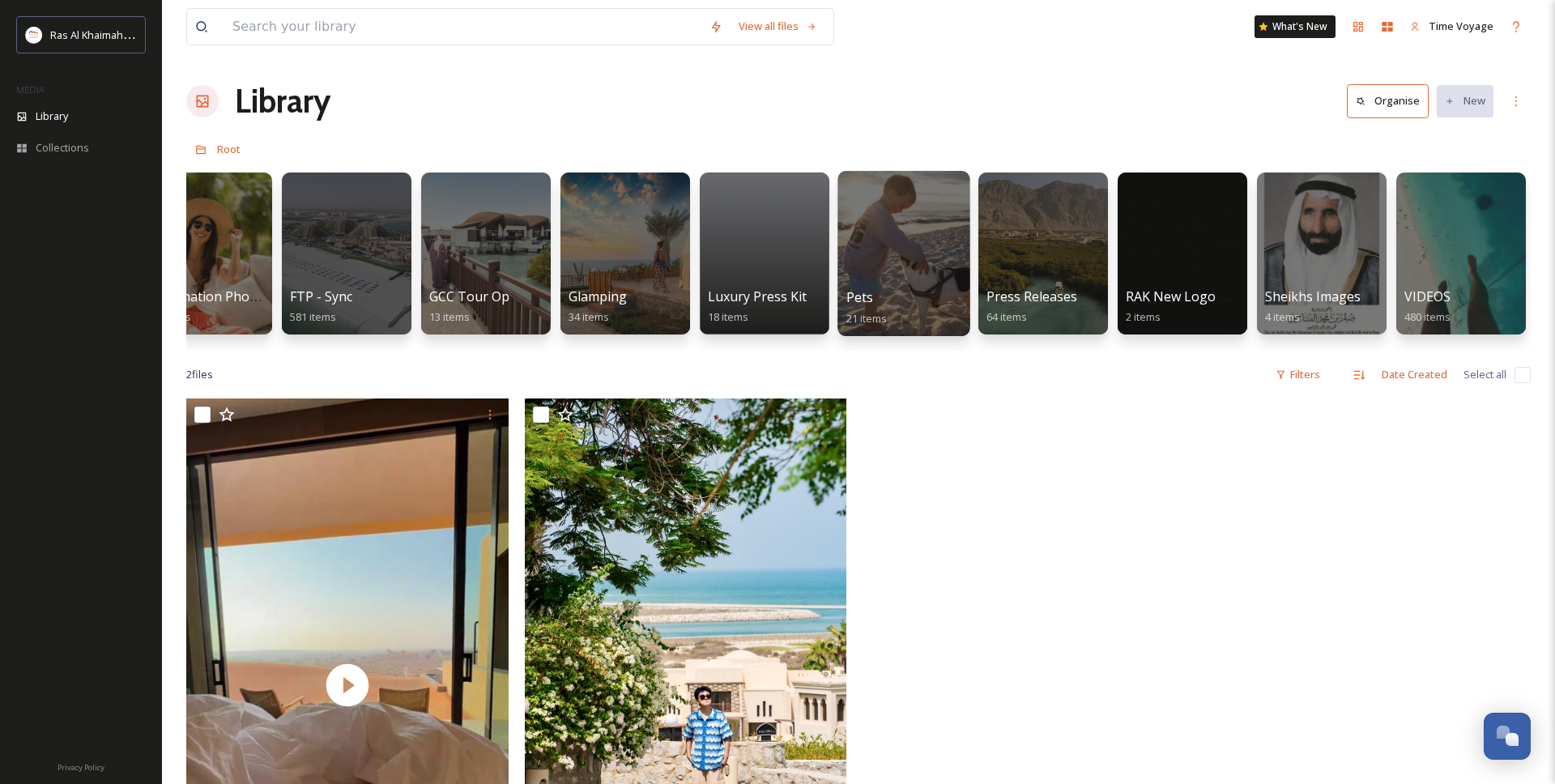
click at [876, 238] on div at bounding box center [904, 254] width 132 height 165
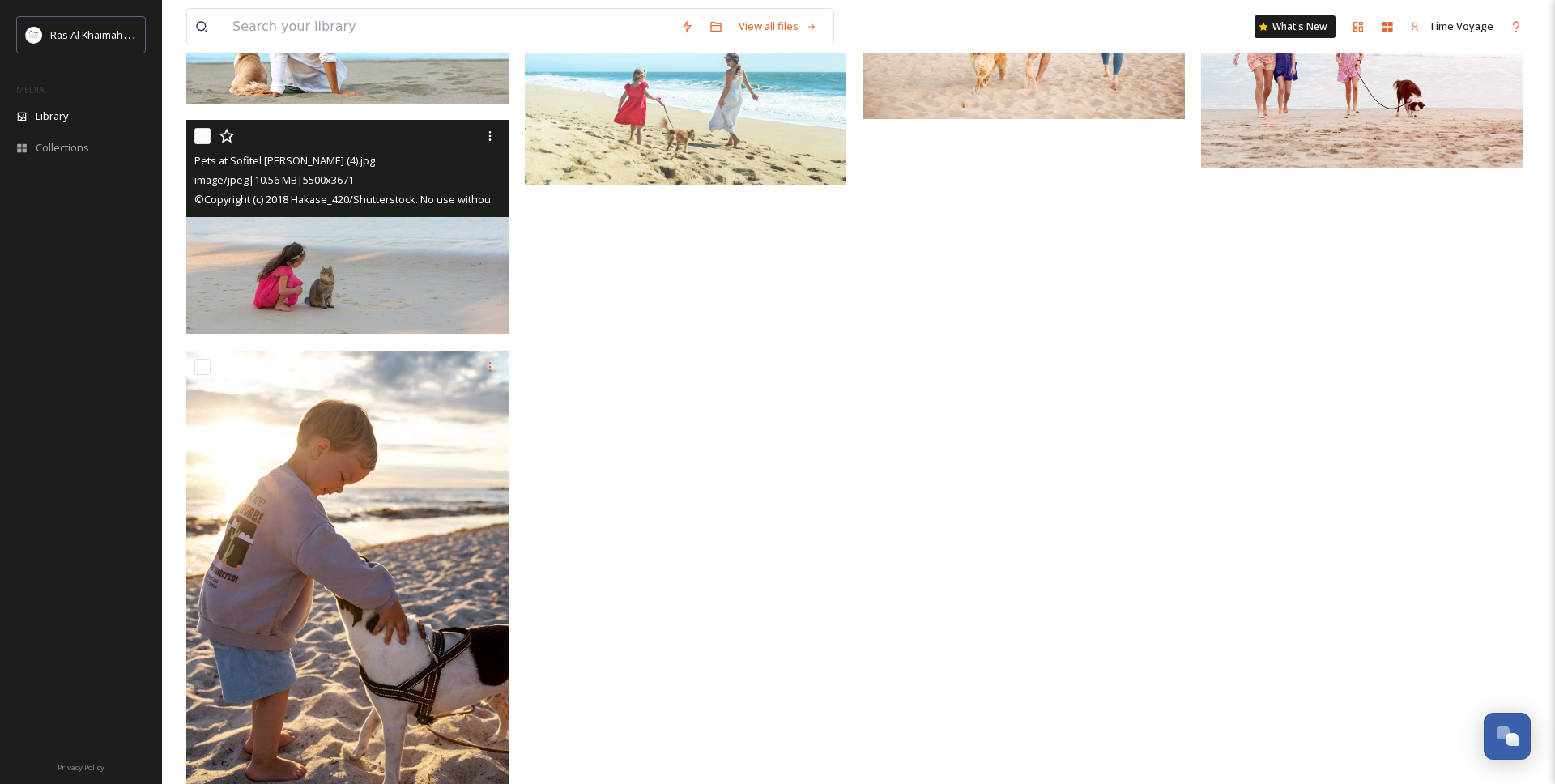
scroll to position [1360, 0]
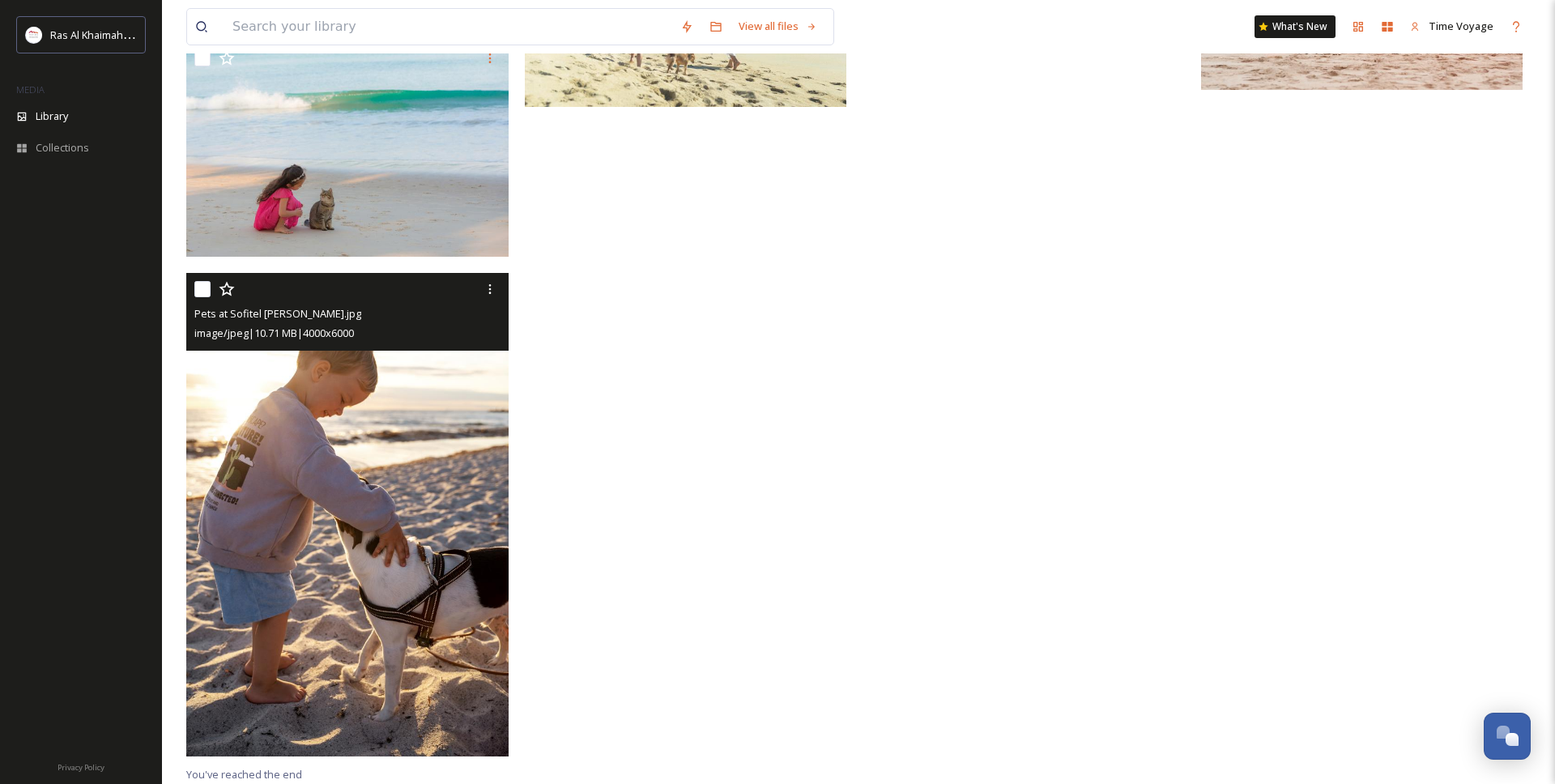
click at [415, 512] on img at bounding box center [347, 515] width 322 height 483
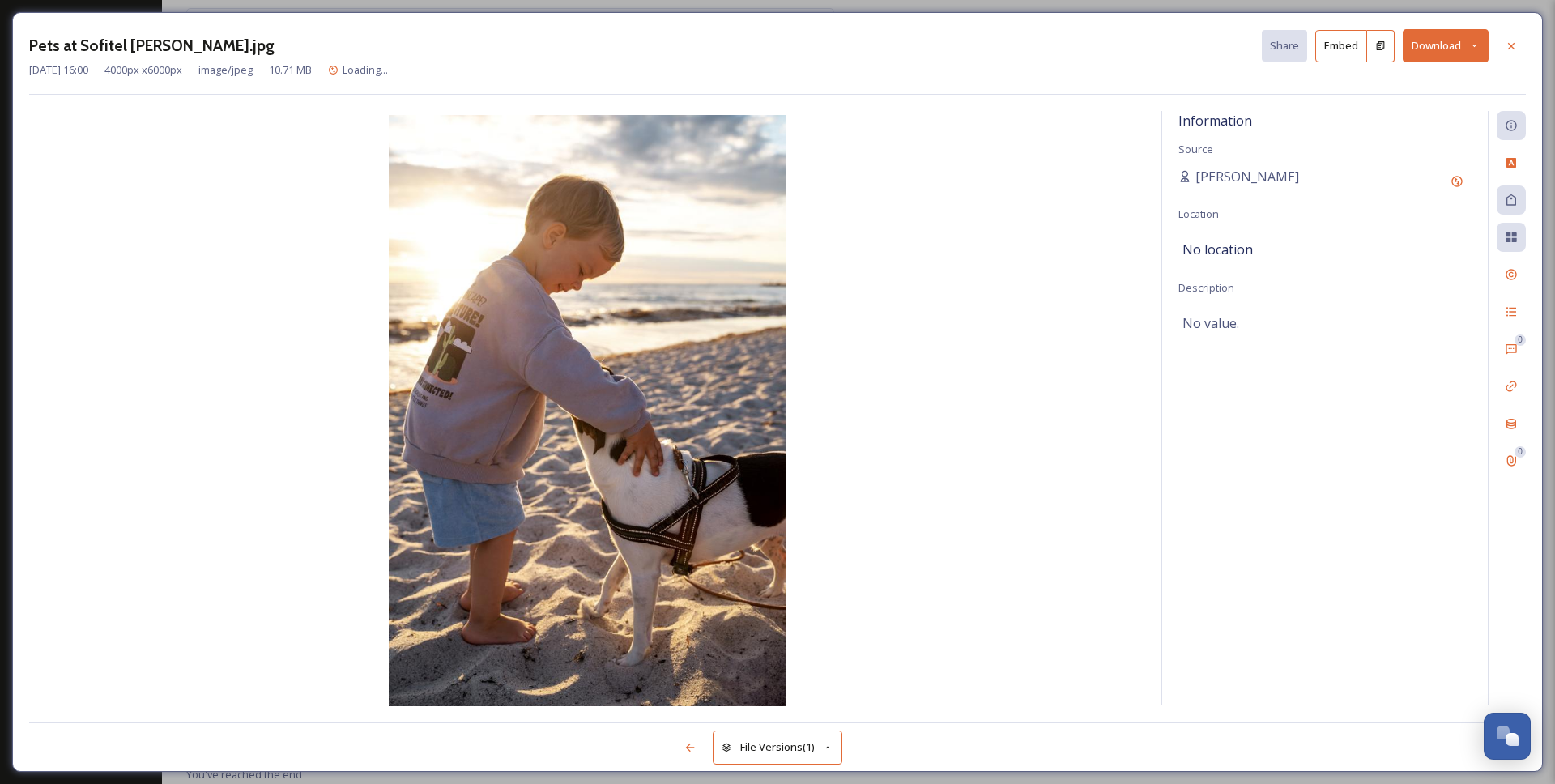
scroll to position [861, 0]
click at [1509, 45] on icon at bounding box center [1511, 46] width 13 height 13
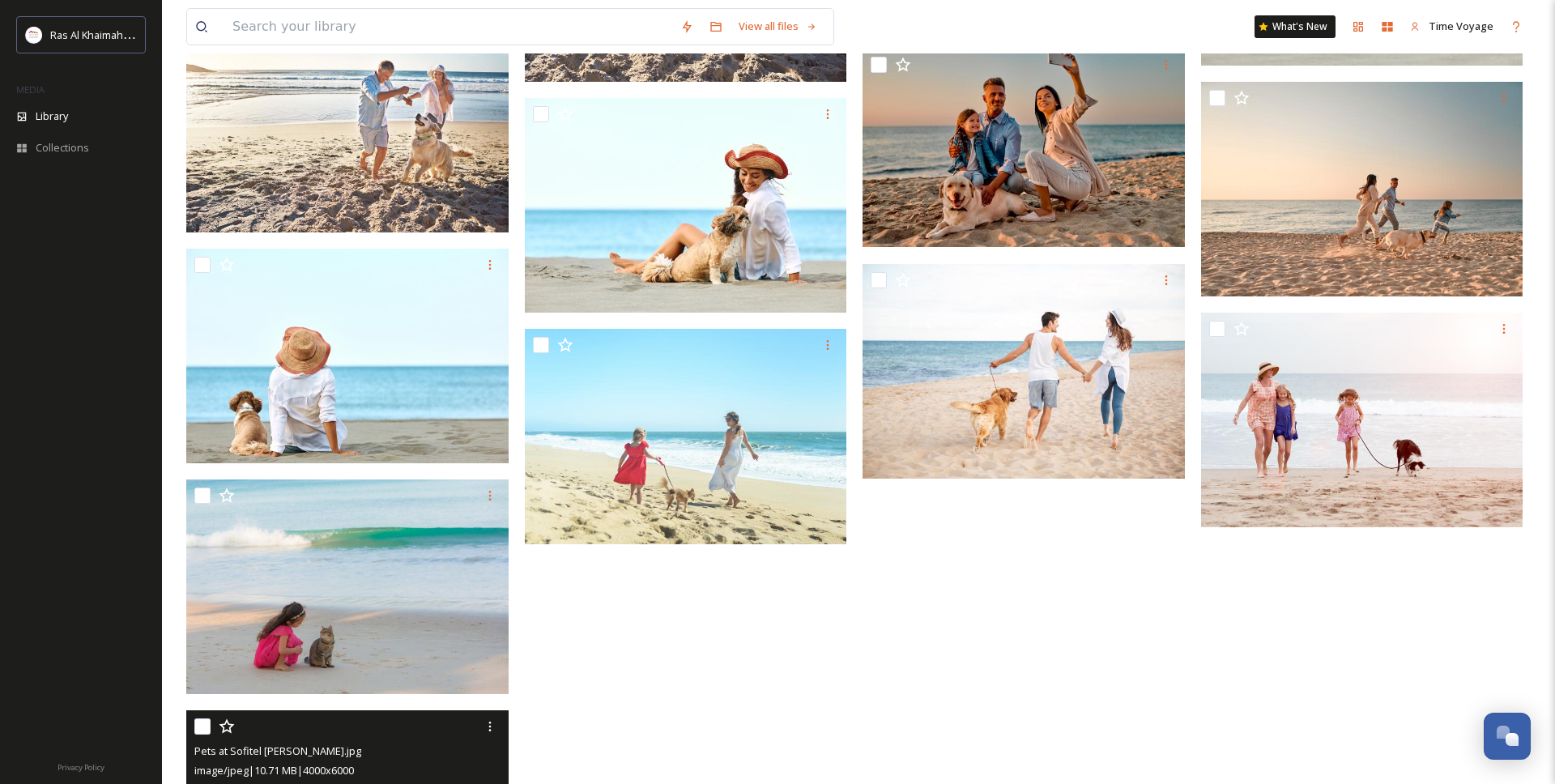
scroll to position [918, 0]
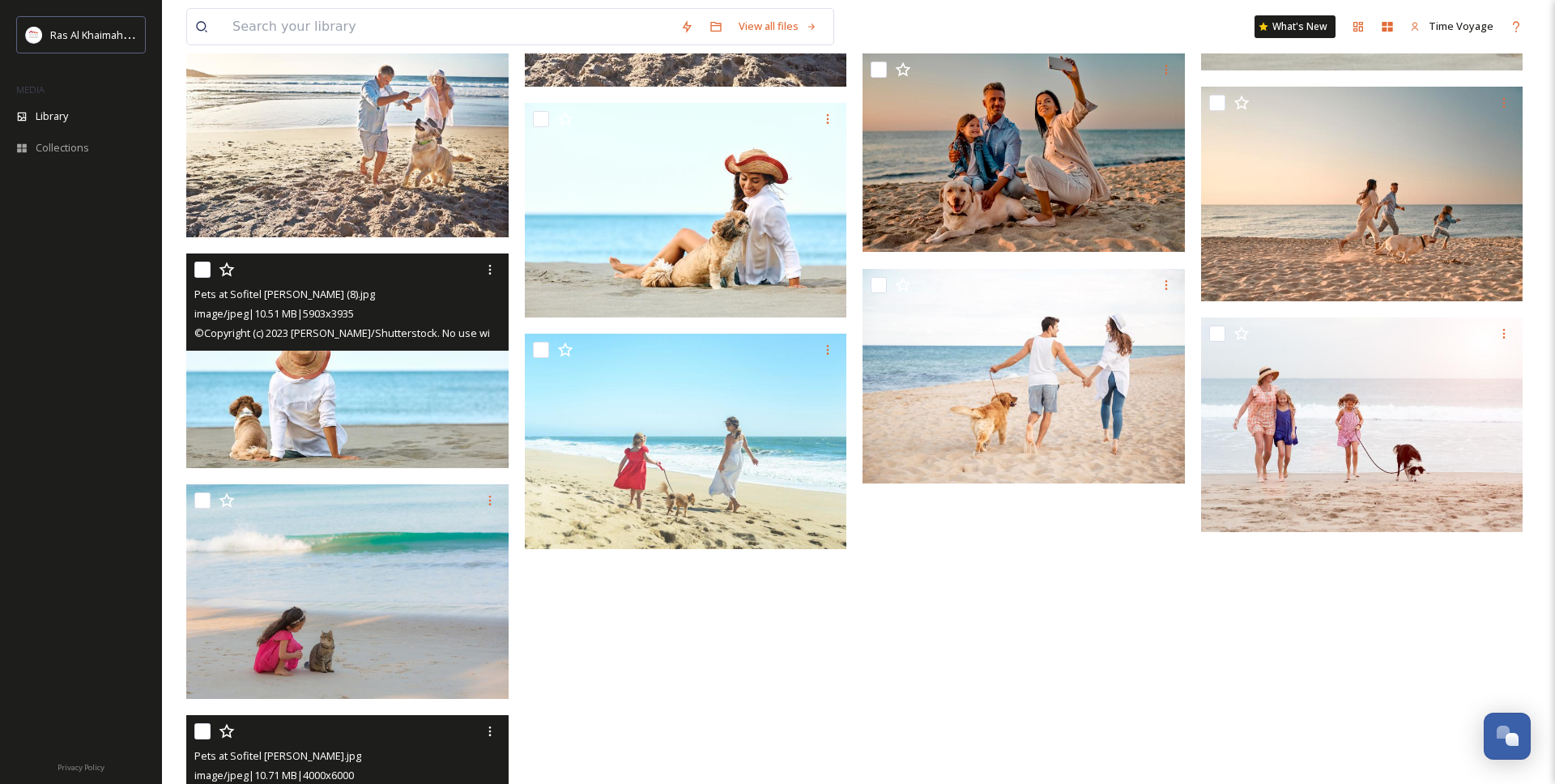
click at [429, 395] on img at bounding box center [347, 361] width 322 height 216
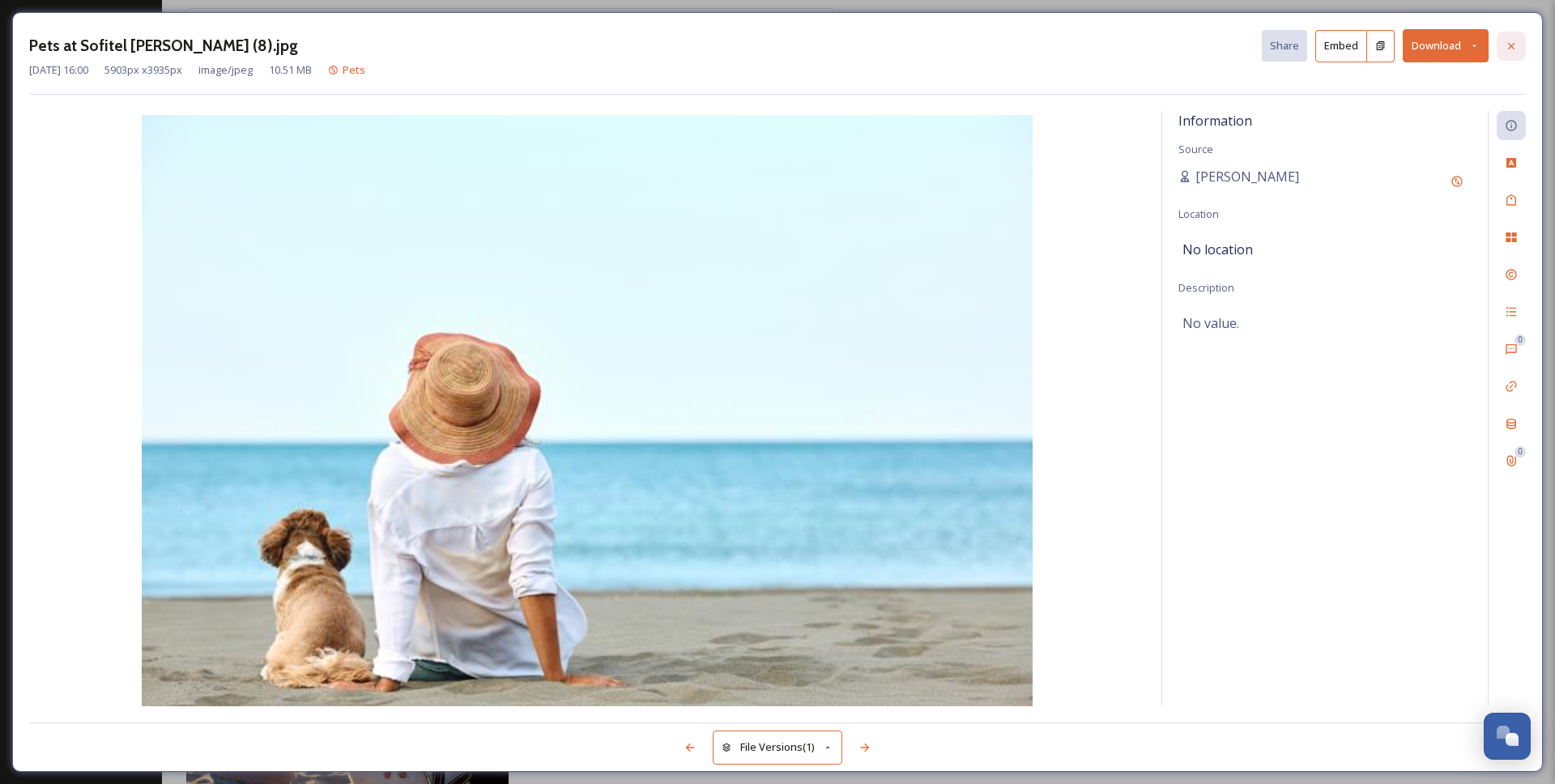
click at [1513, 55] on div at bounding box center [1511, 46] width 29 height 29
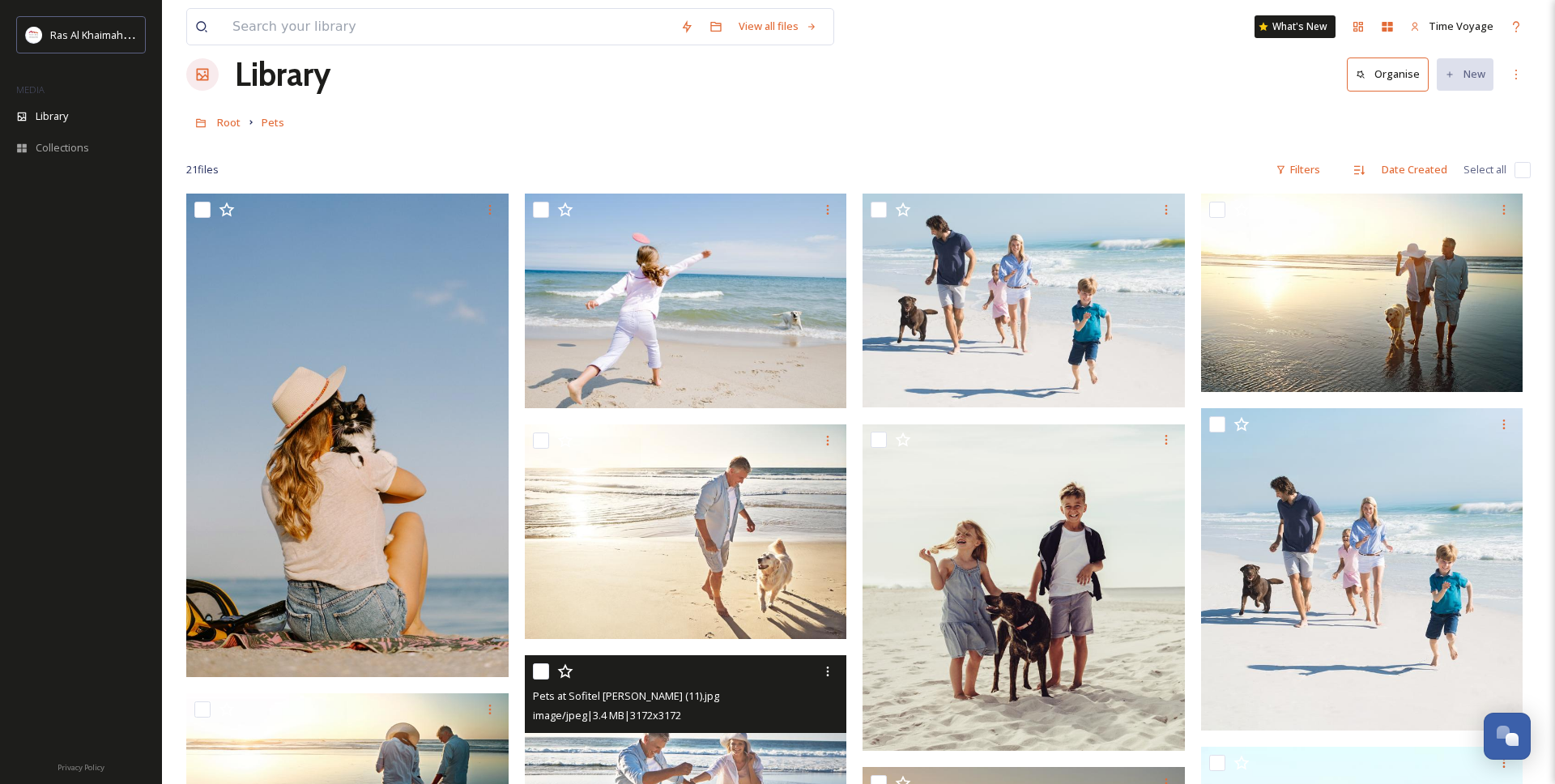
scroll to position [25, 0]
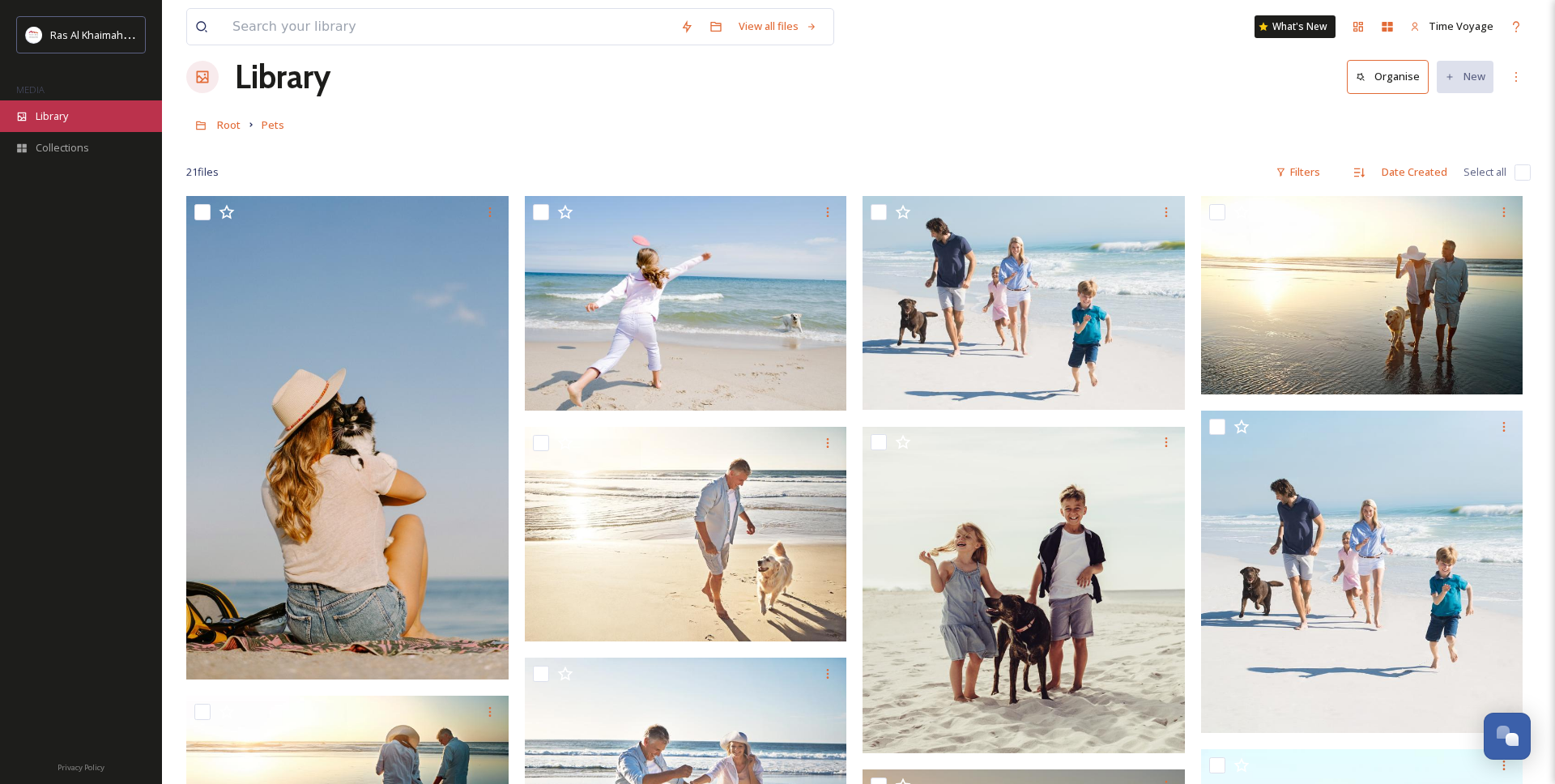
click at [84, 124] on div "Library" at bounding box center [81, 116] width 162 height 32
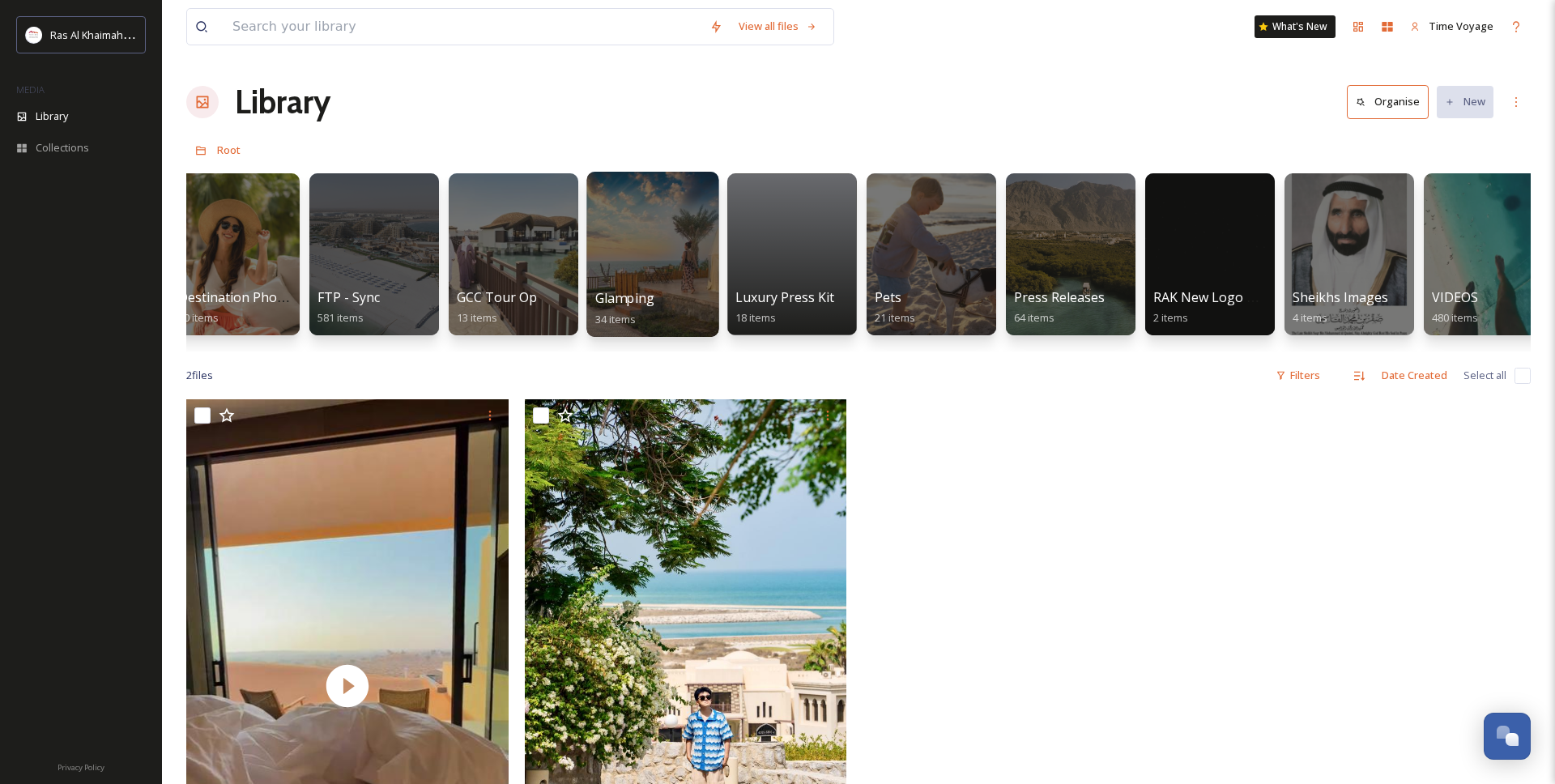
scroll to position [0, 2557]
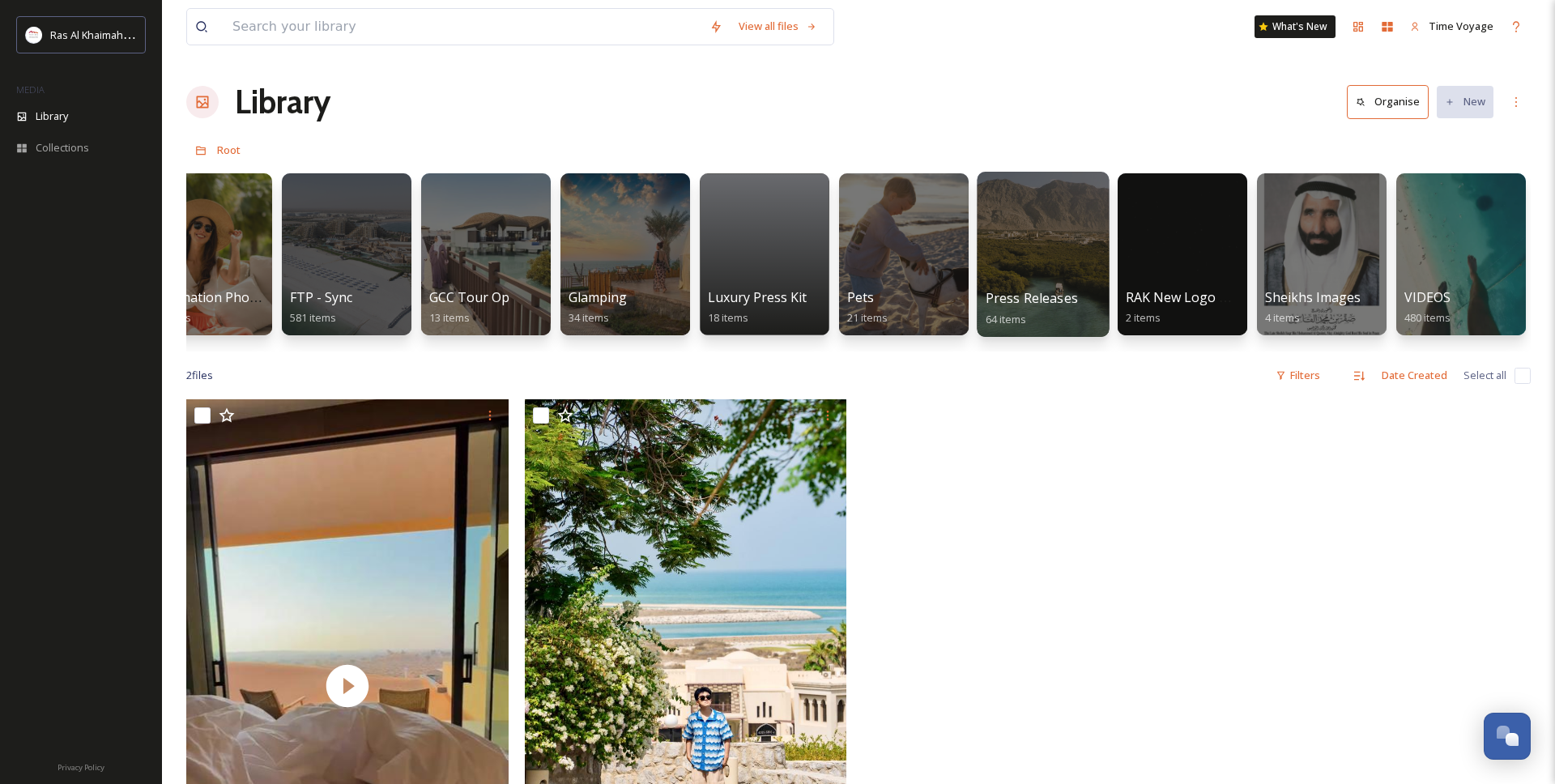
click at [1042, 269] on div at bounding box center [1042, 255] width 132 height 165
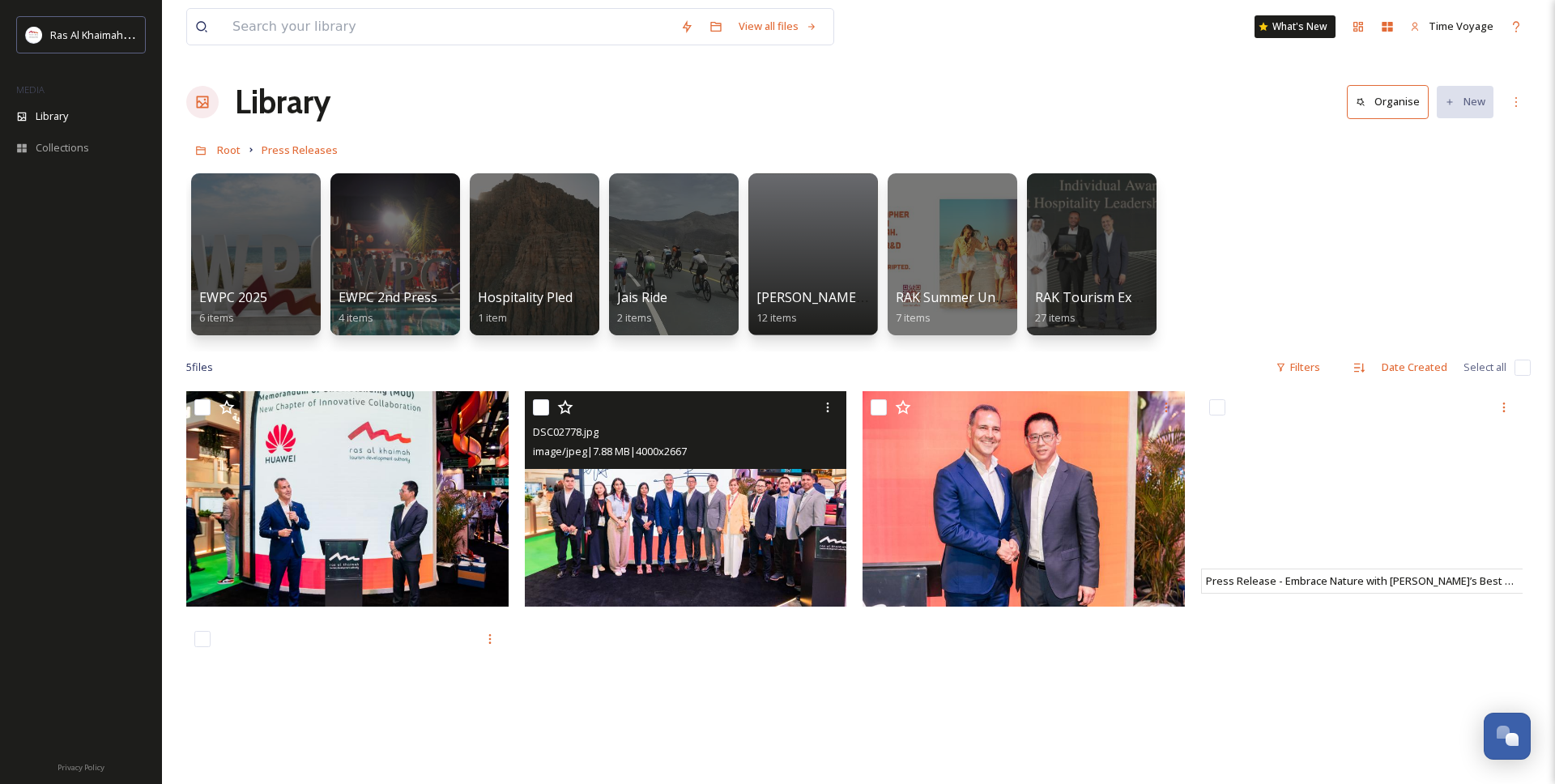
click at [747, 513] on img at bounding box center [685, 499] width 322 height 216
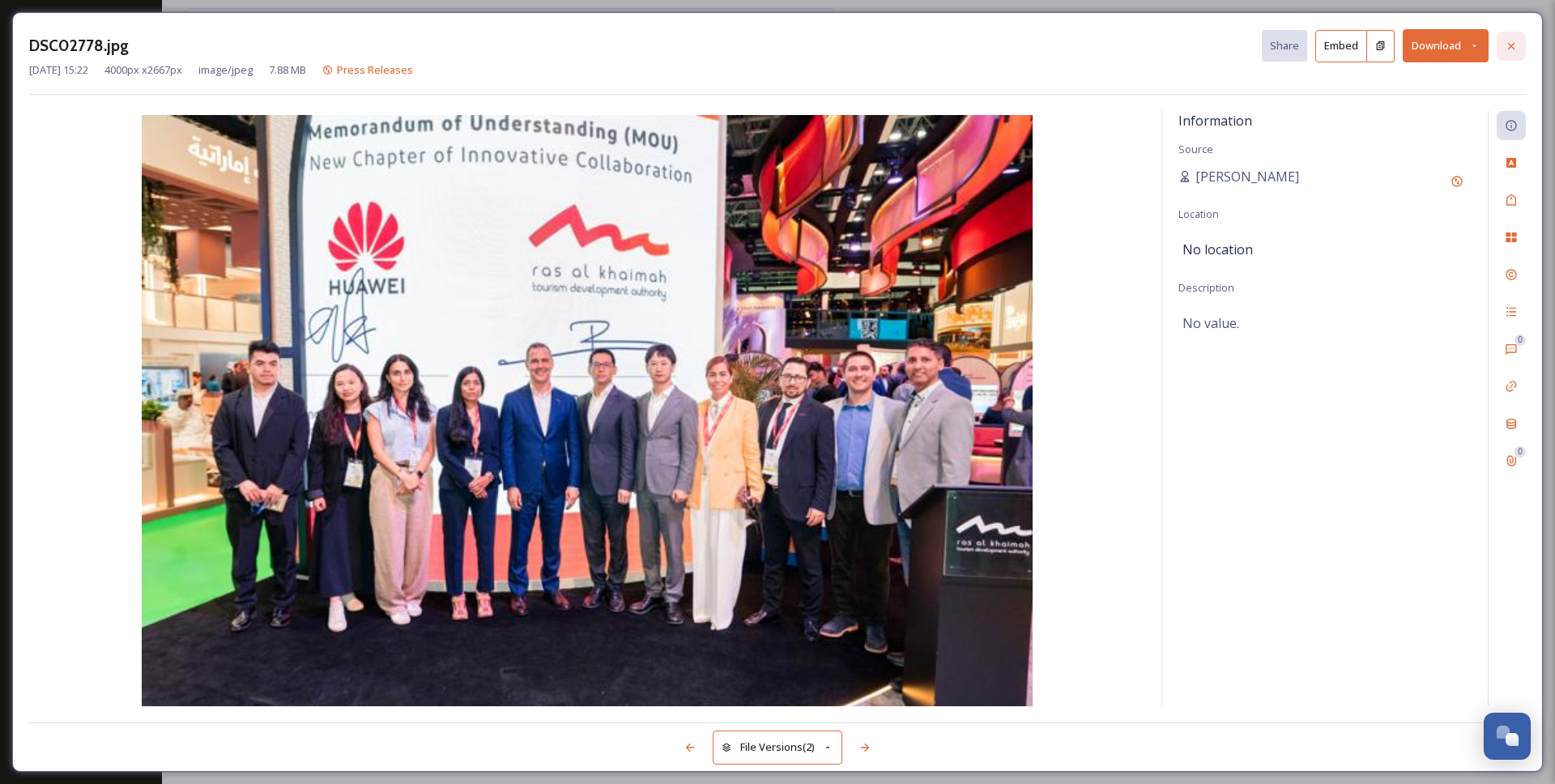
click at [1512, 47] on icon at bounding box center [1511, 46] width 13 height 13
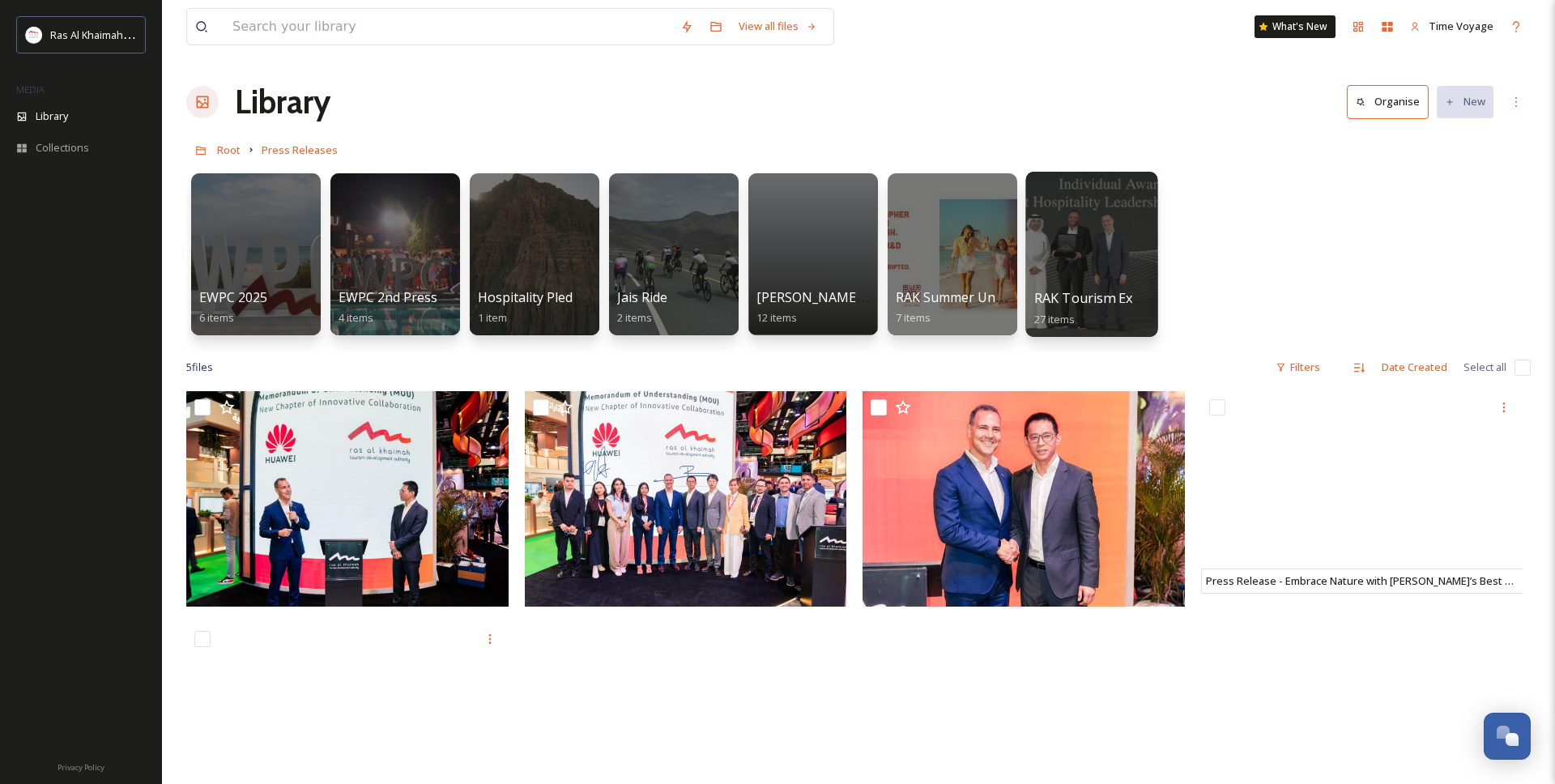
click at [1124, 272] on div at bounding box center [1091, 255] width 132 height 165
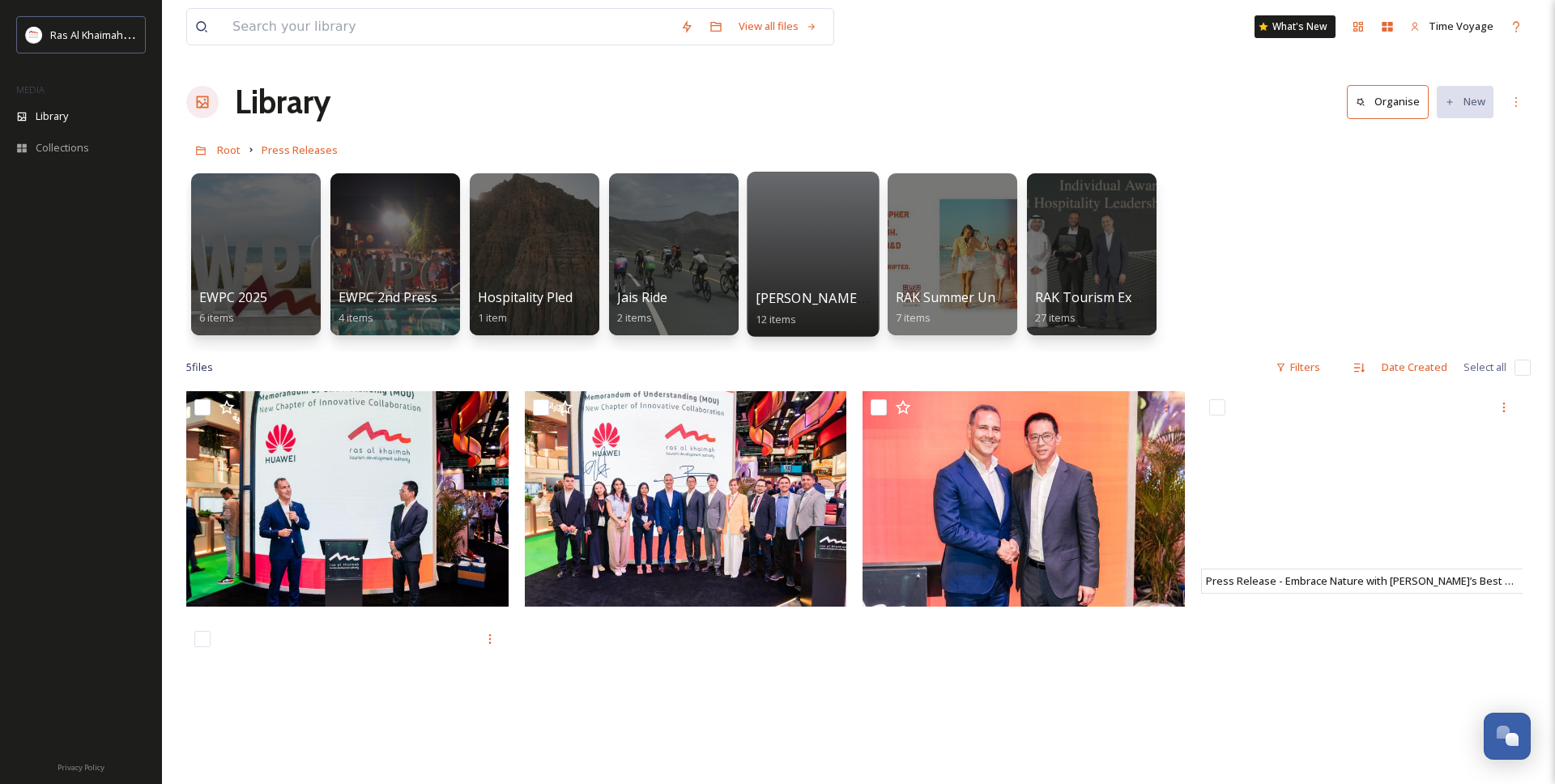
click at [815, 259] on div at bounding box center [813, 255] width 132 height 165
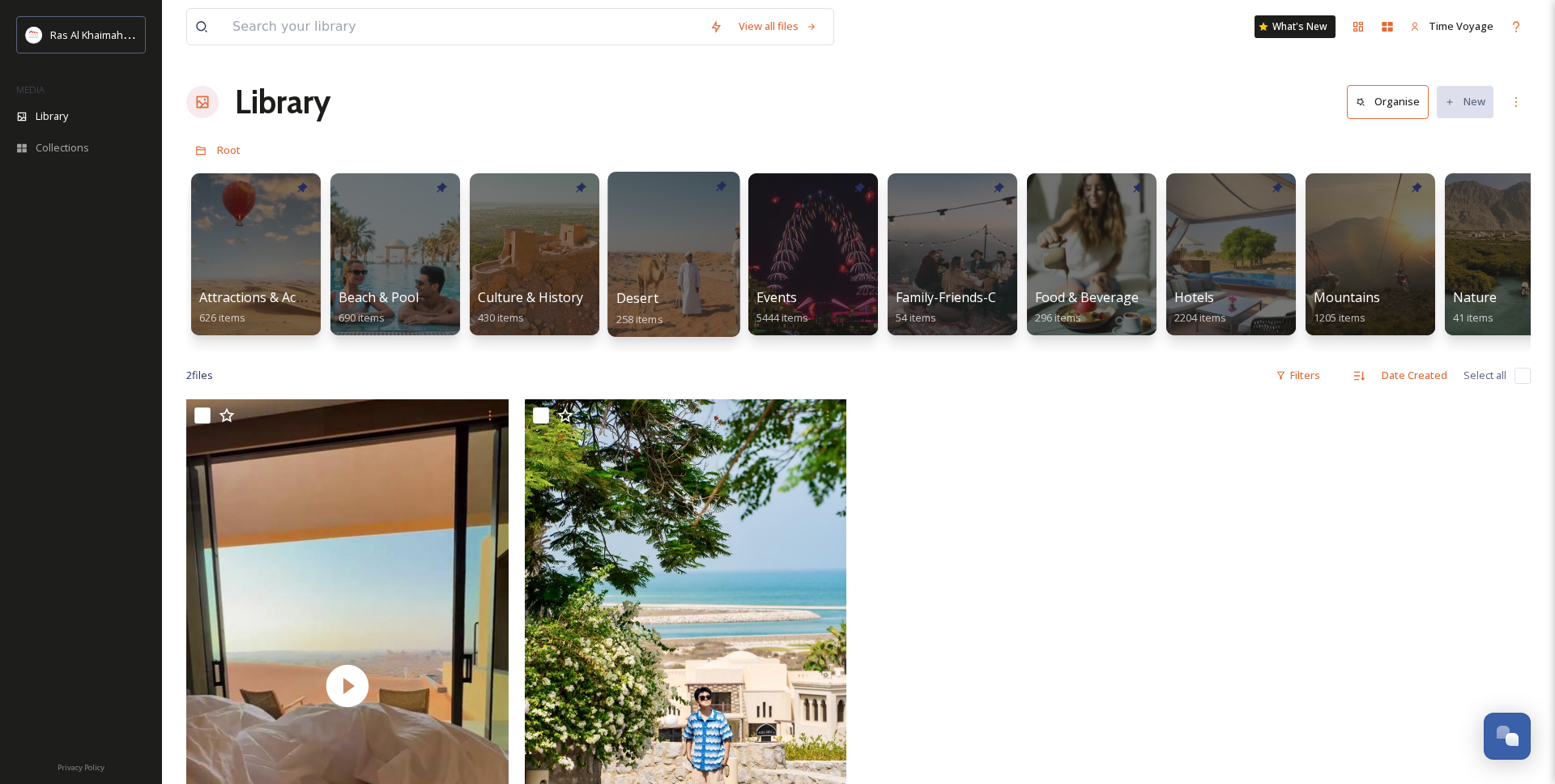
click at [659, 237] on div at bounding box center [673, 255] width 132 height 165
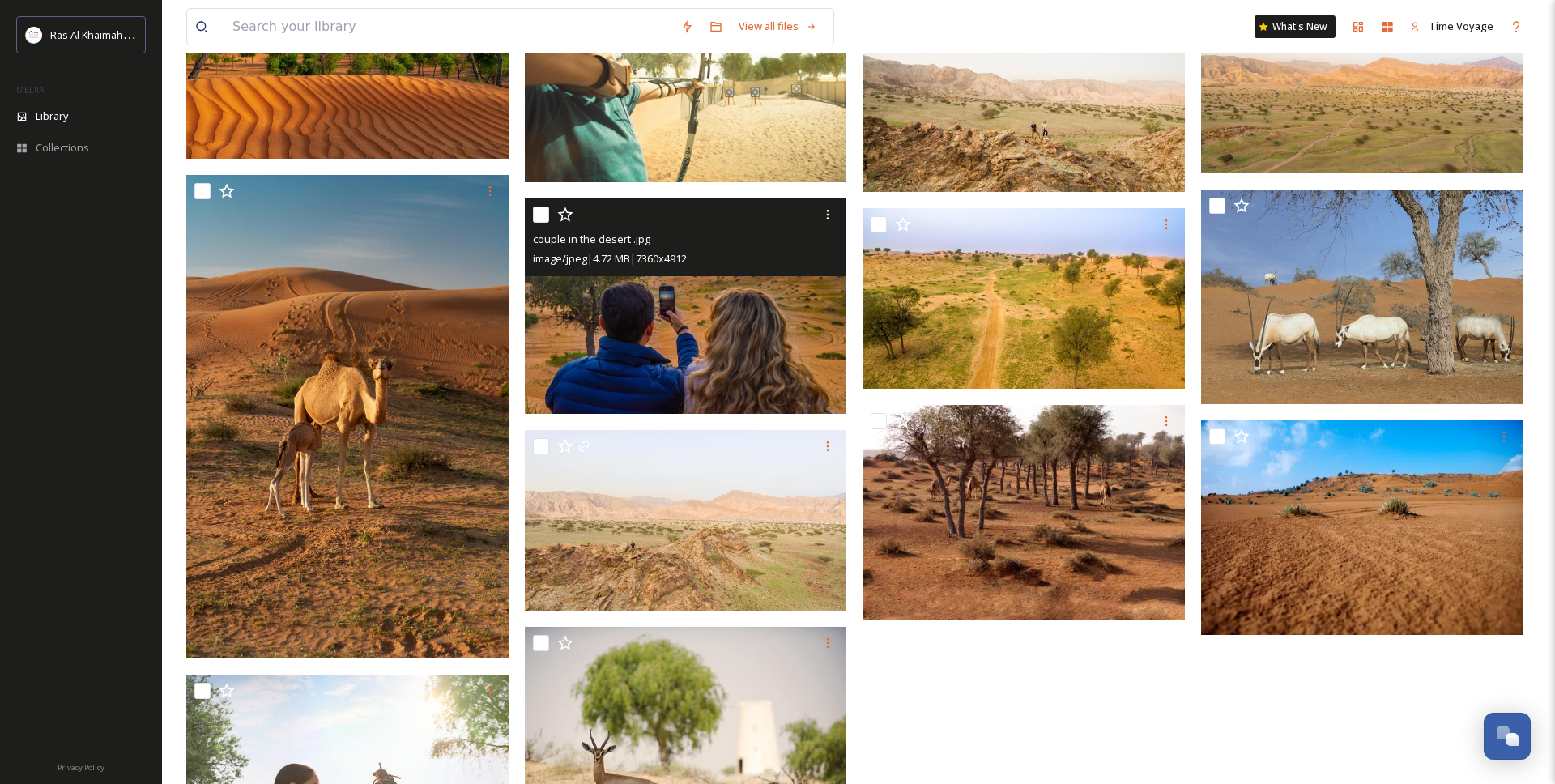
scroll to position [2001, 0]
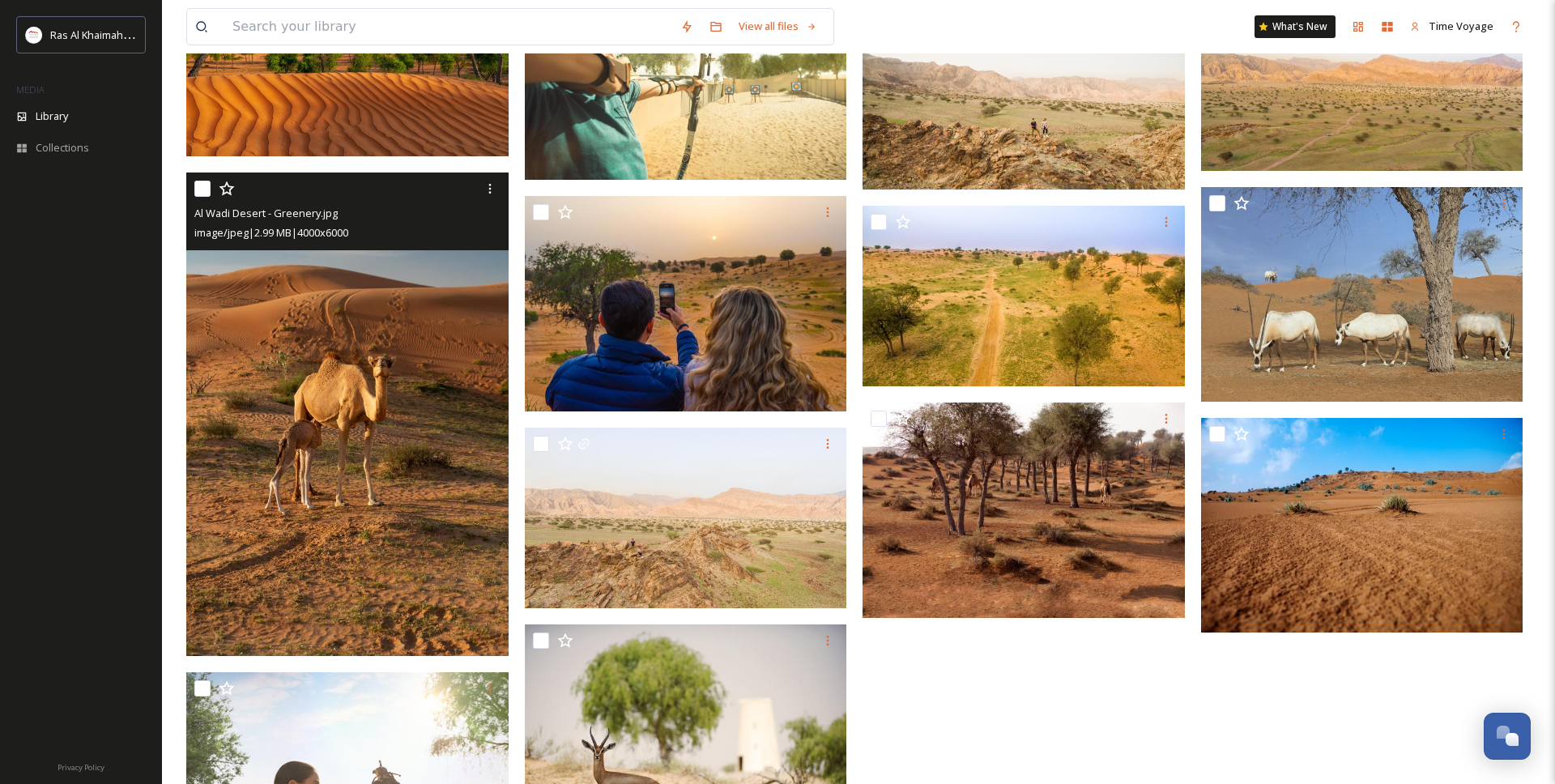
click at [389, 454] on img at bounding box center [347, 414] width 322 height 483
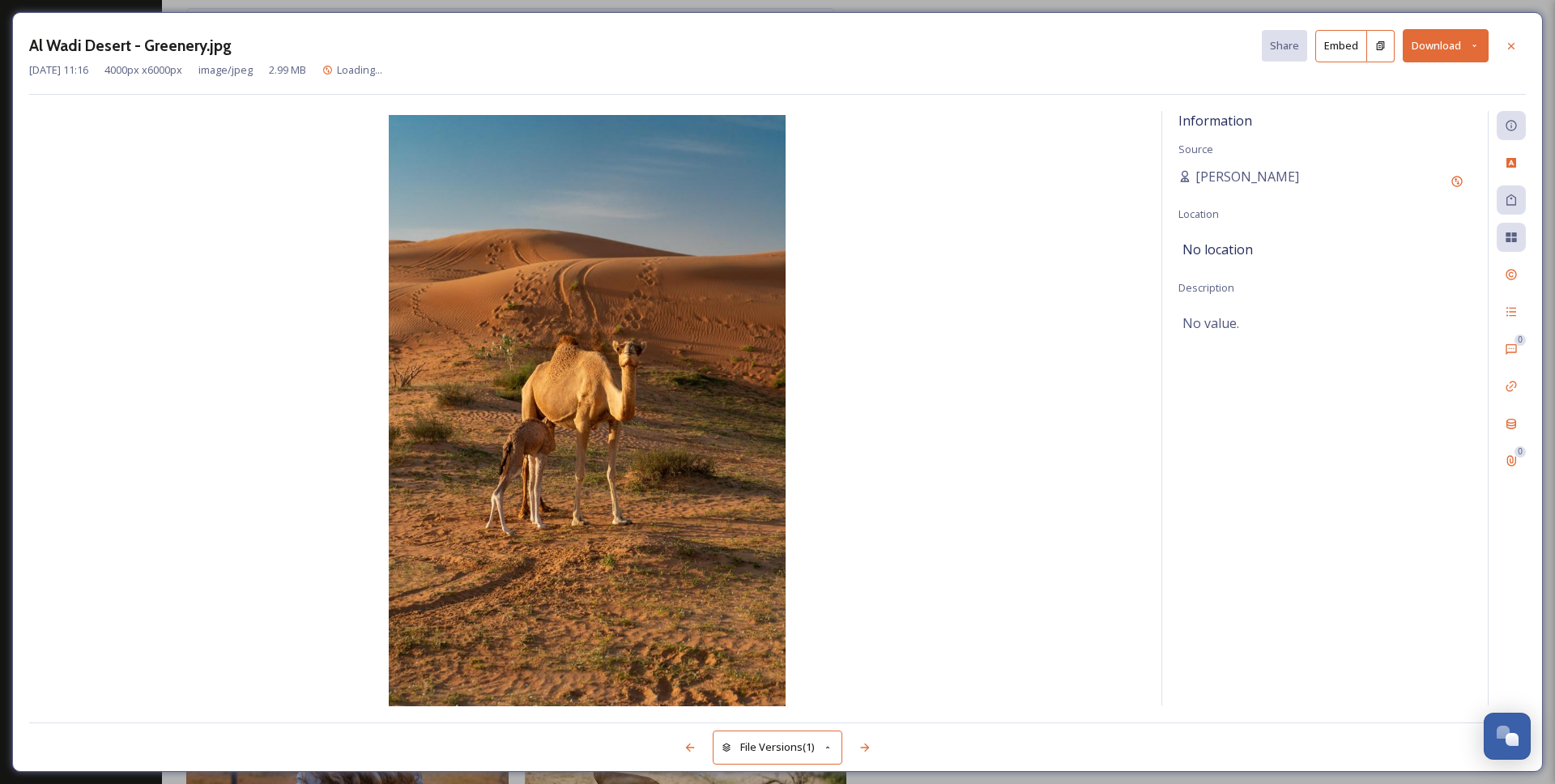
click at [1441, 39] on button "Download" at bounding box center [1446, 45] width 86 height 33
click at [1375, 123] on div "Download Large (1333 x 2000)" at bounding box center [1403, 114] width 170 height 32
click at [1509, 45] on icon at bounding box center [1511, 46] width 13 height 13
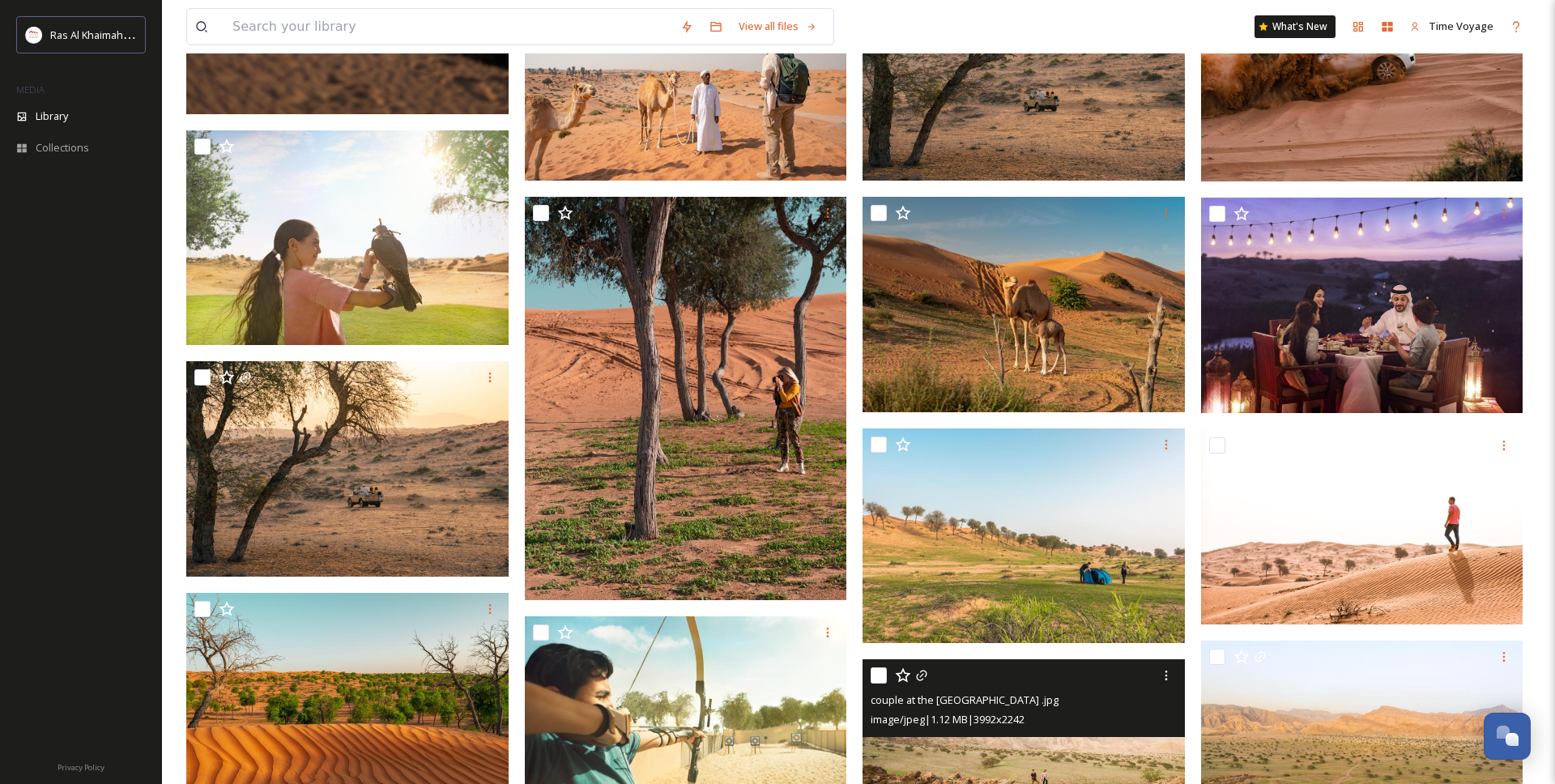
scroll to position [1331, 0]
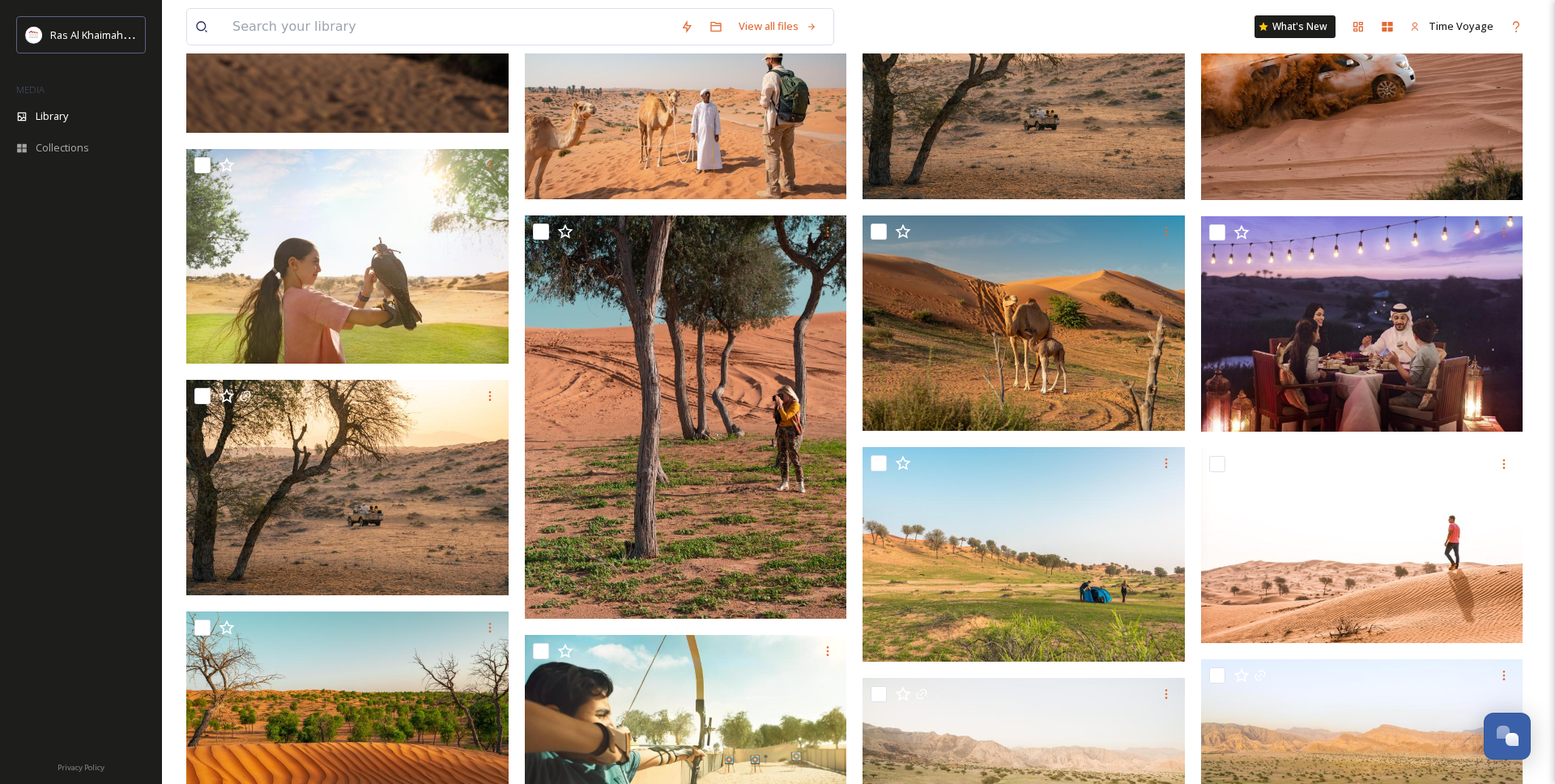
click at [1193, 451] on div "Al Wadi Desert - Greenery.jpg image/jpeg | 2.99 MB | 4000 x 6000" at bounding box center [859, 778] width 1345 height 3434
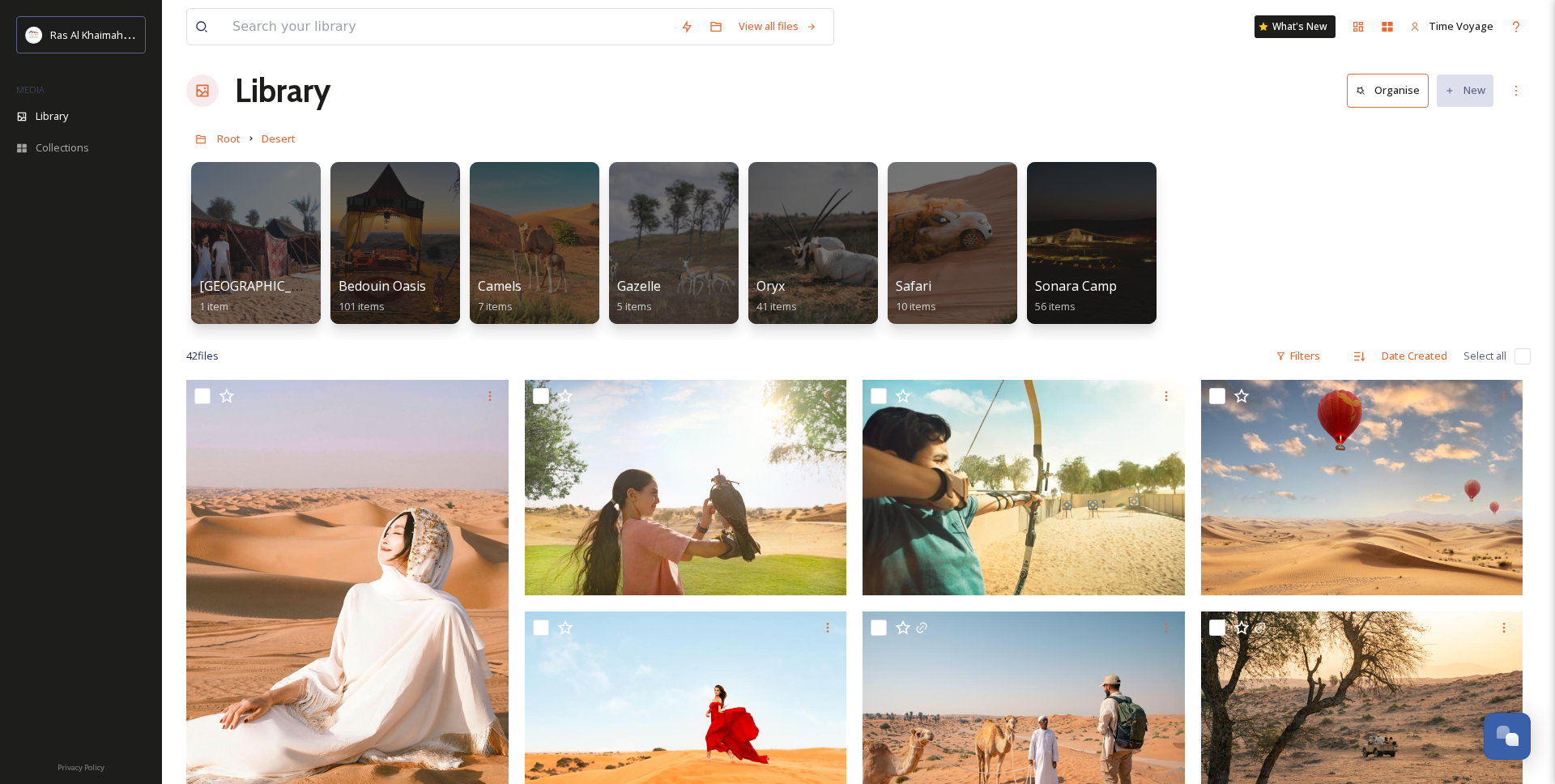
scroll to position [0, 0]
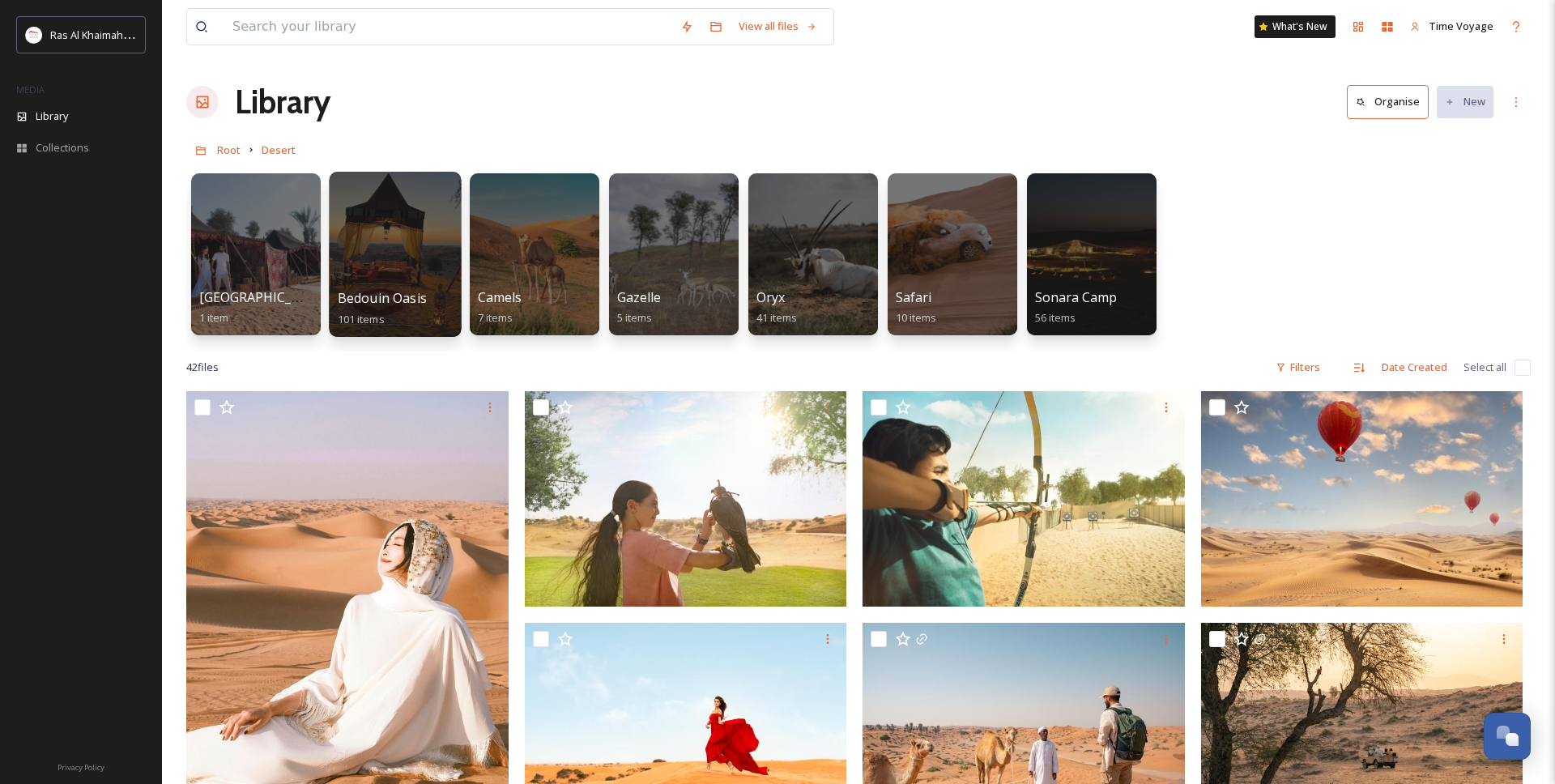
click at [423, 257] on div at bounding box center [394, 255] width 132 height 165
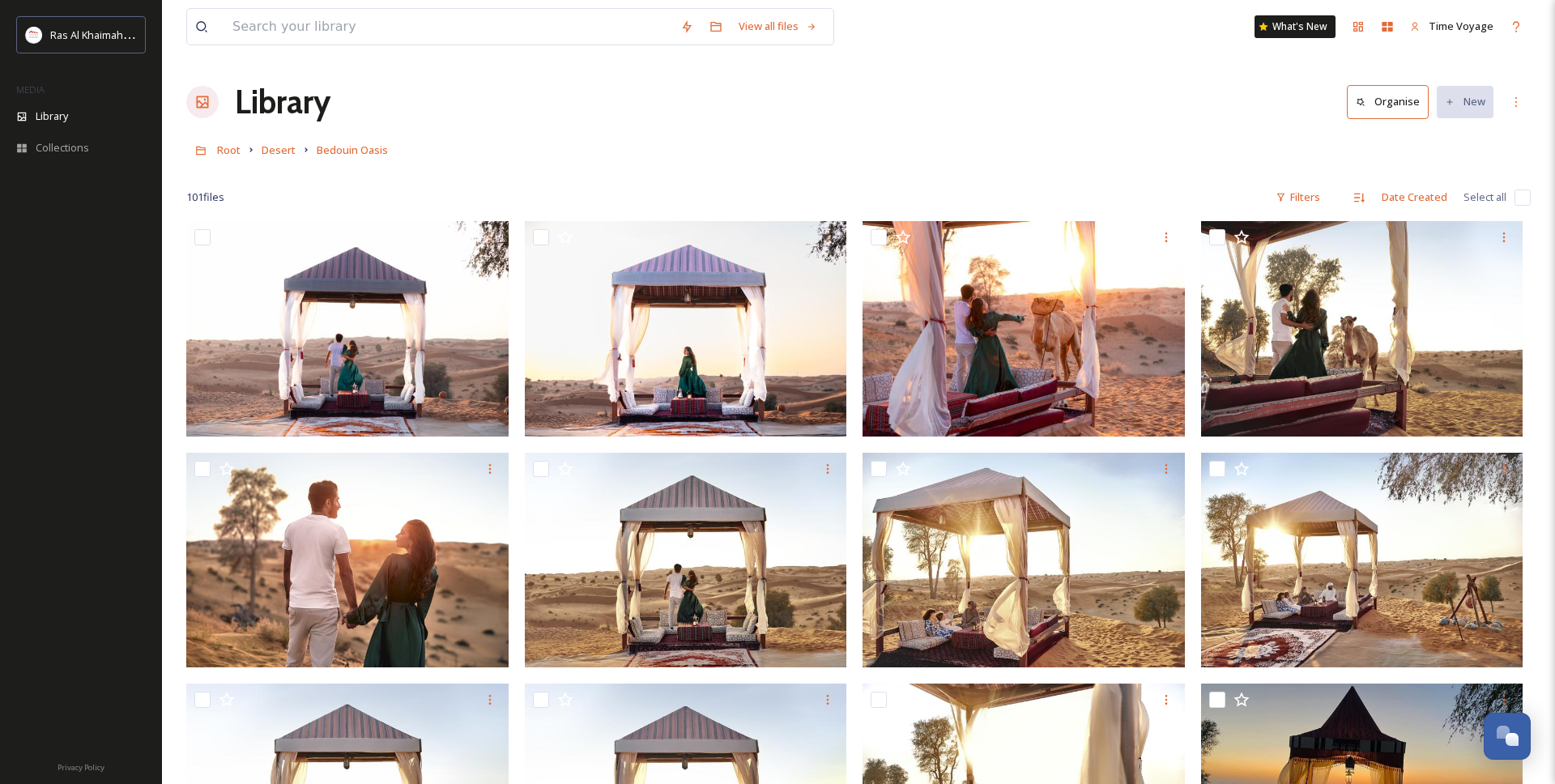
click at [205, 111] on div at bounding box center [203, 102] width 32 height 32
click at [263, 108] on h1 "Library" at bounding box center [283, 102] width 96 height 49
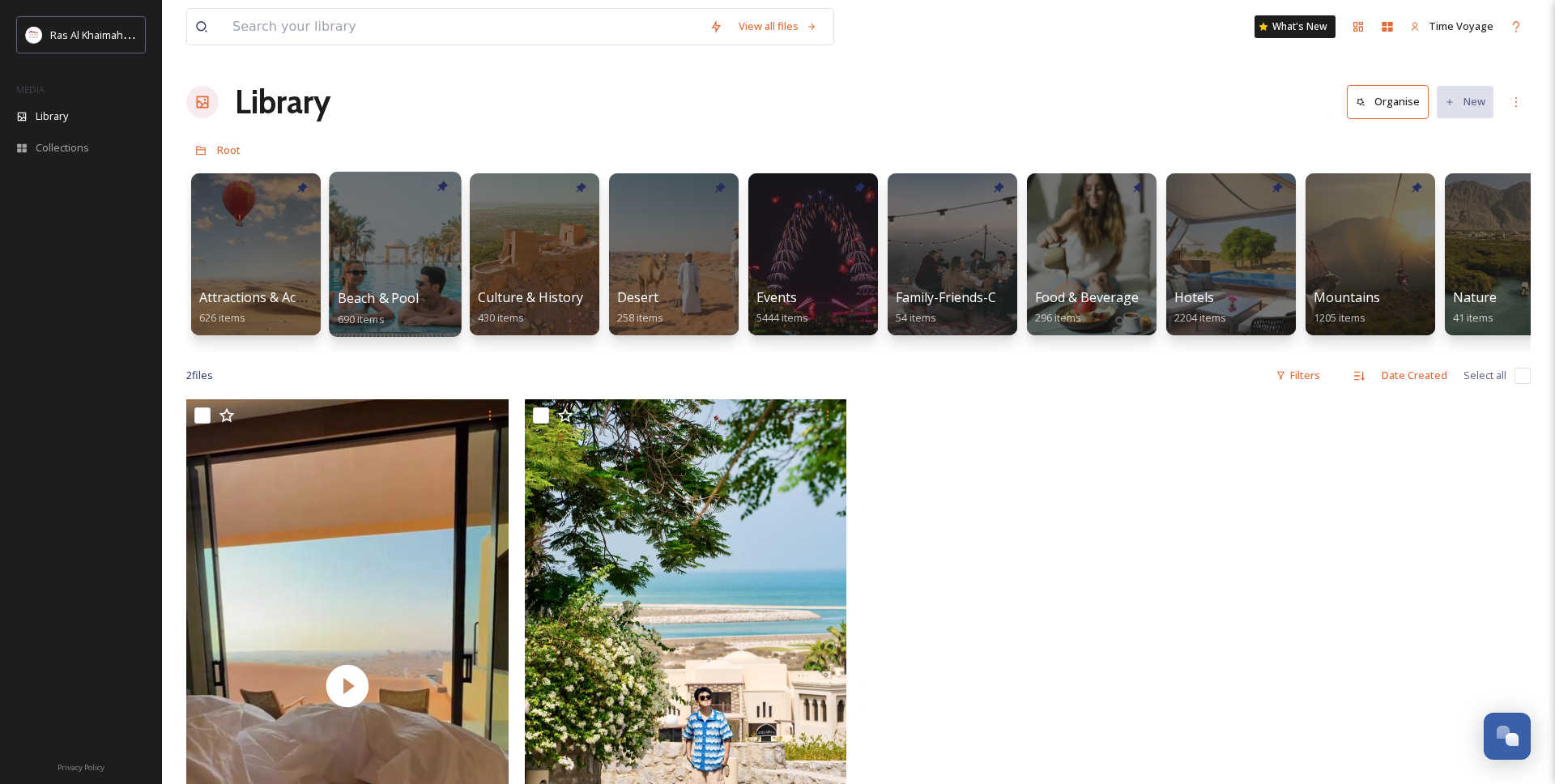
click at [397, 269] on div at bounding box center [394, 255] width 132 height 165
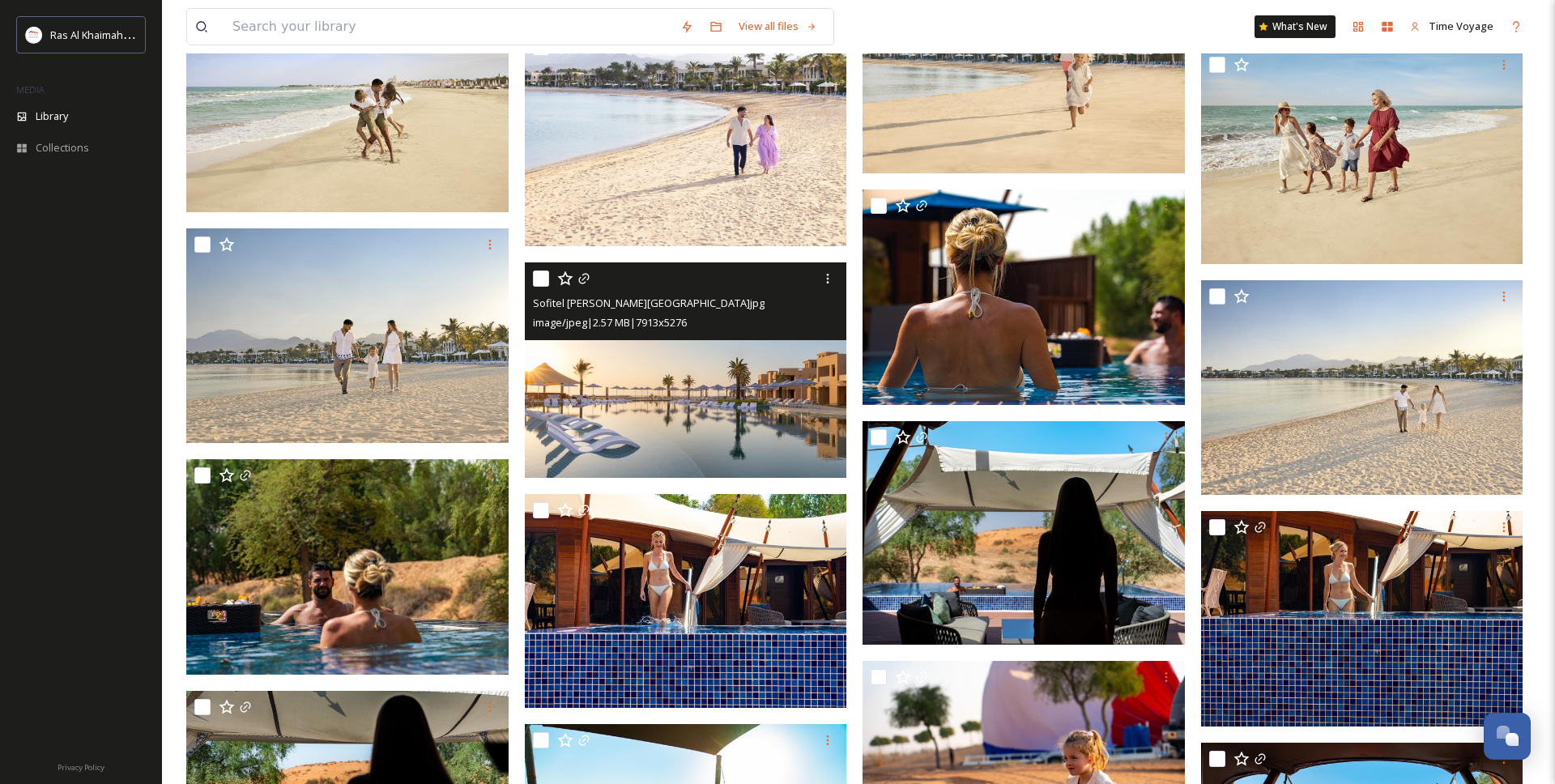
scroll to position [853, 0]
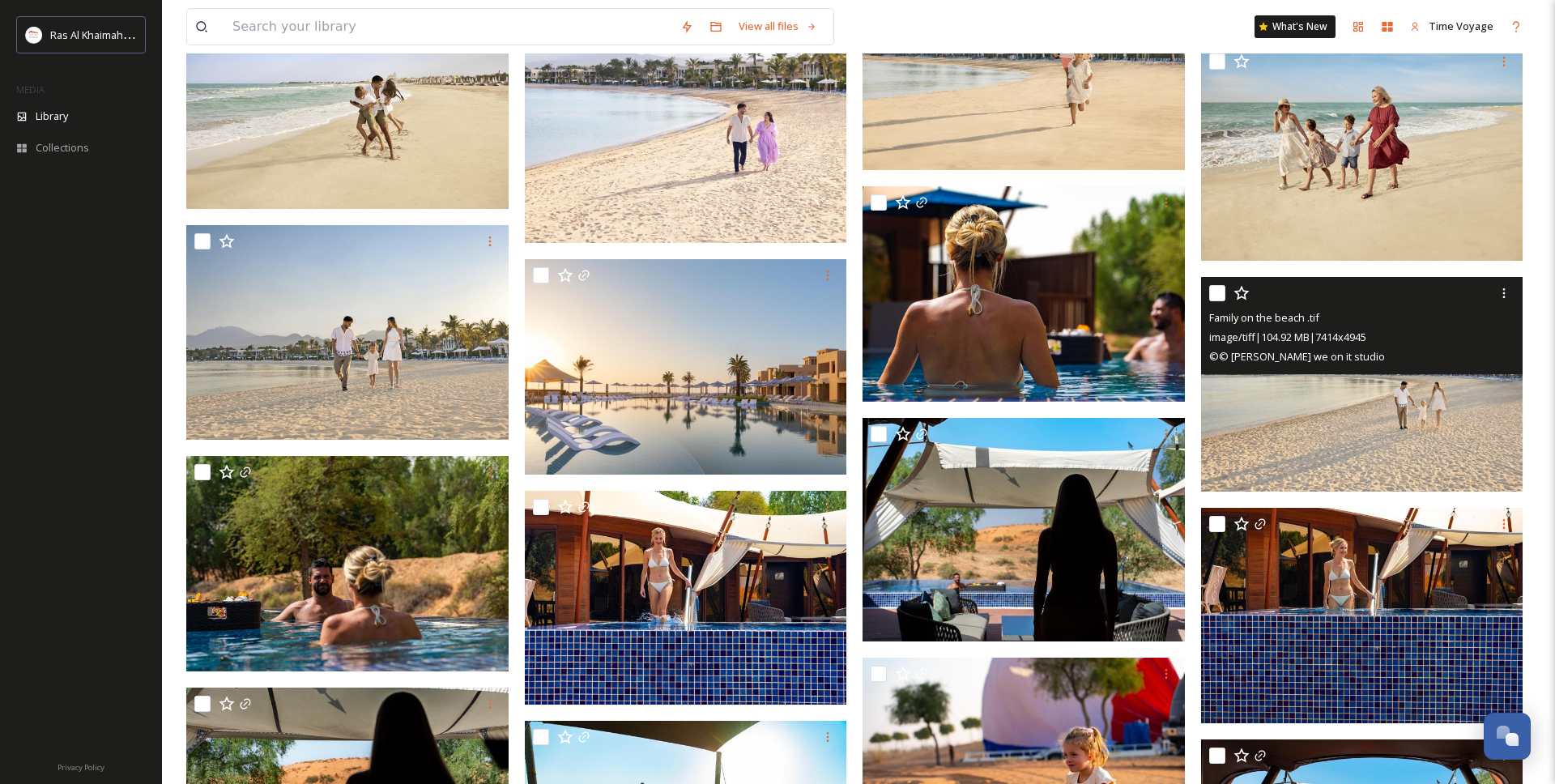
click at [1334, 403] on img at bounding box center [1362, 385] width 322 height 216
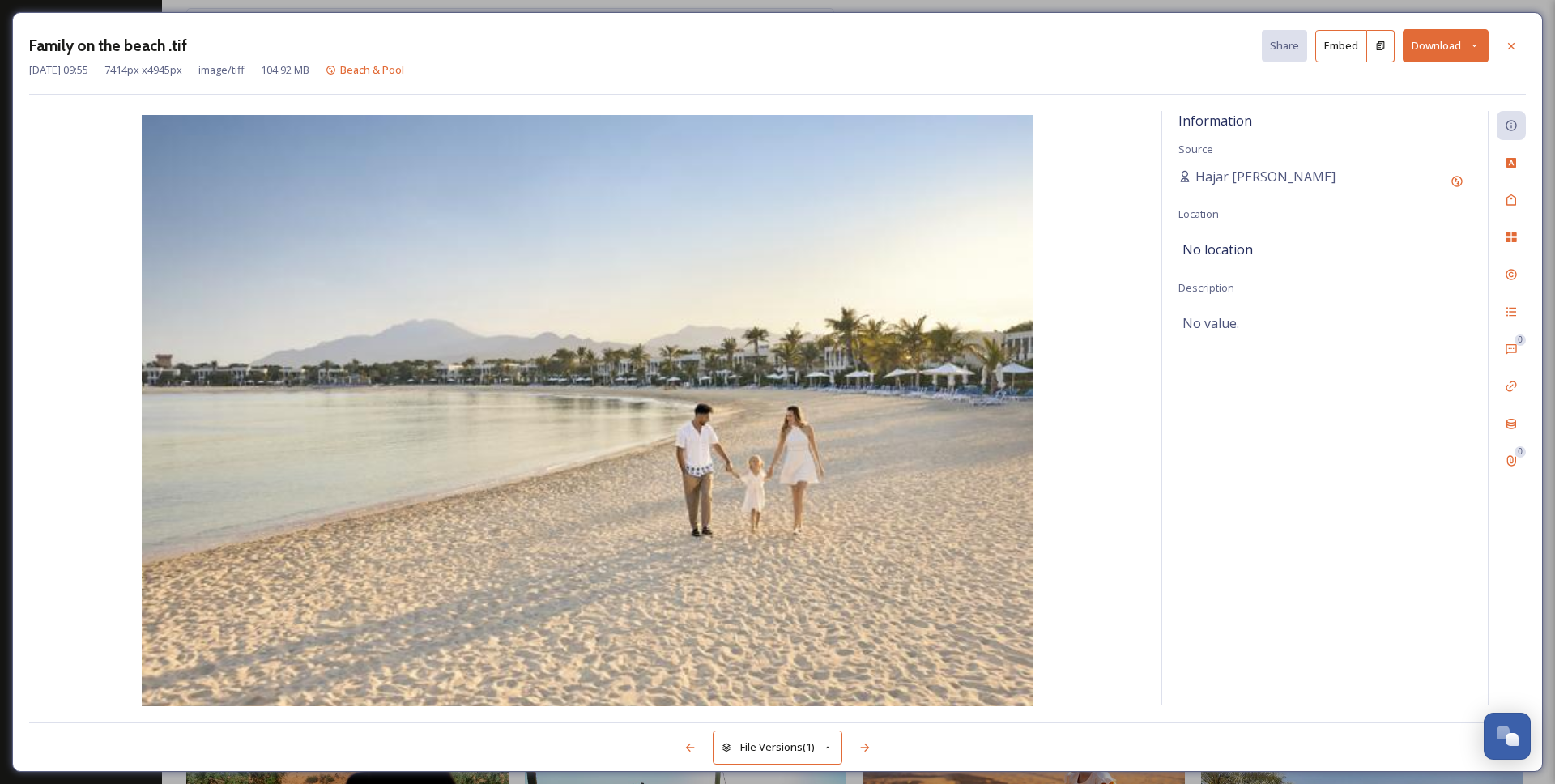
click at [1426, 44] on button "Download" at bounding box center [1446, 45] width 86 height 33
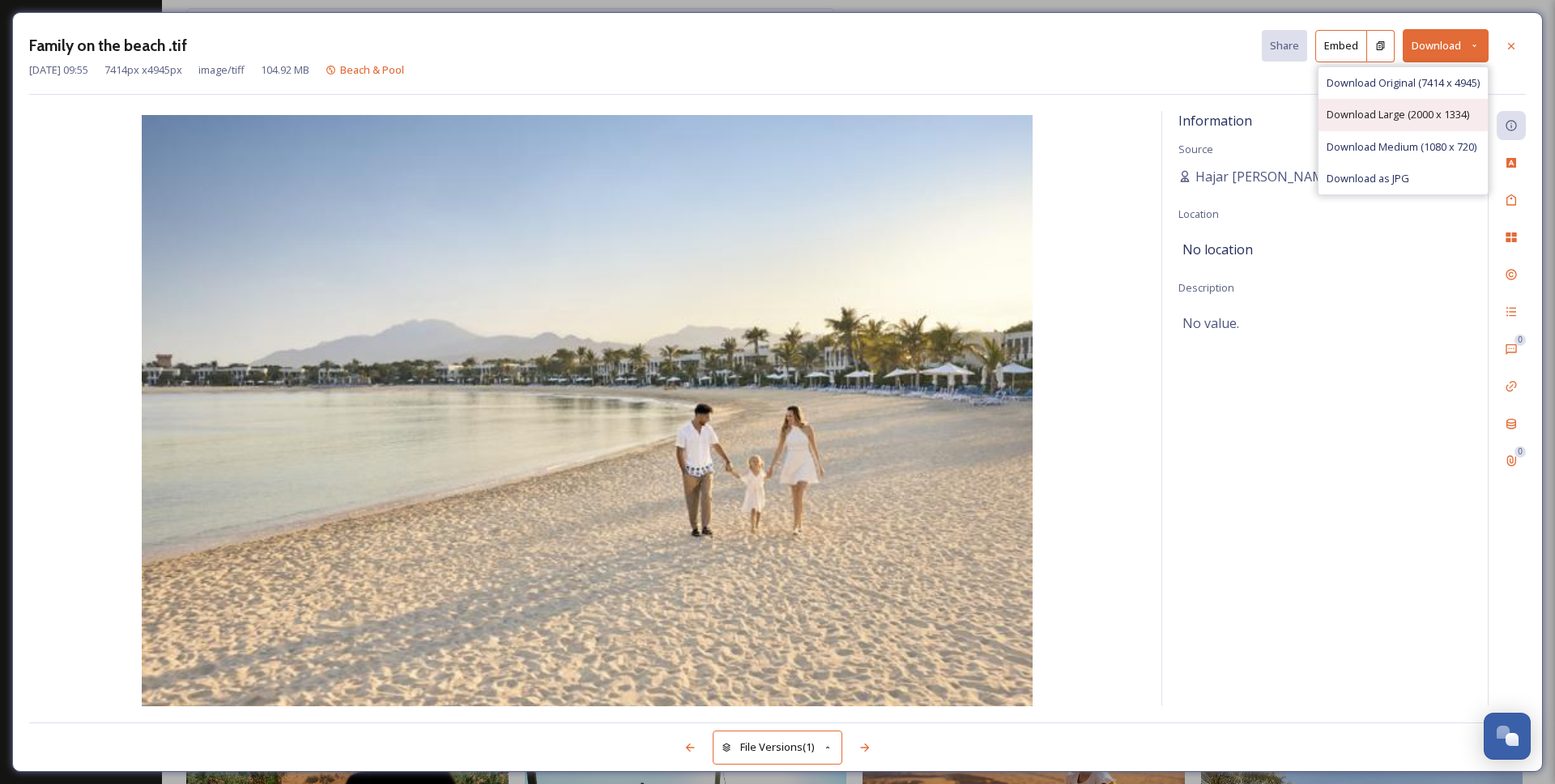
click at [1386, 123] on div "Download Large (2000 x 1334)" at bounding box center [1403, 114] width 170 height 32
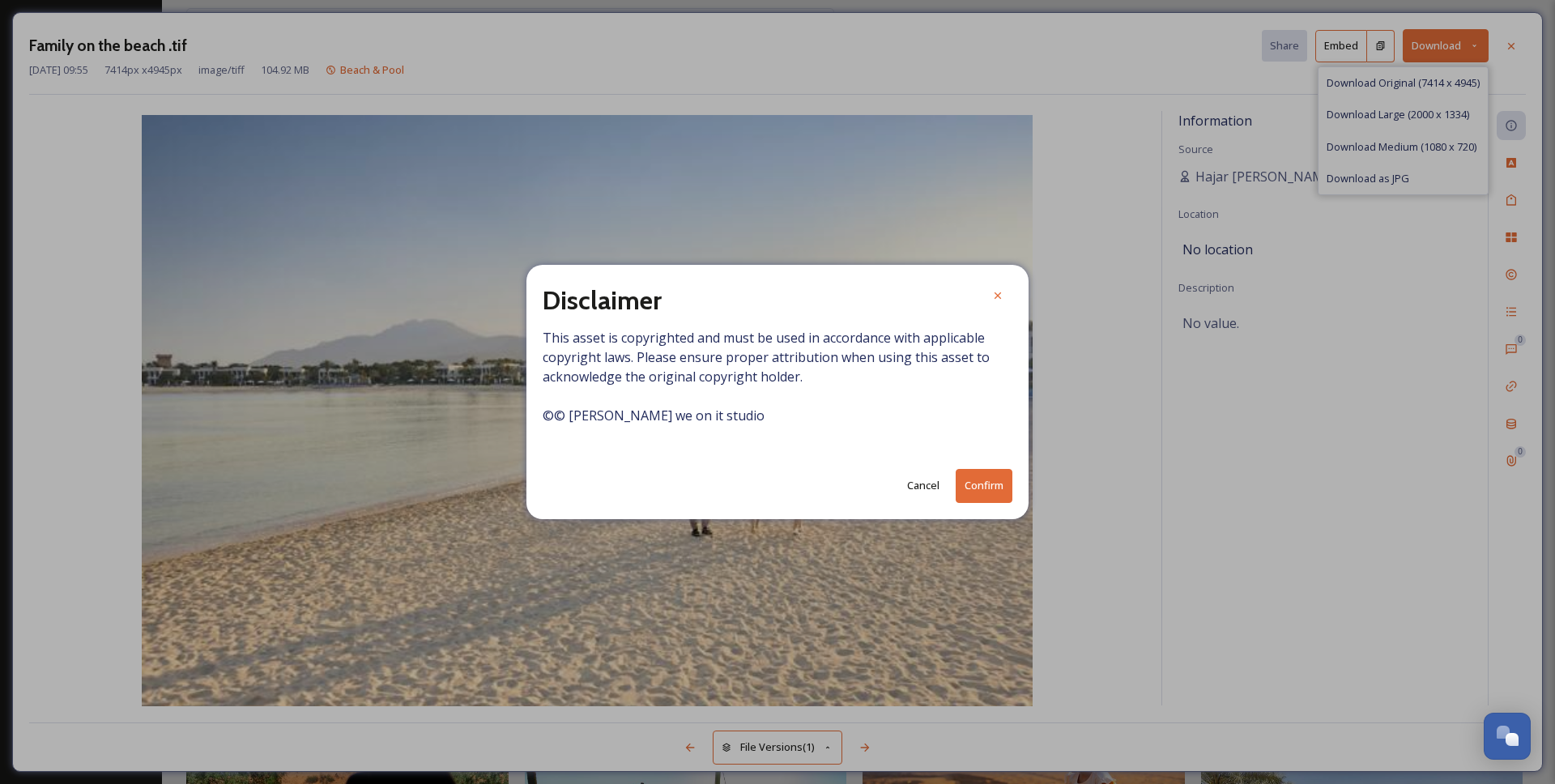
click at [973, 482] on button "Confirm" at bounding box center [984, 485] width 57 height 33
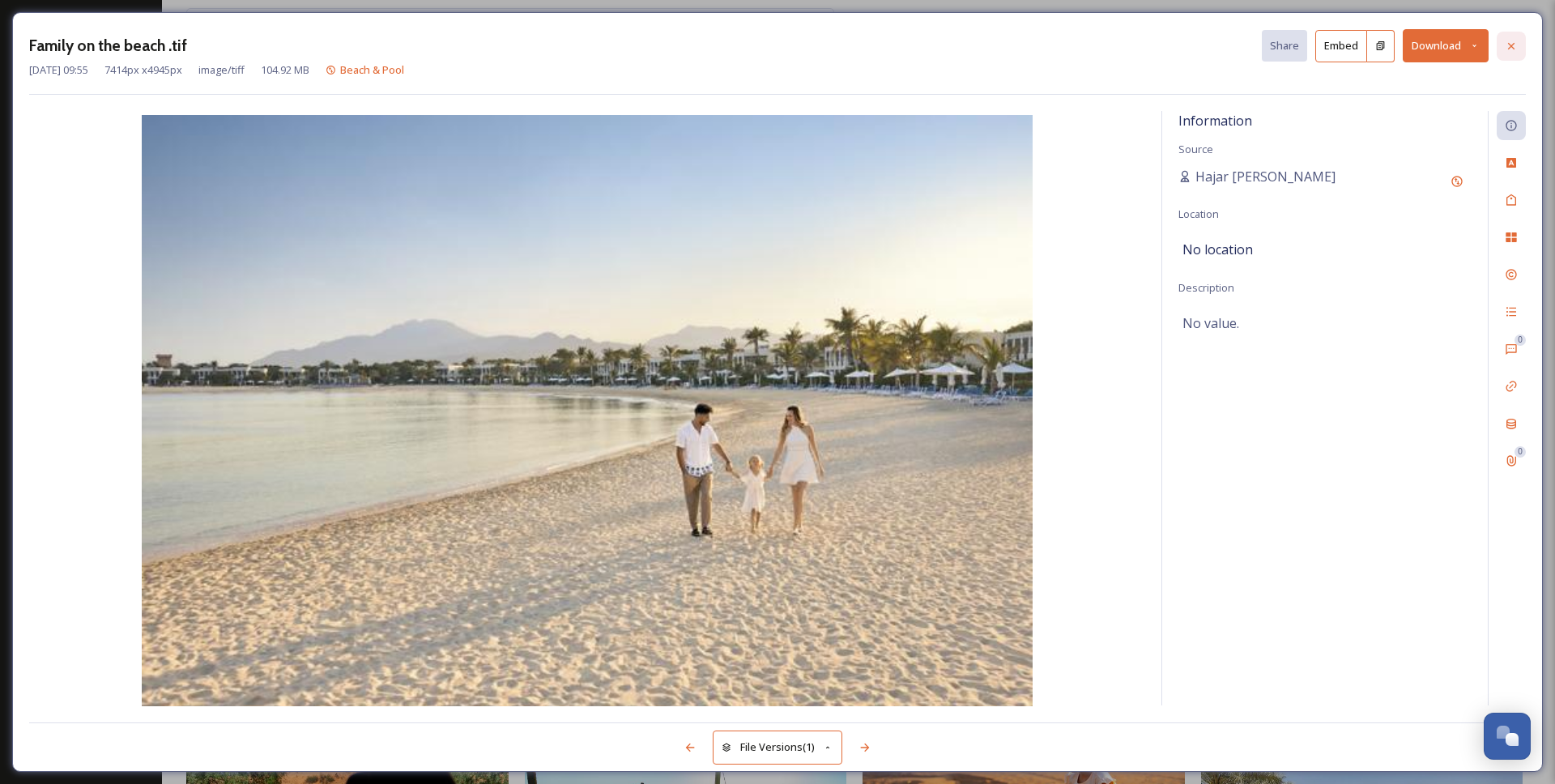
click at [1510, 45] on icon at bounding box center [1511, 45] width 6 height 6
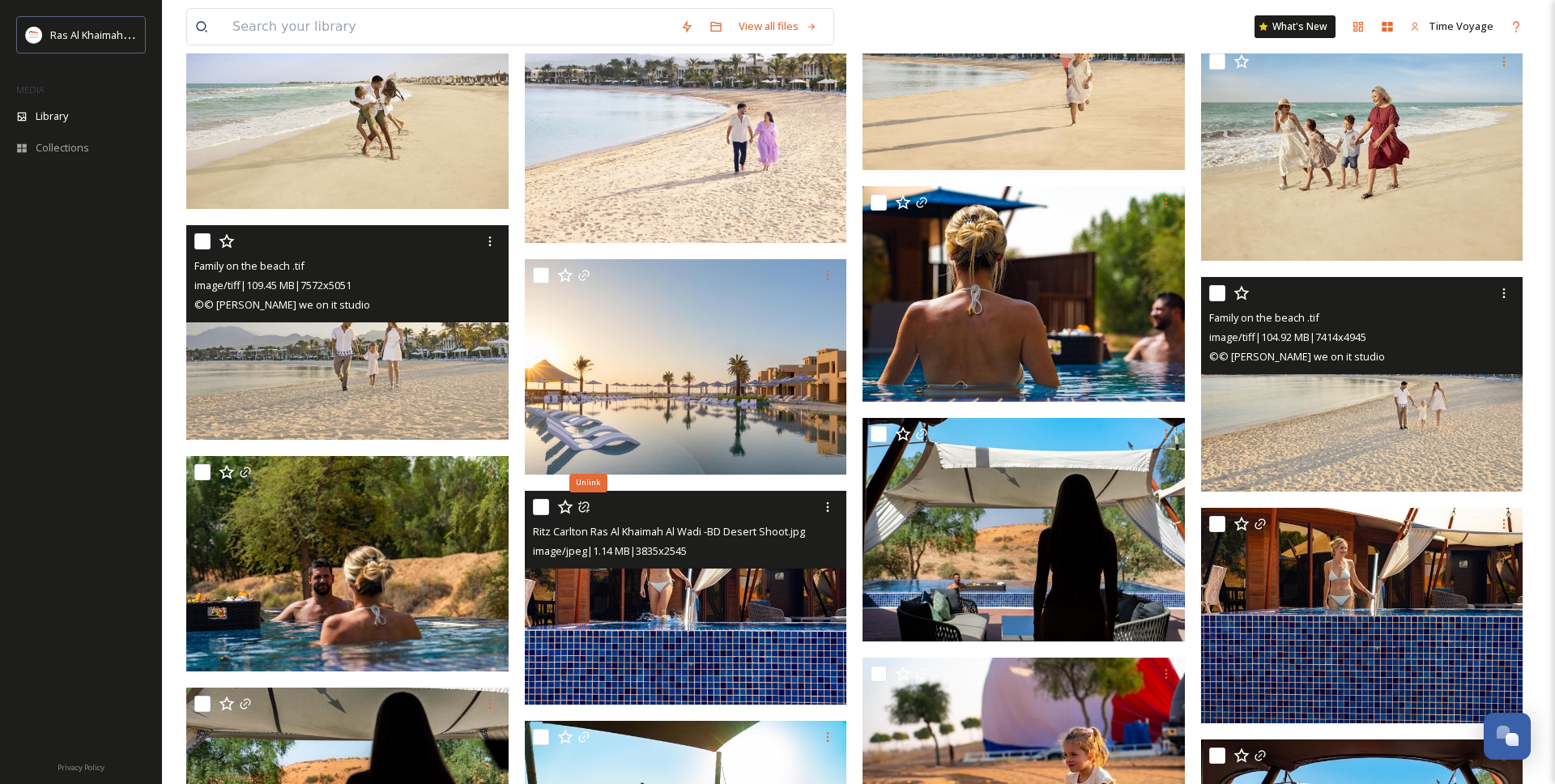
click at [365, 373] on img at bounding box center [347, 333] width 322 height 216
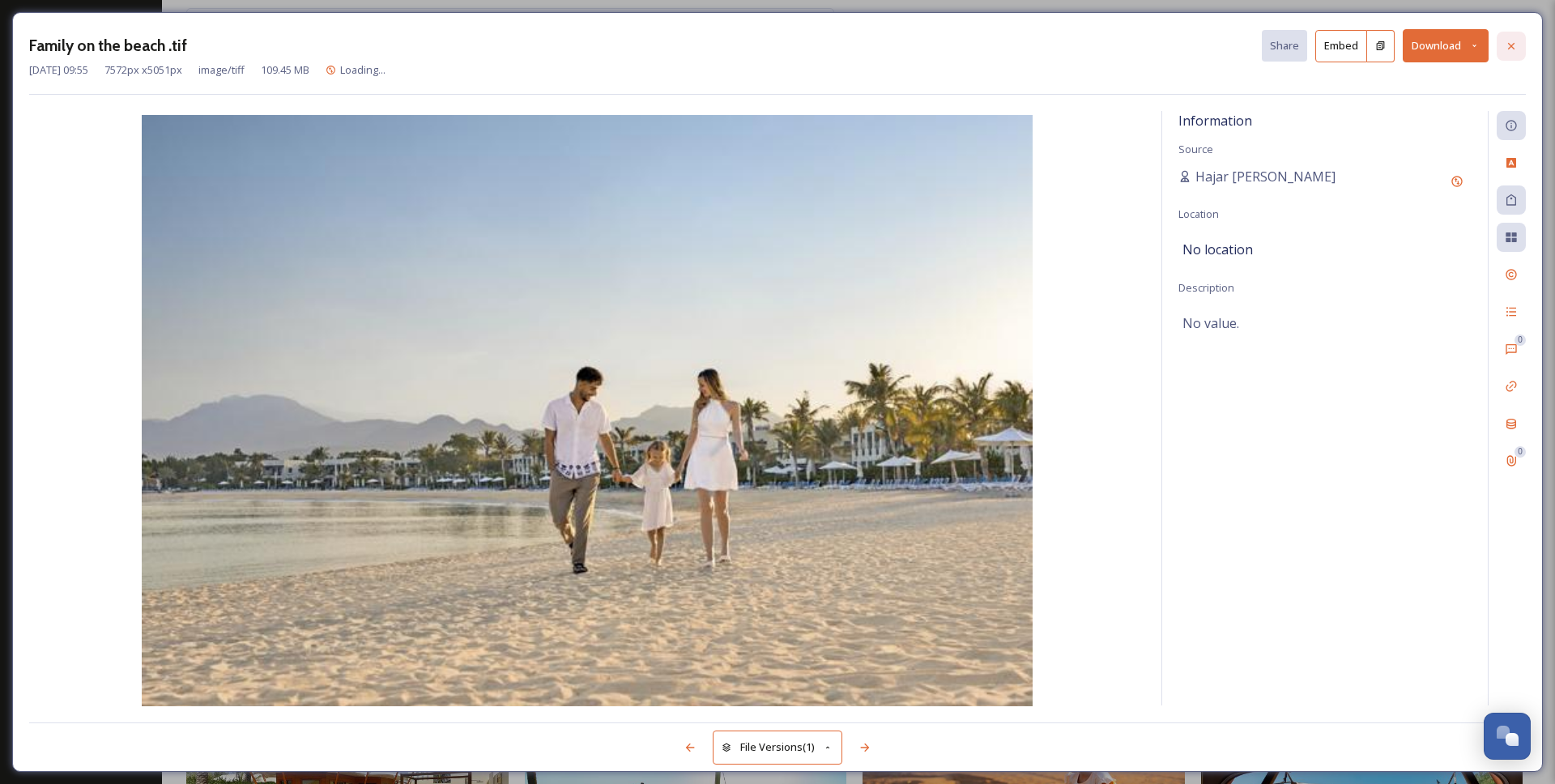
click at [1507, 56] on div at bounding box center [1511, 46] width 29 height 29
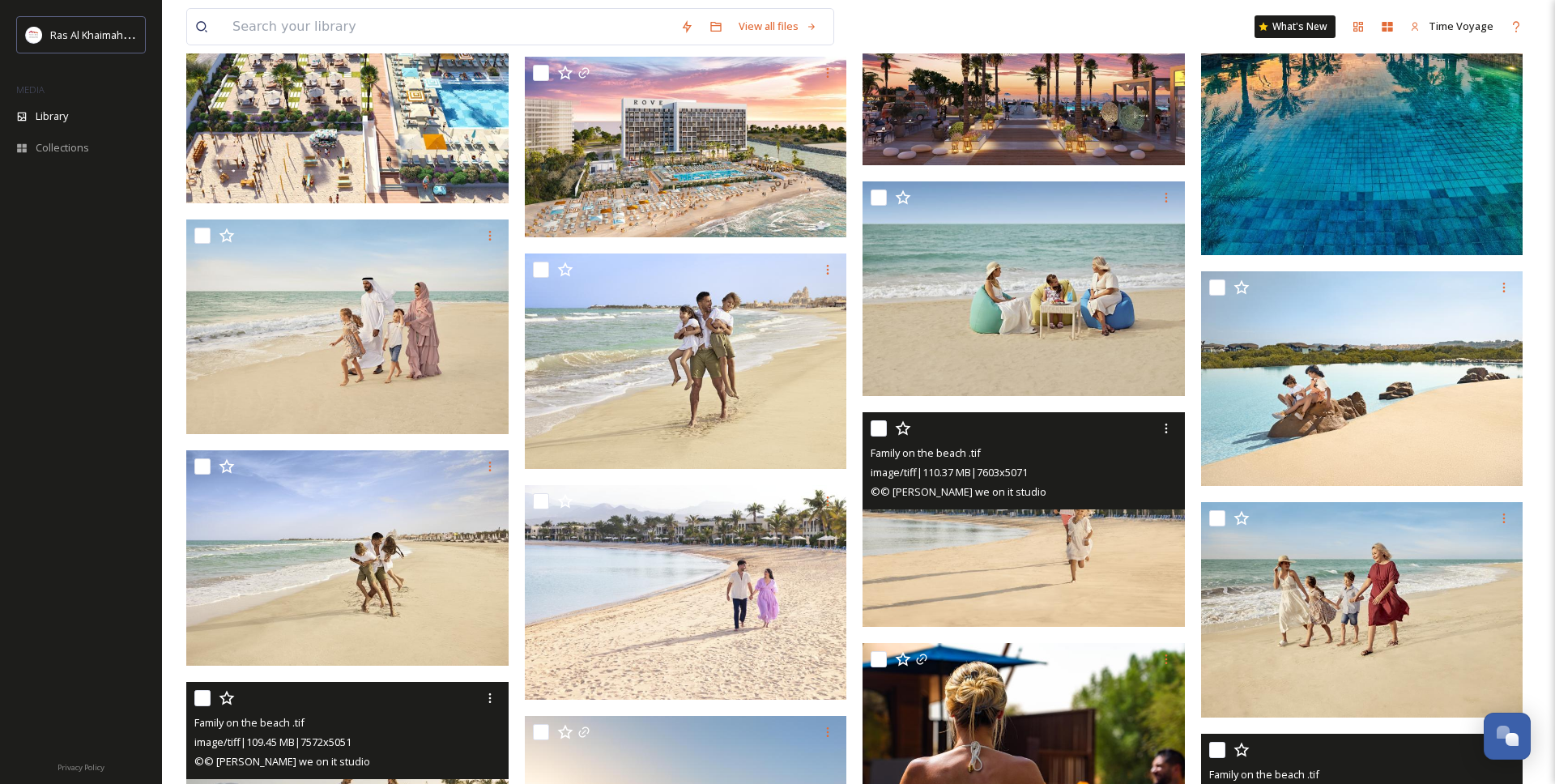
scroll to position [434, 0]
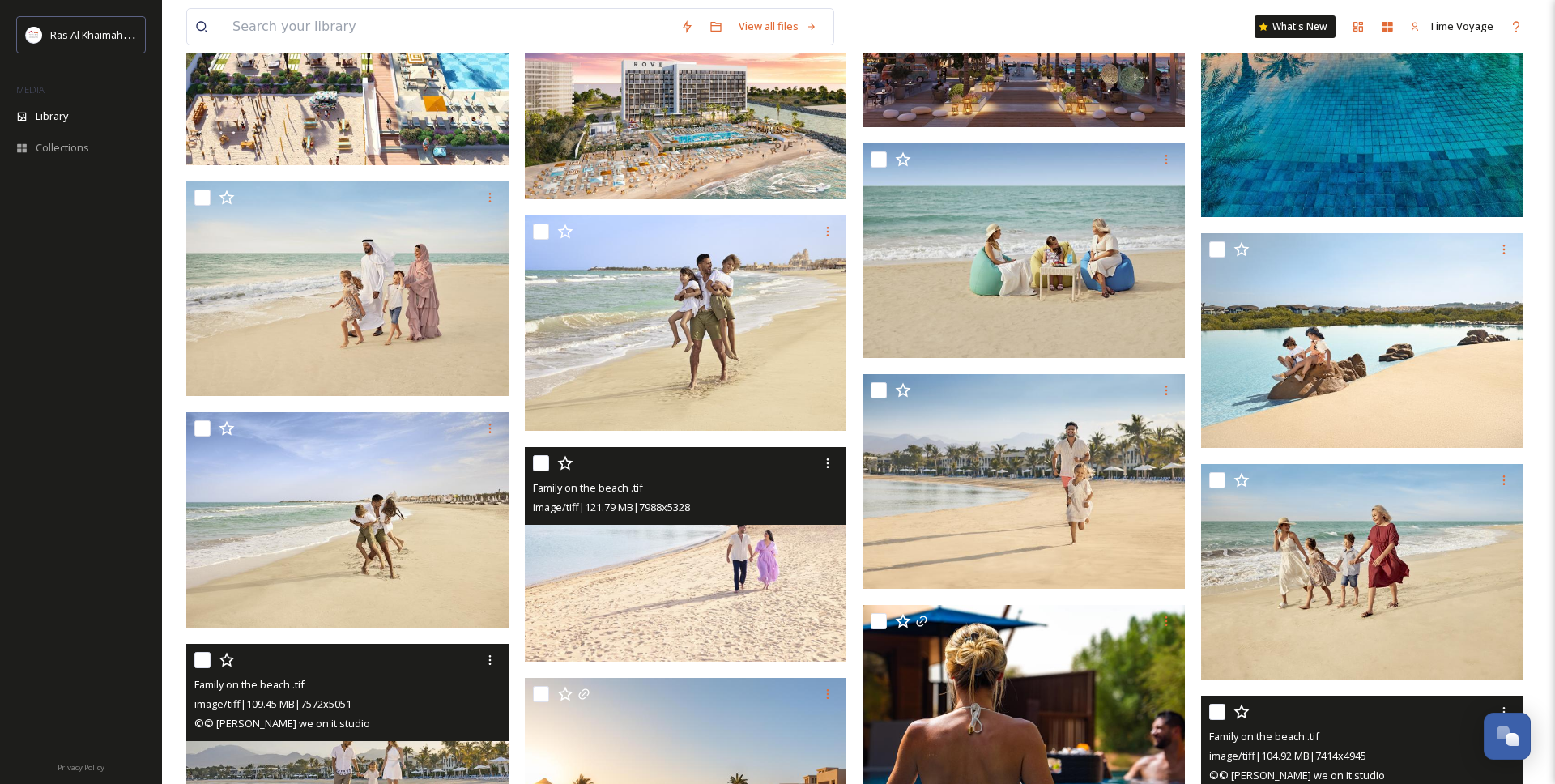
click at [732, 558] on img at bounding box center [685, 555] width 322 height 216
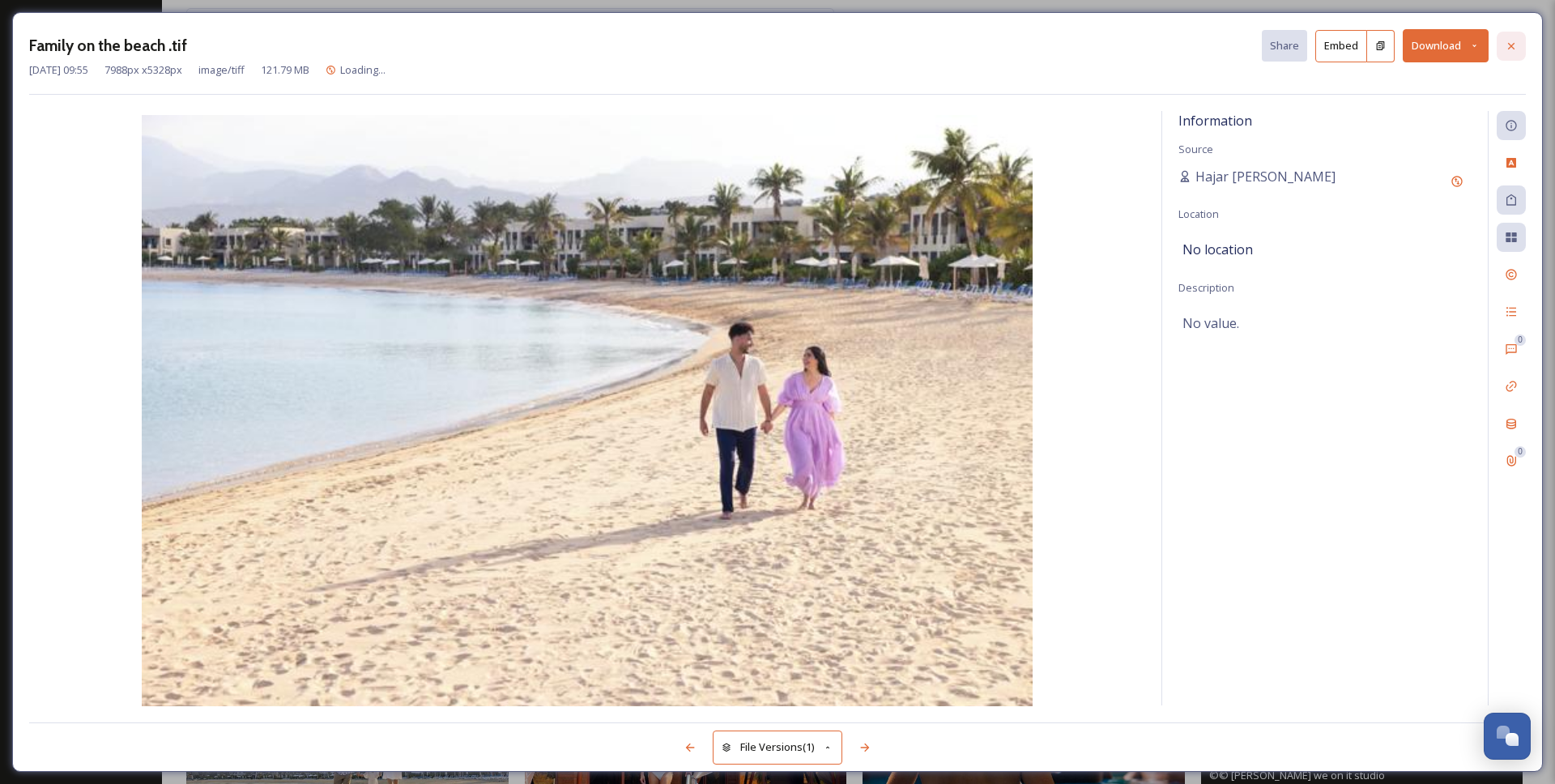
click at [1507, 52] on div at bounding box center [1511, 46] width 29 height 29
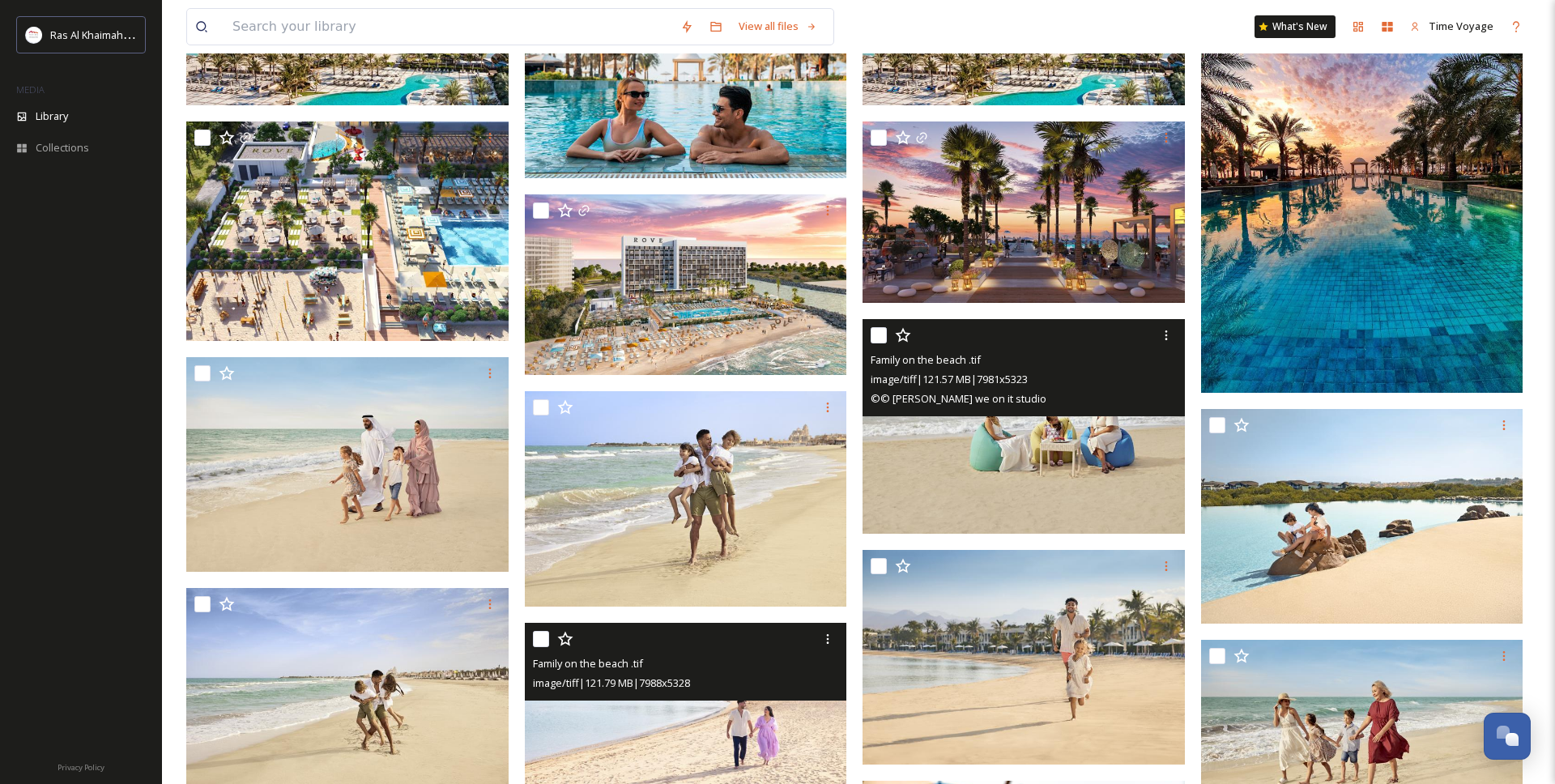
scroll to position [169, 0]
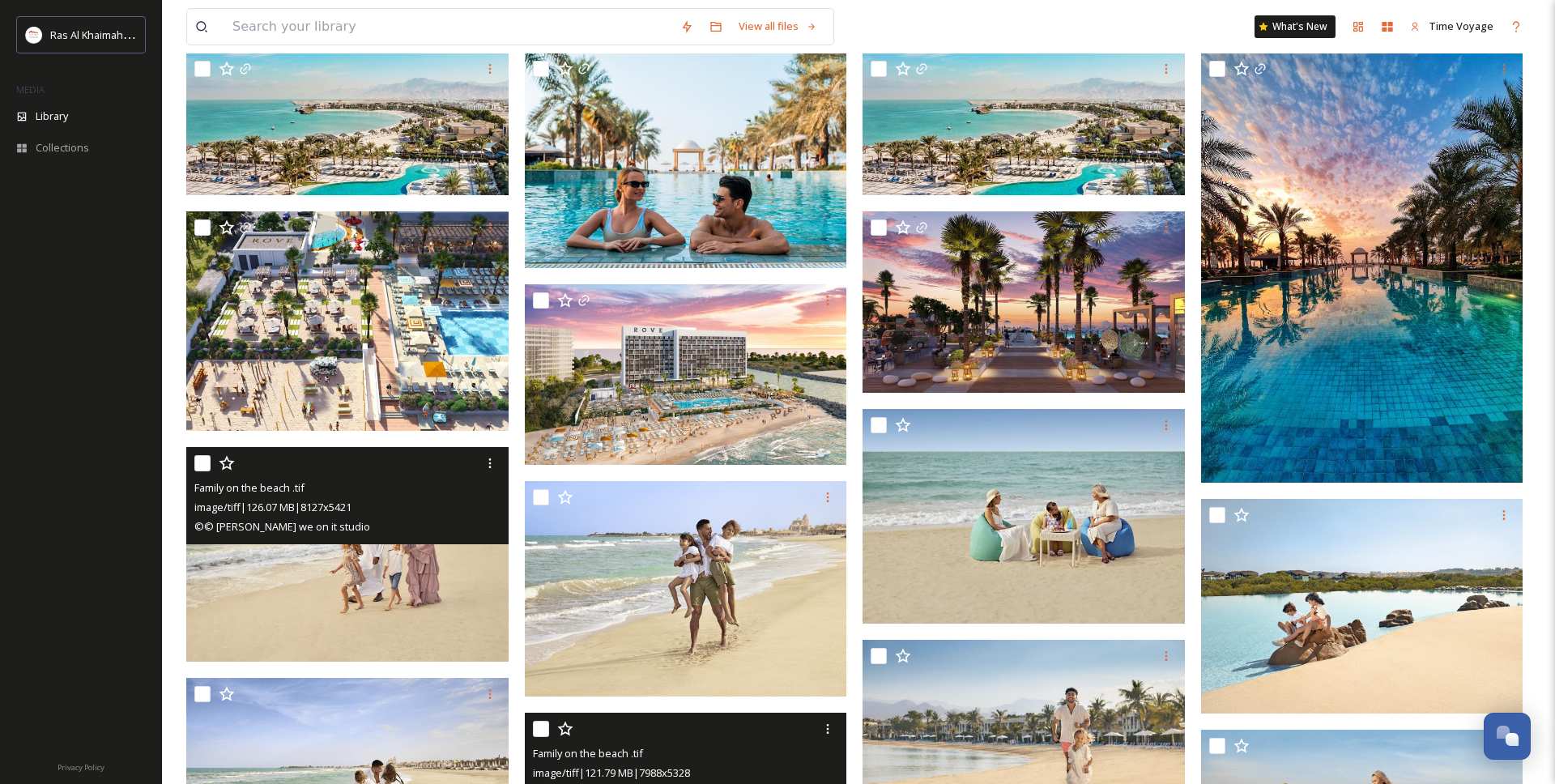
click at [363, 602] on img at bounding box center [347, 555] width 322 height 216
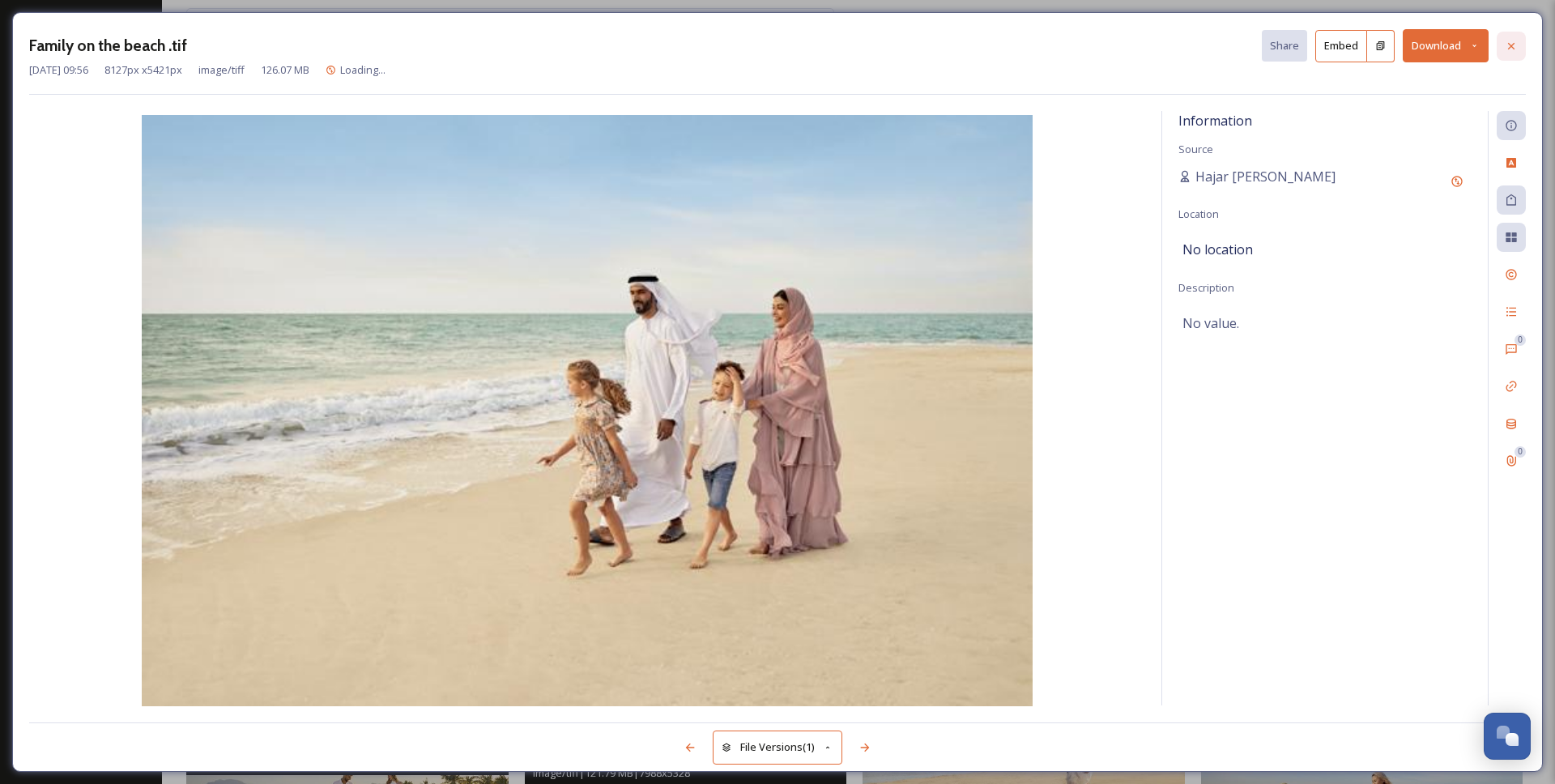
click at [1513, 49] on icon at bounding box center [1511, 46] width 13 height 13
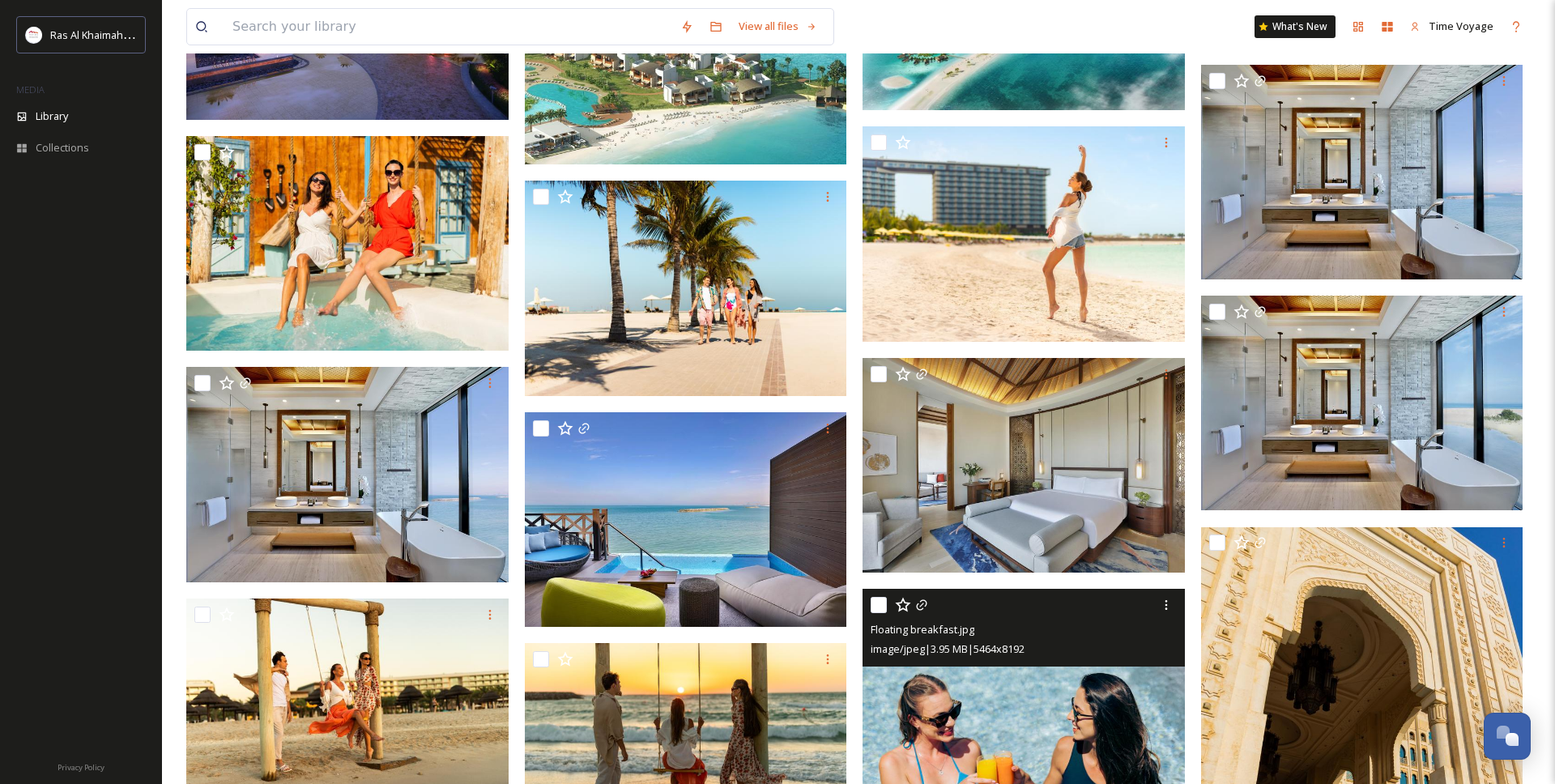
scroll to position [4813, 0]
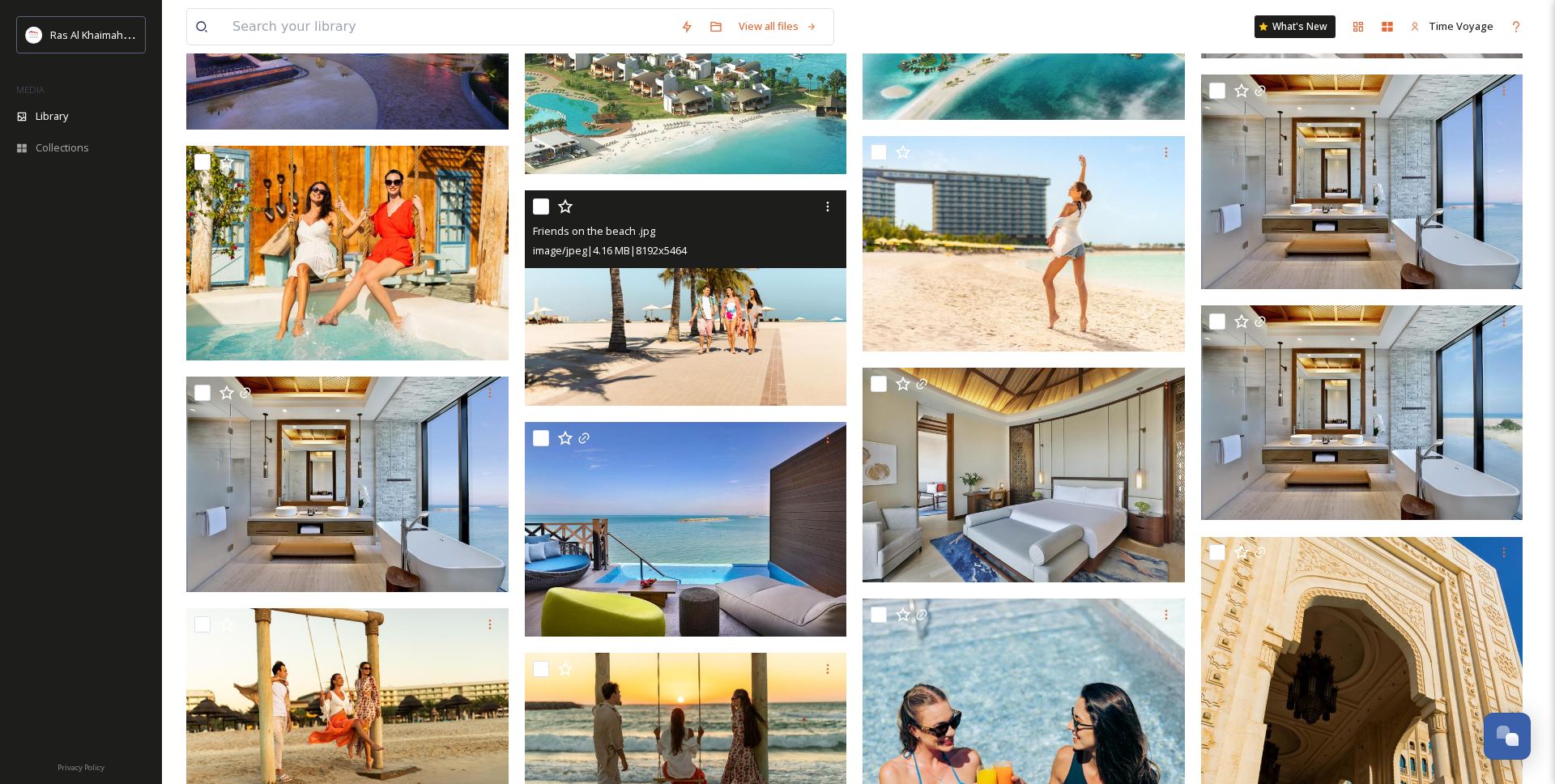
click at [717, 325] on img at bounding box center [685, 298] width 322 height 216
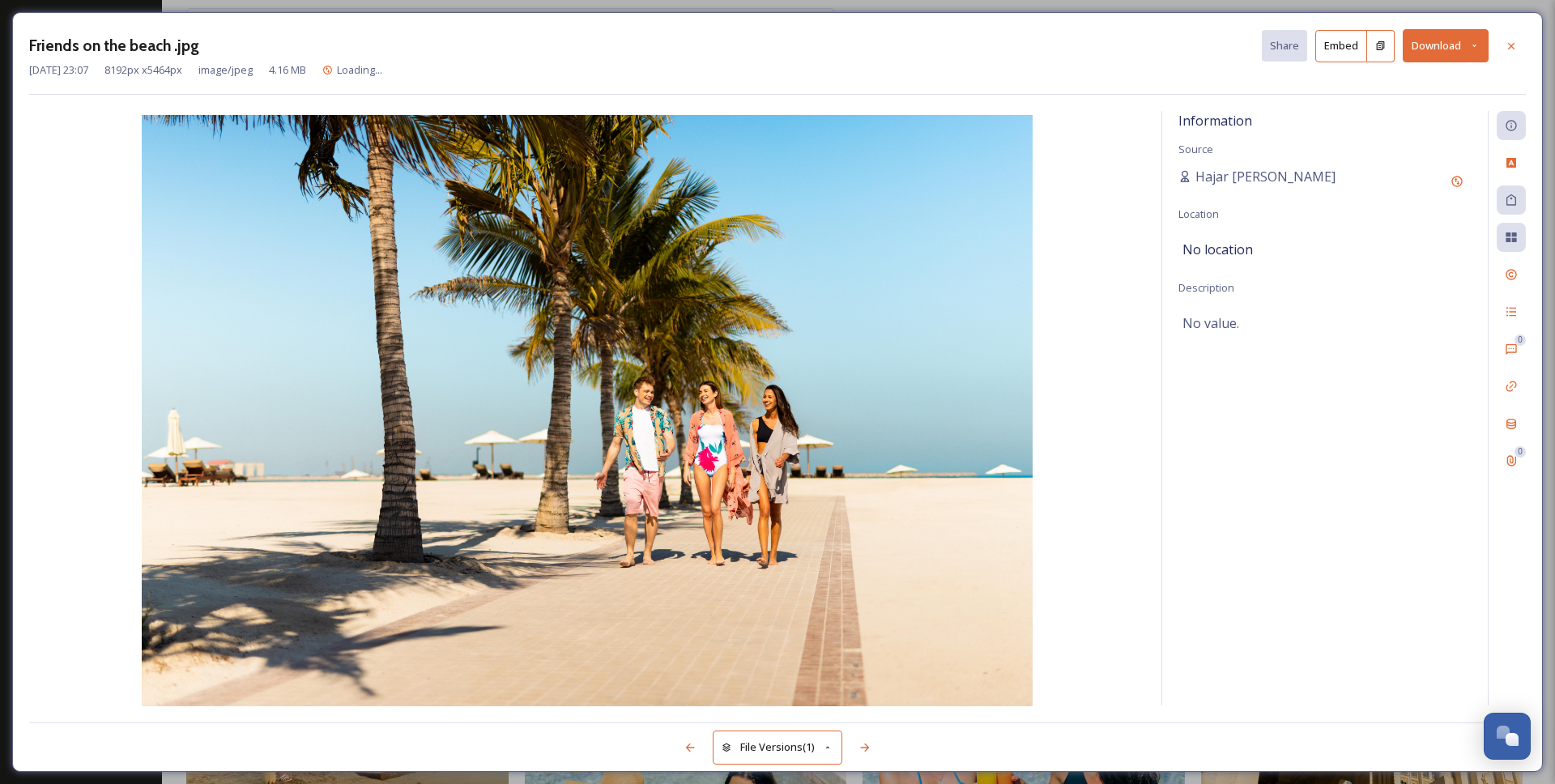
click at [1464, 54] on button "Download" at bounding box center [1446, 45] width 86 height 33
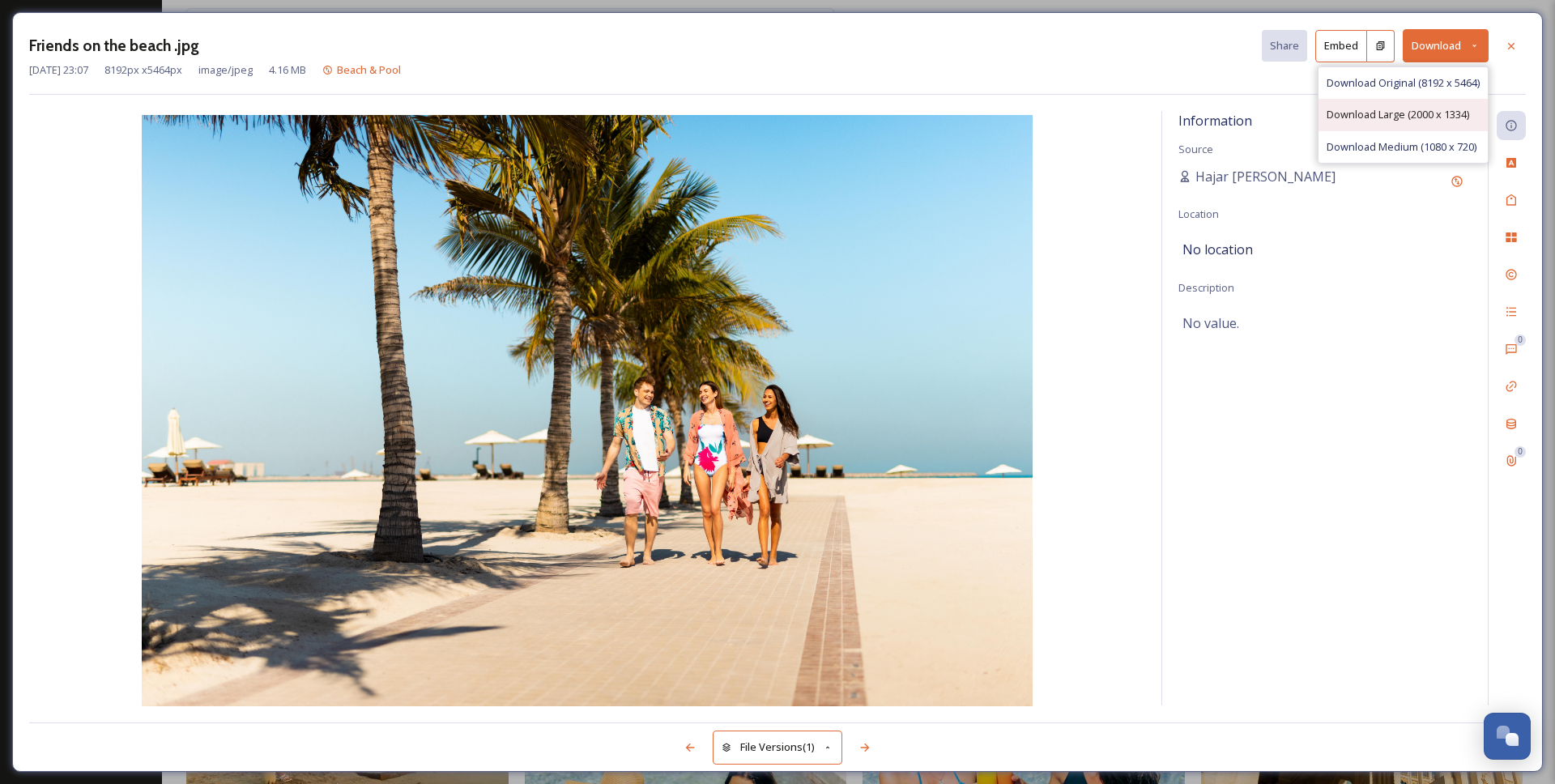
click at [1410, 115] on span "Download Large (2000 x 1334)" at bounding box center [1398, 114] width 143 height 15
